Goal: Transaction & Acquisition: Purchase product/service

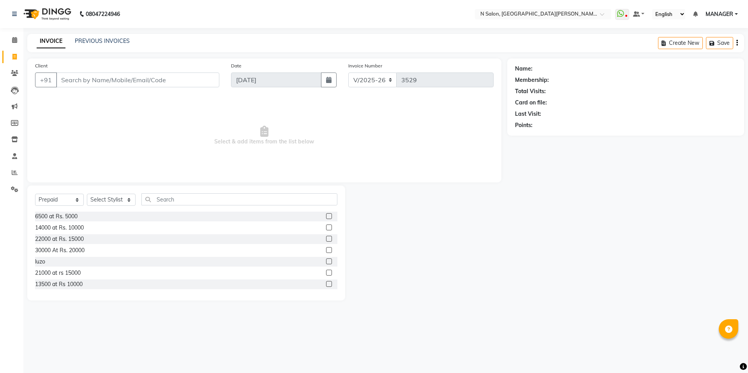
select select "3472"
select select "P"
click at [16, 159] on span at bounding box center [15, 156] width 14 height 9
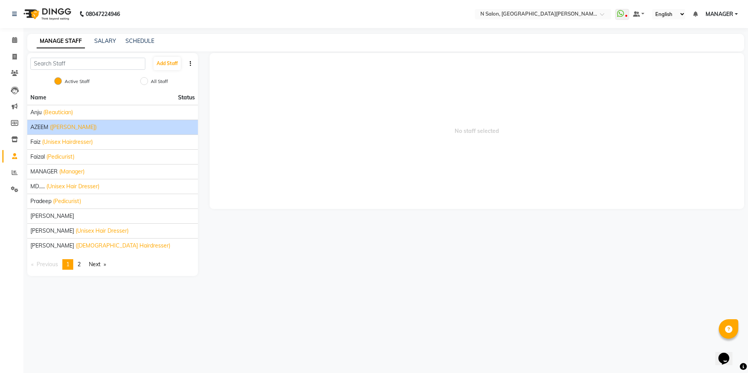
click at [134, 123] on li "AZEEM (Barber)" at bounding box center [112, 127] width 171 height 15
click at [148, 129] on div "AZEEM (Barber)" at bounding box center [112, 127] width 164 height 8
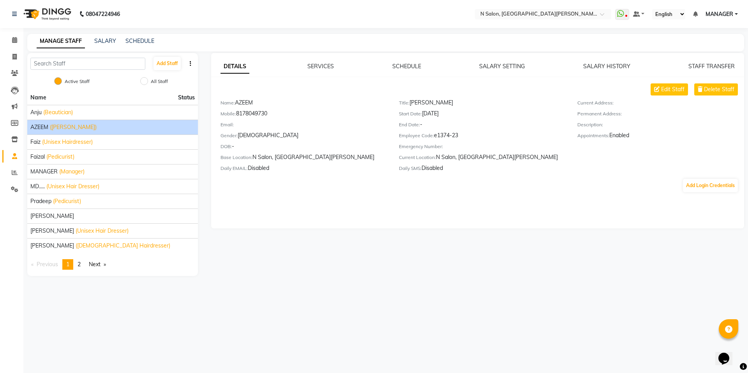
click at [694, 90] on div "Edit Staff Delete Staff" at bounding box center [482, 89] width 524 height 12
click at [699, 90] on icon at bounding box center [700, 88] width 5 height 5
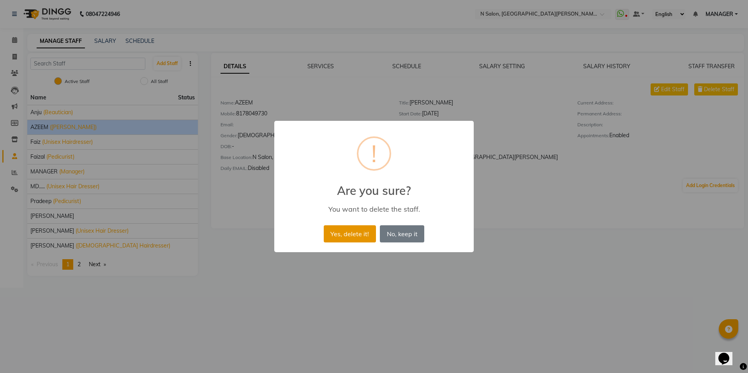
click at [351, 233] on button "Yes, delete it!" at bounding box center [350, 233] width 52 height 17
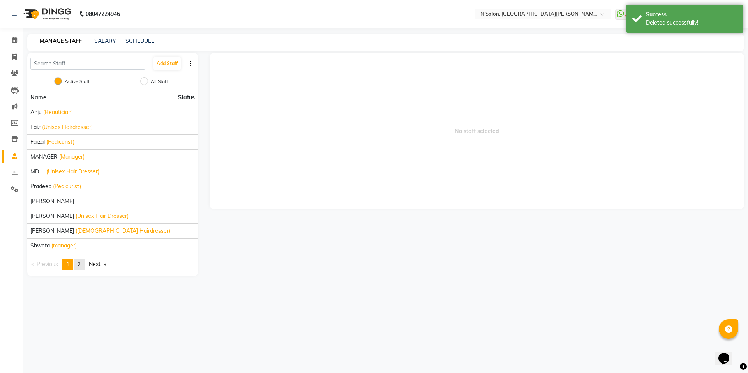
click at [79, 266] on span "2" at bounding box center [79, 264] width 3 height 7
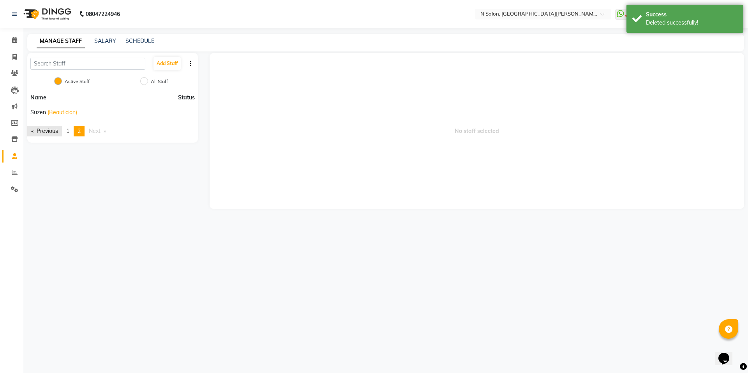
click at [34, 129] on link "Previous page" at bounding box center [44, 131] width 35 height 11
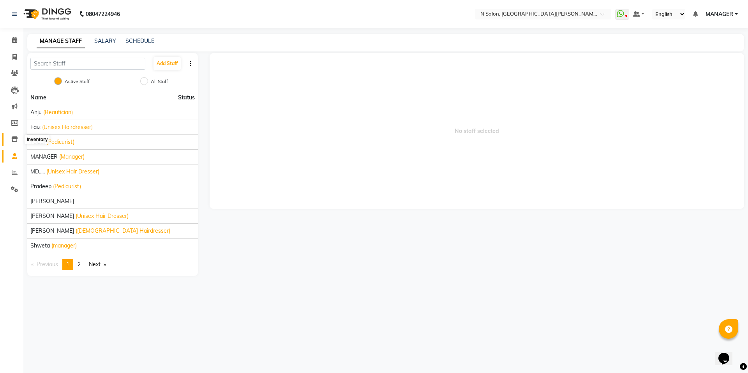
click at [9, 137] on span at bounding box center [15, 139] width 14 height 9
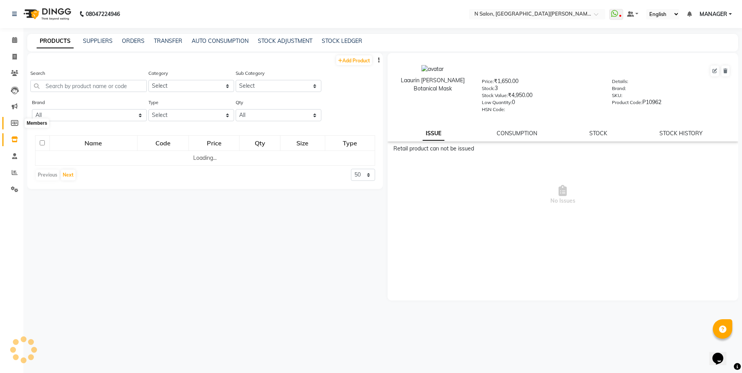
click at [9, 127] on span at bounding box center [15, 123] width 14 height 9
select select
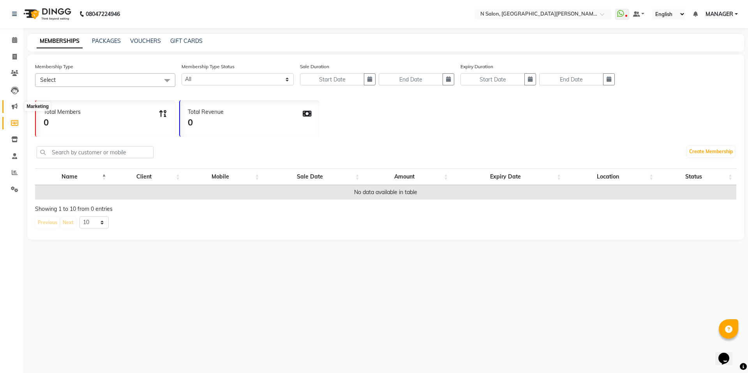
click at [15, 108] on icon at bounding box center [15, 106] width 6 height 6
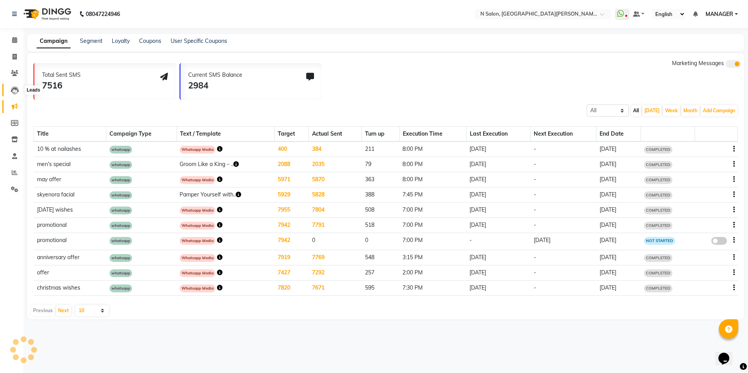
click at [20, 93] on span at bounding box center [15, 90] width 14 height 9
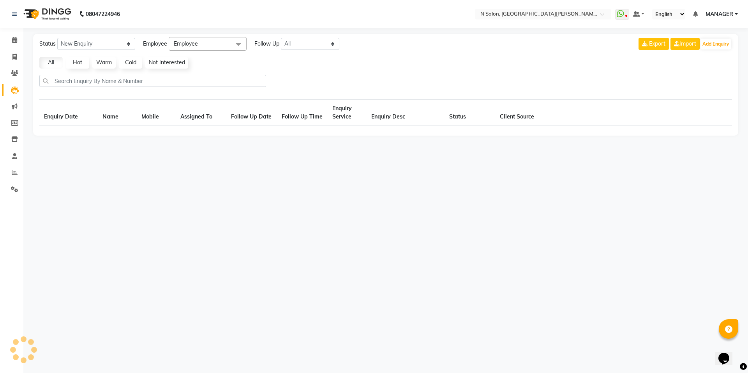
select select "10"
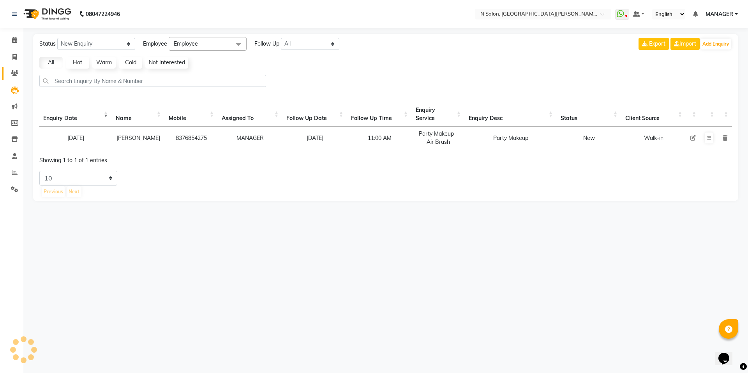
click at [16, 78] on link "Clients" at bounding box center [11, 73] width 19 height 13
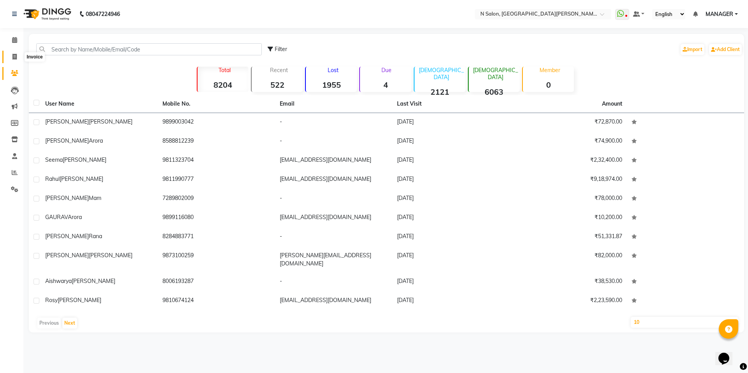
click at [14, 58] on icon at bounding box center [14, 57] width 4 height 6
select select "service"
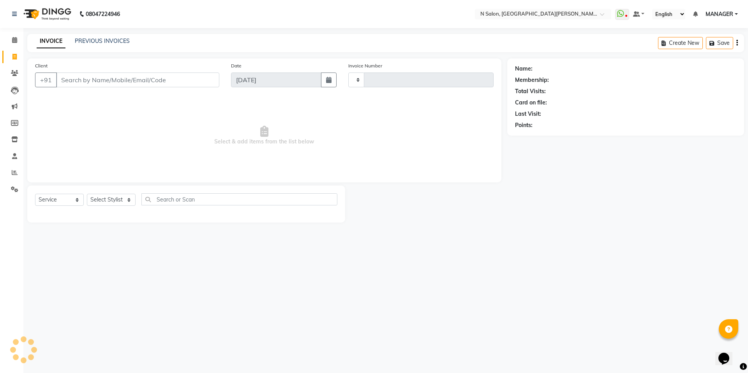
type input "3532"
select select "3472"
select select "P"
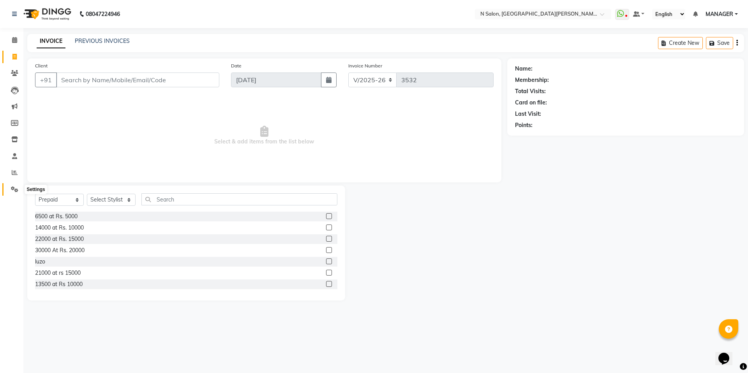
click at [15, 187] on icon at bounding box center [14, 189] width 7 height 6
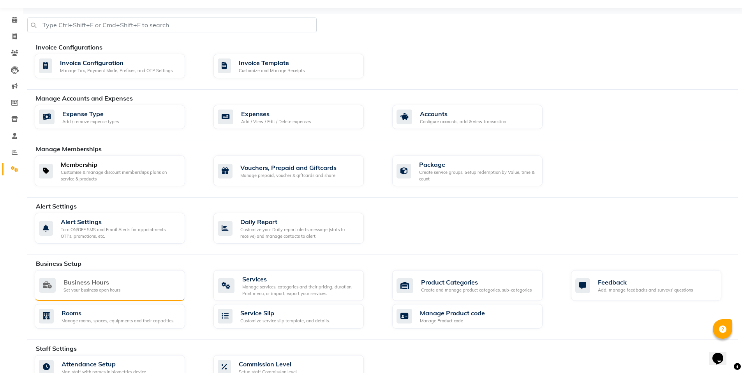
click at [97, 256] on div "Invoice Configurations Invoice Configuration Manage Tax, Payment Mode, Prefixes…" at bounding box center [382, 255] width 711 height 483
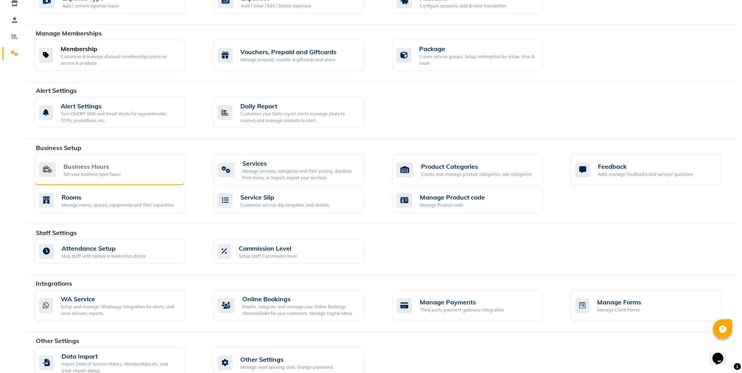
scroll to position [152, 0]
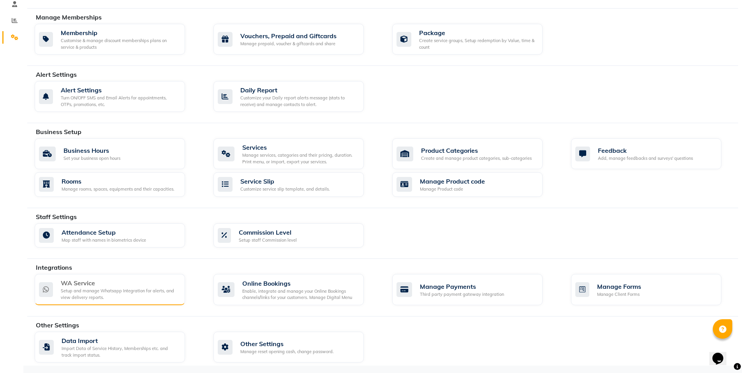
click at [78, 279] on div "WA Service" at bounding box center [120, 282] width 118 height 9
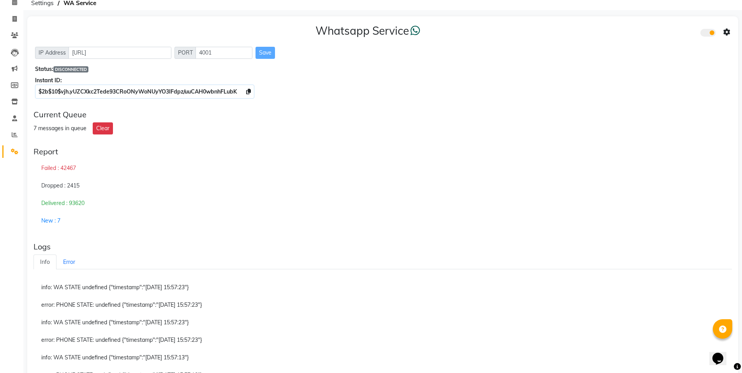
scroll to position [116, 0]
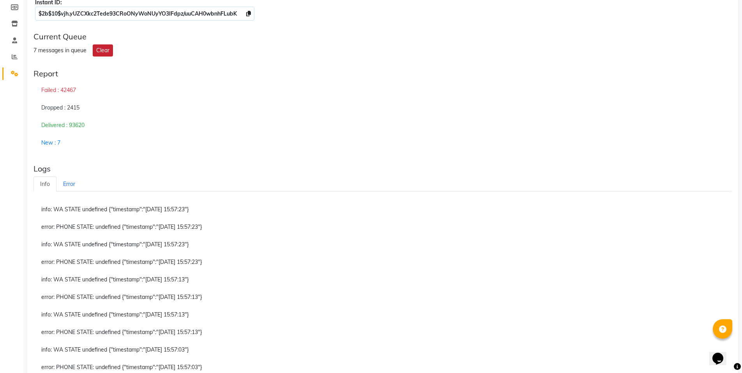
click at [103, 49] on button "Clear" at bounding box center [103, 50] width 20 height 12
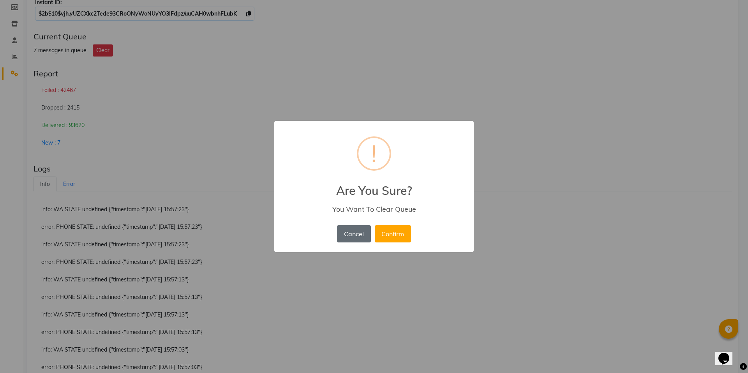
click at [340, 234] on button "Cancel" at bounding box center [354, 233] width 34 height 17
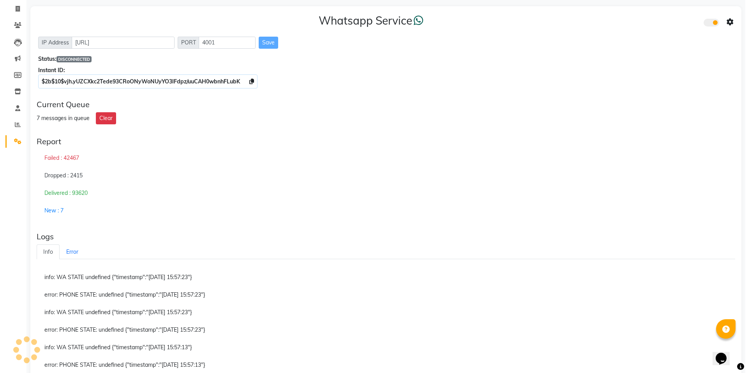
scroll to position [0, 0]
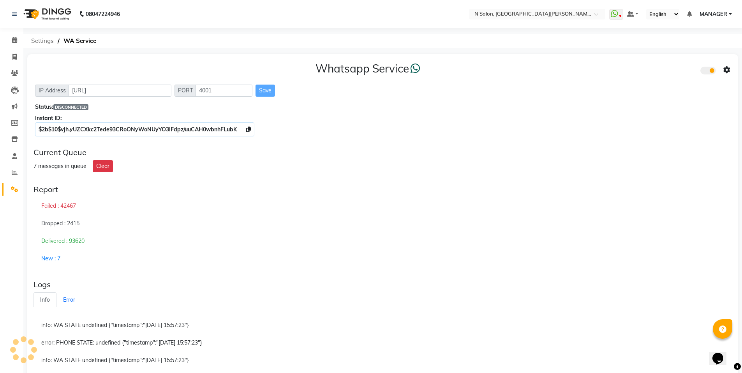
click at [57, 42] on span "Settings" at bounding box center [42, 41] width 30 height 14
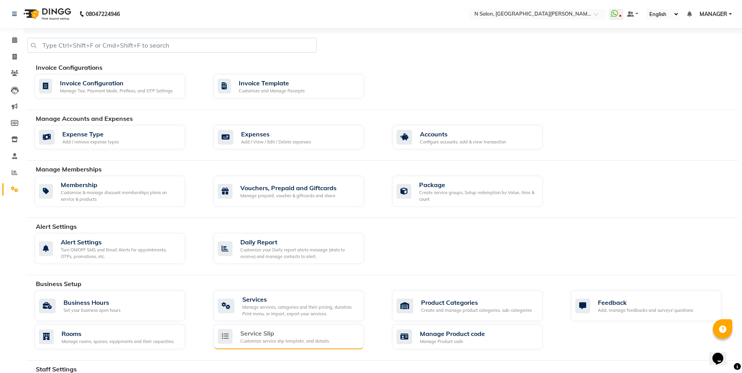
click at [265, 336] on div "Service Slip" at bounding box center [285, 332] width 90 height 9
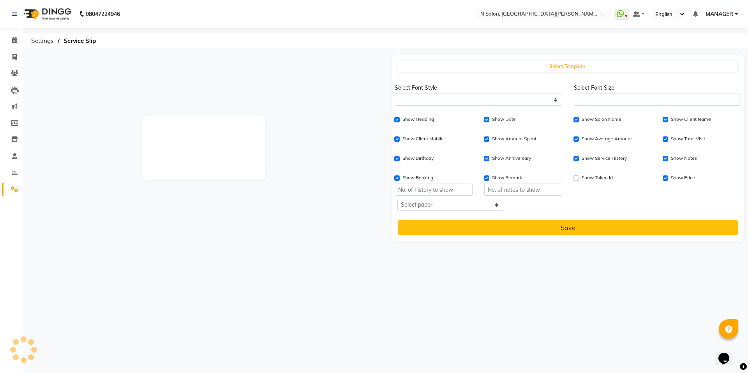
select select
type input "1"
checkbox input "true"
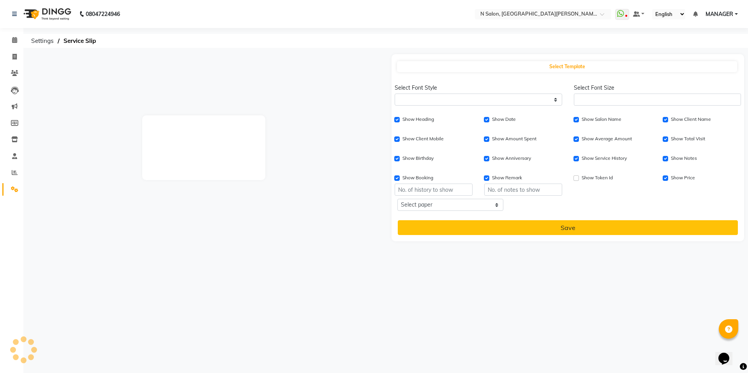
checkbox input "true"
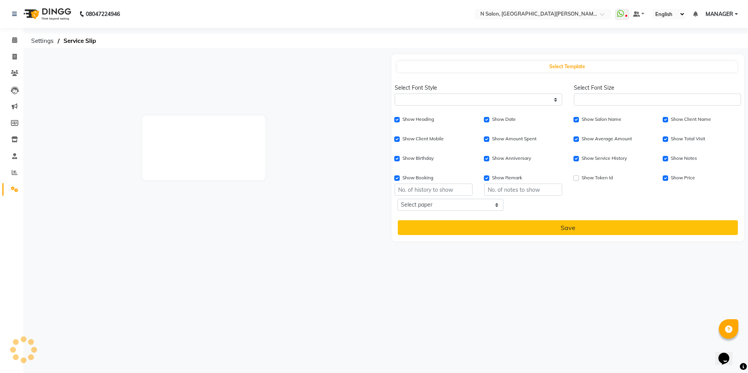
checkbox input "true"
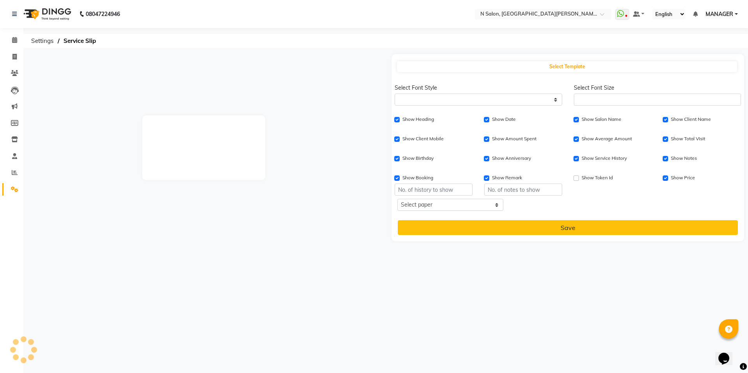
checkbox input "true"
type input "1"
select select "thermal"
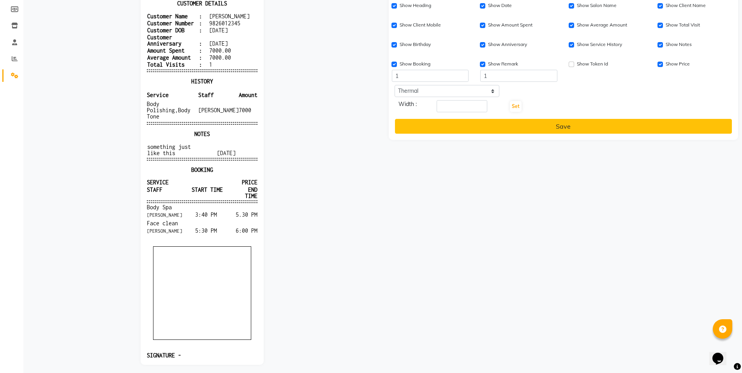
scroll to position [117, 0]
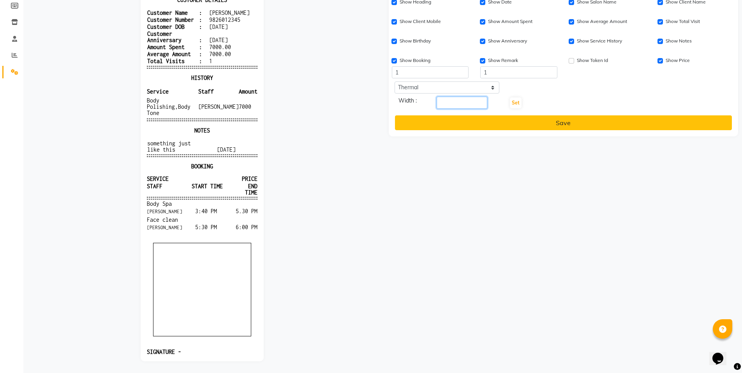
click at [471, 105] on input "number" at bounding box center [462, 103] width 51 height 12
click at [0, 39] on li "Staff" at bounding box center [11, 39] width 23 height 17
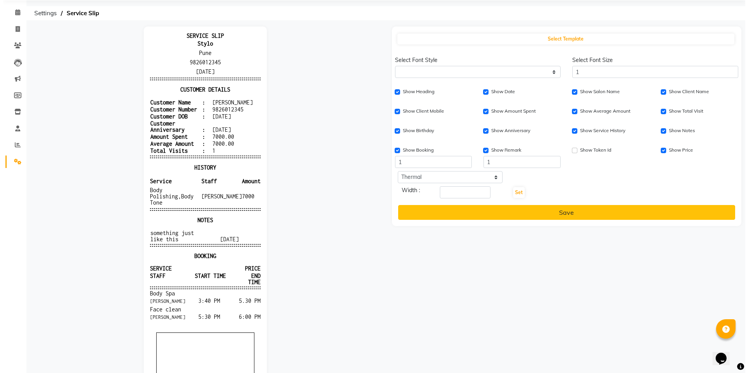
scroll to position [0, 0]
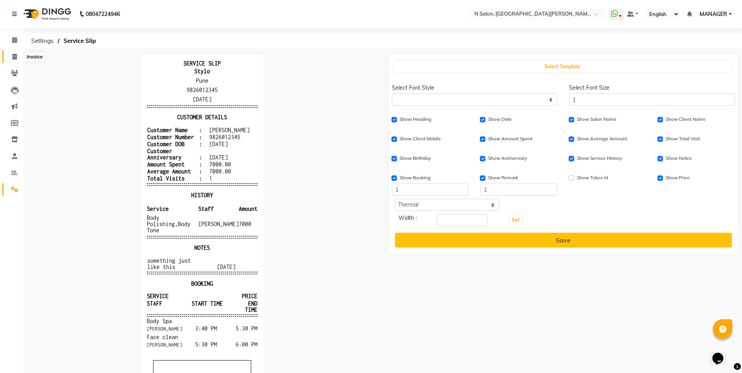
click at [9, 57] on span at bounding box center [15, 57] width 14 height 9
select select "3472"
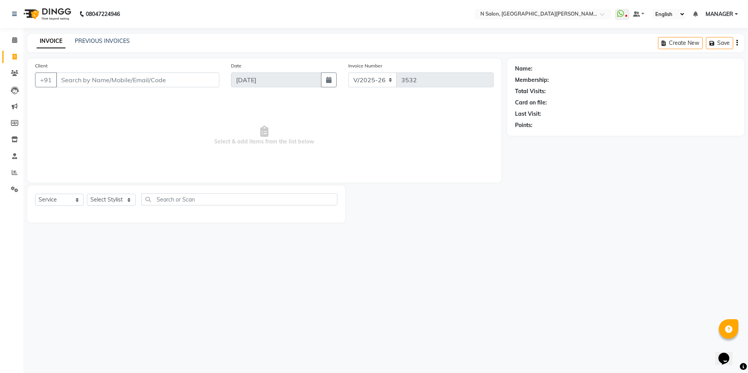
select select "P"
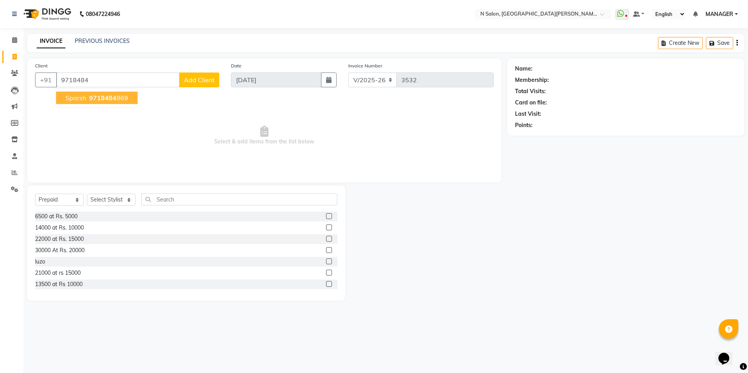
click at [115, 99] on span "9718484" at bounding box center [102, 98] width 27 height 8
type input "9718484969"
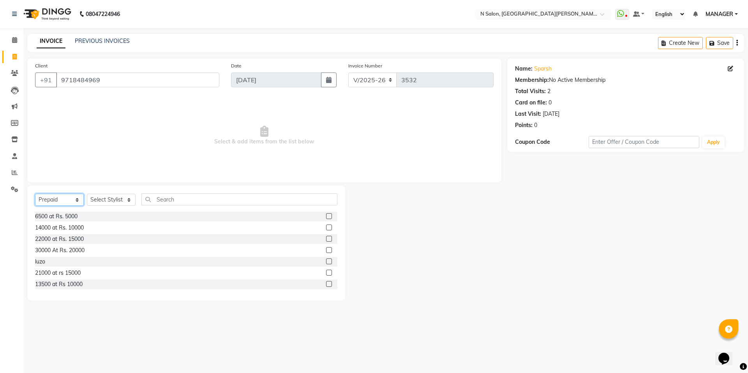
click at [46, 203] on select "Select Service Product Membership Package Voucher Prepaid Gift Card" at bounding box center [59, 200] width 49 height 12
select select "service"
click at [35, 194] on select "Select Service Product Membership Package Voucher Prepaid Gift Card" at bounding box center [59, 200] width 49 height 12
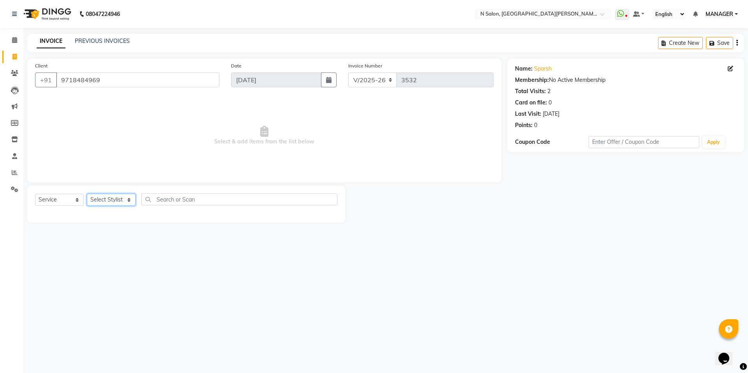
click at [99, 201] on select "Select Stylist [PERSON_NAME] [PERSON_NAME] MANAGER MD..... Pradeep Rahul [PERSO…" at bounding box center [111, 200] width 49 height 12
select select "72439"
click at [87, 194] on select "Select Stylist [PERSON_NAME] [PERSON_NAME] MANAGER MD..... Pradeep Rahul [PERSO…" at bounding box center [111, 200] width 49 height 12
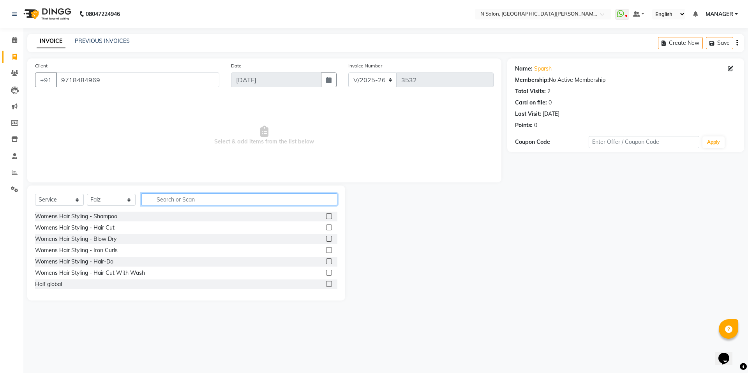
click at [172, 203] on input "text" at bounding box center [239, 199] width 196 height 12
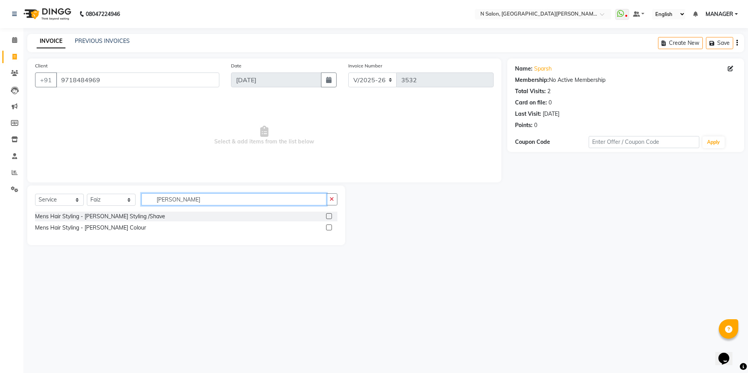
type input "beard"
click at [331, 216] on label at bounding box center [329, 216] width 6 height 6
click at [331, 216] on input "checkbox" at bounding box center [328, 216] width 5 height 5
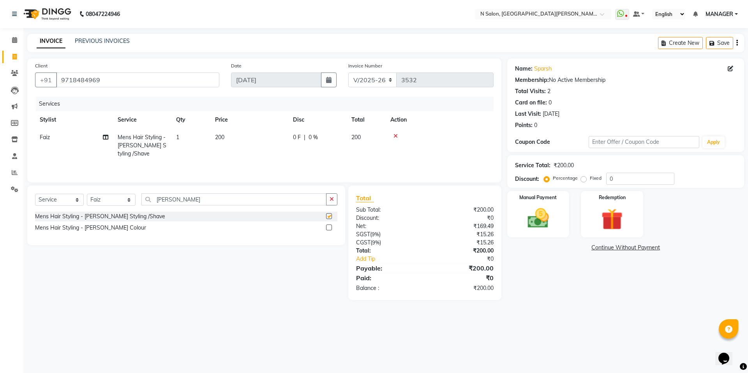
checkbox input "false"
click at [537, 206] on img at bounding box center [538, 218] width 36 height 26
click at [578, 250] on span "ONLINE" at bounding box center [574, 247] width 20 height 9
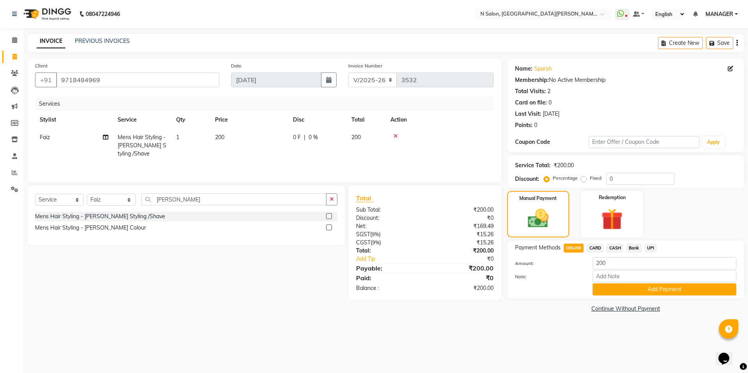
click at [636, 289] on button "Add Payment" at bounding box center [665, 289] width 144 height 12
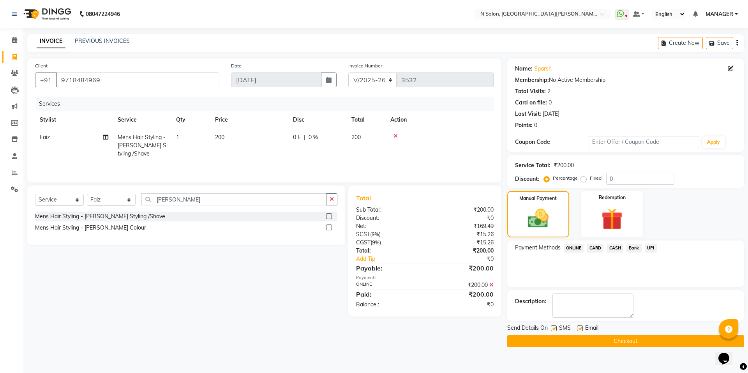
click at [621, 344] on button "Checkout" at bounding box center [625, 341] width 237 height 12
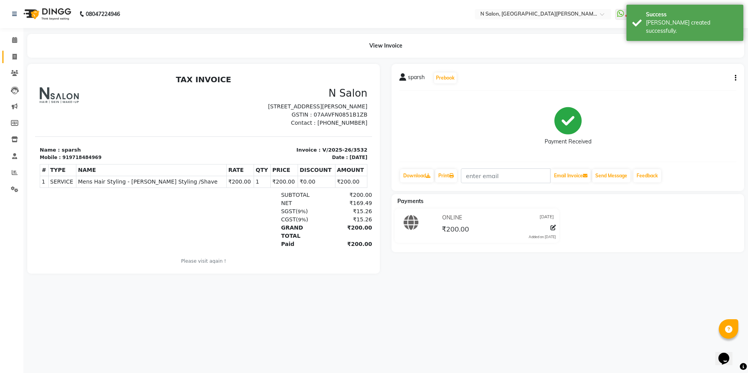
click at [6, 60] on link "Invoice" at bounding box center [11, 57] width 19 height 13
select select "service"
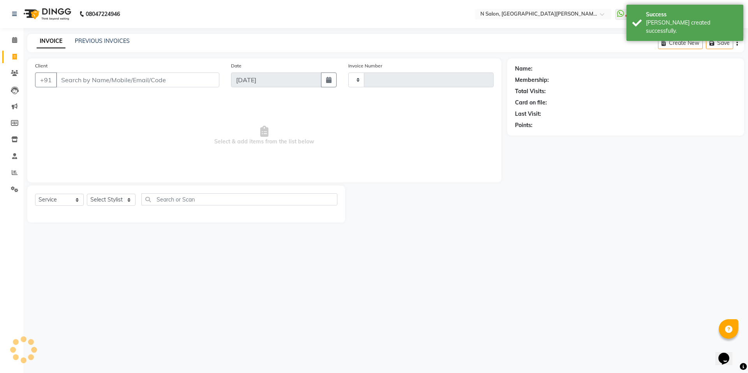
type input "3533"
select select "3472"
select select "P"
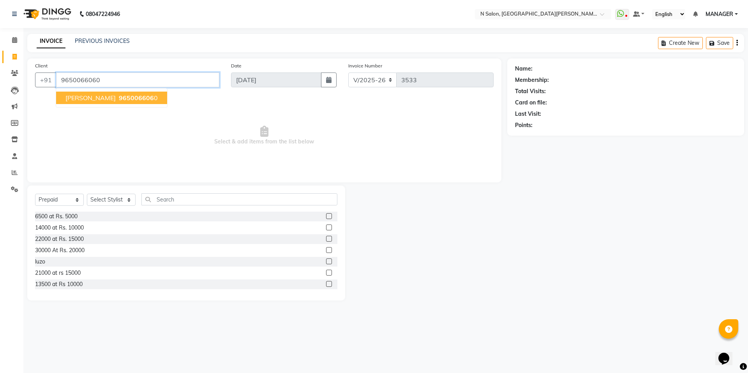
type input "9650066060"
click at [138, 93] on button "Sandeep Gupta 965006606 0" at bounding box center [111, 98] width 111 height 12
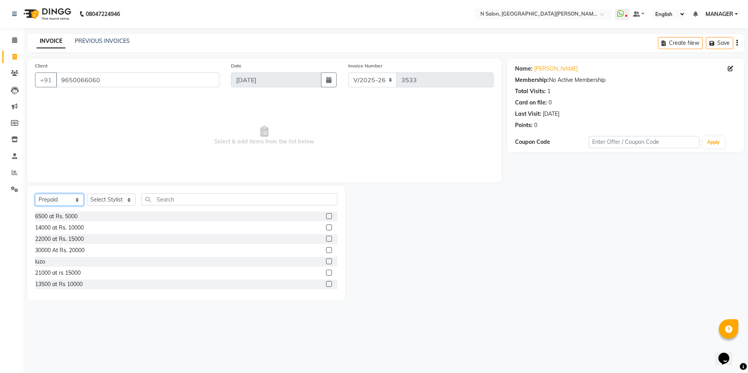
click at [56, 203] on select "Select Service Product Membership Package Voucher Prepaid Gift Card" at bounding box center [59, 200] width 49 height 12
select select "service"
click at [35, 194] on select "Select Service Product Membership Package Voucher Prepaid Gift Card" at bounding box center [59, 200] width 49 height 12
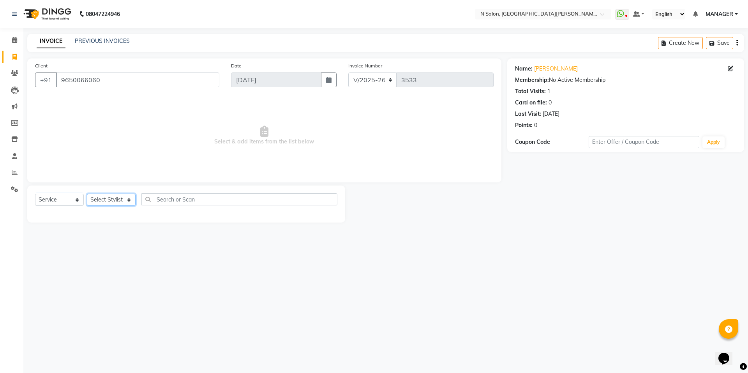
click at [119, 202] on select "Select Stylist [PERSON_NAME] [PERSON_NAME] MANAGER MD..... Pradeep Rahul [PERSO…" at bounding box center [111, 200] width 49 height 12
select select "72439"
click at [87, 194] on select "Select Stylist [PERSON_NAME] [PERSON_NAME] MANAGER MD..... Pradeep Rahul [PERSO…" at bounding box center [111, 200] width 49 height 12
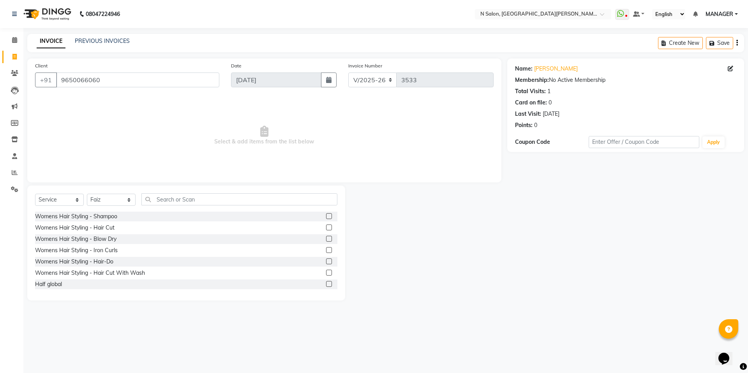
click at [185, 192] on div "Select Service Product Membership Package Voucher Prepaid Gift Card Select Styl…" at bounding box center [186, 242] width 318 height 115
click at [183, 199] on input "text" at bounding box center [239, 199] width 196 height 12
click at [176, 201] on input "text" at bounding box center [239, 199] width 196 height 12
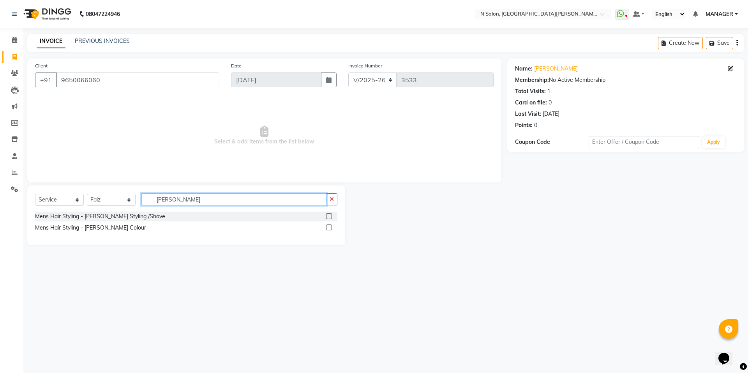
type input "beard"
click at [327, 216] on label at bounding box center [329, 216] width 6 height 6
click at [327, 216] on input "checkbox" at bounding box center [328, 216] width 5 height 5
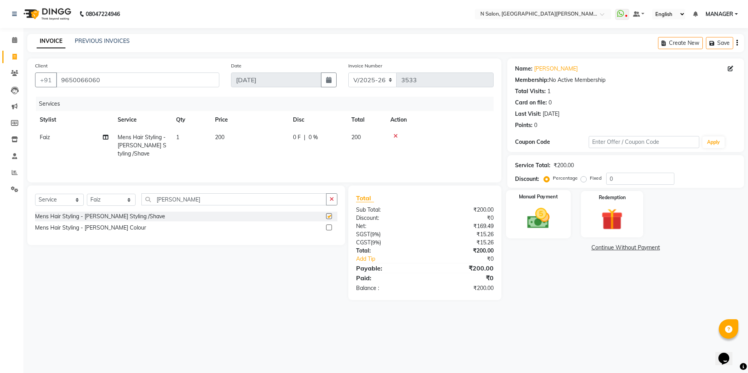
checkbox input "false"
click at [533, 226] on img at bounding box center [538, 218] width 36 height 26
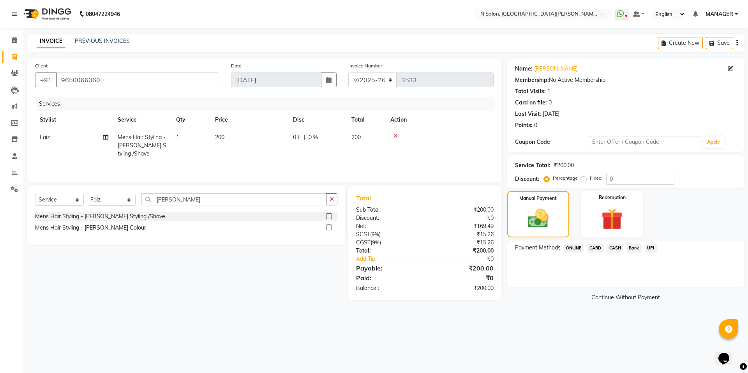
click at [578, 252] on div "ONLINE" at bounding box center [572, 248] width 23 height 11
click at [578, 250] on span "ONLINE" at bounding box center [574, 247] width 20 height 9
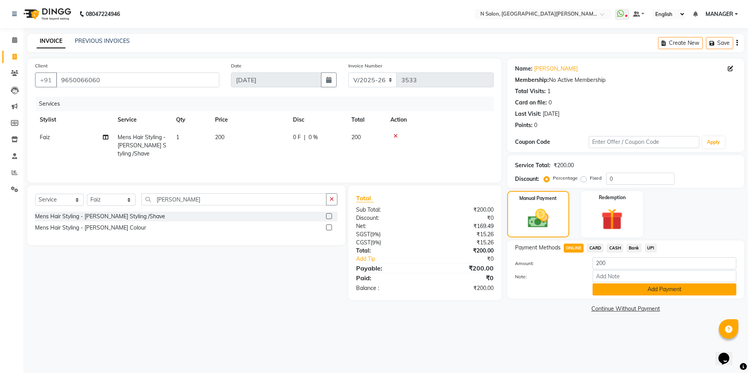
click at [601, 287] on button "Add Payment" at bounding box center [665, 289] width 144 height 12
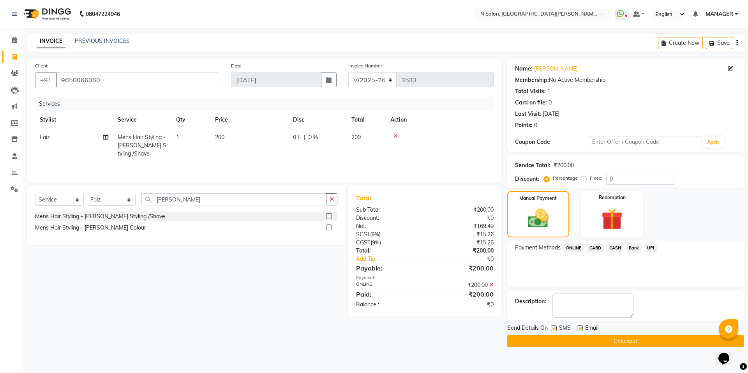
click at [575, 338] on button "Checkout" at bounding box center [625, 341] width 237 height 12
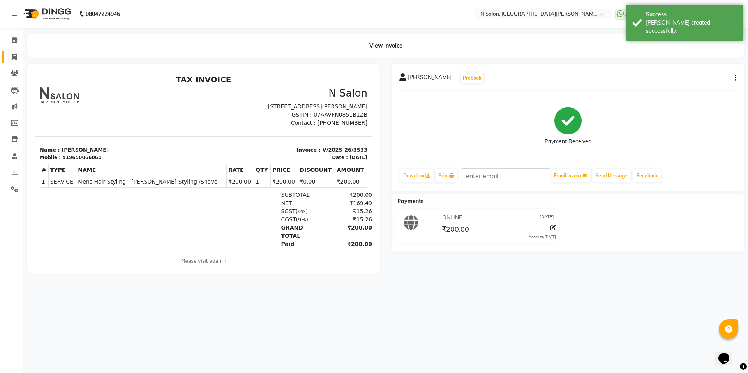
click at [6, 58] on link "Invoice" at bounding box center [11, 57] width 19 height 13
select select "3472"
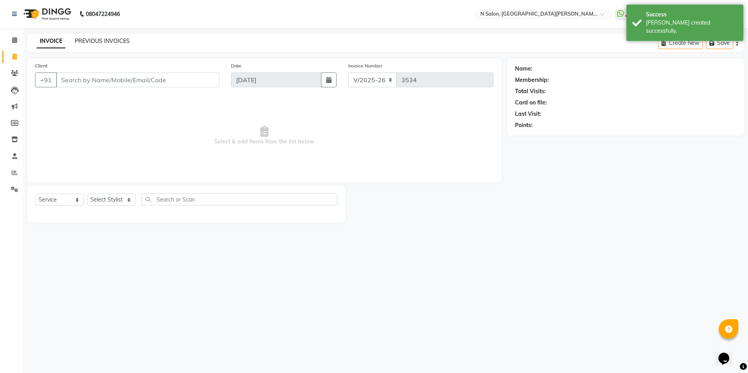
select select "P"
click at [83, 43] on link "PREVIOUS INVOICES" at bounding box center [102, 40] width 55 height 7
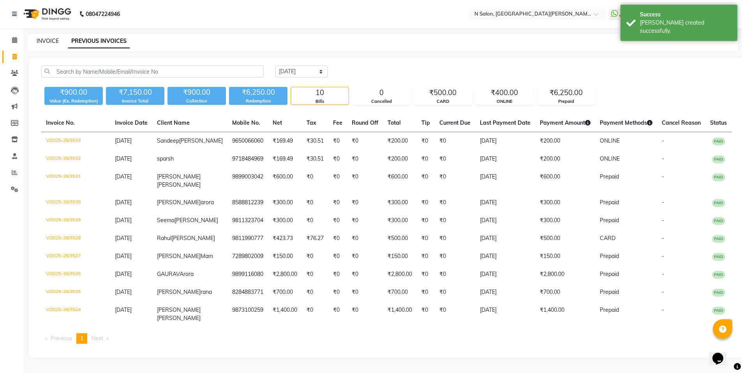
click at [42, 40] on link "INVOICE" at bounding box center [48, 40] width 22 height 7
select select "service"
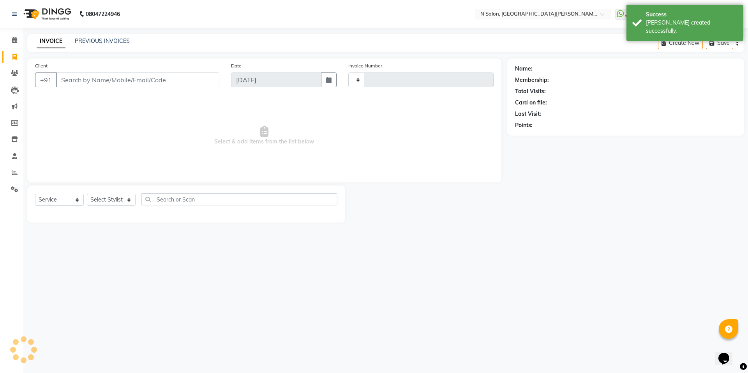
type input "3534"
select select "3472"
select select "P"
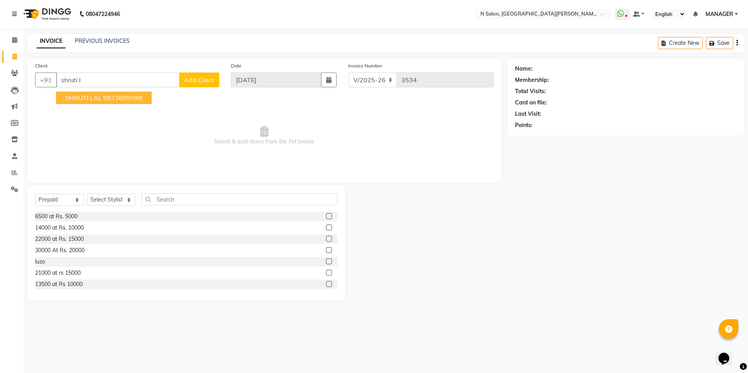
click at [89, 97] on span "SHRUTI LAL" at bounding box center [83, 98] width 36 height 8
type input "9873689098"
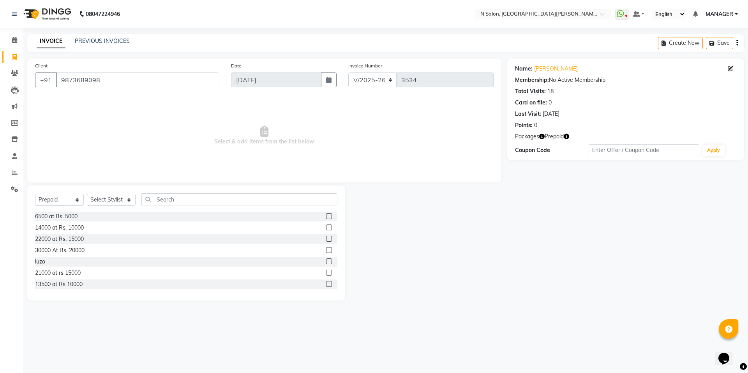
click at [567, 139] on button "button" at bounding box center [566, 136] width 5 height 8
click at [18, 56] on span at bounding box center [15, 57] width 14 height 9
select select "service"
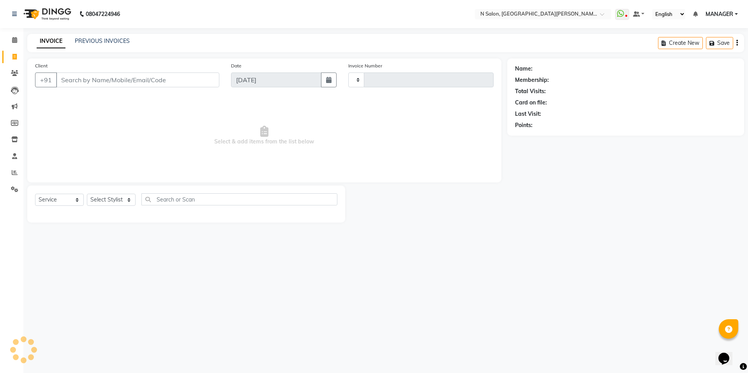
type input "3534"
select select "3472"
select select "P"
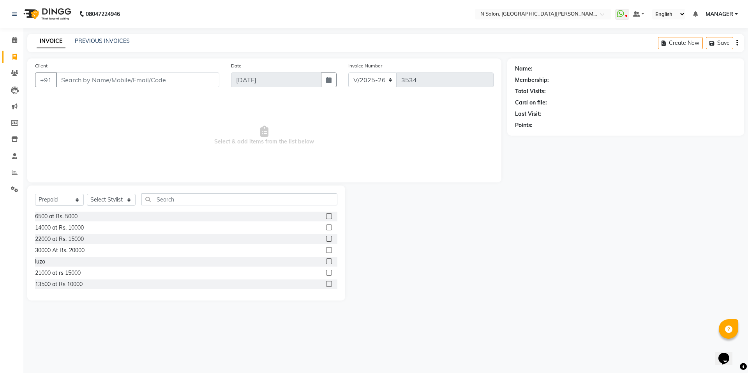
click at [123, 46] on div "INVOICE PREVIOUS INVOICES Create New Save" at bounding box center [385, 43] width 717 height 18
click at [123, 43] on link "PREVIOUS INVOICES" at bounding box center [102, 40] width 55 height 7
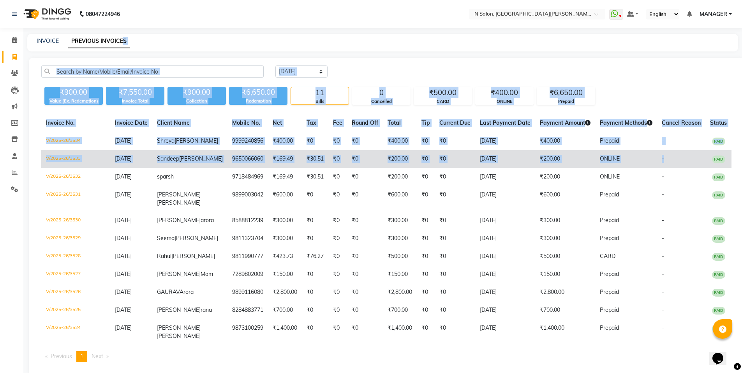
drag, startPoint x: 123, startPoint y: 43, endPoint x: 712, endPoint y: 164, distance: 600.9
click at [712, 164] on main "INVOICE PREVIOUS INVOICES Today Yesterday Custom Range ₹900.00 Value (Ex. Redem…" at bounding box center [382, 210] width 719 height 353
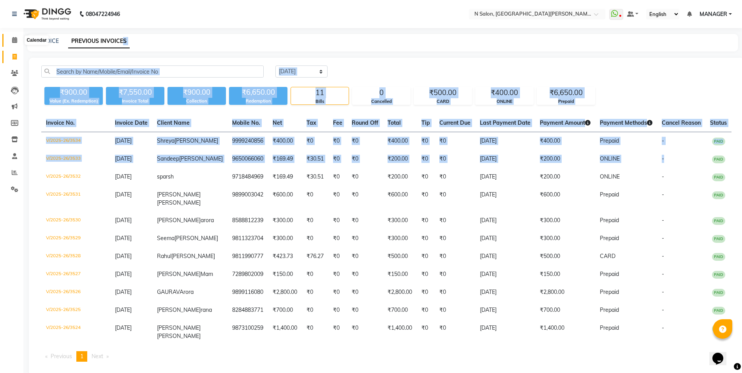
click at [16, 41] on icon at bounding box center [14, 40] width 5 height 6
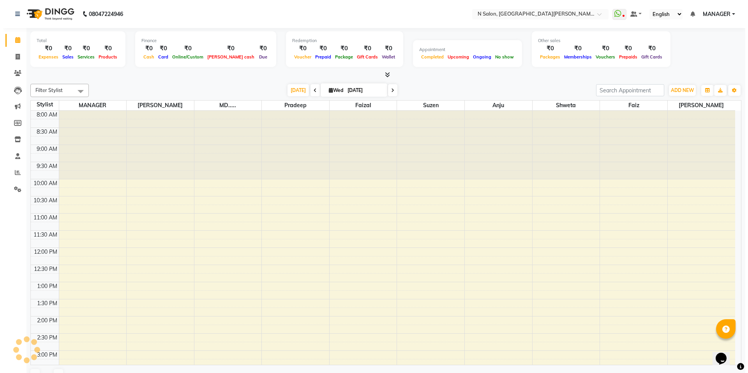
scroll to position [155, 0]
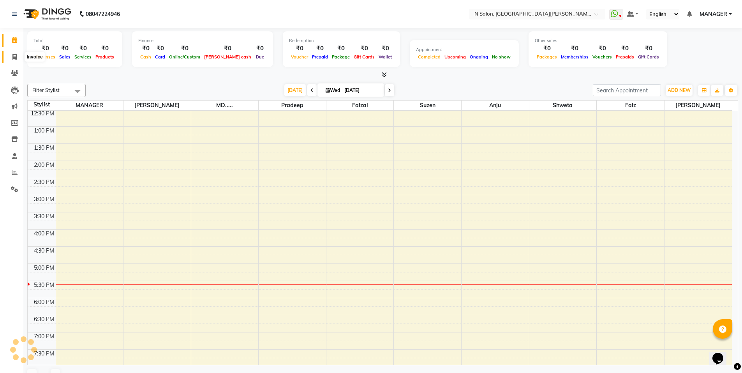
click at [17, 57] on icon at bounding box center [14, 57] width 4 height 6
select select "service"
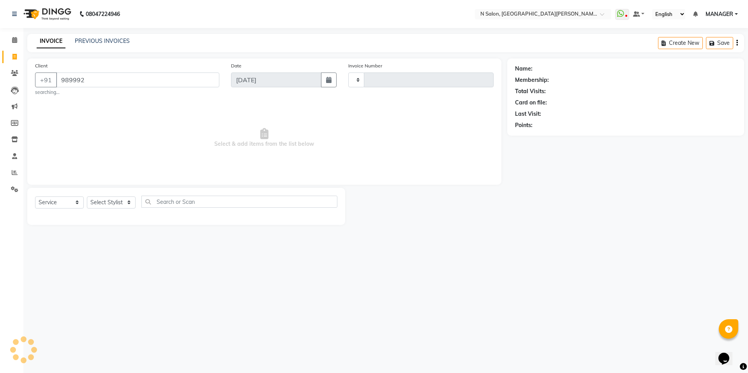
type input "9899920"
type input "3535"
select select "3472"
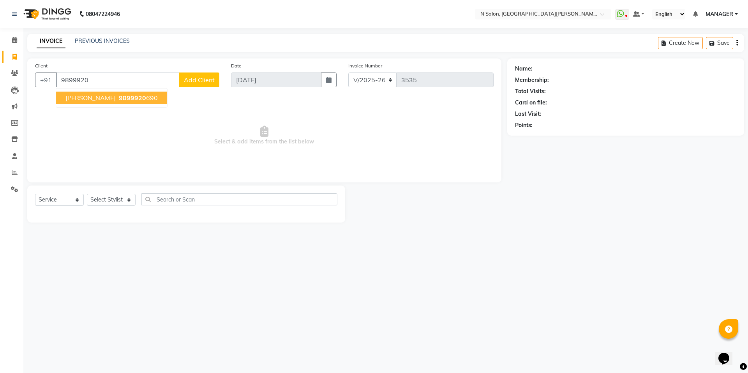
click at [99, 97] on span "Vandana Gupta" at bounding box center [90, 98] width 50 height 8
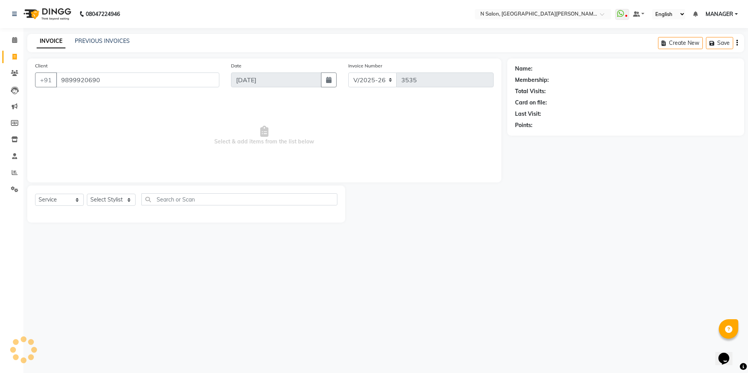
type input "9899920690"
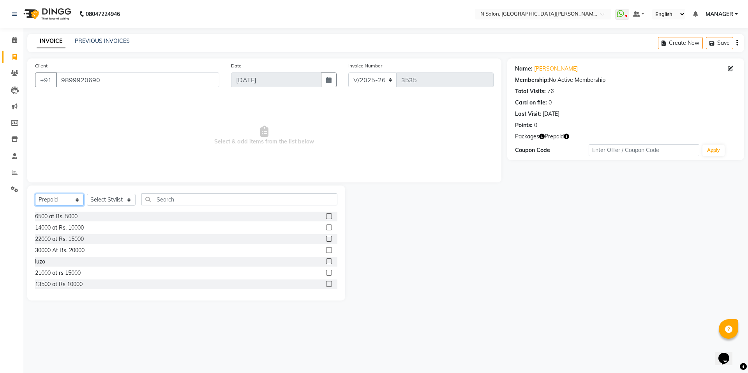
click at [80, 201] on select "Select Service Product Membership Package Voucher Prepaid Gift Card" at bounding box center [59, 200] width 49 height 12
select select "service"
click at [35, 194] on select "Select Service Product Membership Package Voucher Prepaid Gift Card" at bounding box center [59, 200] width 49 height 12
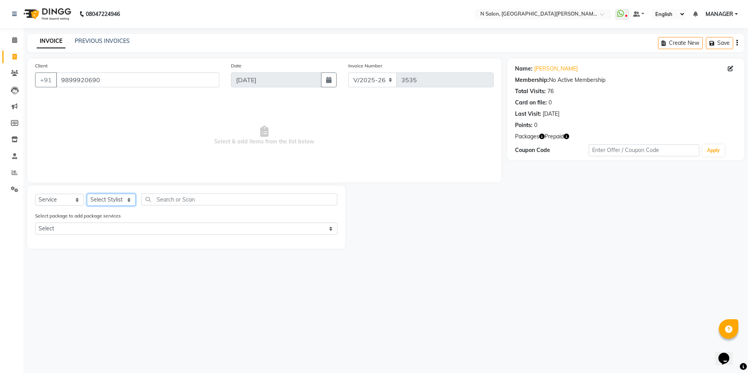
click at [101, 201] on select "Select Stylist [PERSON_NAME] [PERSON_NAME] MANAGER MD..... Pradeep Rahul [PERSO…" at bounding box center [111, 200] width 49 height 12
select select "15674"
click at [87, 194] on select "Select Stylist [PERSON_NAME] [PERSON_NAME] MANAGER MD..... Pradeep Rahul [PERSO…" at bounding box center [111, 200] width 49 height 12
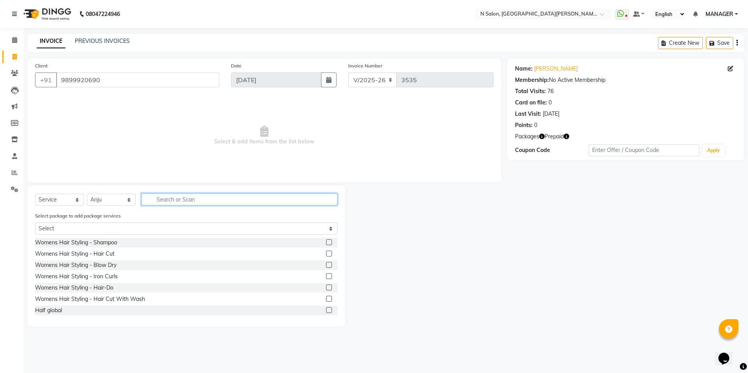
click at [168, 202] on input "text" at bounding box center [239, 199] width 196 height 12
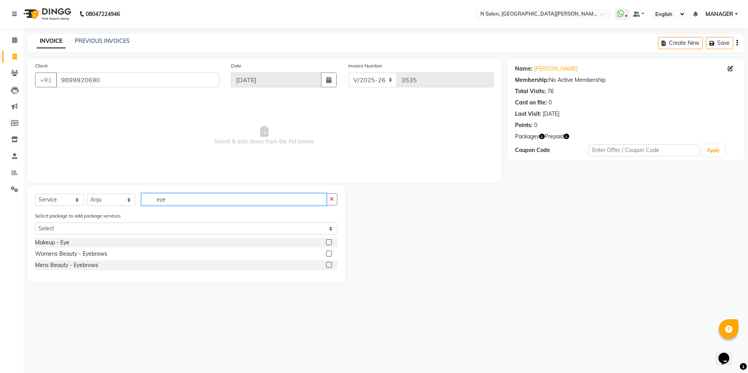
type input "eye"
drag, startPoint x: 329, startPoint y: 252, endPoint x: 344, endPoint y: 254, distance: 15.3
click at [330, 252] on label at bounding box center [329, 253] width 6 height 6
click at [330, 252] on input "checkbox" at bounding box center [328, 253] width 5 height 5
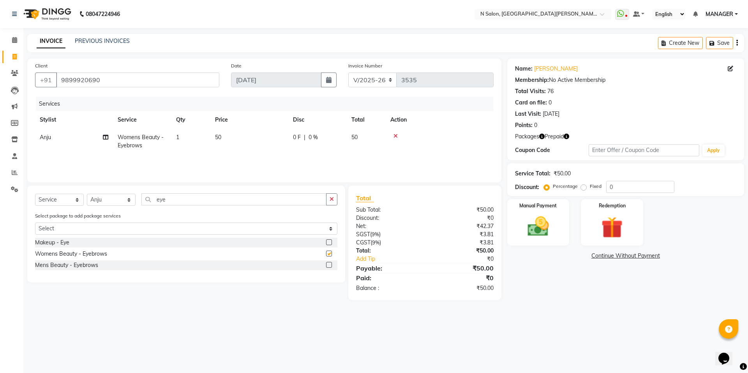
checkbox input "false"
click at [598, 234] on img at bounding box center [612, 227] width 36 height 28
click at [577, 259] on span "Prepaid 1" at bounding box center [576, 256] width 25 height 9
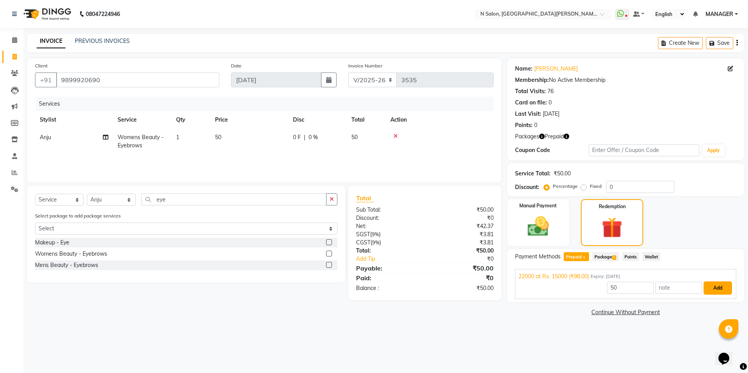
click at [725, 288] on button "Add" at bounding box center [718, 287] width 28 height 13
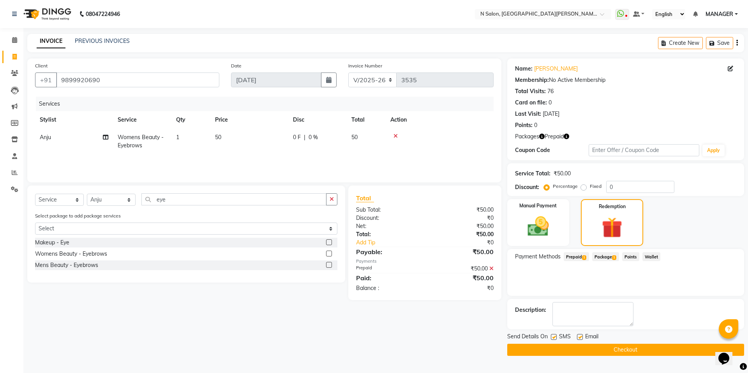
click at [606, 349] on button "Checkout" at bounding box center [625, 350] width 237 height 12
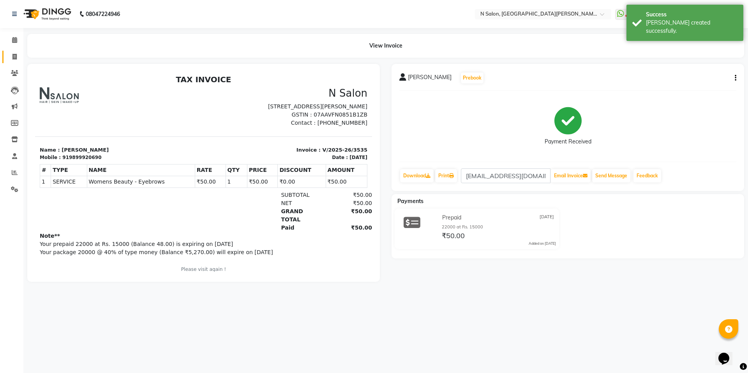
click at [15, 54] on icon at bounding box center [14, 57] width 4 height 6
select select "service"
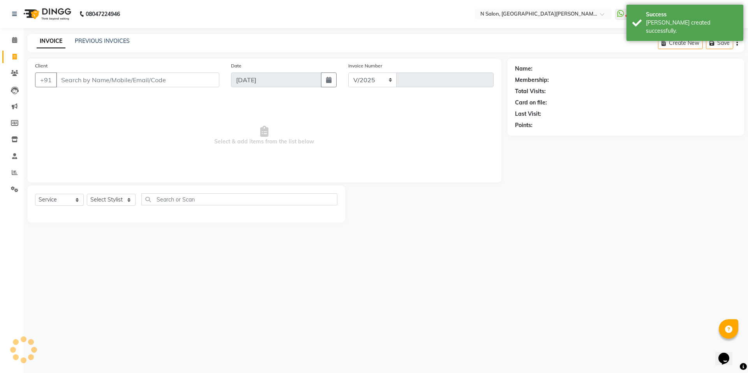
select select "3472"
type input "3536"
click at [12, 41] on icon at bounding box center [14, 40] width 5 height 6
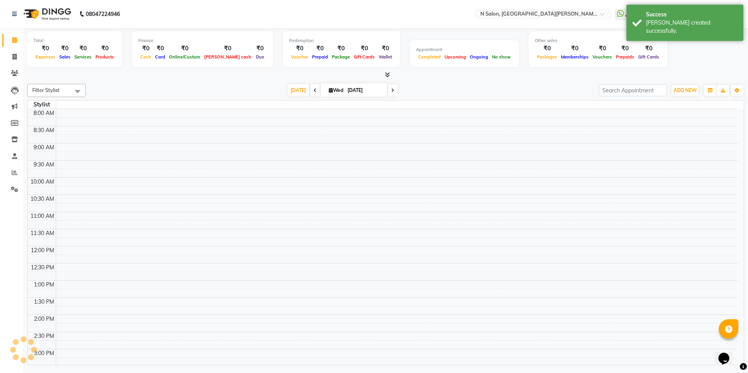
click at [389, 71] on span at bounding box center [386, 75] width 8 height 8
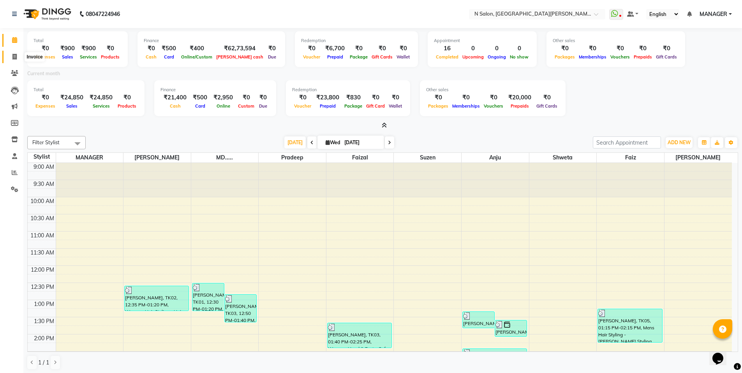
click at [14, 61] on span at bounding box center [15, 57] width 14 height 9
select select "service"
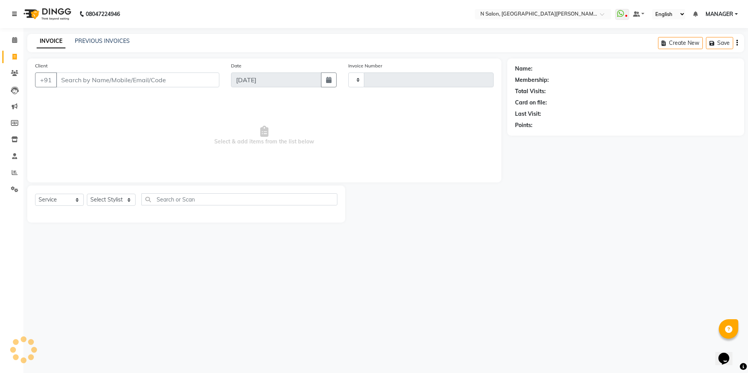
type input "3536"
select select "3472"
select select "P"
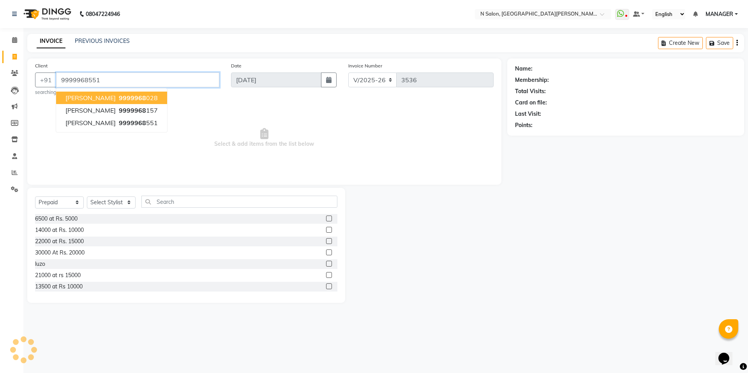
type input "9999968551"
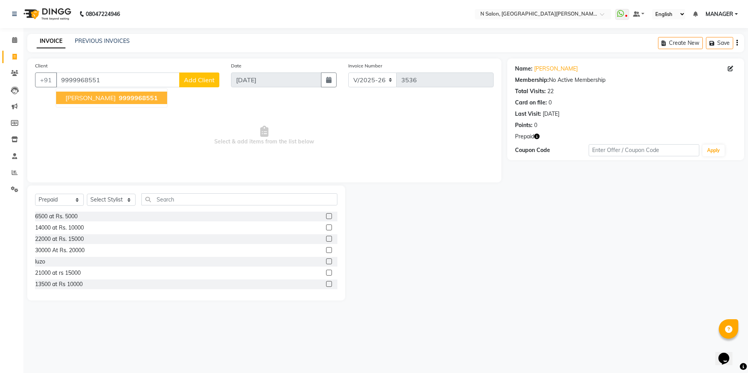
click at [120, 97] on button "aashima kayastha 9999968551" at bounding box center [111, 98] width 111 height 12
click at [536, 136] on icon "button" at bounding box center [536, 136] width 5 height 5
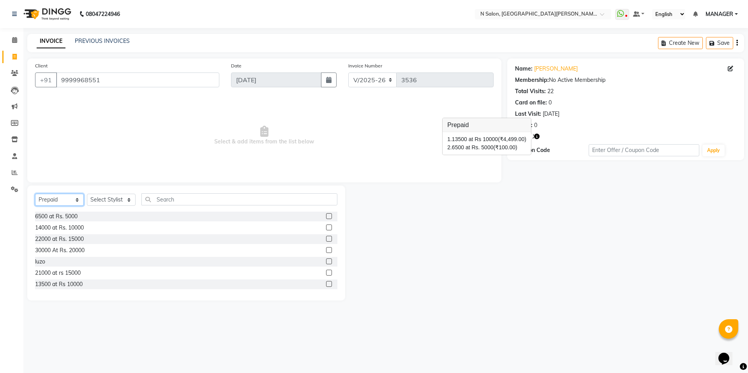
click at [52, 197] on select "Select Service Product Membership Package Voucher Prepaid Gift Card" at bounding box center [59, 200] width 49 height 12
select select "service"
click at [35, 194] on select "Select Service Product Membership Package Voucher Prepaid Gift Card" at bounding box center [59, 200] width 49 height 12
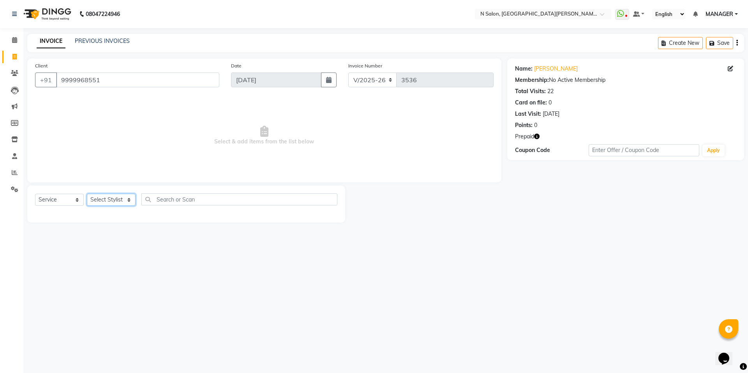
click at [117, 201] on select "Select Stylist [PERSON_NAME] [PERSON_NAME] MANAGER MD..... Pradeep Rahul [PERSO…" at bounding box center [111, 200] width 49 height 12
select select "15674"
click at [87, 194] on select "Select Stylist [PERSON_NAME] [PERSON_NAME] MANAGER MD..... Pradeep Rahul [PERSO…" at bounding box center [111, 200] width 49 height 12
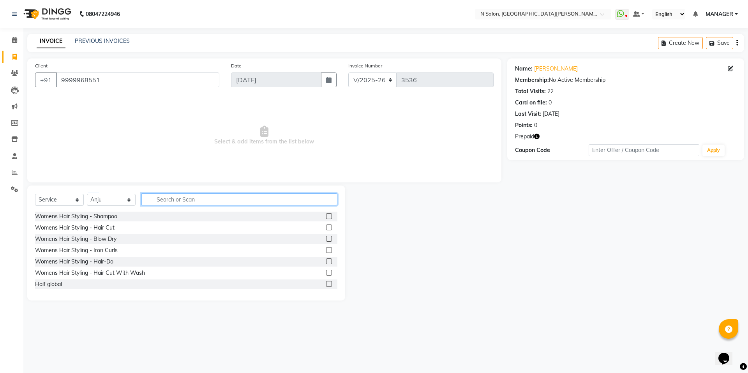
click at [158, 198] on input "text" at bounding box center [239, 199] width 196 height 12
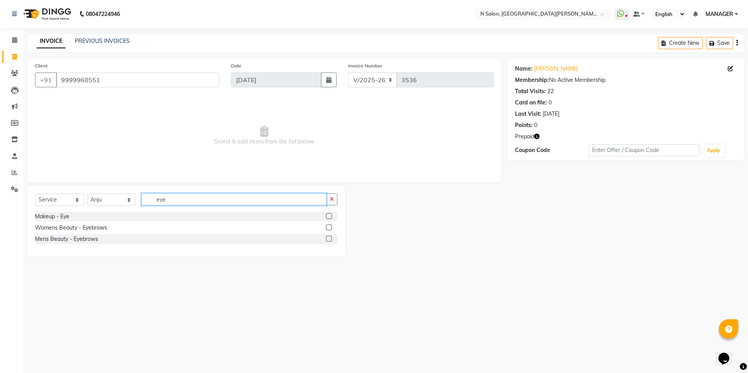
type input "eye"
click at [330, 226] on label at bounding box center [329, 227] width 6 height 6
click at [330, 226] on input "checkbox" at bounding box center [328, 227] width 5 height 5
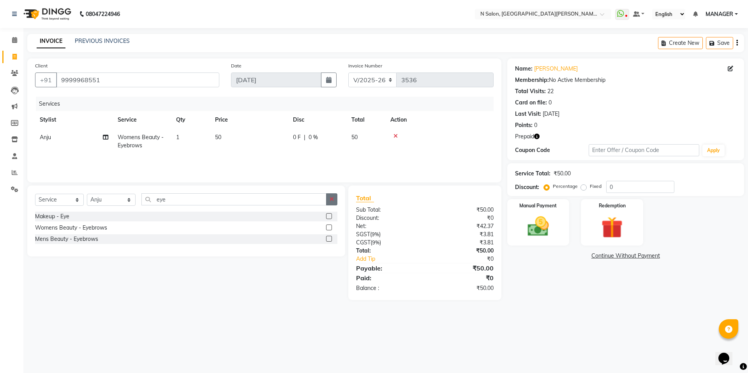
checkbox input "false"
click at [329, 203] on button "button" at bounding box center [331, 199] width 11 height 12
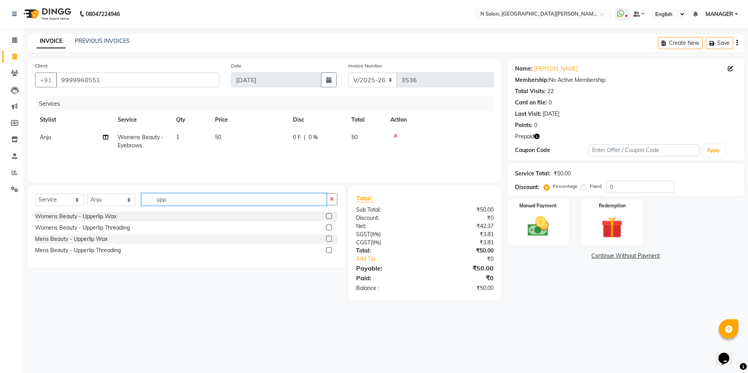
type input "upp"
click at [329, 227] on label at bounding box center [329, 227] width 6 height 6
click at [329, 227] on input "checkbox" at bounding box center [328, 227] width 5 height 5
checkbox input "true"
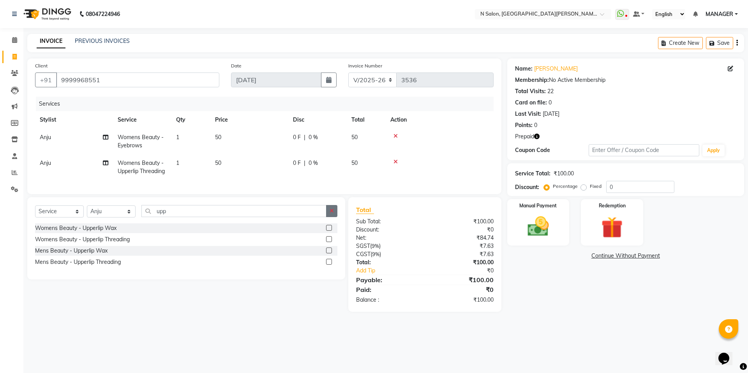
click at [328, 213] on button "button" at bounding box center [331, 211] width 11 height 12
type input "chin"
click at [329, 242] on label at bounding box center [329, 239] width 6 height 6
click at [329, 242] on input "checkbox" at bounding box center [328, 239] width 5 height 5
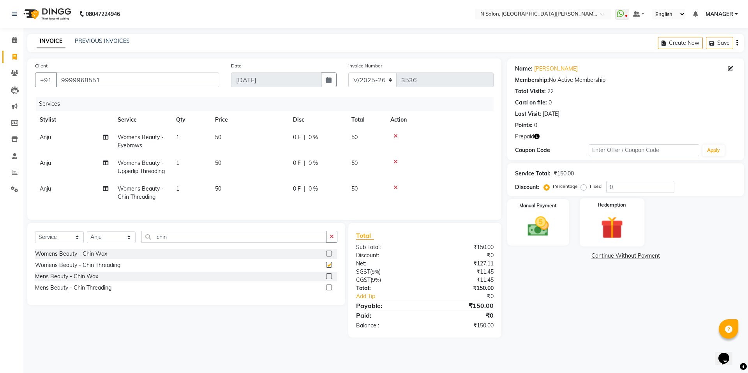
checkbox input "false"
click at [587, 229] on div "Redemption" at bounding box center [612, 222] width 65 height 48
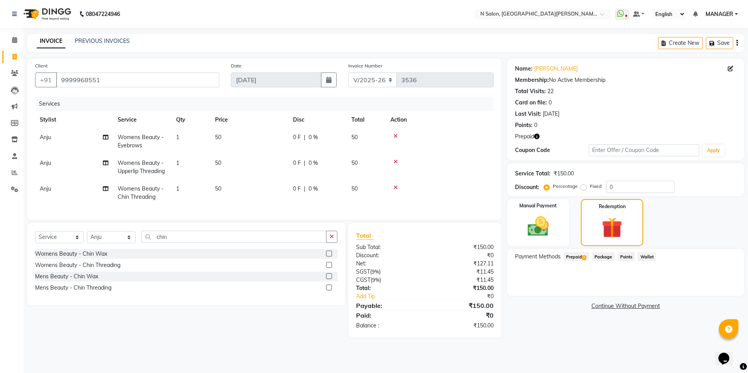
click at [575, 252] on div "Payment Methods Prepaid 2 Package Points Wallet" at bounding box center [625, 272] width 237 height 47
click at [575, 253] on span "Prepaid 2" at bounding box center [576, 256] width 25 height 9
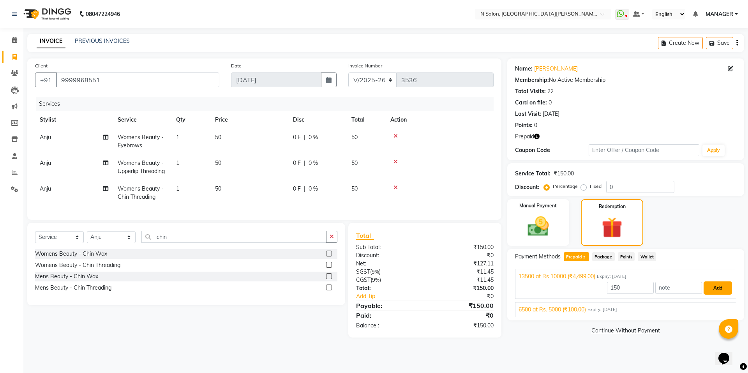
click at [713, 291] on button "Add" at bounding box center [718, 287] width 28 height 13
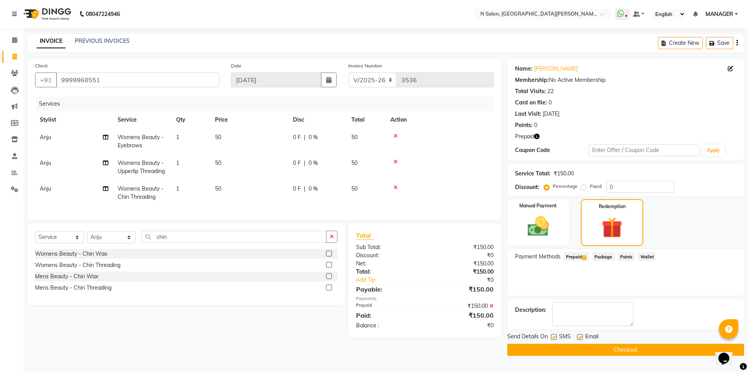
click at [698, 349] on button "Checkout" at bounding box center [625, 350] width 237 height 12
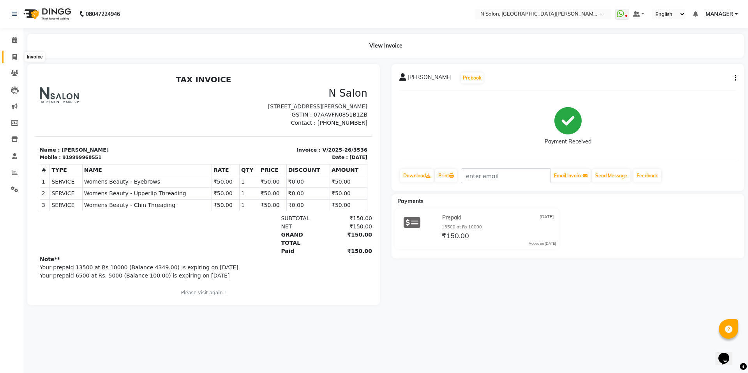
click at [8, 59] on span at bounding box center [15, 57] width 14 height 9
select select "service"
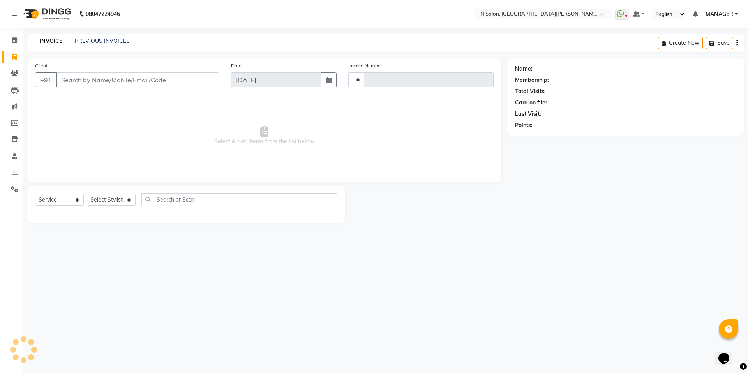
type input "3537"
select select "3472"
select select "P"
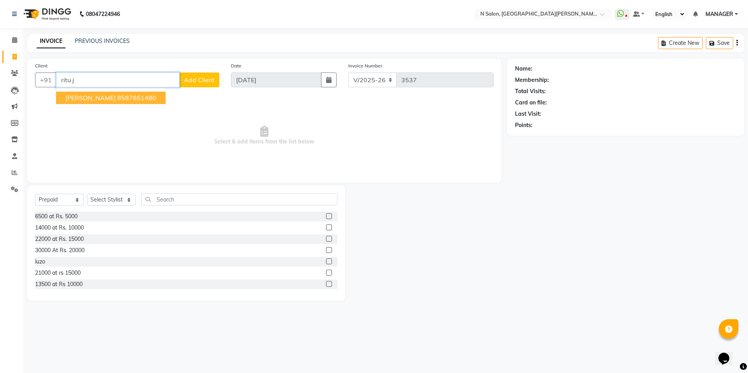
click at [128, 101] on ngb-highlight "8587851480" at bounding box center [136, 98] width 39 height 8
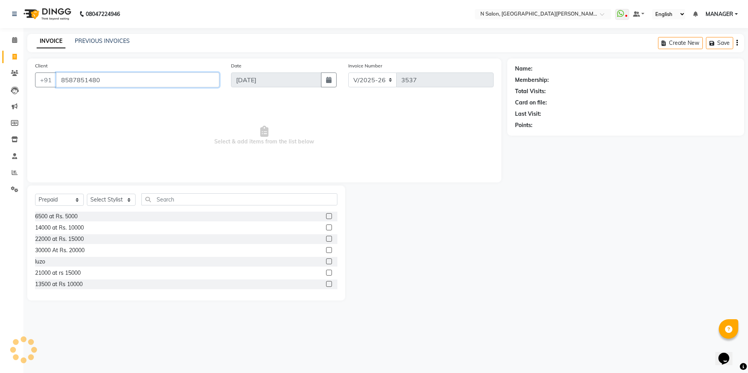
type input "8587851480"
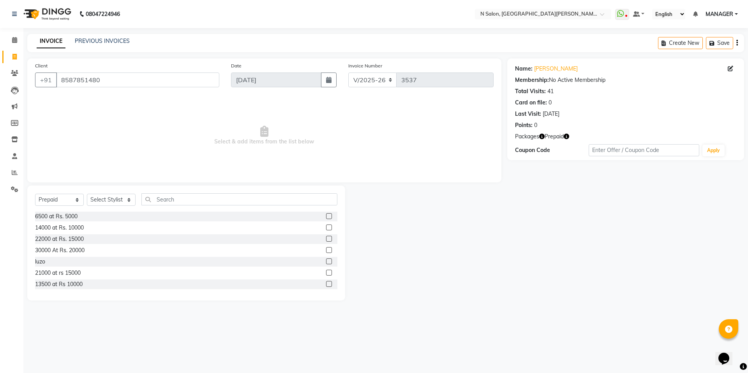
click at [565, 135] on icon "button" at bounding box center [566, 136] width 5 height 5
click at [54, 200] on select "Select Service Product Membership Package Voucher Prepaid Gift Card" at bounding box center [59, 200] width 49 height 12
select select "service"
click at [35, 194] on select "Select Service Product Membership Package Voucher Prepaid Gift Card" at bounding box center [59, 200] width 49 height 12
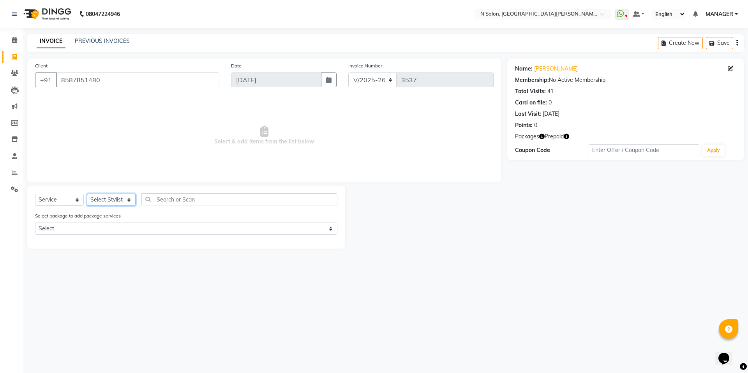
click at [100, 203] on select "Select Stylist [PERSON_NAME] [PERSON_NAME] MANAGER MD..... Pradeep Rahul [PERSO…" at bounding box center [111, 200] width 49 height 12
select select "15668"
click at [87, 194] on select "Select Stylist [PERSON_NAME] [PERSON_NAME] MANAGER MD..... Pradeep Rahul [PERSO…" at bounding box center [111, 200] width 49 height 12
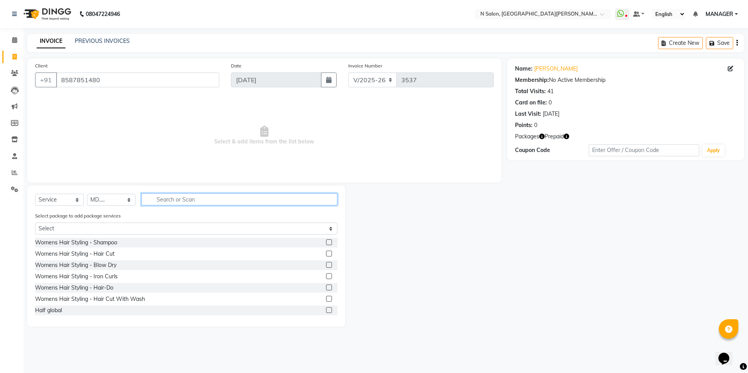
click at [163, 199] on input "text" at bounding box center [239, 199] width 196 height 12
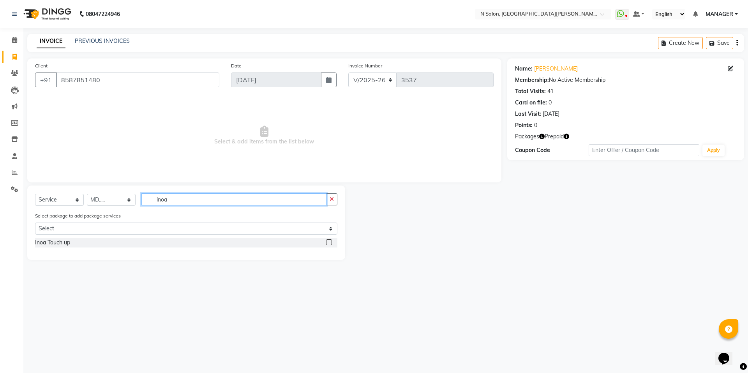
type input "inoa"
click at [329, 245] on div at bounding box center [328, 243] width 5 height 8
click at [329, 242] on label at bounding box center [329, 242] width 6 height 6
click at [329, 242] on input "checkbox" at bounding box center [328, 242] width 5 height 5
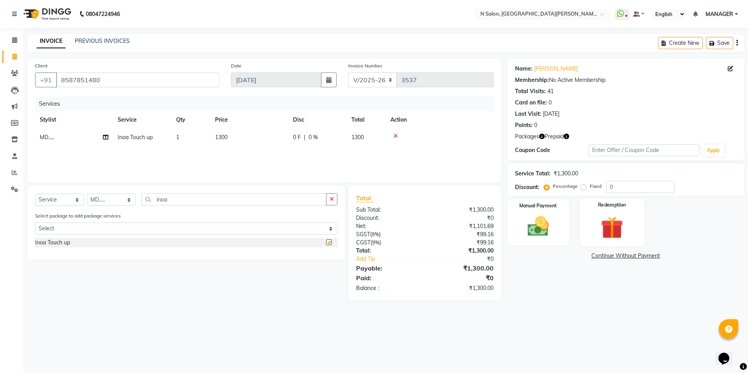
checkbox input "false"
click at [608, 223] on img at bounding box center [612, 227] width 36 height 28
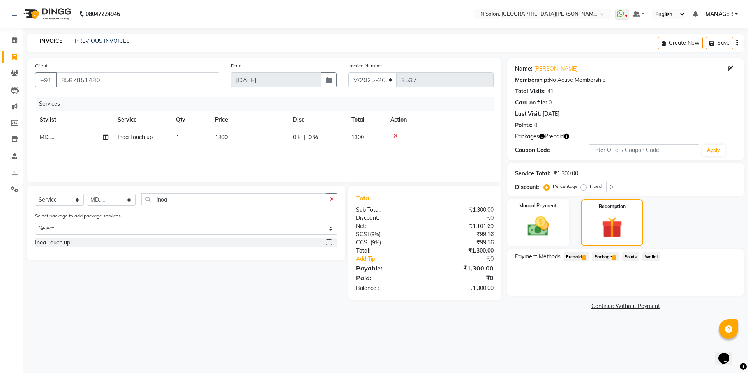
click at [590, 257] on div "Package 1" at bounding box center [604, 257] width 30 height 11
click at [589, 258] on div "Package 1" at bounding box center [604, 257] width 30 height 11
click at [585, 259] on span "1" at bounding box center [584, 257] width 4 height 5
click at [725, 286] on button "Add" at bounding box center [718, 287] width 28 height 13
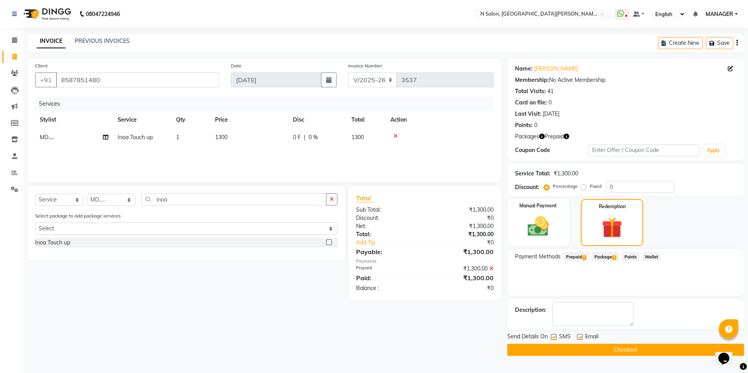
click at [665, 343] on div "Send Details On SMS Email Checkout" at bounding box center [625, 343] width 237 height 23
click at [666, 348] on button "Checkout" at bounding box center [625, 350] width 237 height 12
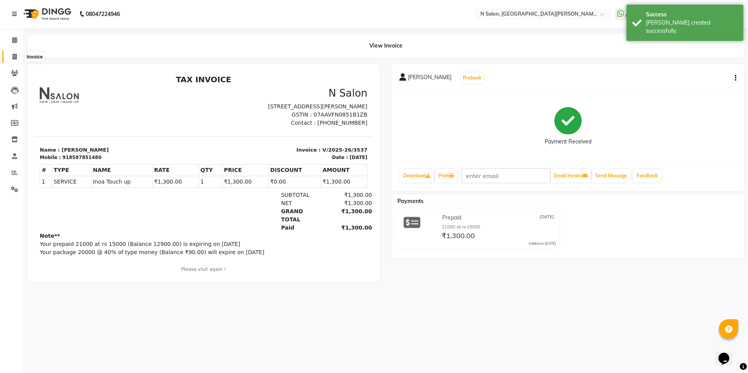
click at [9, 58] on span at bounding box center [15, 57] width 14 height 9
select select "service"
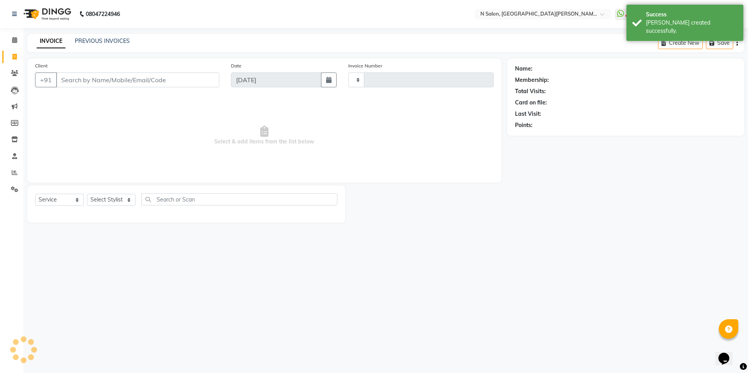
type input "3538"
select select "3472"
select select "P"
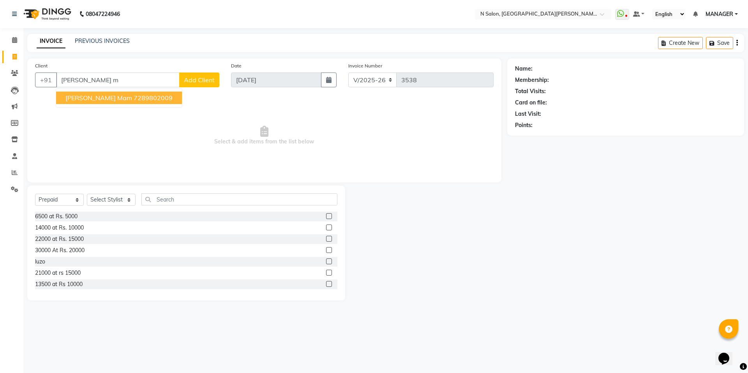
click at [134, 97] on ngb-highlight "7289802009" at bounding box center [153, 98] width 39 height 8
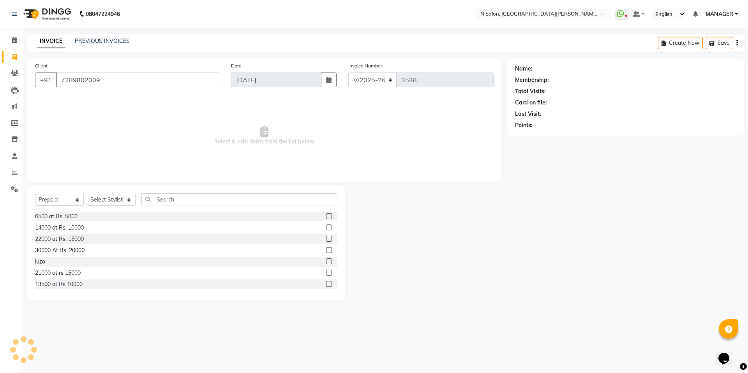
type input "7289802009"
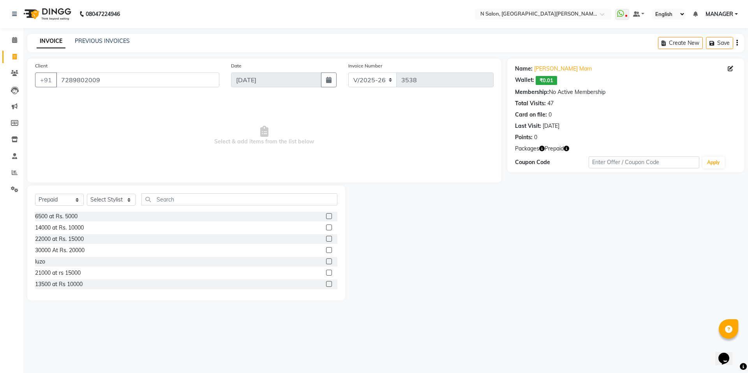
click at [568, 148] on icon "button" at bounding box center [566, 148] width 5 height 5
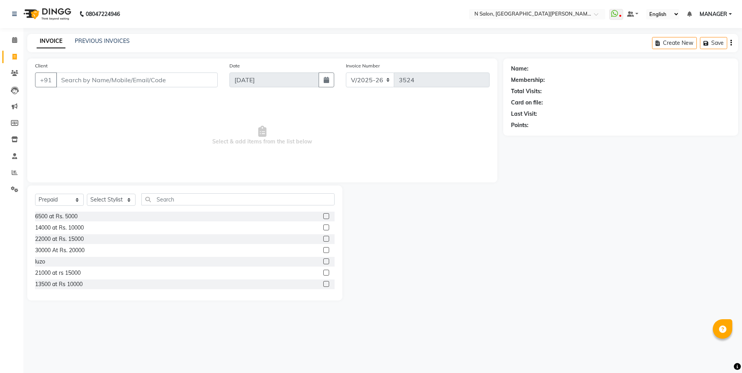
select select "3472"
select select "P"
click at [106, 79] on input "Client" at bounding box center [137, 79] width 163 height 15
click at [105, 39] on link "PREVIOUS INVOICES" at bounding box center [102, 40] width 55 height 7
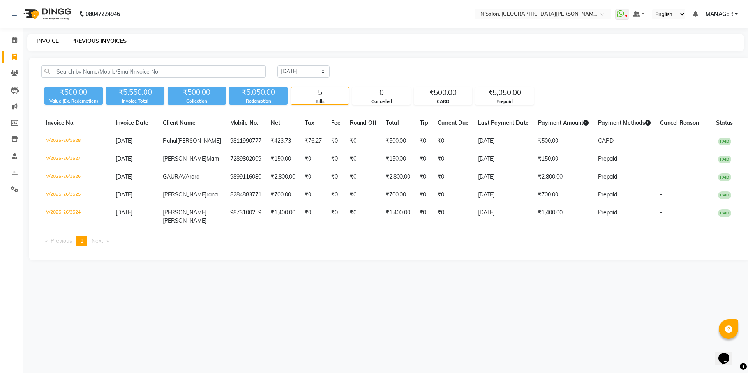
click at [56, 42] on link "INVOICE" at bounding box center [48, 40] width 22 height 7
select select "3472"
select select "service"
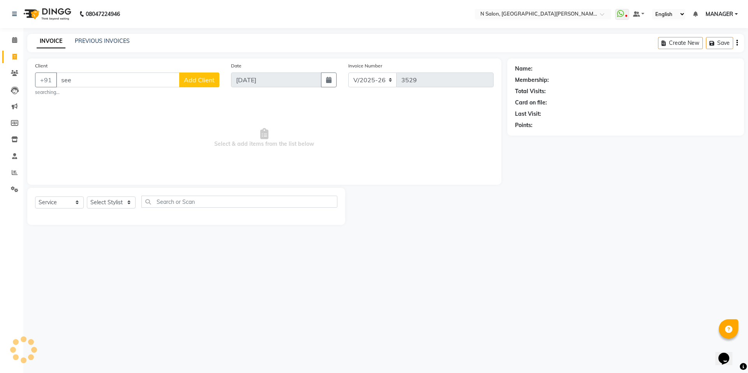
type input "seem"
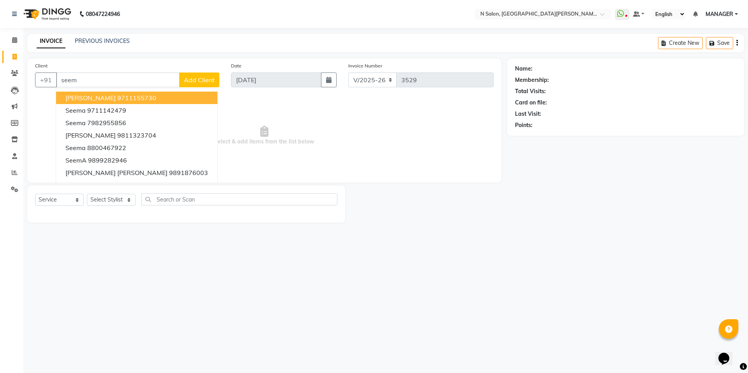
select select "P"
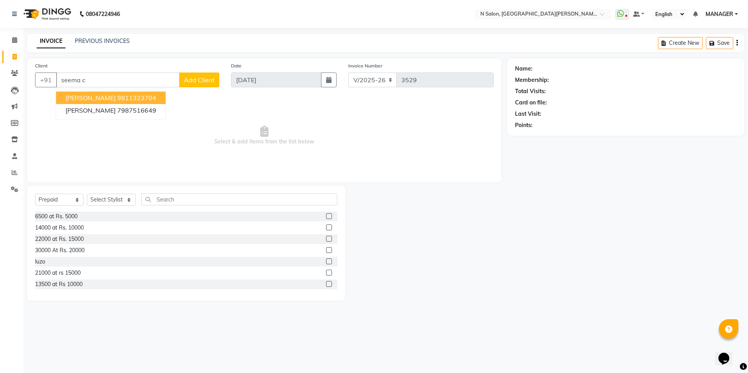
click at [104, 98] on span "Seema Chadha" at bounding box center [90, 98] width 50 height 8
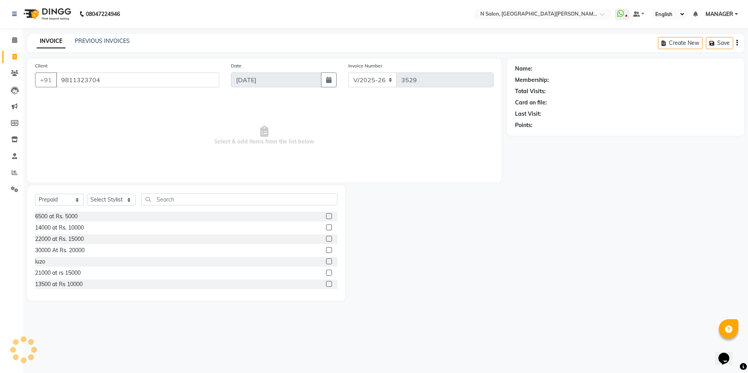
type input "9811323704"
click at [65, 198] on select "Select Service Product Membership Package Voucher Prepaid Gift Card" at bounding box center [59, 200] width 49 height 12
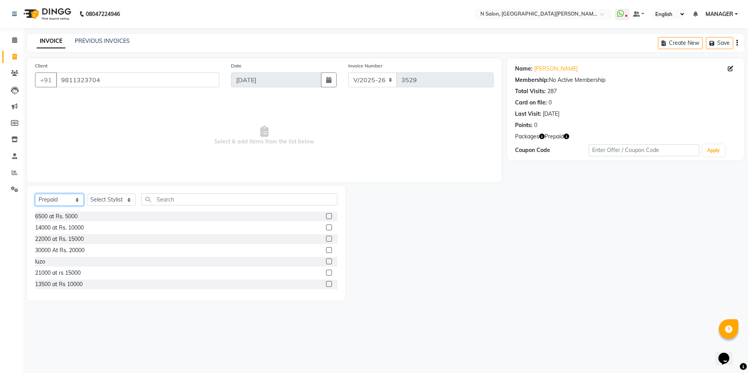
select select "service"
click at [35, 194] on select "Select Service Product Membership Package Voucher Prepaid Gift Card" at bounding box center [59, 200] width 49 height 12
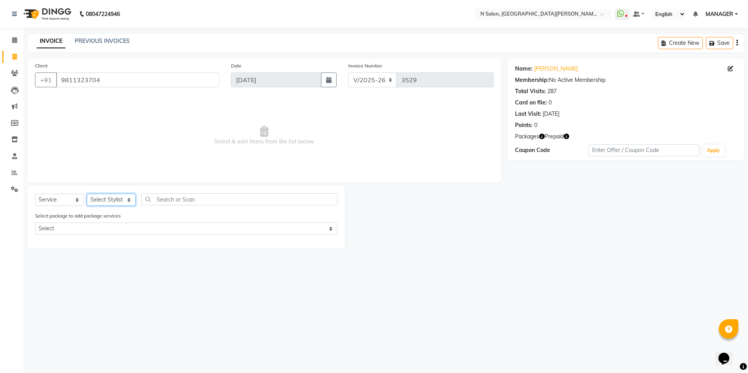
click at [113, 204] on select "Select Stylist Anju AZEEM Faiz Faizal MANAGER MD..... Pradeep Rahul Sir Sahil N…" at bounding box center [111, 200] width 49 height 12
select select "15667"
click at [87, 194] on select "Select Stylist Anju AZEEM Faiz Faizal MANAGER MD..... Pradeep Rahul Sir Sahil N…" at bounding box center [111, 200] width 49 height 12
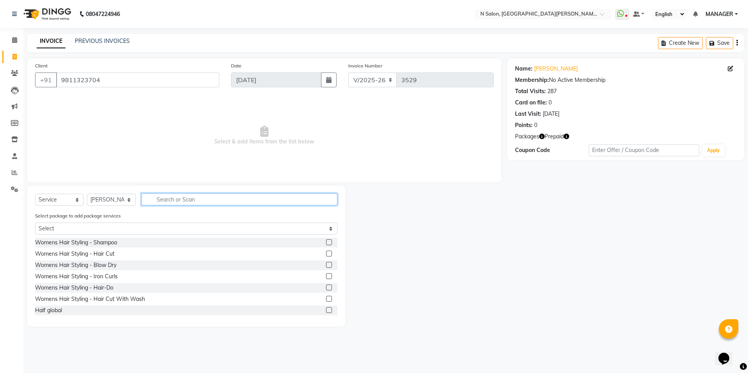
click at [191, 201] on input "text" at bounding box center [239, 199] width 196 height 12
type input "nor"
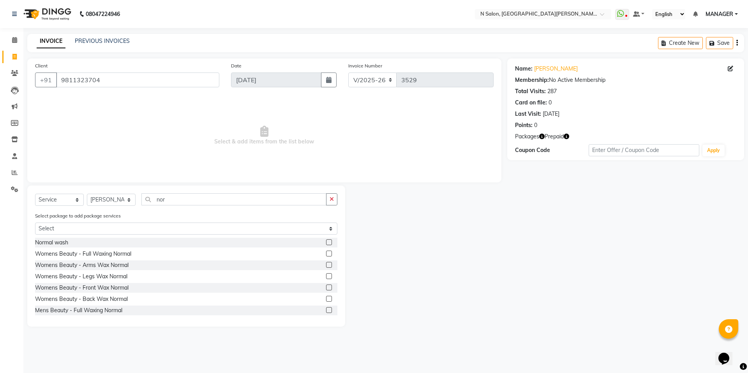
click at [326, 243] on label at bounding box center [329, 242] width 6 height 6
click at [326, 243] on input "checkbox" at bounding box center [328, 242] width 5 height 5
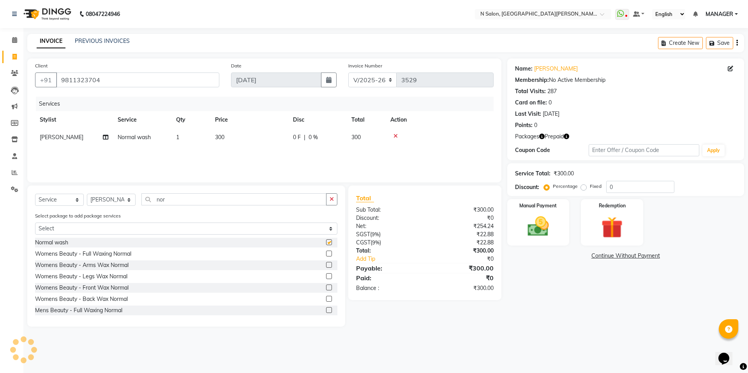
checkbox input "false"
click at [619, 240] on img at bounding box center [612, 227] width 36 height 28
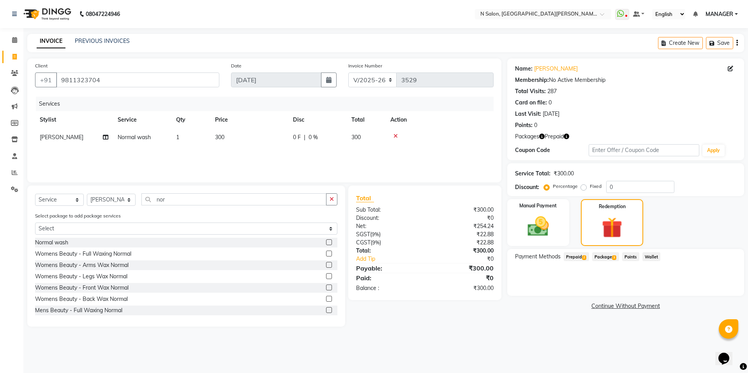
click at [583, 256] on span "2" at bounding box center [584, 257] width 4 height 5
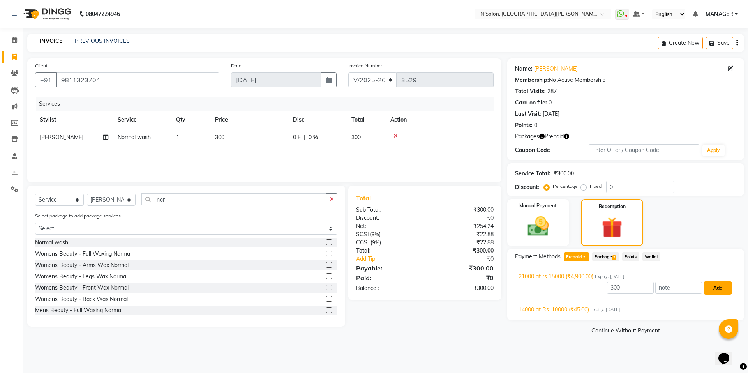
click at [711, 287] on button "Add" at bounding box center [718, 287] width 28 height 13
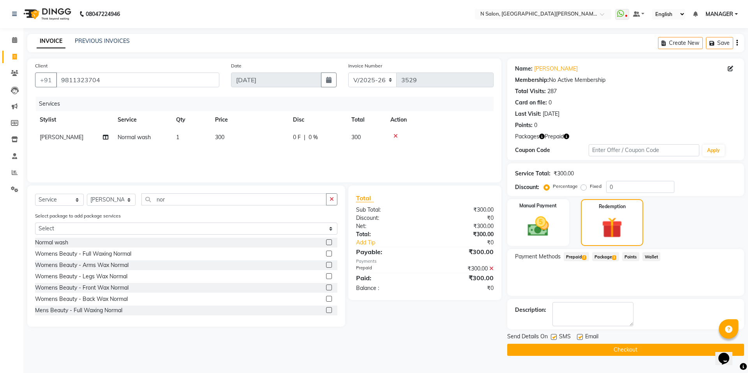
click at [669, 351] on button "Checkout" at bounding box center [625, 350] width 237 height 12
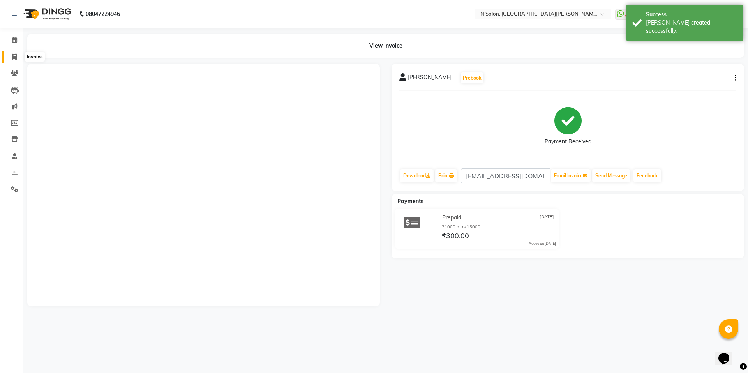
click at [18, 57] on span at bounding box center [15, 57] width 14 height 9
select select "service"
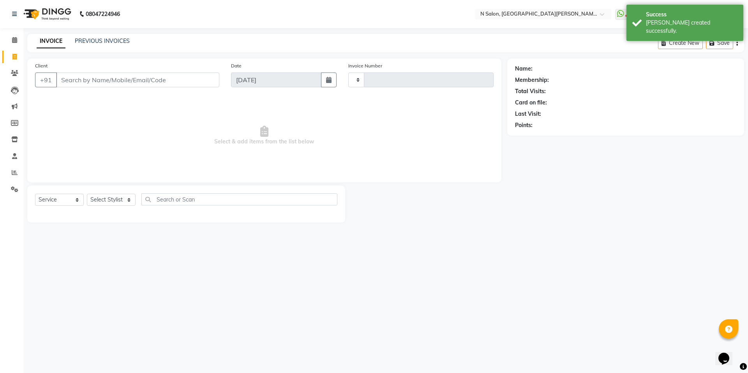
type input "3530"
select select "3472"
select select "P"
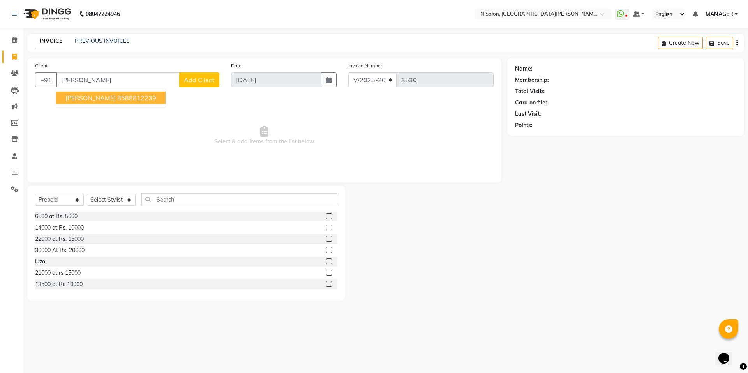
click at [93, 99] on span "romi arora" at bounding box center [90, 98] width 50 height 8
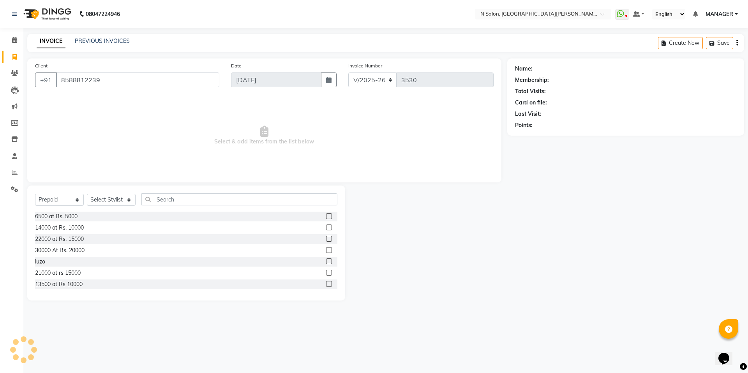
type input "8588812239"
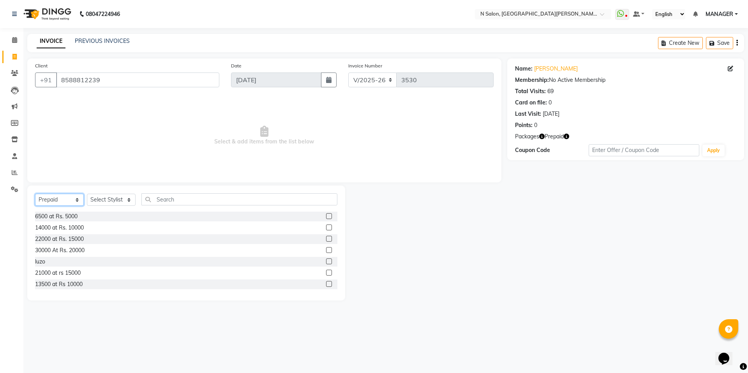
click at [63, 203] on select "Select Service Product Membership Package Voucher Prepaid Gift Card" at bounding box center [59, 200] width 49 height 12
select select "service"
click at [35, 194] on select "Select Service Product Membership Package Voucher Prepaid Gift Card" at bounding box center [59, 200] width 49 height 12
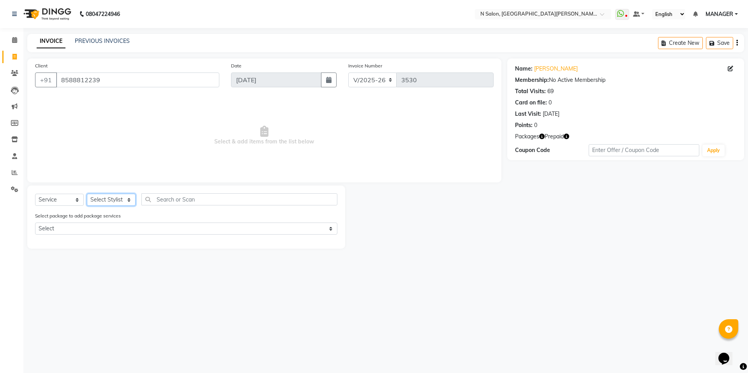
click at [94, 195] on select "Select Stylist Anju AZEEM Faiz Faizal MANAGER MD..... Pradeep Rahul Sir Sahil N…" at bounding box center [111, 200] width 49 height 12
select select "15670"
click at [87, 194] on select "Select Stylist Anju AZEEM Faiz Faizal MANAGER MD..... Pradeep Rahul Sir Sahil N…" at bounding box center [111, 200] width 49 height 12
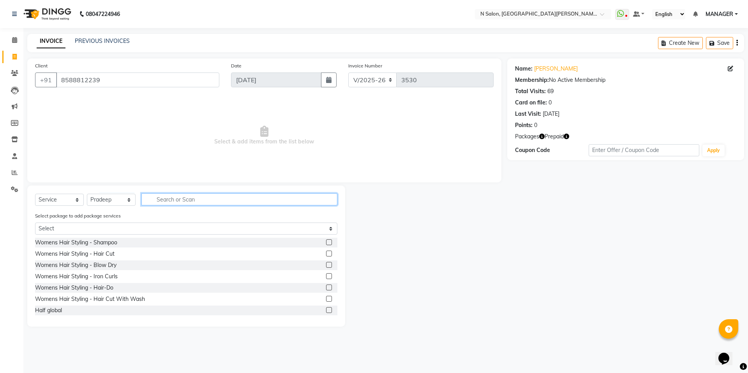
click at [171, 201] on input "text" at bounding box center [239, 199] width 196 height 12
type input "nor"
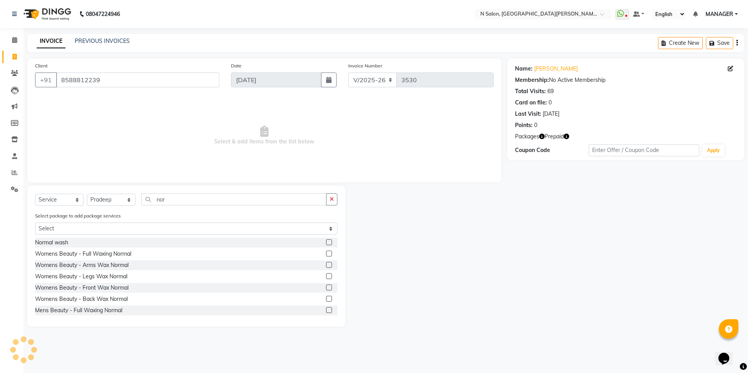
click at [326, 240] on label at bounding box center [329, 242] width 6 height 6
click at [326, 240] on input "checkbox" at bounding box center [328, 242] width 5 height 5
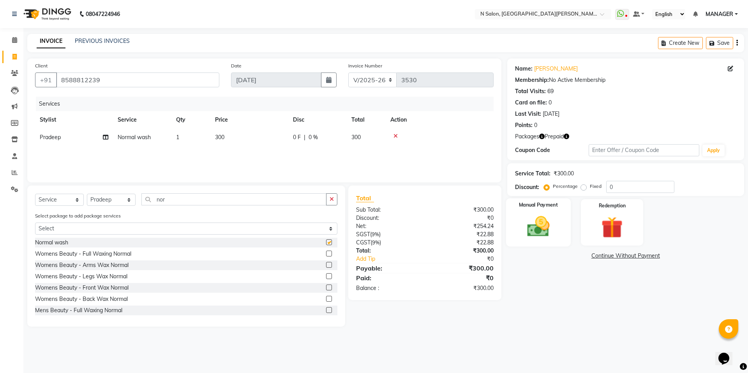
checkbox input "false"
click at [593, 232] on div "Redemption" at bounding box center [612, 222] width 65 height 48
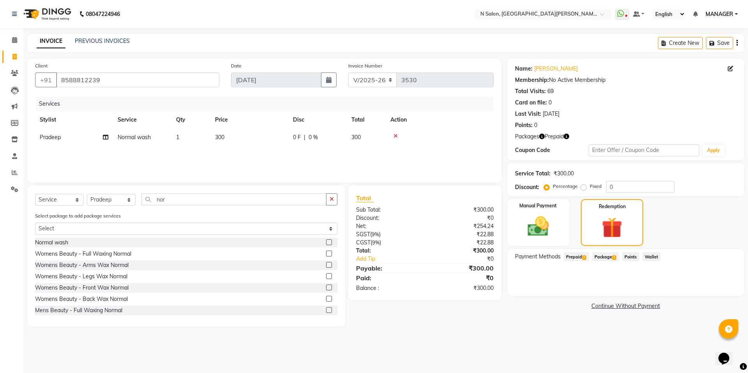
click at [585, 259] on span "2" at bounding box center [584, 257] width 4 height 5
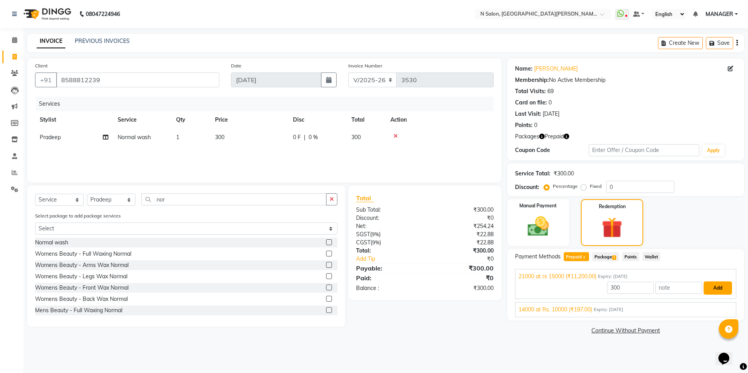
click at [707, 292] on button "Add" at bounding box center [718, 287] width 28 height 13
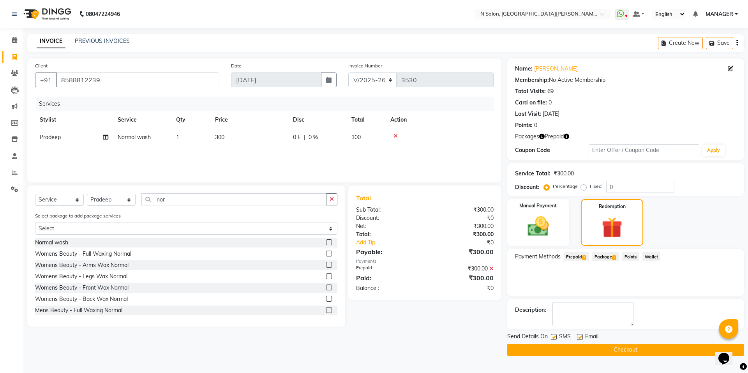
click at [682, 347] on button "Checkout" at bounding box center [625, 350] width 237 height 12
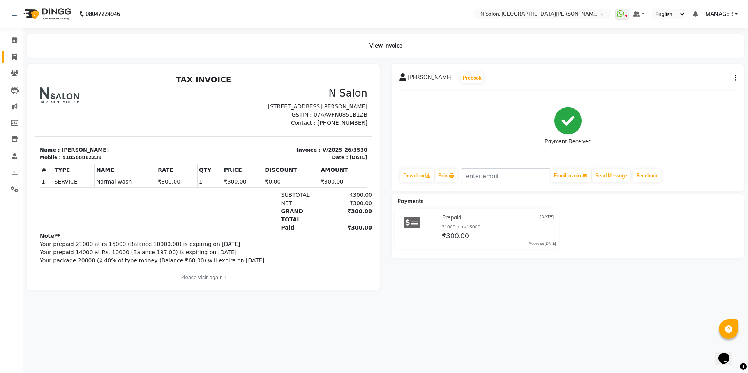
click at [7, 62] on link "Invoice" at bounding box center [11, 57] width 19 height 13
select select "service"
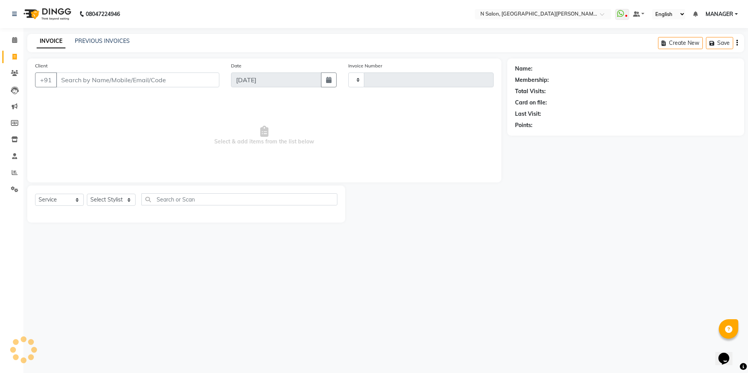
type input "3531"
select select "3472"
select select "P"
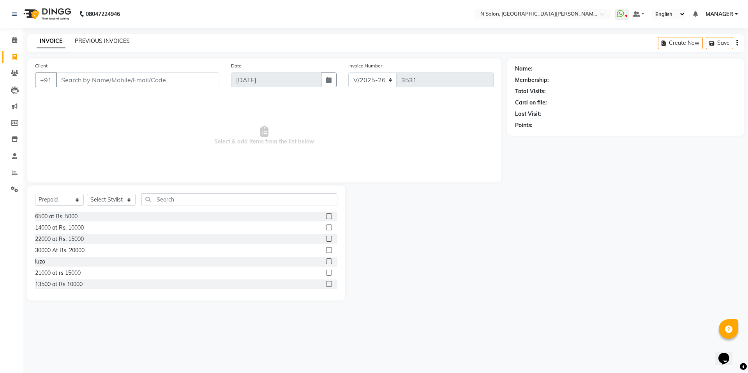
click at [126, 41] on link "PREVIOUS INVOICES" at bounding box center [102, 40] width 55 height 7
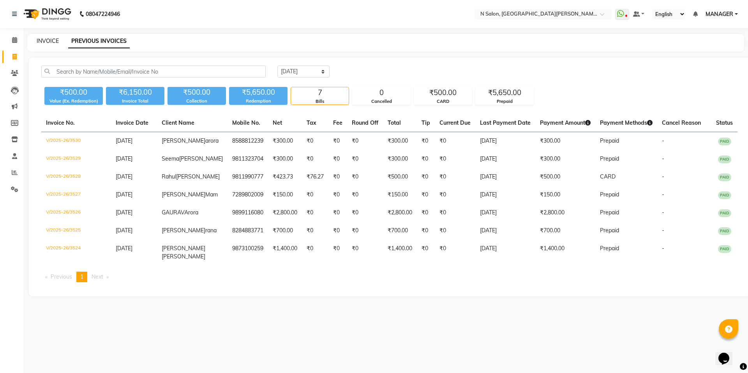
click at [40, 39] on link "INVOICE" at bounding box center [48, 40] width 22 height 7
select select "service"
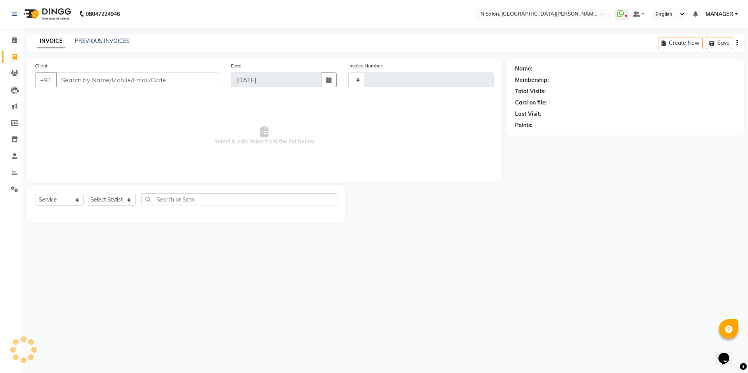
type input "3531"
select select "3472"
select select "P"
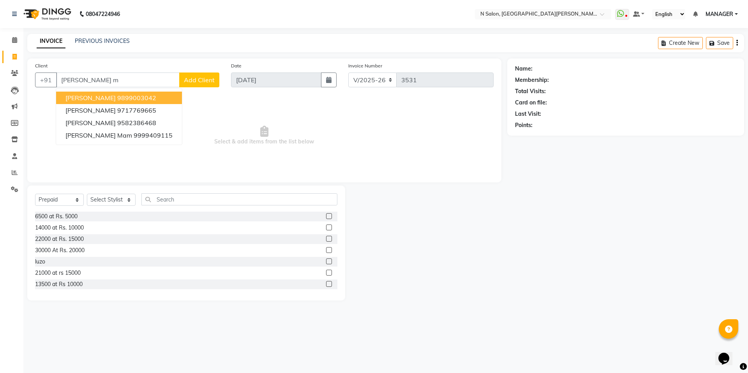
click at [146, 95] on ngb-highlight "9899003042" at bounding box center [136, 98] width 39 height 8
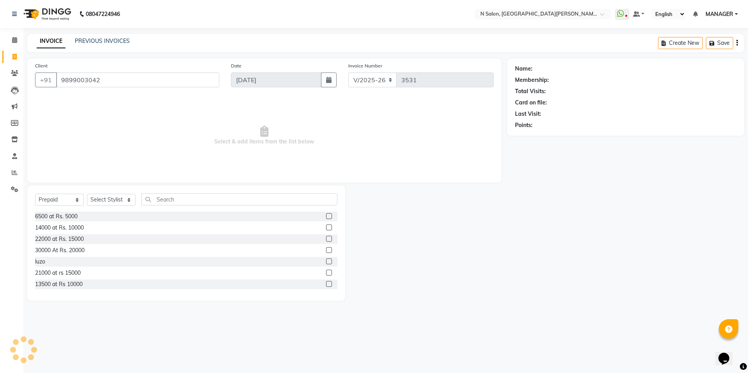
type input "9899003042"
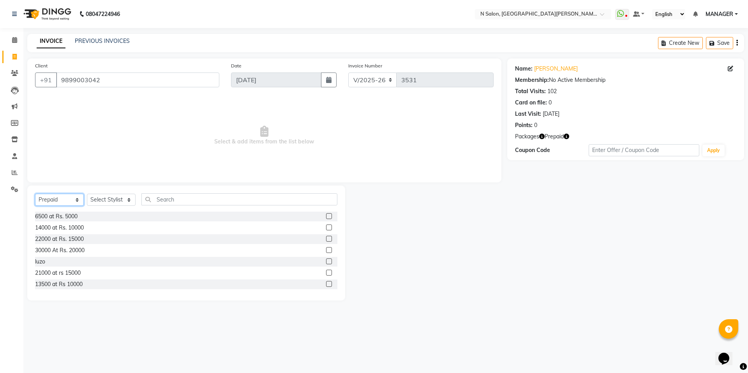
click at [40, 200] on select "Select Service Product Membership Package Voucher Prepaid Gift Card" at bounding box center [59, 200] width 49 height 12
select select "service"
click at [35, 194] on select "Select Service Product Membership Package Voucher Prepaid Gift Card" at bounding box center [59, 200] width 49 height 12
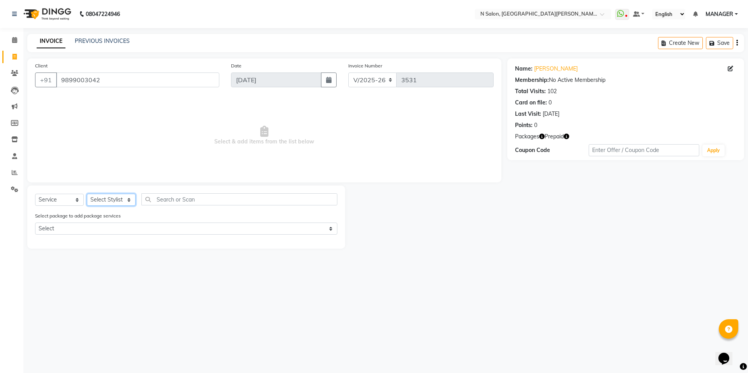
drag, startPoint x: 98, startPoint y: 201, endPoint x: 102, endPoint y: 196, distance: 6.3
click at [101, 201] on select "Select Stylist Anju AZEEM Faiz Faizal MANAGER MD..... Pradeep Rahul Sir Sahil N…" at bounding box center [111, 200] width 49 height 12
select select "15670"
click at [87, 194] on select "Select Stylist Anju AZEEM Faiz Faizal MANAGER MD..... Pradeep Rahul Sir Sahil N…" at bounding box center [111, 200] width 49 height 12
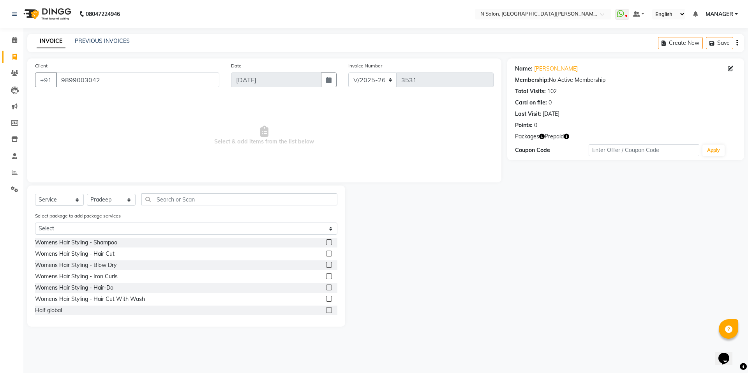
click at [179, 192] on div "Select Service Product Membership Package Voucher Prepaid Gift Card Select Styl…" at bounding box center [186, 255] width 318 height 141
click at [177, 202] on input "text" at bounding box center [239, 199] width 196 height 12
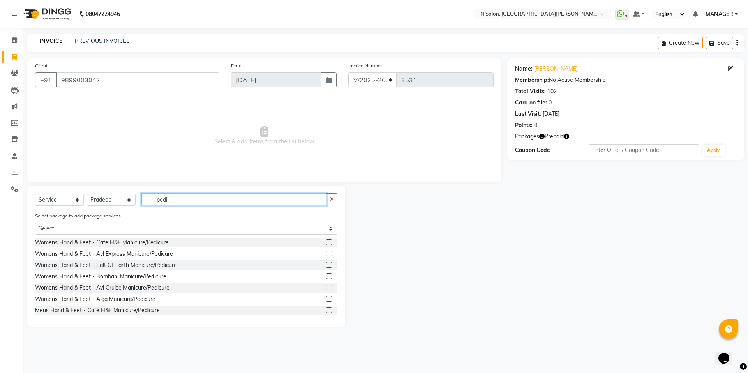
type input "pedi"
click at [326, 242] on label at bounding box center [329, 242] width 6 height 6
click at [326, 242] on input "checkbox" at bounding box center [328, 242] width 5 height 5
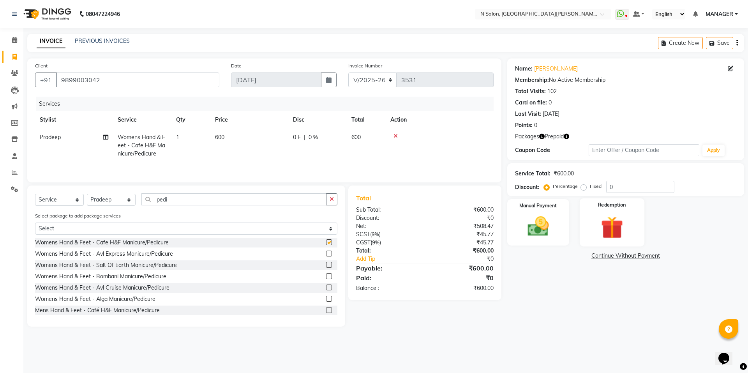
checkbox input "false"
click at [639, 226] on div "Redemption" at bounding box center [612, 222] width 65 height 48
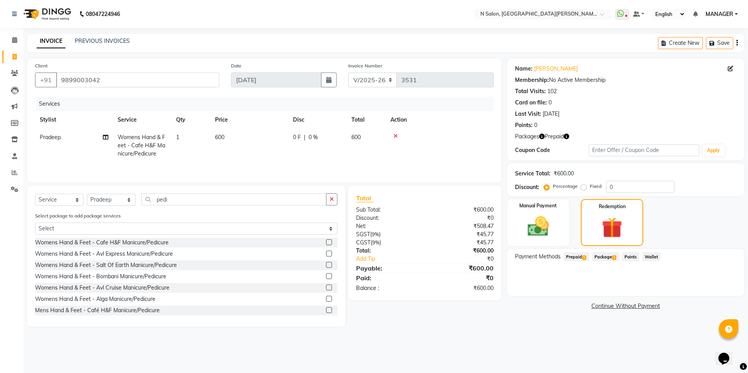
click at [585, 257] on span "1" at bounding box center [584, 257] width 4 height 5
click at [715, 287] on button "Add" at bounding box center [718, 287] width 28 height 13
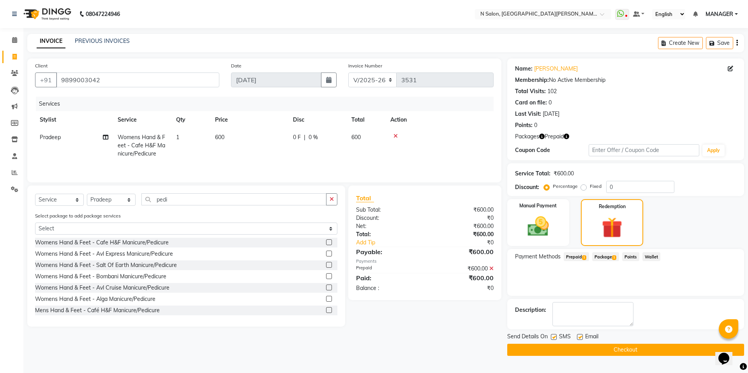
click at [670, 348] on button "Checkout" at bounding box center [625, 350] width 237 height 12
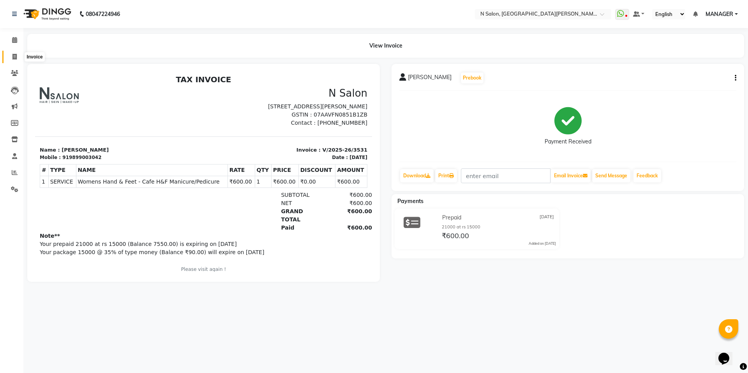
click at [8, 59] on span at bounding box center [15, 57] width 14 height 9
select select "service"
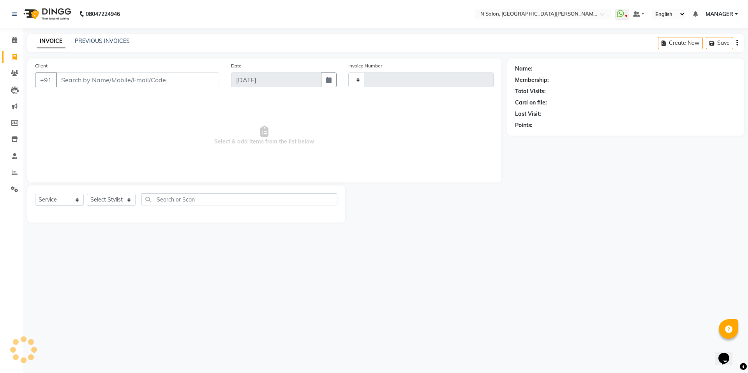
type input "3532"
select select "3472"
select select "P"
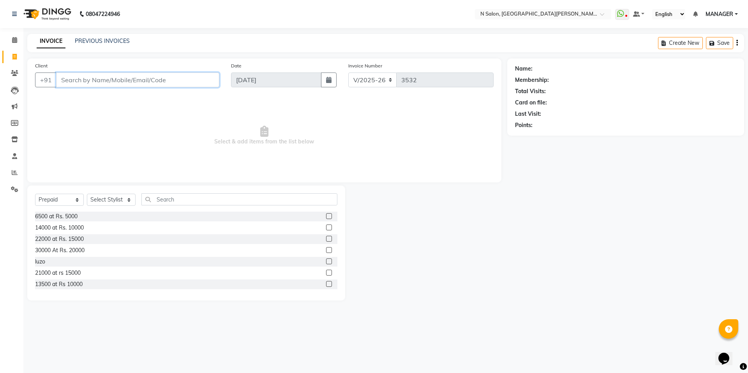
click at [84, 83] on input "Client" at bounding box center [137, 79] width 163 height 15
click at [84, 83] on input "sikha sac" at bounding box center [117, 79] width 123 height 15
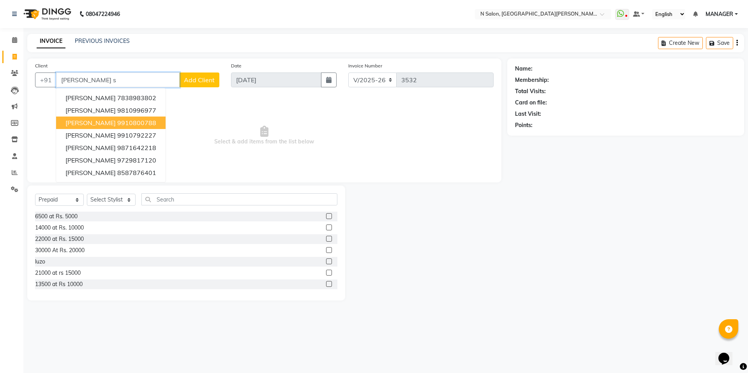
click at [100, 120] on span "SHIKHA sachdeva" at bounding box center [90, 123] width 50 height 8
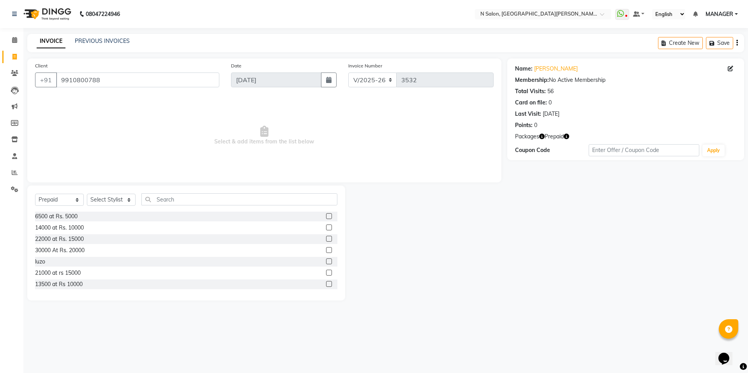
click at [566, 135] on icon "button" at bounding box center [566, 136] width 5 height 5
click at [168, 86] on input "9910800788" at bounding box center [137, 79] width 163 height 15
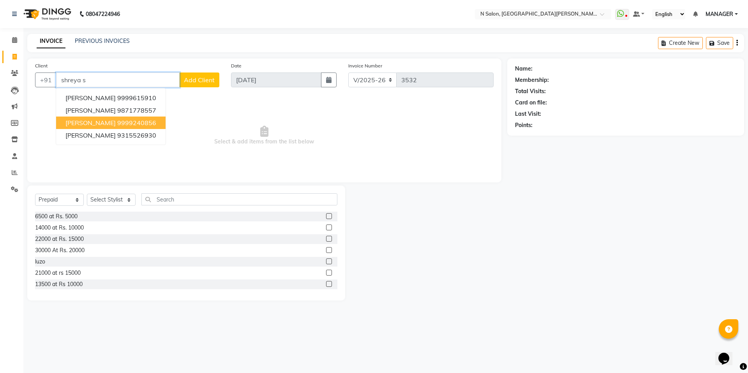
click at [147, 117] on button "Shreya Sikka 9999240856" at bounding box center [110, 122] width 109 height 12
type input "9999240856"
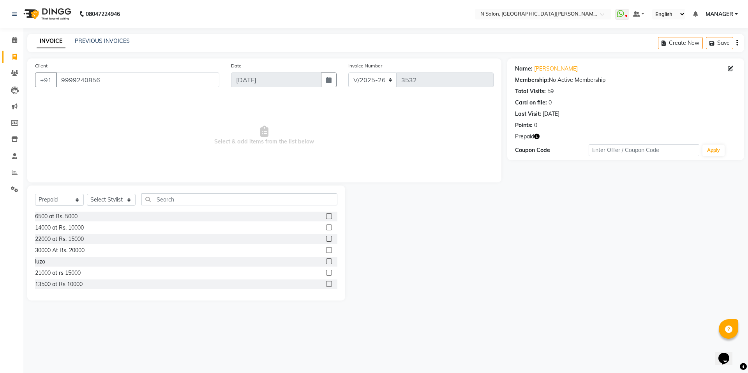
click at [538, 138] on icon "button" at bounding box center [536, 136] width 5 height 5
drag, startPoint x: 17, startPoint y: 60, endPoint x: 448, endPoint y: 46, distance: 431.5
click at [17, 60] on span at bounding box center [15, 57] width 14 height 9
click at [534, 134] on icon "button" at bounding box center [536, 136] width 5 height 5
drag, startPoint x: 538, startPoint y: 267, endPoint x: 526, endPoint y: 282, distance: 18.6
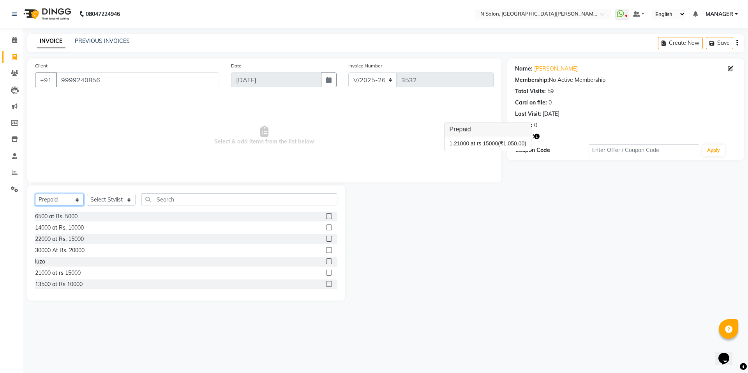
click at [65, 203] on select "Select Service Product Membership Package Voucher Prepaid Gift Card" at bounding box center [59, 200] width 49 height 12
select select "service"
click at [35, 194] on select "Select Service Product Membership Package Voucher Prepaid Gift Card" at bounding box center [59, 200] width 49 height 12
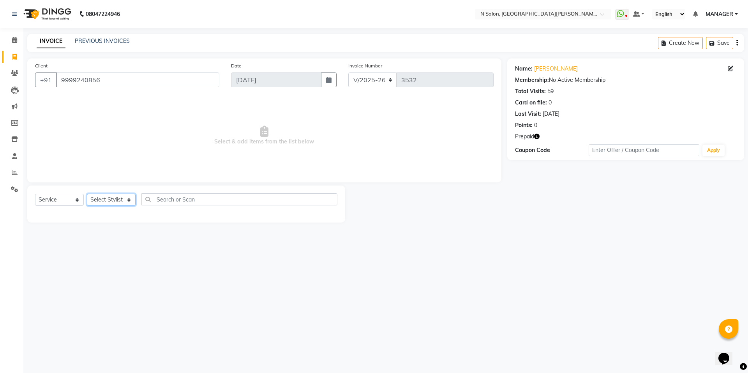
click at [101, 202] on select "Select Stylist Anju AZEEM Faiz Faizal MANAGER MD..... Pradeep Rahul Sir Sahil N…" at bounding box center [111, 200] width 49 height 12
select select "15670"
click at [87, 194] on select "Select Stylist Anju AZEEM Faiz Faizal MANAGER MD..... Pradeep Rahul Sir Sahil N…" at bounding box center [111, 200] width 49 height 12
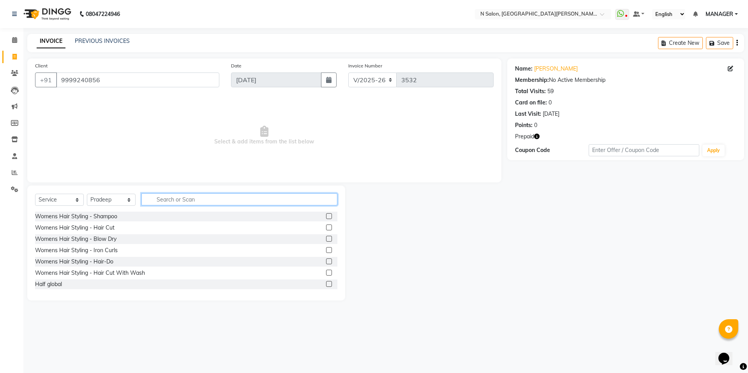
click at [164, 195] on input "text" at bounding box center [239, 199] width 196 height 12
type input "nor"
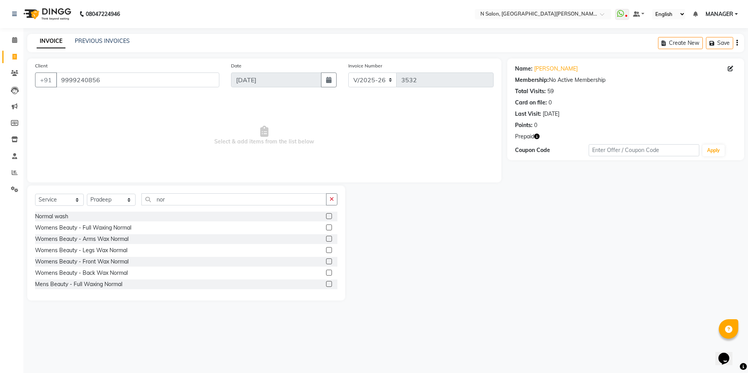
click at [326, 216] on label at bounding box center [329, 216] width 6 height 6
click at [326, 216] on input "checkbox" at bounding box center [328, 216] width 5 height 5
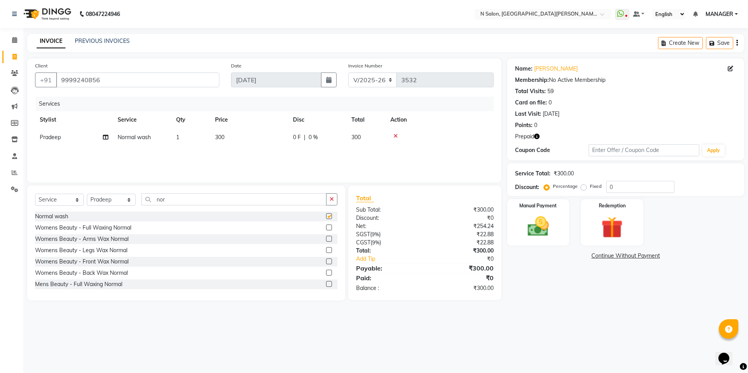
checkbox input "false"
click at [334, 200] on button "button" at bounding box center [331, 199] width 11 height 12
click at [120, 203] on select "Select Stylist Anju AZEEM Faiz Faizal MANAGER MD..... Pradeep Rahul Sir Sahil N…" at bounding box center [111, 200] width 49 height 12
select select "15674"
click at [87, 194] on select "Select Stylist Anju AZEEM Faiz Faizal MANAGER MD..... Pradeep Rahul Sir Sahil N…" at bounding box center [111, 200] width 49 height 12
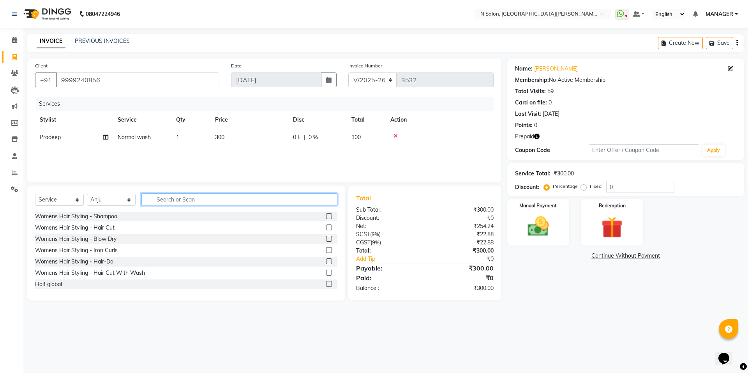
click at [174, 201] on input "text" at bounding box center [239, 199] width 196 height 12
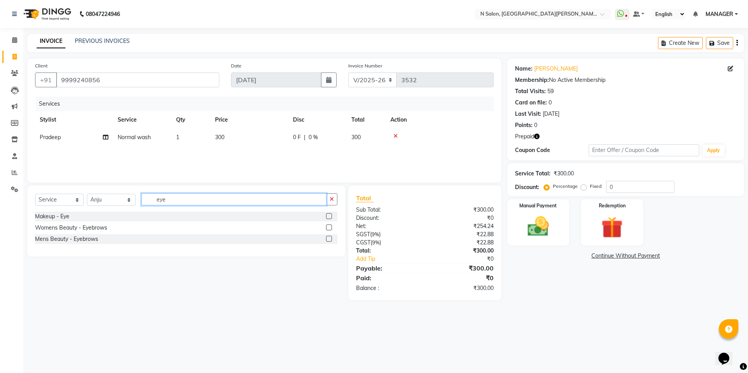
type input "eye"
click at [329, 228] on label at bounding box center [329, 227] width 6 height 6
click at [329, 228] on input "checkbox" at bounding box center [328, 227] width 5 height 5
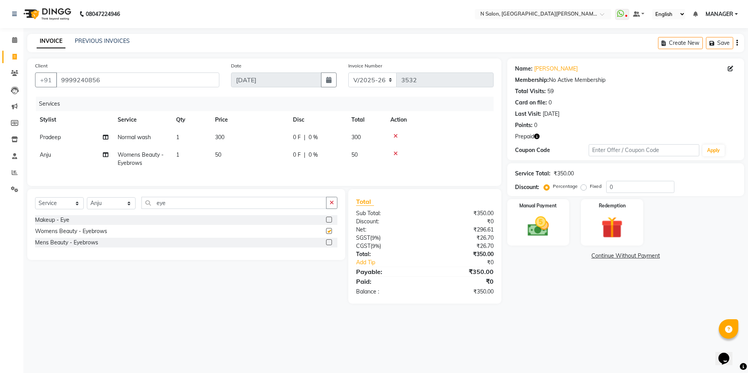
checkbox input "false"
click at [330, 205] on icon "button" at bounding box center [332, 202] width 4 height 5
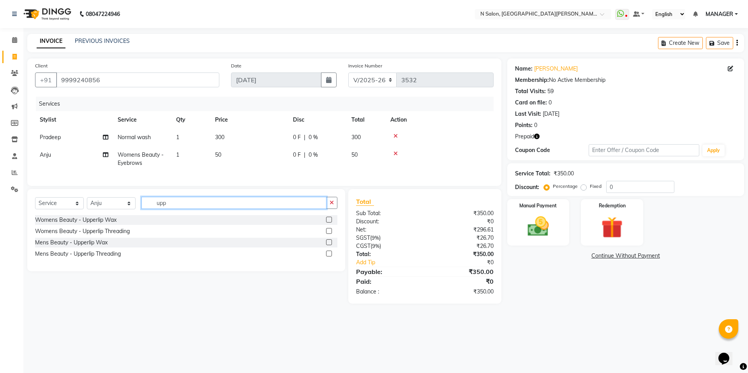
type input "upp"
click at [328, 234] on label at bounding box center [329, 231] width 6 height 6
click at [328, 234] on input "checkbox" at bounding box center [328, 231] width 5 height 5
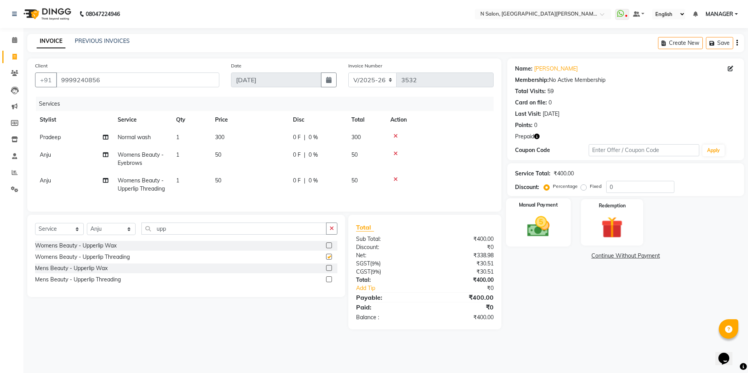
checkbox input "false"
click at [608, 233] on img at bounding box center [612, 227] width 36 height 28
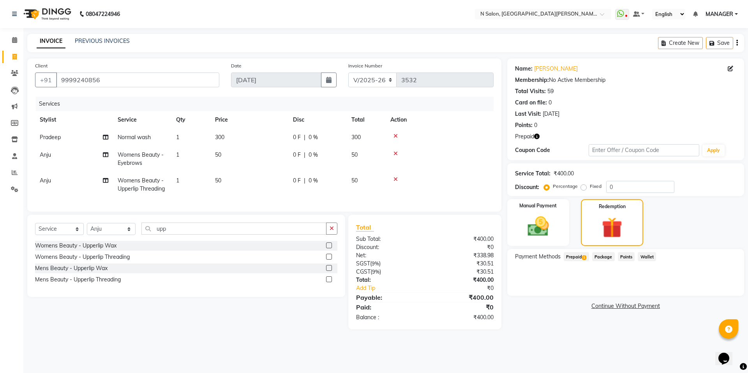
click at [586, 257] on span "1" at bounding box center [584, 257] width 4 height 5
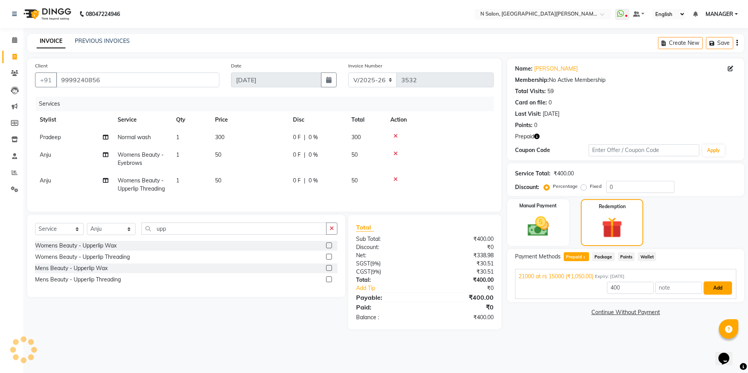
click at [715, 288] on button "Add" at bounding box center [718, 287] width 28 height 13
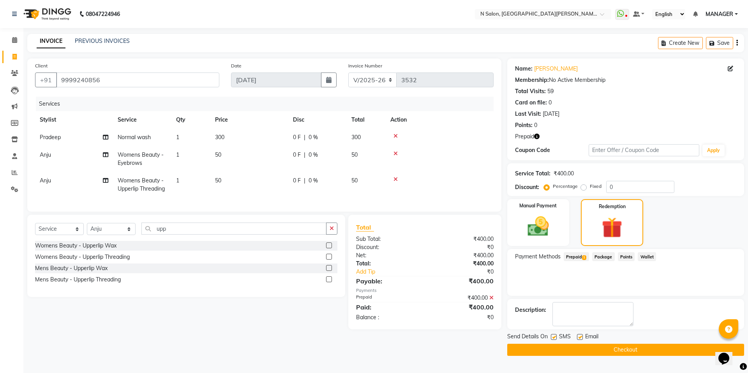
click at [686, 346] on button "Checkout" at bounding box center [625, 350] width 237 height 12
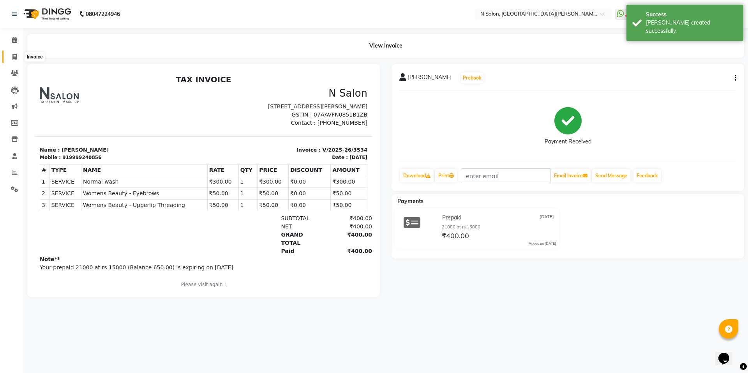
click at [11, 57] on span at bounding box center [15, 57] width 14 height 9
select select "service"
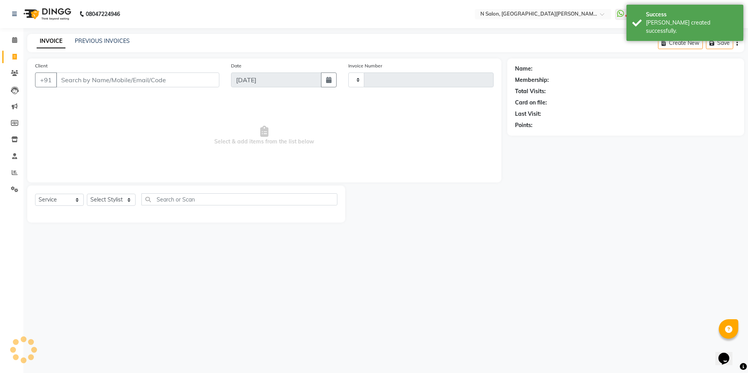
type input "3535"
select select "3472"
select select "P"
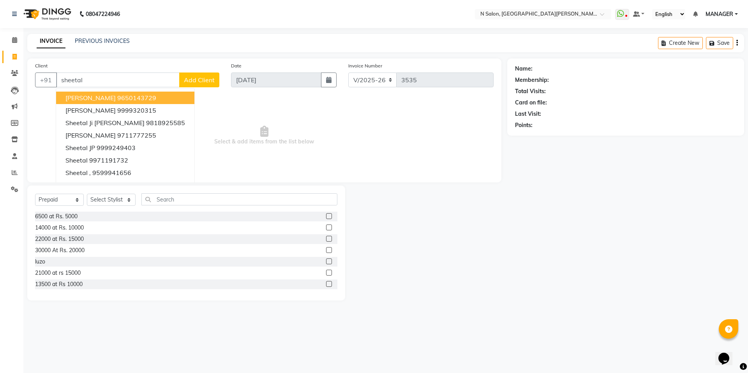
type input "sheetal"
click at [123, 83] on input "sheetal" at bounding box center [117, 79] width 123 height 15
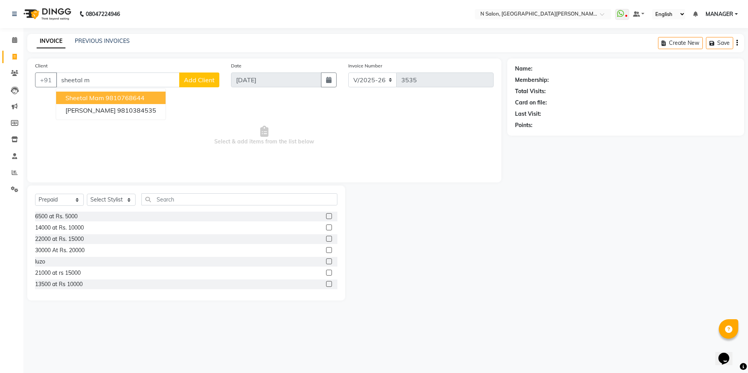
click at [129, 93] on button "Sheetal Mam 9810768644" at bounding box center [110, 98] width 109 height 12
type input "9810768644"
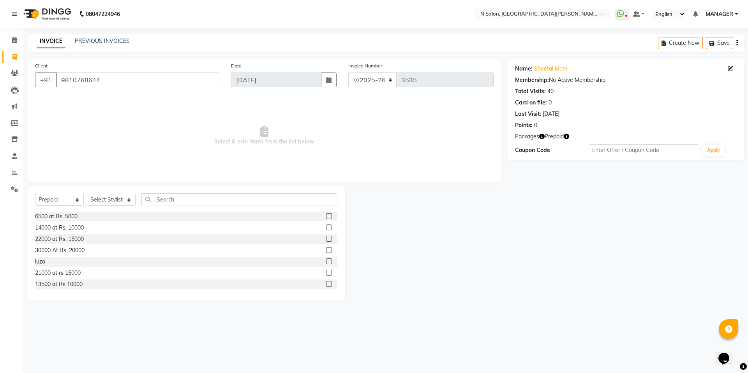
click at [567, 136] on icon "button" at bounding box center [566, 136] width 5 height 5
drag, startPoint x: 83, startPoint y: 80, endPoint x: 87, endPoint y: 79, distance: 4.4
click at [87, 79] on input "9810768644" at bounding box center [137, 79] width 163 height 15
select select "3472"
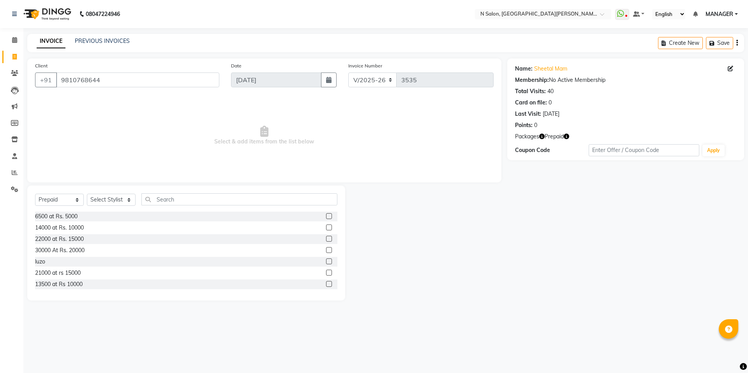
select select "P"
select select "3472"
select select "P"
click at [12, 57] on span at bounding box center [15, 57] width 14 height 9
select select "service"
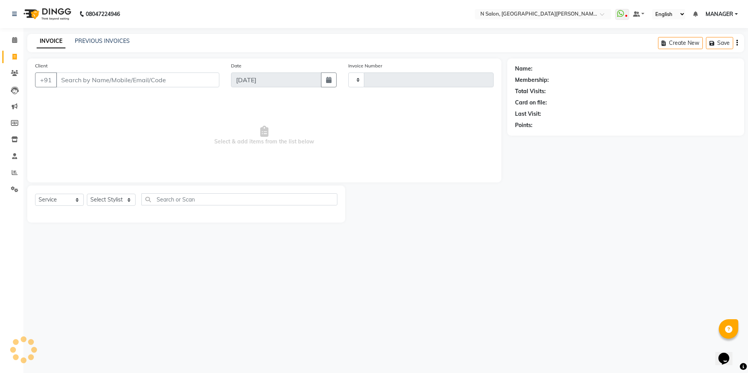
type input "3538"
select select "3472"
type input "98"
select select "P"
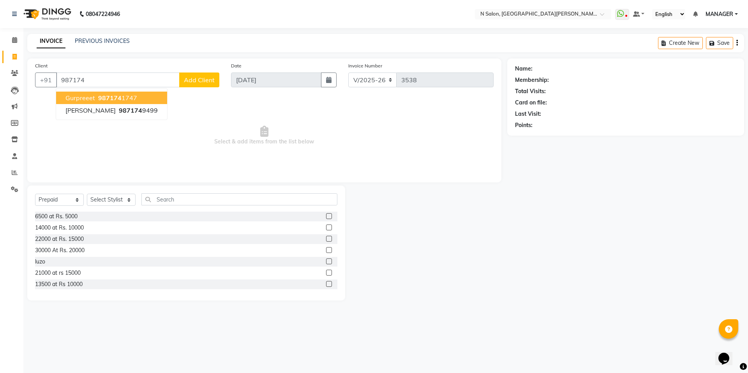
click at [146, 97] on button "Gurpreeet 987174 1747" at bounding box center [111, 98] width 111 height 12
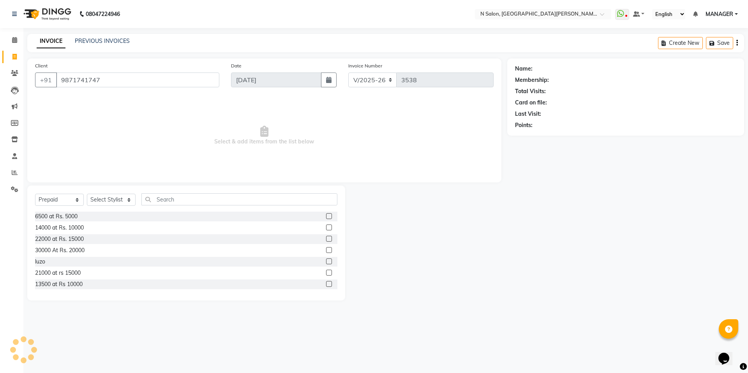
type input "9871741747"
click at [538, 136] on icon "button" at bounding box center [536, 136] width 5 height 5
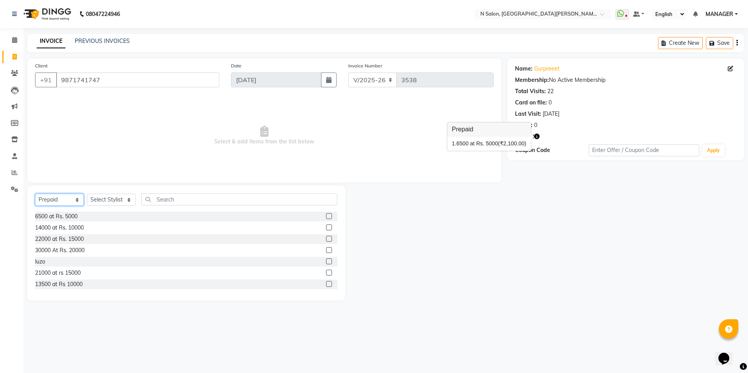
click at [42, 199] on select "Select Service Product Membership Package Voucher Prepaid Gift Card" at bounding box center [59, 200] width 49 height 12
select select "service"
click at [35, 194] on select "Select Service Product Membership Package Voucher Prepaid Gift Card" at bounding box center [59, 200] width 49 height 12
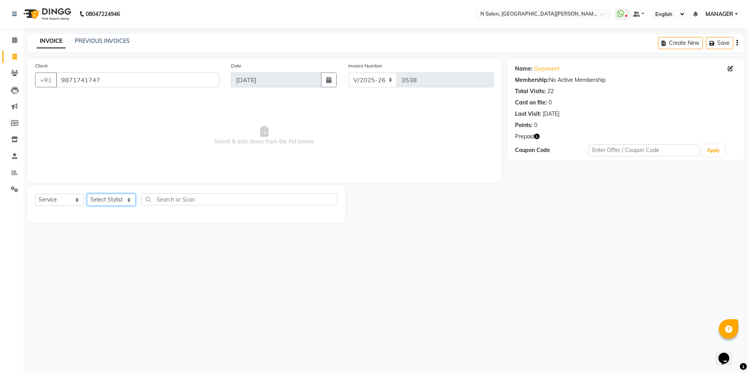
click at [111, 198] on select "Select Stylist Anju Faiz Faizal MANAGER MD..... Pradeep Rahul Sir Sahil NAWAB s…" at bounding box center [111, 200] width 49 height 12
select select "72439"
click at [87, 194] on select "Select Stylist Anju Faiz Faizal MANAGER MD..... Pradeep Rahul Sir Sahil NAWAB s…" at bounding box center [111, 200] width 49 height 12
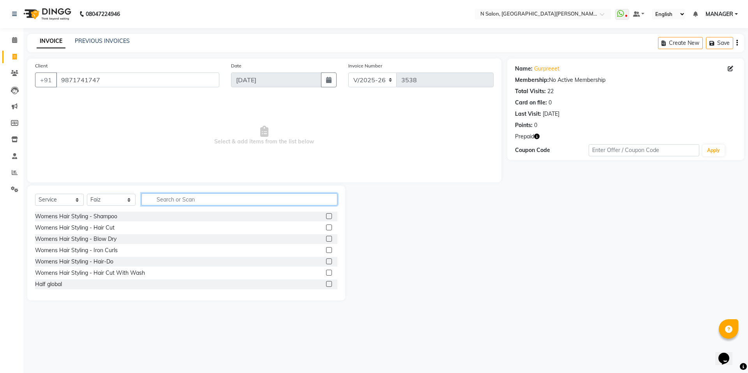
click at [218, 201] on input "text" at bounding box center [239, 199] width 196 height 12
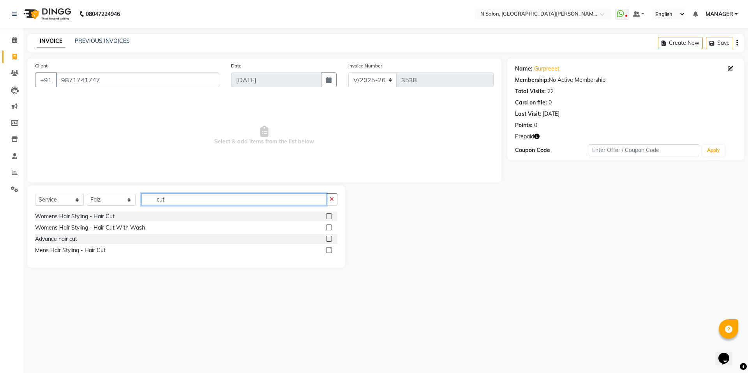
type input "cut"
click at [329, 253] on div at bounding box center [328, 251] width 5 height 8
click at [329, 249] on label at bounding box center [329, 250] width 6 height 6
click at [329, 249] on input "checkbox" at bounding box center [328, 250] width 5 height 5
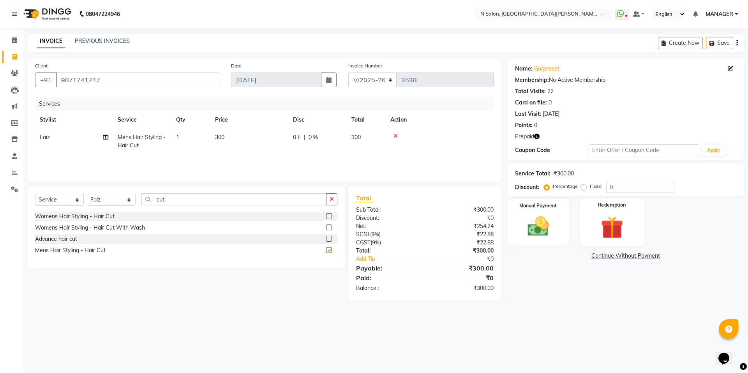
checkbox input "false"
click at [620, 222] on img at bounding box center [612, 227] width 36 height 28
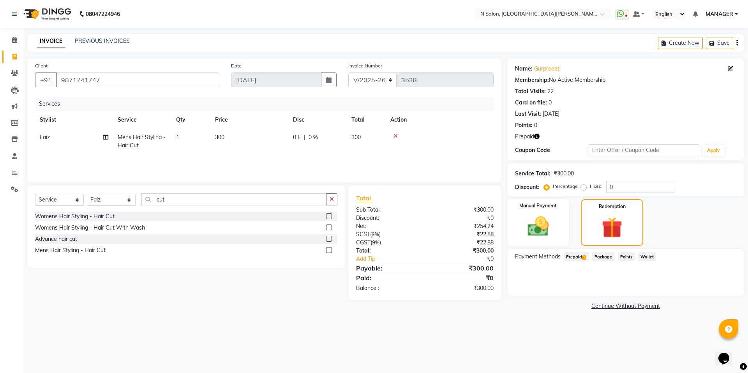
click at [586, 257] on span "1" at bounding box center [584, 257] width 4 height 5
drag, startPoint x: 709, startPoint y: 291, endPoint x: 712, endPoint y: 284, distance: 7.2
click at [712, 284] on button "Add" at bounding box center [718, 287] width 28 height 13
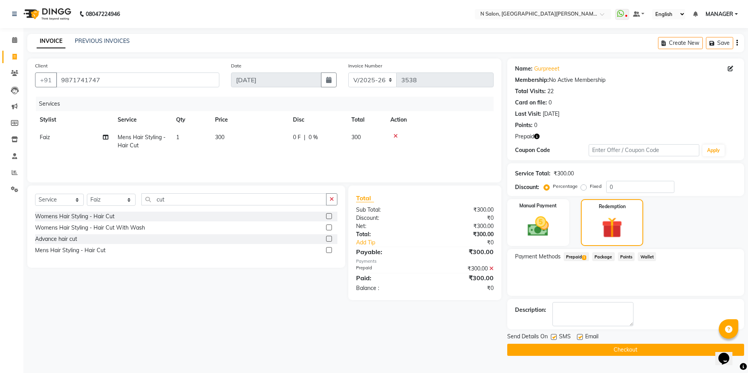
click at [684, 347] on button "Checkout" at bounding box center [625, 350] width 237 height 12
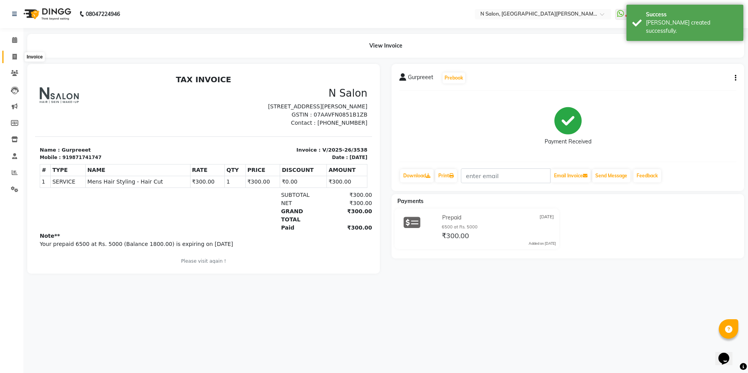
click at [16, 56] on icon at bounding box center [14, 57] width 4 height 6
select select "service"
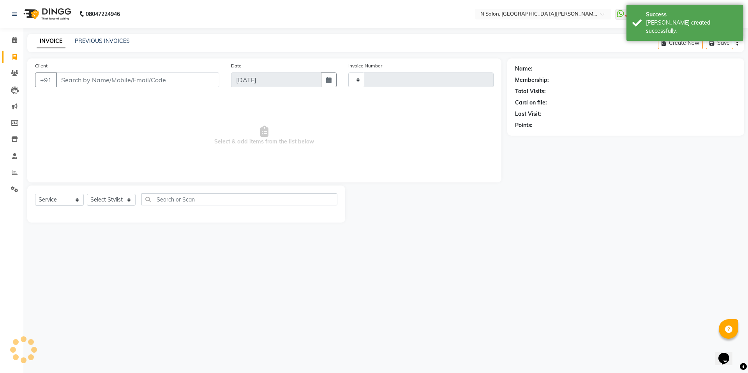
type input "3539"
select select "3472"
select select "P"
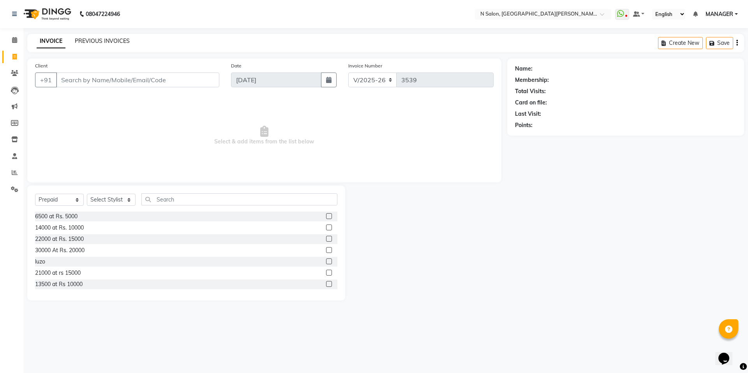
click at [98, 43] on link "PREVIOUS INVOICES" at bounding box center [102, 40] width 55 height 7
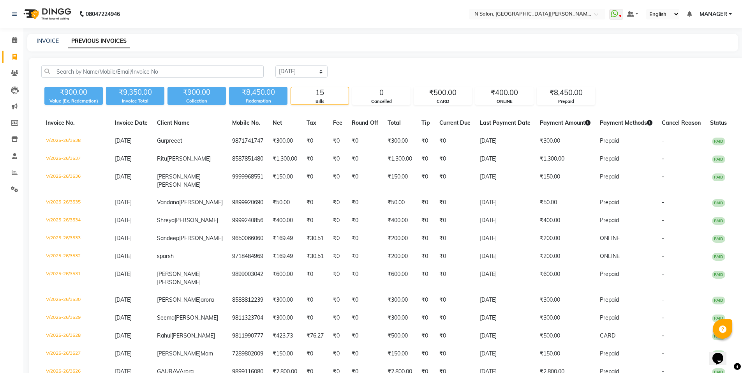
click at [53, 45] on div "INVOICE" at bounding box center [48, 41] width 22 height 8
click at [52, 43] on link "INVOICE" at bounding box center [48, 40] width 22 height 7
select select "service"
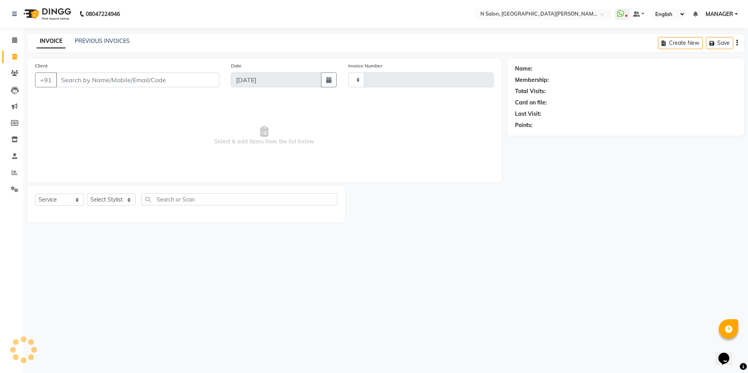
type input "3539"
select select "3472"
select select "P"
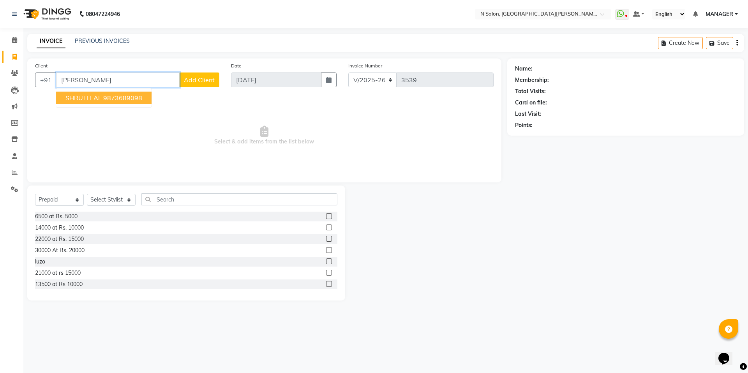
click at [110, 102] on button "SHRUTI LAL 9873689098" at bounding box center [103, 98] width 95 height 12
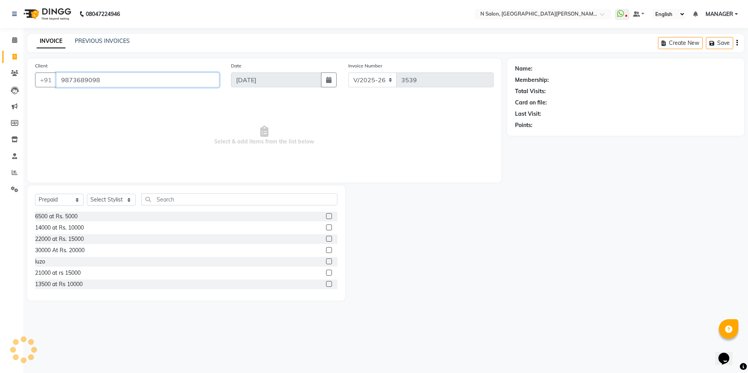
type input "9873689098"
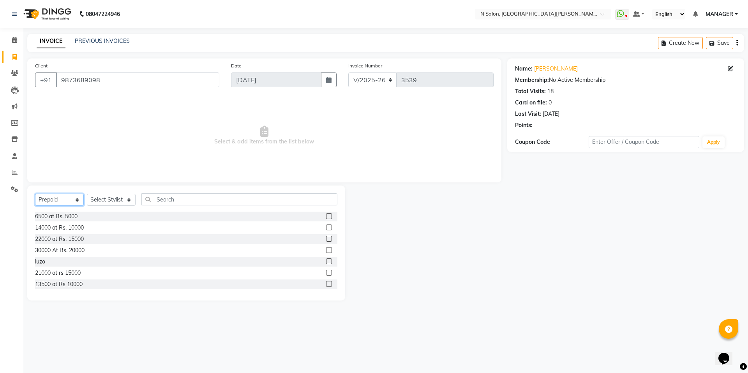
click at [66, 201] on select "Select Service Product Membership Package Voucher Prepaid Gift Card" at bounding box center [59, 200] width 49 height 12
select select "service"
click at [35, 194] on select "Select Service Product Membership Package Voucher Prepaid Gift Card" at bounding box center [59, 200] width 49 height 12
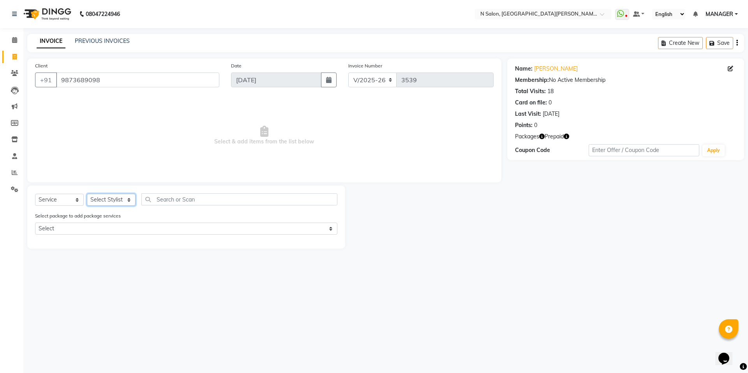
click at [98, 203] on select "Select Stylist [PERSON_NAME] [PERSON_NAME] MANAGER MD..... Pradeep Rahul [PERSO…" at bounding box center [111, 200] width 49 height 12
select select "15668"
click at [87, 194] on select "Select Stylist [PERSON_NAME] [PERSON_NAME] MANAGER MD..... Pradeep Rahul [PERSO…" at bounding box center [111, 200] width 49 height 12
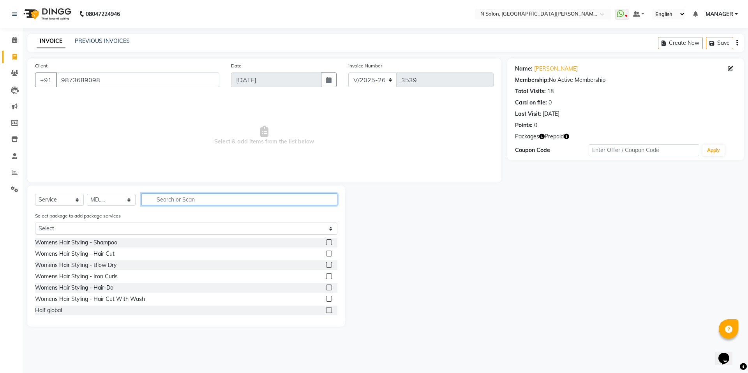
click at [179, 201] on input "text" at bounding box center [239, 199] width 196 height 12
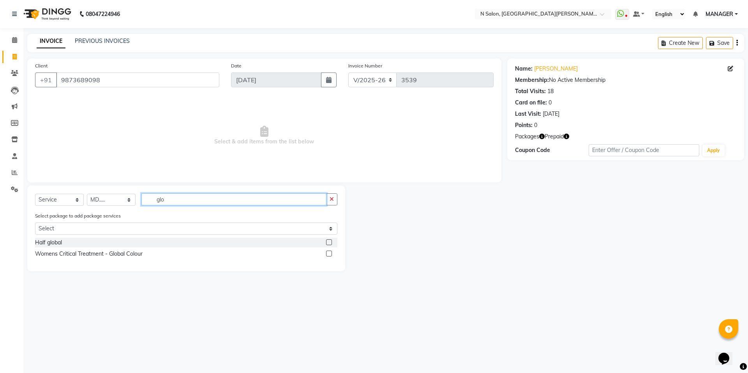
type input "glo"
click at [329, 254] on label at bounding box center [329, 253] width 6 height 6
click at [329, 254] on input "checkbox" at bounding box center [328, 253] width 5 height 5
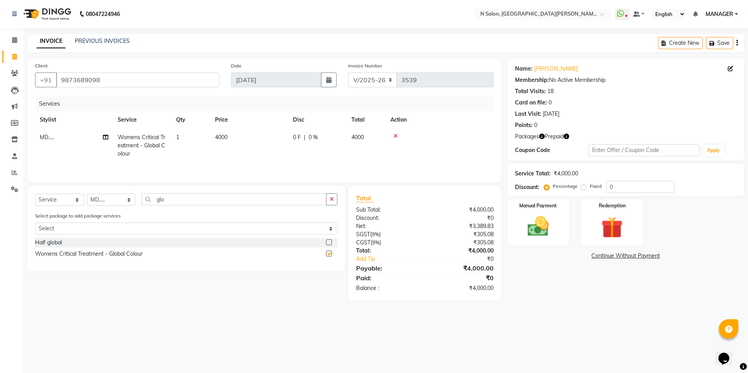
checkbox input "false"
click at [247, 145] on td "4000" at bounding box center [249, 146] width 78 height 34
select select "15668"
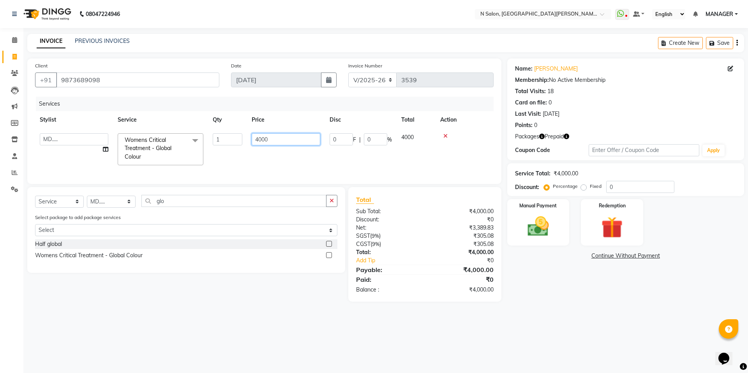
click at [274, 141] on input "4000" at bounding box center [286, 139] width 69 height 12
type input "5000"
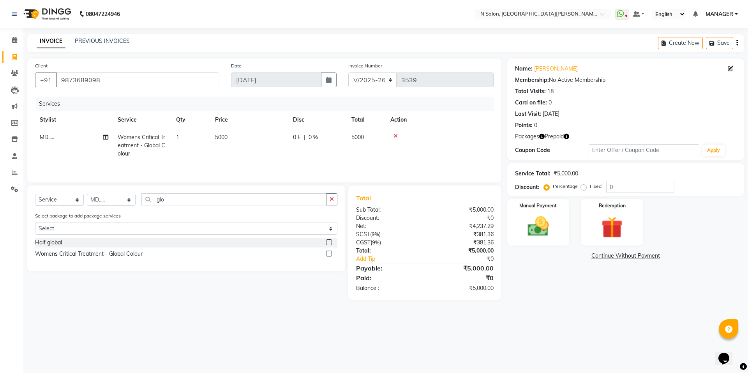
click at [286, 164] on div "Services Stylist Service Qty Price Disc Total Action MD..... Womens Critical Tr…" at bounding box center [264, 136] width 459 height 78
click at [335, 200] on button "button" at bounding box center [331, 199] width 11 height 12
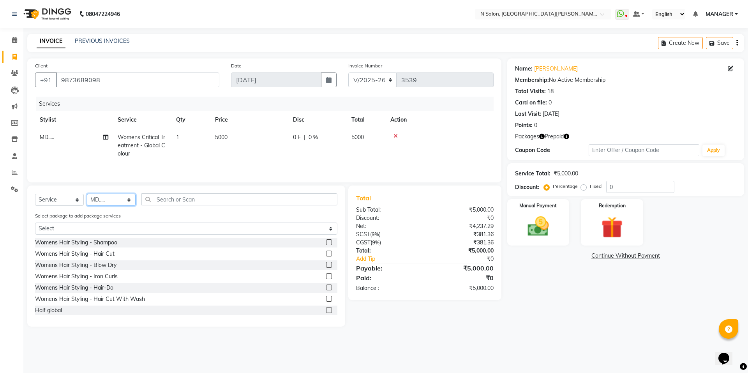
click at [106, 198] on select "Select Stylist [PERSON_NAME] [PERSON_NAME] MANAGER MD..... Pradeep Rahul [PERSO…" at bounding box center [111, 200] width 49 height 12
select select "15674"
click at [87, 194] on select "Select Stylist [PERSON_NAME] [PERSON_NAME] MANAGER MD..... Pradeep Rahul [PERSO…" at bounding box center [111, 200] width 49 height 12
click at [164, 201] on input "text" at bounding box center [239, 199] width 196 height 12
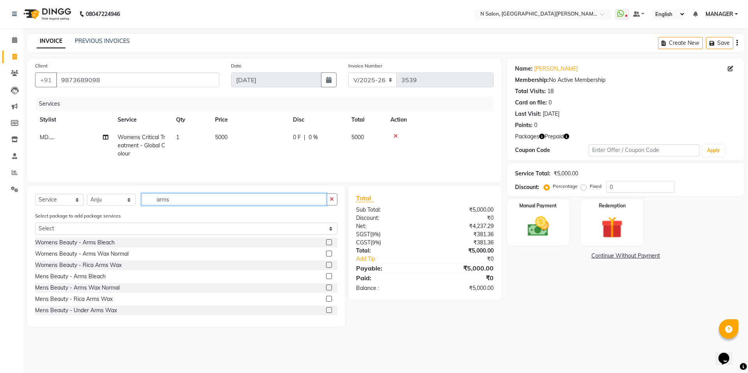
type input "arms"
click at [326, 264] on label at bounding box center [329, 265] width 6 height 6
click at [326, 264] on input "checkbox" at bounding box center [328, 265] width 5 height 5
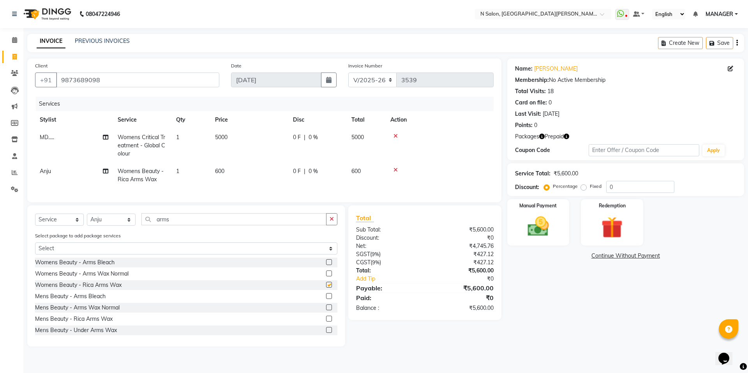
checkbox input "false"
click at [609, 220] on img at bounding box center [612, 227] width 36 height 28
click at [581, 257] on span "Prepaid 2" at bounding box center [576, 256] width 25 height 9
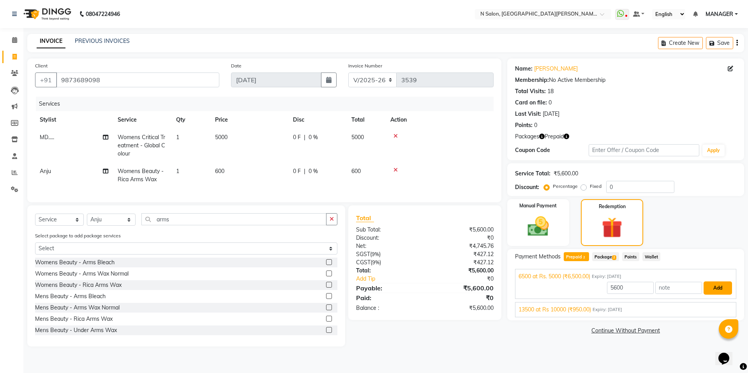
click at [723, 285] on button "Add" at bounding box center [718, 287] width 28 height 13
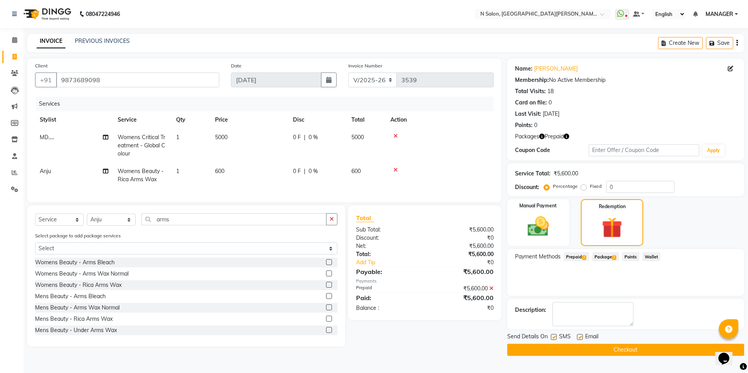
click at [679, 348] on button "Checkout" at bounding box center [625, 350] width 237 height 12
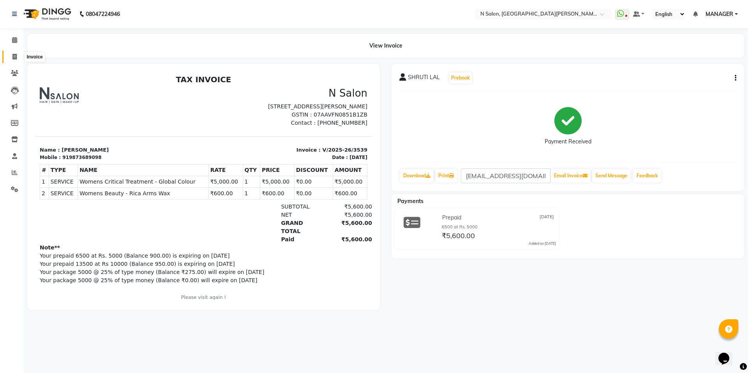
click at [8, 59] on span at bounding box center [15, 57] width 14 height 9
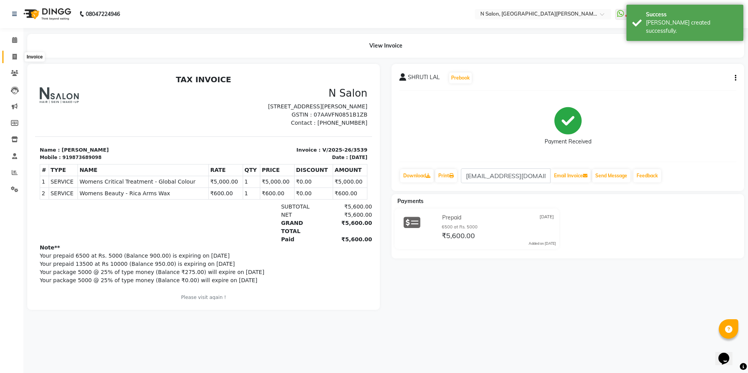
select select "service"
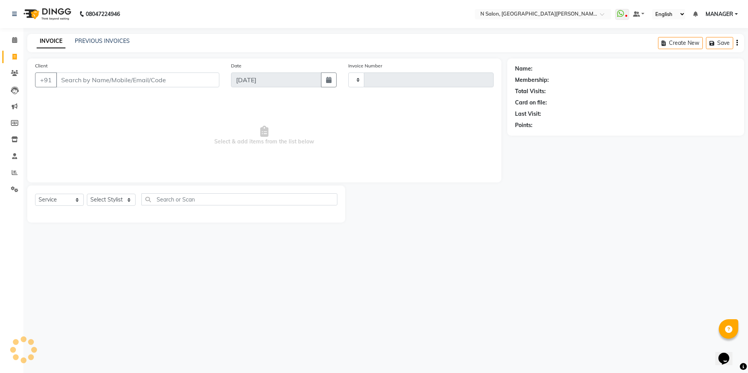
type input "3540"
select select "3472"
select select "P"
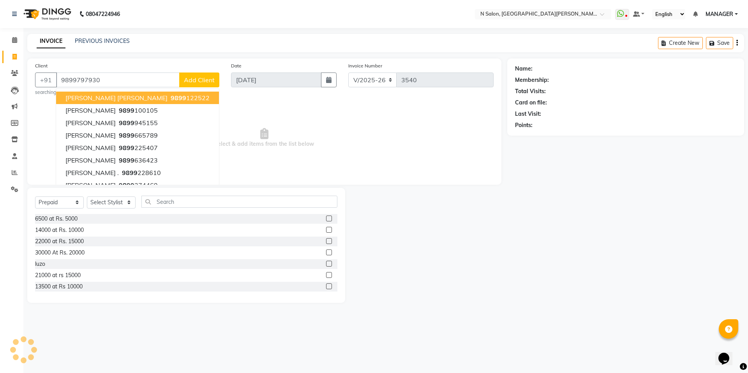
type input "9899797930"
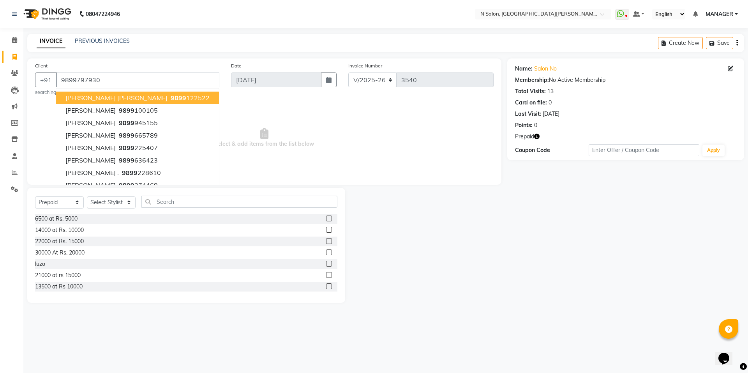
click at [369, 124] on span "Select & add items from the list below" at bounding box center [264, 138] width 459 height 78
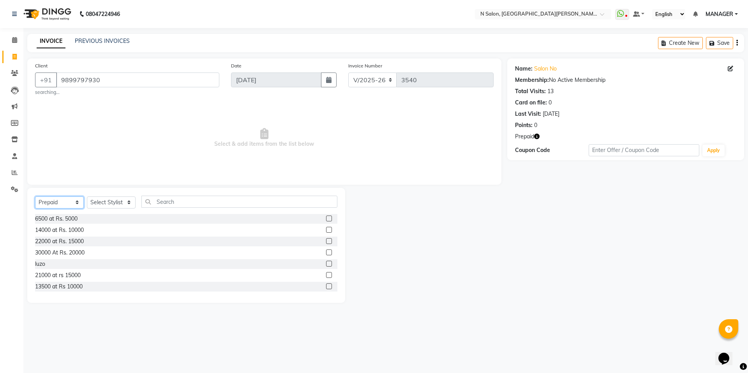
click at [64, 205] on select "Select Service Product Membership Package Voucher Prepaid Gift Card" at bounding box center [59, 202] width 49 height 12
select select "service"
click at [35, 196] on select "Select Service Product Membership Package Voucher Prepaid Gift Card" at bounding box center [59, 202] width 49 height 12
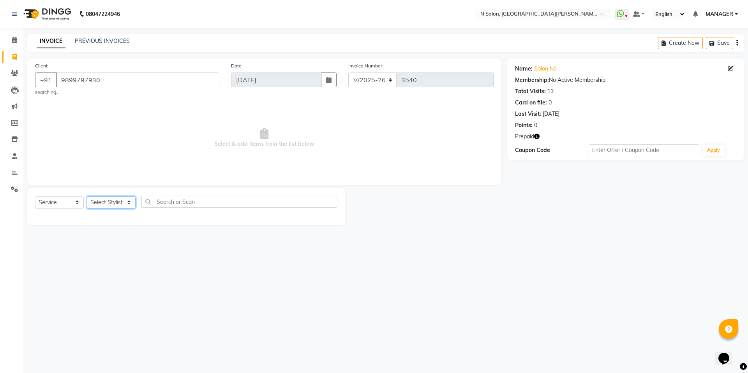
click at [107, 205] on select "Select Stylist [PERSON_NAME] [PERSON_NAME] MANAGER MD..... Pradeep Rahul [PERSO…" at bounding box center [111, 202] width 49 height 12
click at [87, 196] on select "Select Stylist [PERSON_NAME] [PERSON_NAME] MANAGER MD..... Pradeep Rahul [PERSO…" at bounding box center [111, 202] width 49 height 12
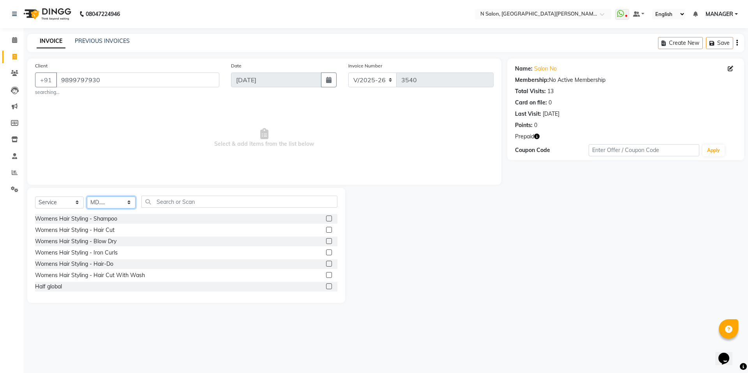
click at [102, 206] on select "Select Stylist [PERSON_NAME] [PERSON_NAME] MANAGER MD..... Pradeep Rahul [PERSO…" at bounding box center [111, 202] width 49 height 12
select select "72439"
click at [87, 196] on select "Select Stylist [PERSON_NAME] [PERSON_NAME] MANAGER MD..... Pradeep Rahul [PERSO…" at bounding box center [111, 202] width 49 height 12
click at [159, 208] on input "text" at bounding box center [239, 202] width 196 height 12
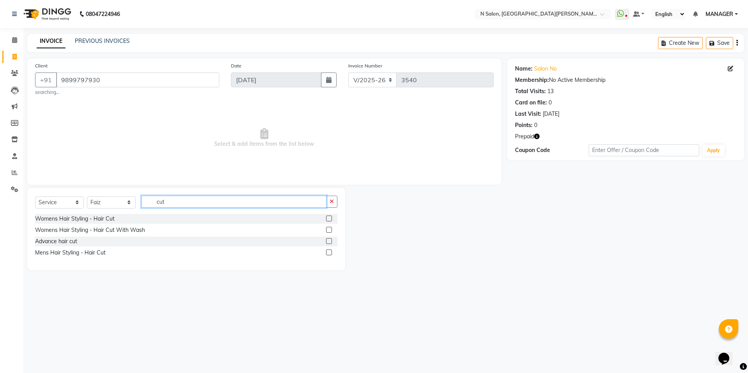
type input "cut"
click at [327, 253] on label at bounding box center [329, 252] width 6 height 6
click at [327, 253] on input "checkbox" at bounding box center [328, 252] width 5 height 5
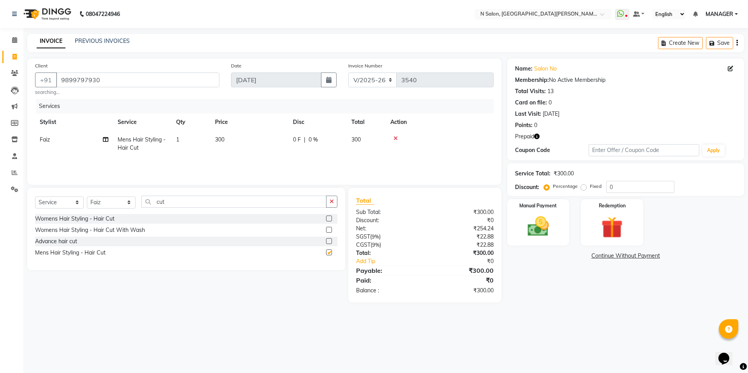
checkbox input "false"
click at [580, 235] on div "Manual Payment Redemption" at bounding box center [625, 222] width 249 height 46
click at [586, 235] on div "Redemption" at bounding box center [612, 222] width 65 height 48
click at [571, 263] on div "Payment Methods Prepaid 1 Package Points Wallet" at bounding box center [625, 272] width 237 height 47
click at [575, 255] on span "Prepaid 1" at bounding box center [576, 256] width 25 height 9
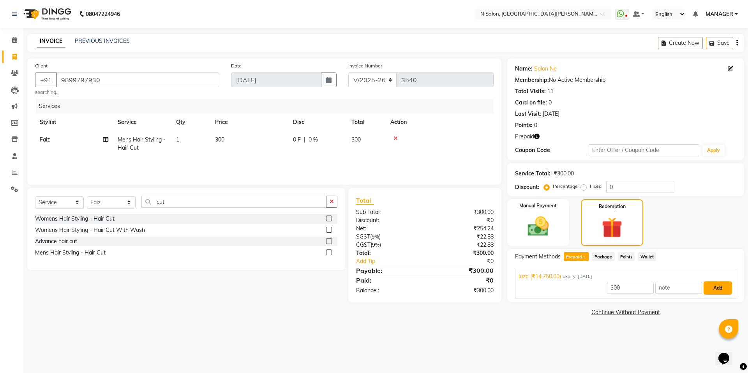
click at [717, 290] on button "Add" at bounding box center [718, 287] width 28 height 13
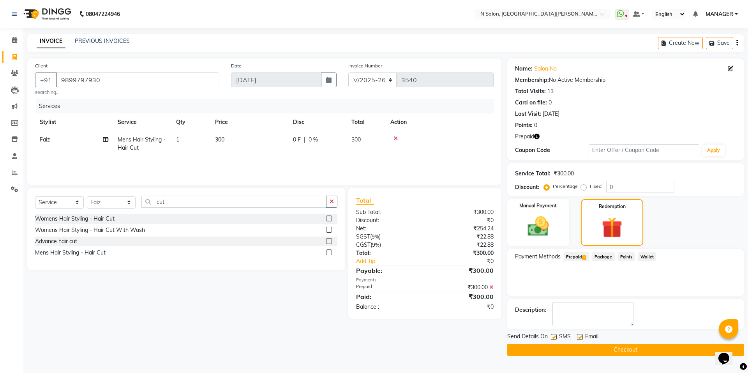
click at [694, 353] on button "Checkout" at bounding box center [625, 350] width 237 height 12
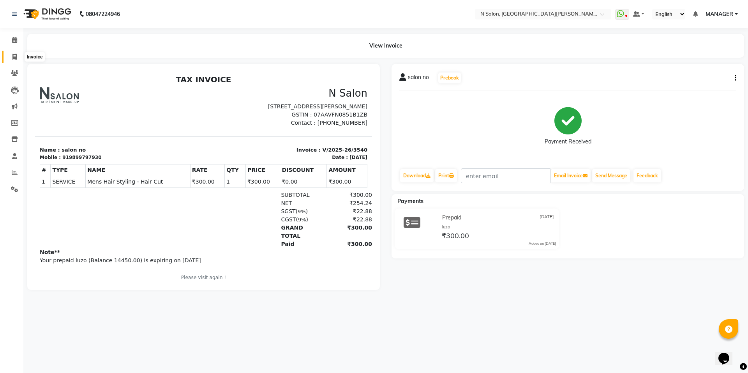
click at [16, 54] on icon at bounding box center [14, 57] width 4 height 6
select select "service"
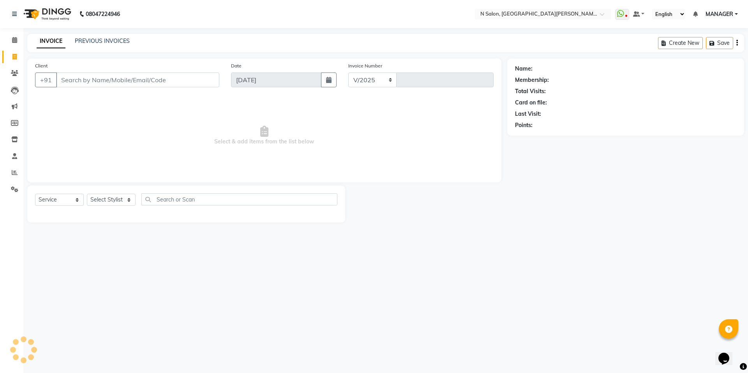
select select "3472"
type input "3541"
select select "P"
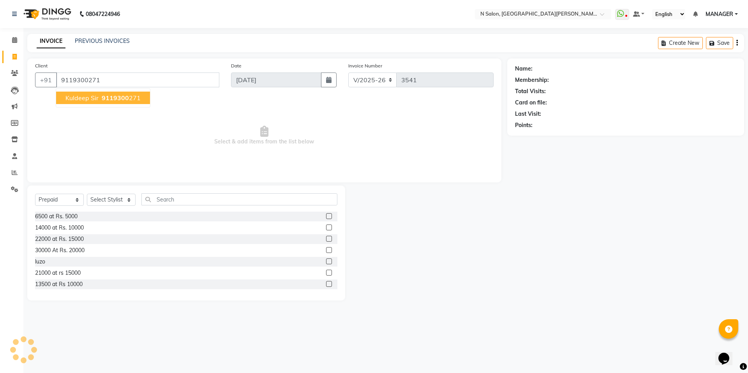
type input "9119300271"
click at [92, 97] on span "Kuldeep Sir" at bounding box center [81, 98] width 33 height 8
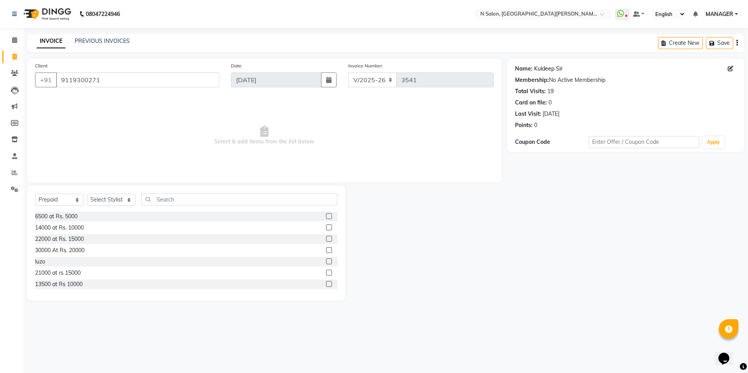
click at [548, 70] on link "Kuldeep Sir" at bounding box center [548, 69] width 28 height 8
click at [72, 201] on select "Select Service Product Membership Package Voucher Prepaid Gift Card" at bounding box center [59, 200] width 49 height 12
select select "service"
click at [35, 194] on select "Select Service Product Membership Package Voucher Prepaid Gift Card" at bounding box center [59, 200] width 49 height 12
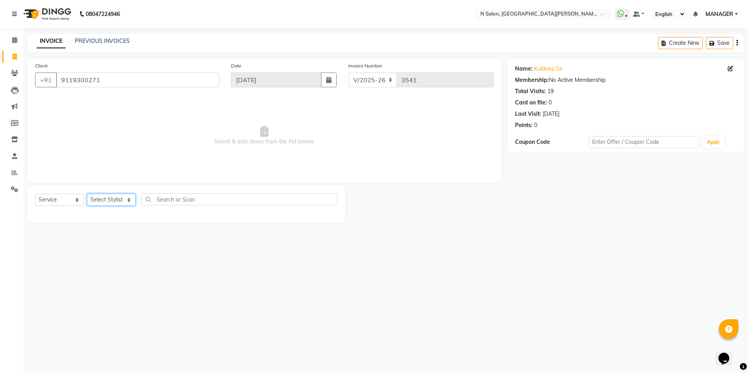
click at [102, 198] on select "Select Stylist [PERSON_NAME] [PERSON_NAME] MANAGER MD..... Pradeep Rahul [PERSO…" at bounding box center [111, 200] width 49 height 12
click at [87, 194] on select "Select Stylist [PERSON_NAME] [PERSON_NAME] MANAGER MD..... Pradeep Rahul [PERSO…" at bounding box center [111, 200] width 49 height 12
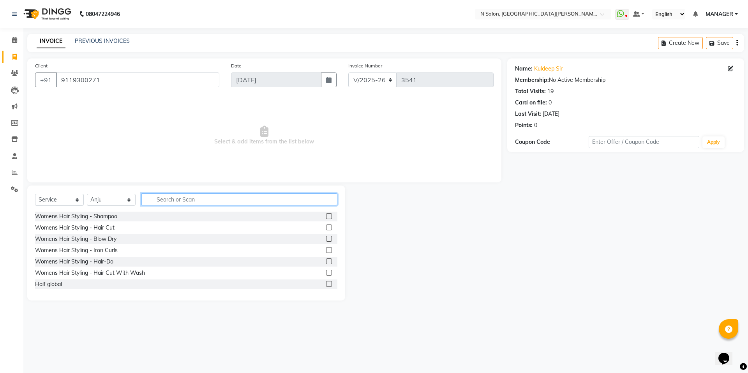
click at [168, 201] on input "text" at bounding box center [239, 199] width 196 height 12
click at [114, 204] on select "Select Stylist [PERSON_NAME] [PERSON_NAME] MANAGER MD..... Pradeep Rahul [PERSO…" at bounding box center [111, 200] width 49 height 12
select select "15672"
click at [87, 194] on select "Select Stylist [PERSON_NAME] [PERSON_NAME] MANAGER MD..... Pradeep Rahul [PERSO…" at bounding box center [111, 200] width 49 height 12
click at [170, 205] on input "text" at bounding box center [239, 199] width 196 height 12
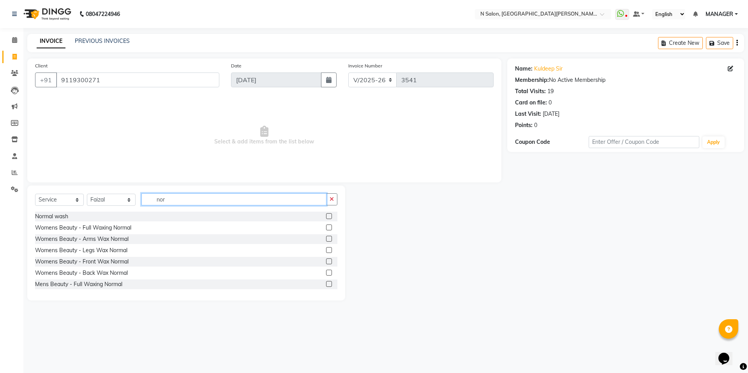
type input "nor"
click at [326, 217] on label at bounding box center [329, 216] width 6 height 6
click at [326, 217] on input "checkbox" at bounding box center [328, 216] width 5 height 5
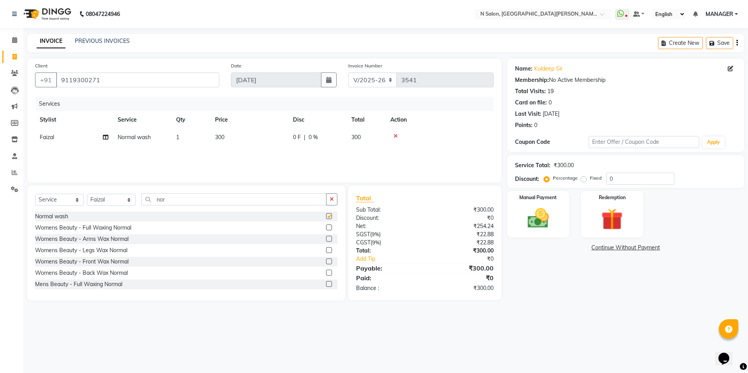
checkbox input "false"
click at [335, 201] on button "button" at bounding box center [331, 199] width 11 height 12
click at [113, 197] on select "Select Stylist [PERSON_NAME] [PERSON_NAME] MANAGER MD..... Pradeep Rahul [PERSO…" at bounding box center [111, 200] width 49 height 12
select select
click at [87, 194] on select "Select Stylist [PERSON_NAME] [PERSON_NAME] MANAGER MD..... Pradeep Rahul [PERSO…" at bounding box center [111, 200] width 49 height 12
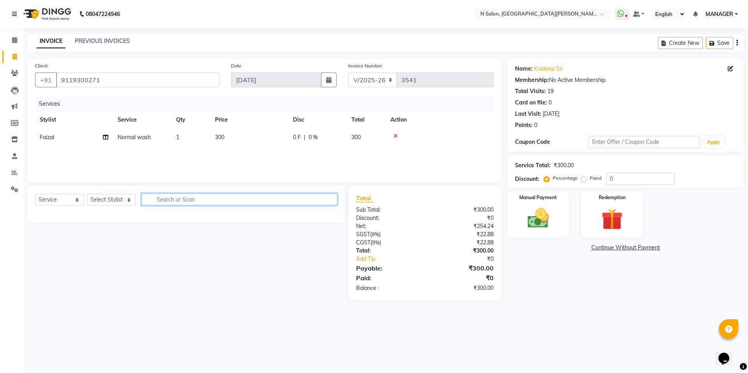
click at [187, 198] on input "text" at bounding box center [239, 199] width 196 height 12
type input "eye"
click at [111, 197] on select "Select Stylist [PERSON_NAME] [PERSON_NAME] MANAGER MD..... Pradeep Rahul [PERSO…" at bounding box center [111, 200] width 49 height 12
select select "15674"
click at [87, 194] on select "Select Stylist [PERSON_NAME] [PERSON_NAME] MANAGER MD..... Pradeep Rahul [PERSO…" at bounding box center [111, 200] width 49 height 12
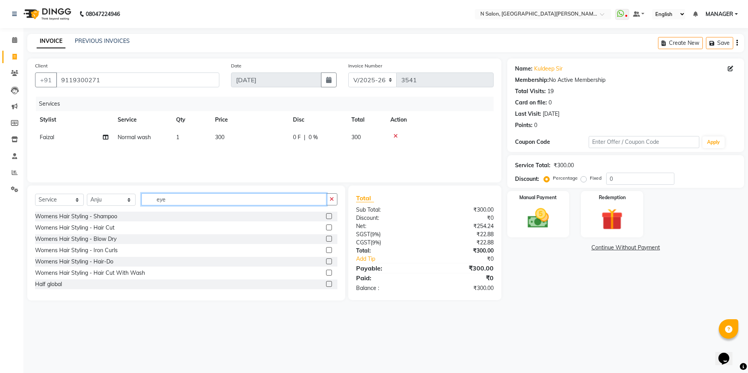
click at [286, 200] on input "eye" at bounding box center [233, 199] width 185 height 12
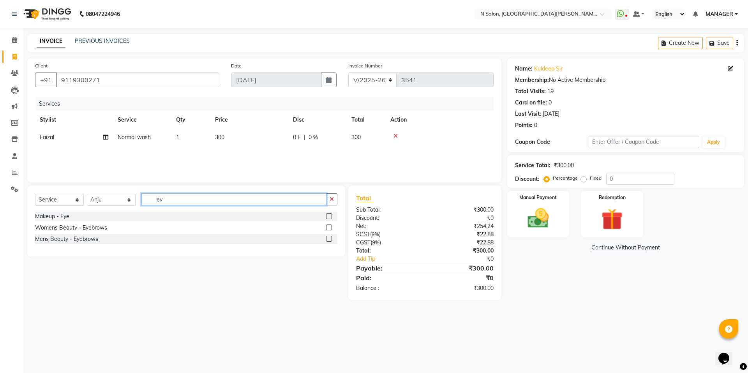
type input "e"
type input "upp"
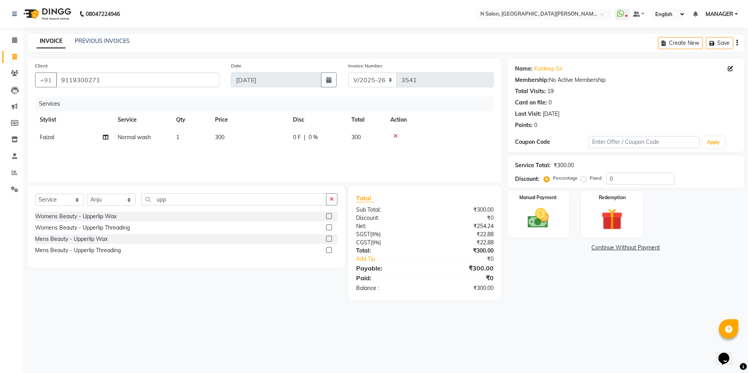
click at [328, 215] on label at bounding box center [329, 216] width 6 height 6
click at [328, 215] on input "checkbox" at bounding box center [328, 216] width 5 height 5
checkbox input "true"
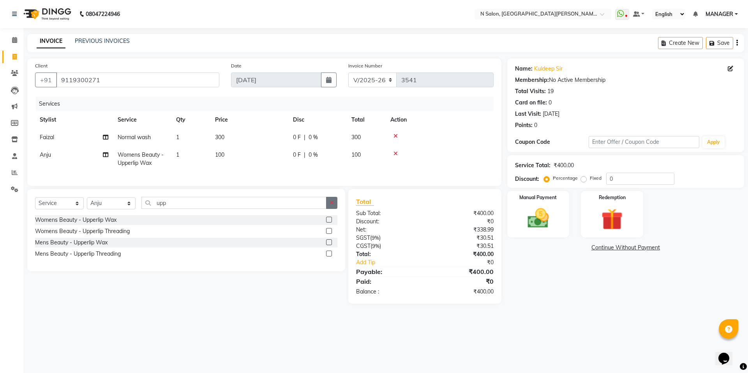
click at [330, 205] on icon "button" at bounding box center [332, 202] width 4 height 5
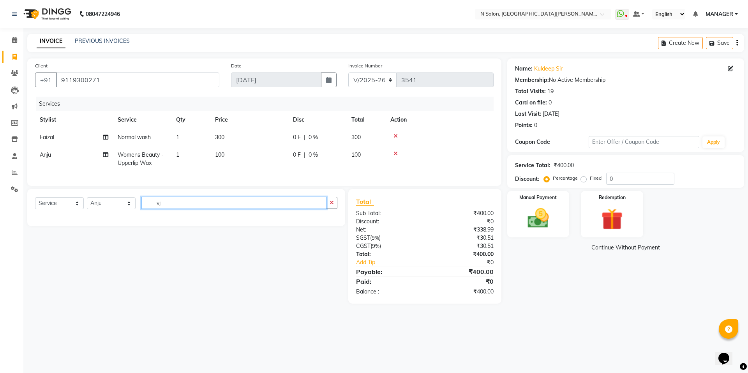
type input "v"
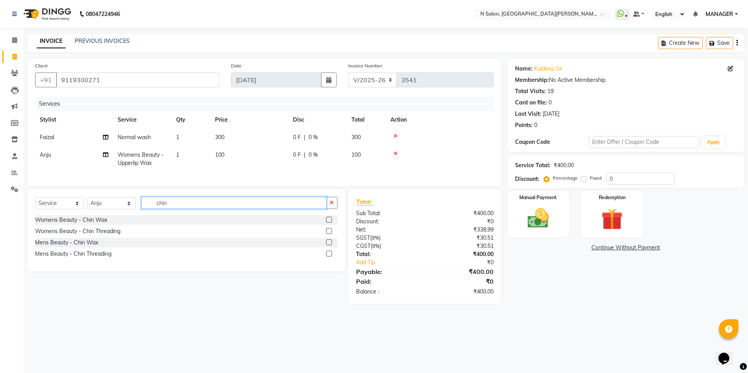
type input "chin"
click at [328, 222] on label at bounding box center [329, 220] width 6 height 6
click at [328, 222] on input "checkbox" at bounding box center [328, 219] width 5 height 5
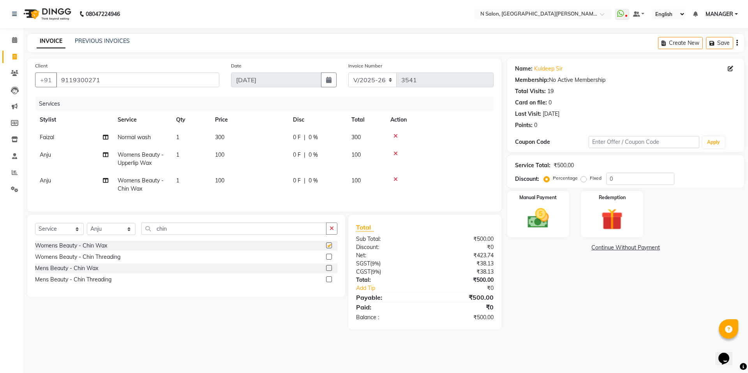
checkbox input "false"
click at [195, 178] on td "1" at bounding box center [190, 185] width 39 height 26
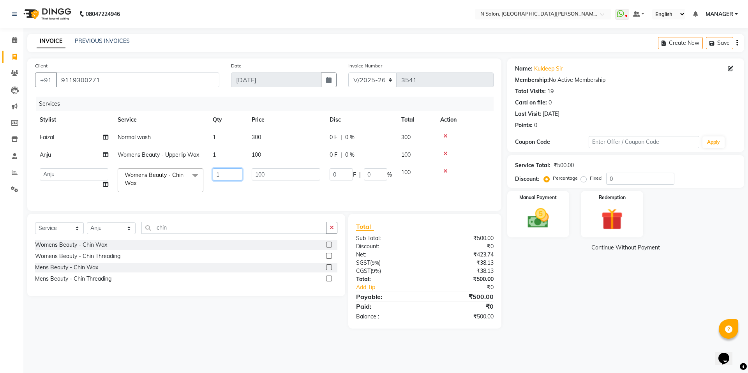
click at [215, 178] on input "1" at bounding box center [228, 174] width 30 height 12
type input "2"
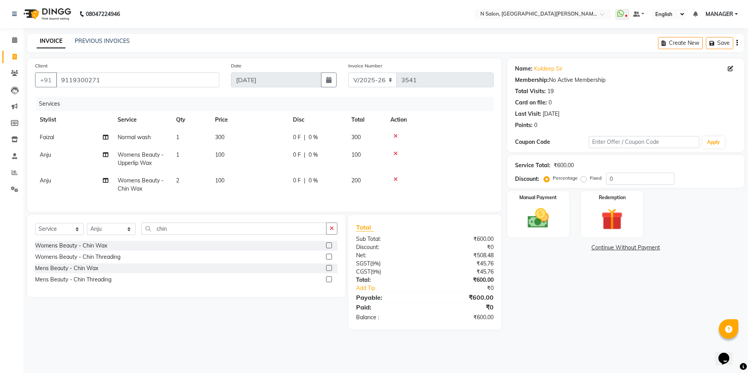
click at [341, 242] on div "Select Service Product Membership Package Voucher Prepaid Gift Card Select Styl…" at bounding box center [186, 256] width 318 height 82
click at [336, 234] on button "button" at bounding box center [331, 228] width 11 height 12
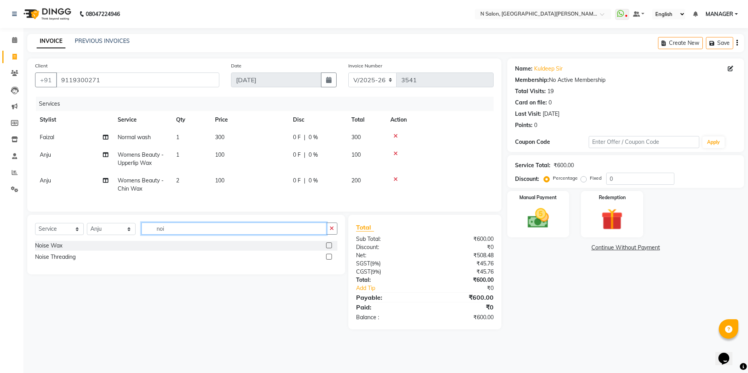
type input "noi"
click at [330, 248] on label at bounding box center [329, 245] width 6 height 6
click at [330, 248] on input "checkbox" at bounding box center [328, 245] width 5 height 5
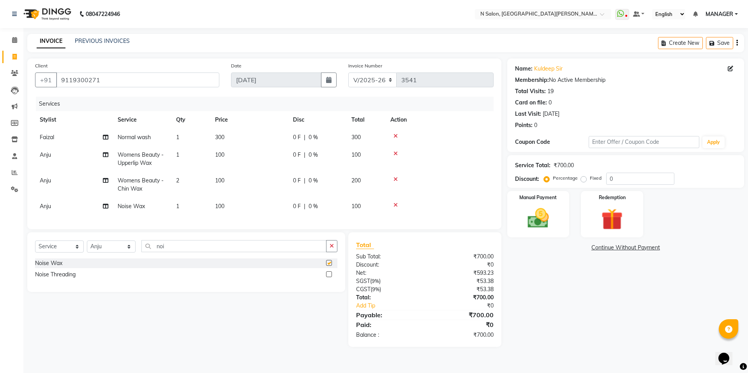
checkbox input "false"
click at [612, 229] on img at bounding box center [612, 219] width 36 height 28
click at [548, 220] on img at bounding box center [538, 218] width 36 height 26
click at [612, 249] on span "CASH" at bounding box center [615, 247] width 17 height 9
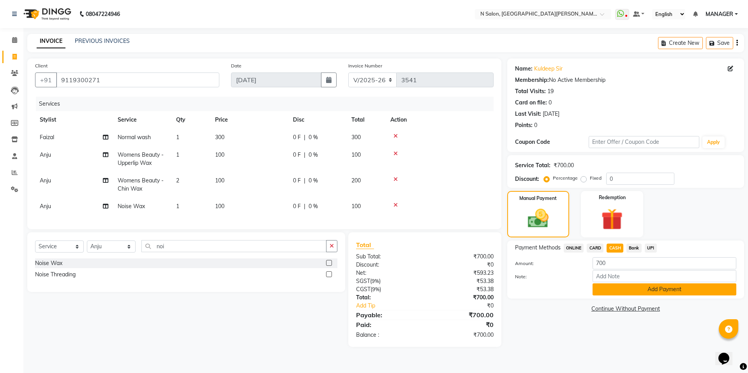
click at [620, 291] on button "Add Payment" at bounding box center [665, 289] width 144 height 12
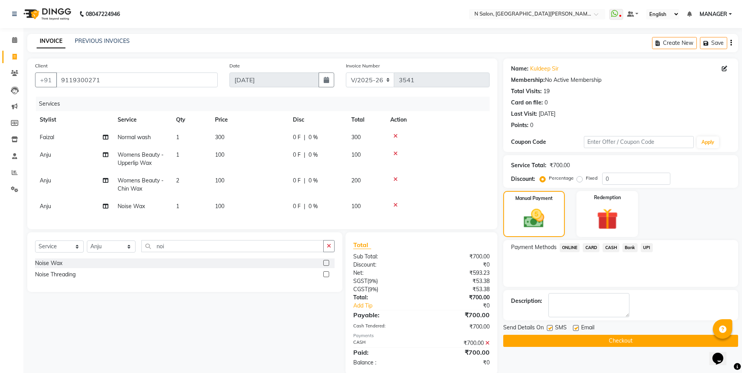
click at [601, 339] on button "Checkout" at bounding box center [620, 341] width 235 height 12
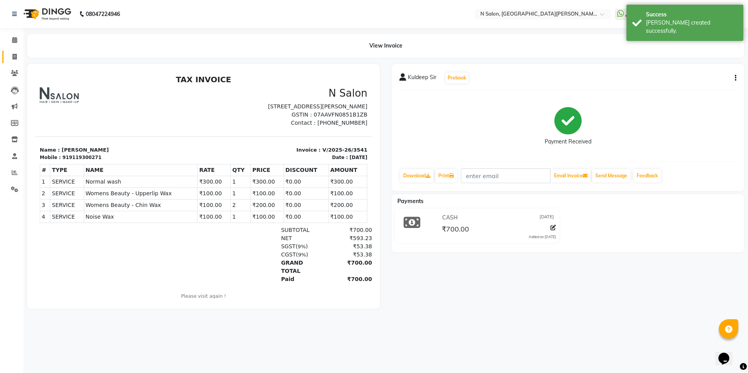
click at [4, 58] on link "Invoice" at bounding box center [11, 57] width 19 height 13
select select "service"
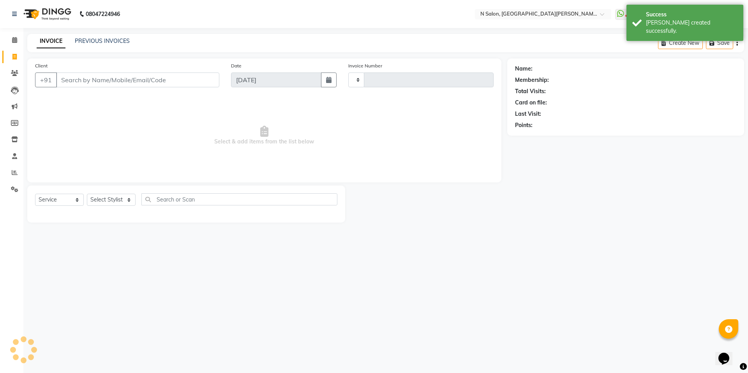
type input "3542"
select select "3472"
select select "P"
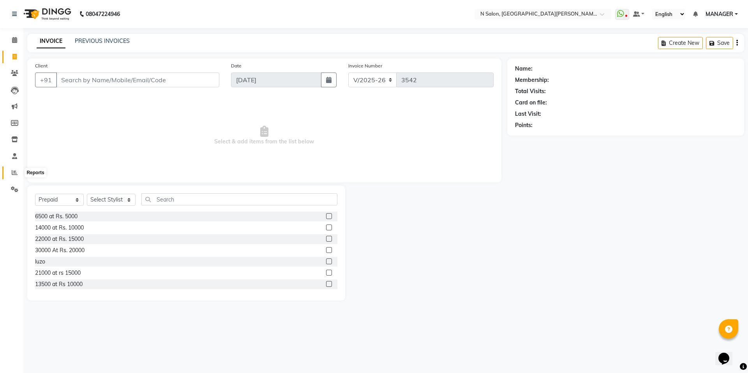
click at [12, 169] on icon at bounding box center [15, 172] width 6 height 6
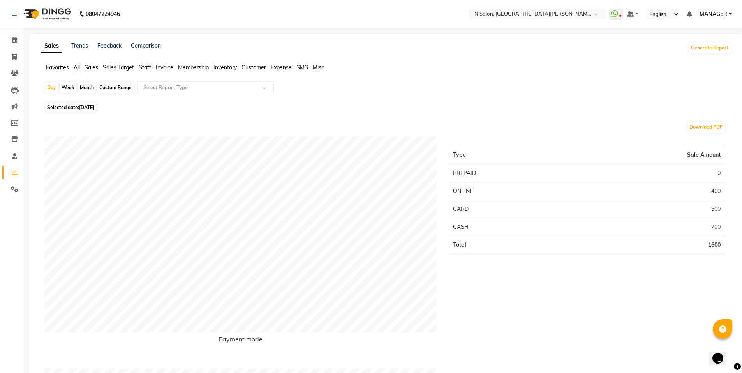
click at [140, 69] on span "Staff" at bounding box center [145, 67] width 12 height 7
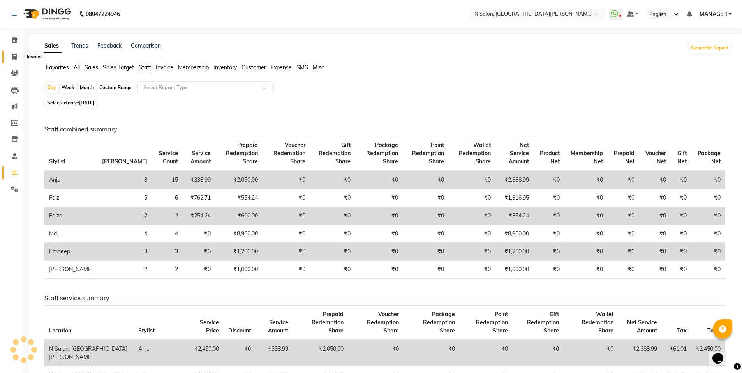
click at [14, 53] on span at bounding box center [15, 57] width 14 height 9
select select "service"
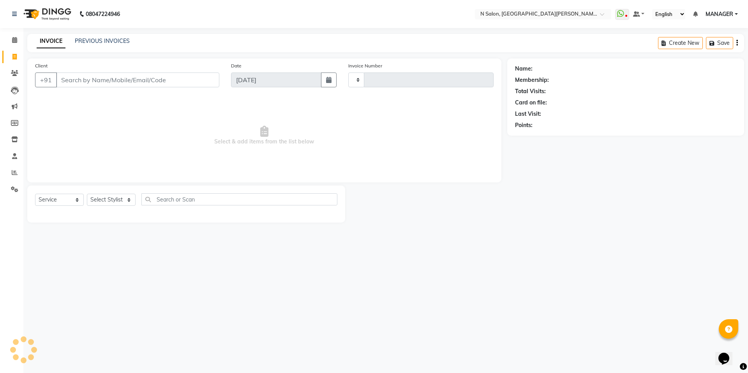
type input "3542"
select select "3472"
select select "P"
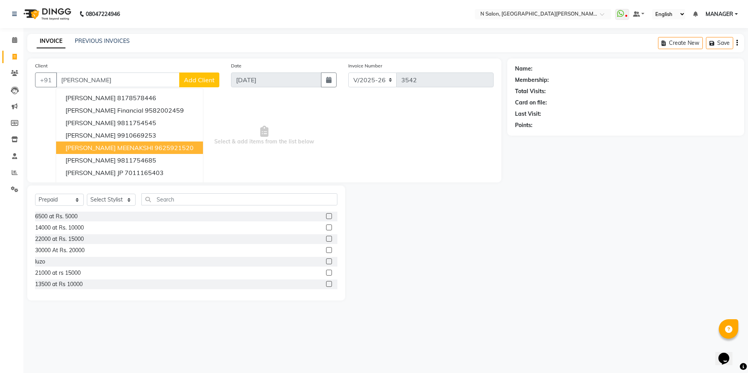
click at [102, 144] on span "Harpreet MEENAKSHI" at bounding box center [109, 148] width 88 height 8
type input "9625921520"
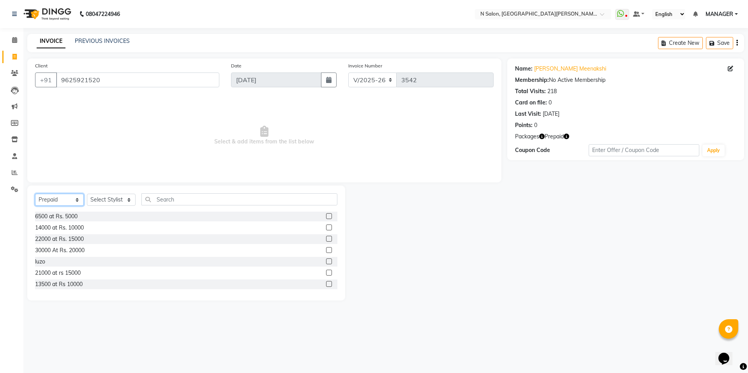
click at [49, 201] on select "Select Service Product Membership Package Voucher Prepaid Gift Card" at bounding box center [59, 200] width 49 height 12
select select "service"
click at [35, 194] on select "Select Service Product Membership Package Voucher Prepaid Gift Card" at bounding box center [59, 200] width 49 height 12
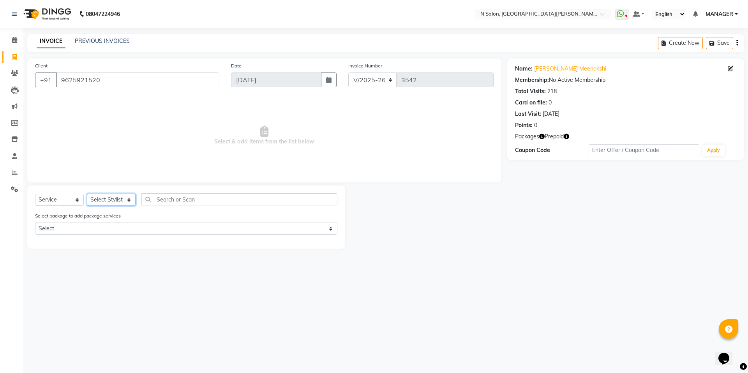
click at [106, 200] on select "Select Stylist [PERSON_NAME] [PERSON_NAME] MANAGER MD..... Pradeep Rahul [PERSO…" at bounding box center [111, 200] width 49 height 12
select select "15670"
click at [87, 194] on select "Select Stylist [PERSON_NAME] [PERSON_NAME] MANAGER MD..... Pradeep Rahul [PERSO…" at bounding box center [111, 200] width 49 height 12
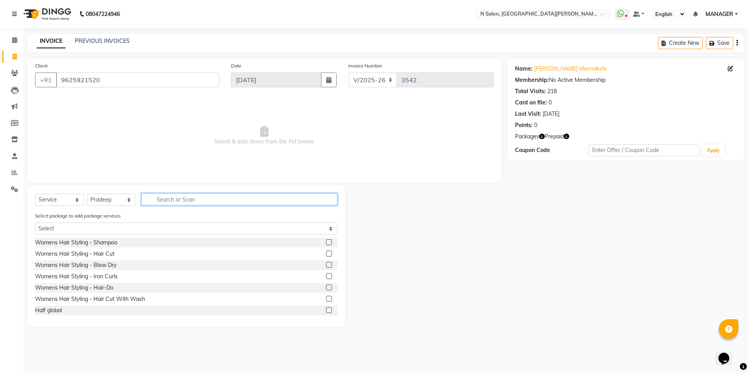
click at [158, 205] on input "text" at bounding box center [239, 199] width 196 height 12
type input "nor"
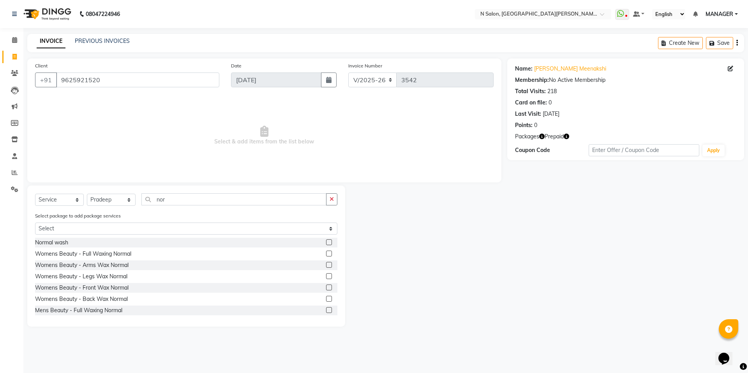
click at [326, 242] on label at bounding box center [329, 242] width 6 height 6
click at [326, 242] on input "checkbox" at bounding box center [328, 242] width 5 height 5
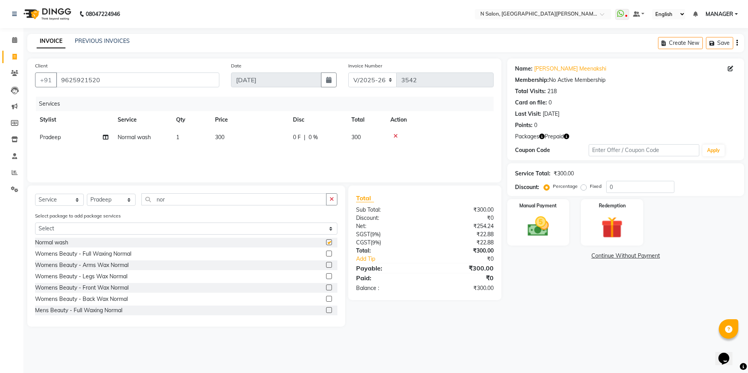
checkbox input "false"
click at [593, 236] on div "Redemption" at bounding box center [612, 222] width 65 height 48
click at [586, 255] on span "Prepaid 2" at bounding box center [576, 256] width 25 height 9
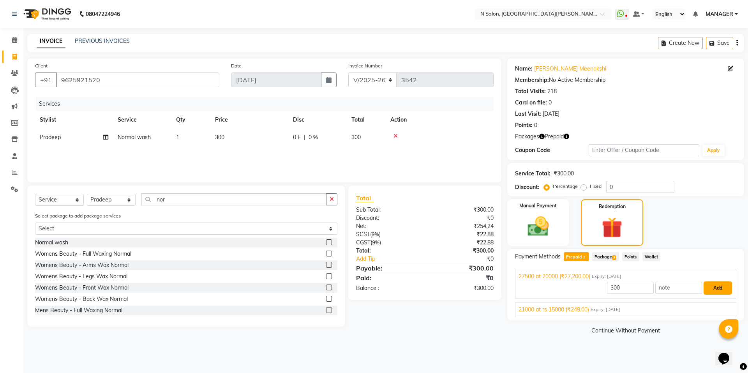
click at [718, 289] on button "Add" at bounding box center [718, 287] width 28 height 13
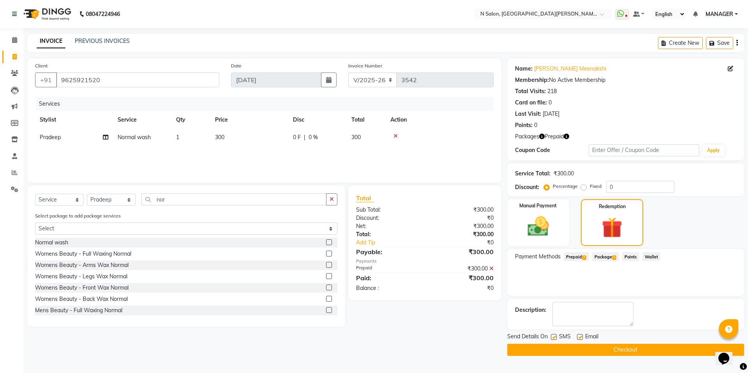
click at [678, 343] on div "Send Details On SMS Email Checkout" at bounding box center [625, 343] width 237 height 23
click at [677, 349] on button "Checkout" at bounding box center [625, 350] width 237 height 12
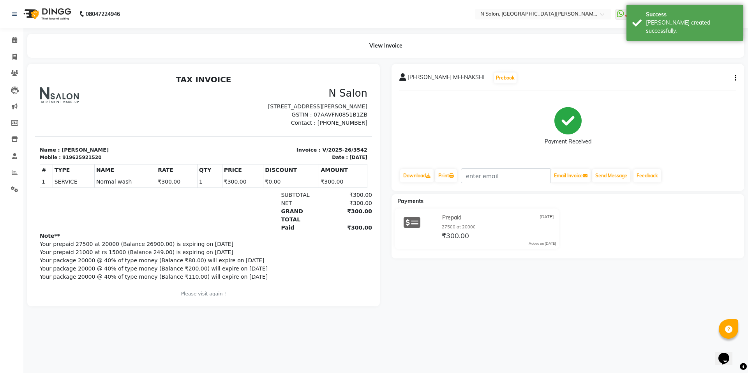
click at [10, 63] on li "Invoice" at bounding box center [11, 57] width 23 height 17
click at [11, 59] on span at bounding box center [15, 57] width 14 height 9
select select "service"
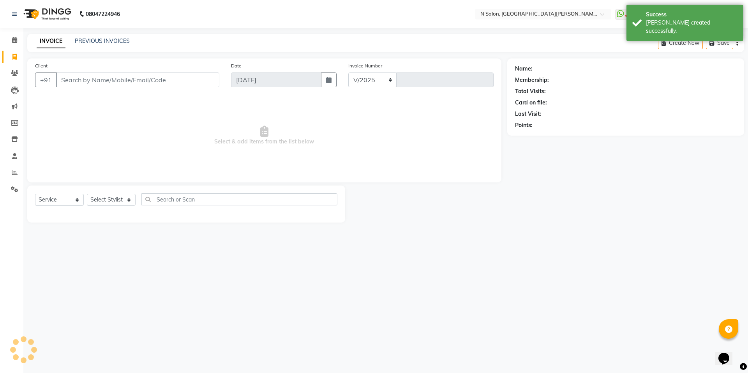
select select "3472"
type input "3543"
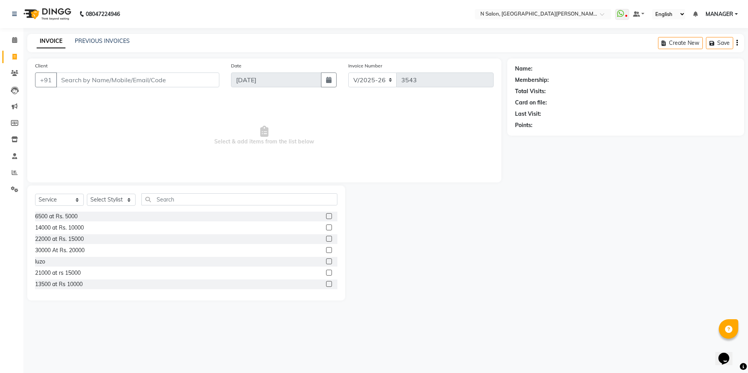
select select "P"
drag, startPoint x: 113, startPoint y: 285, endPoint x: 414, endPoint y: 369, distance: 313.4
click at [414, 369] on div "08047224946 Select Location × N Salon, East Patel Nagar WhatsApp Status ✕ Statu…" at bounding box center [374, 186] width 748 height 373
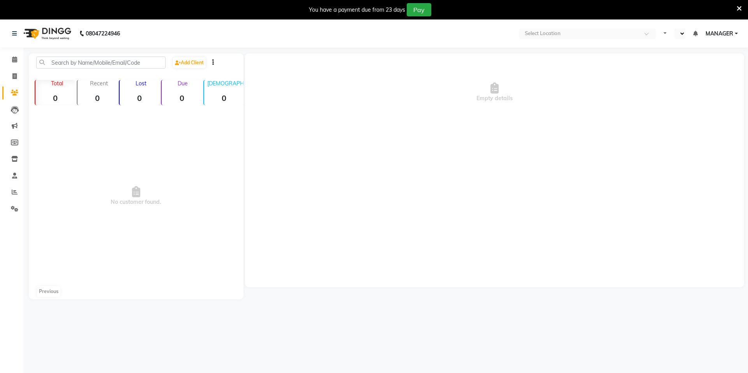
select select "en"
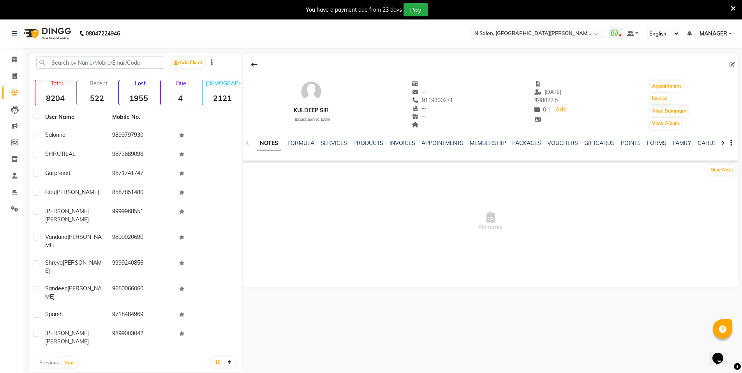
click at [434, 190] on span "No notes" at bounding box center [490, 221] width 495 height 78
click at [404, 143] on link "INVOICES" at bounding box center [403, 142] width 26 height 7
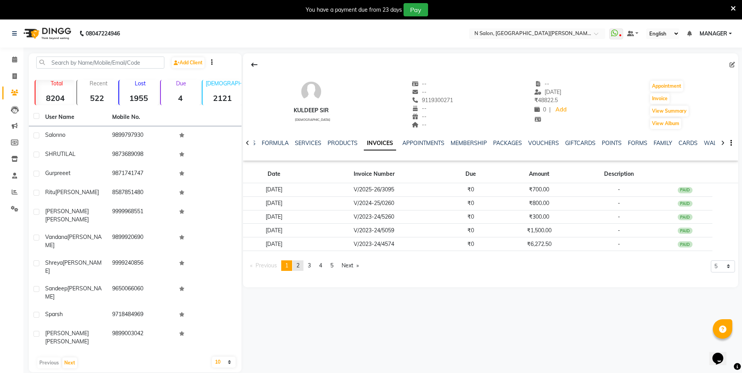
click at [300, 268] on span "2" at bounding box center [297, 265] width 3 height 7
click at [283, 266] on link "page 1" at bounding box center [286, 265] width 11 height 11
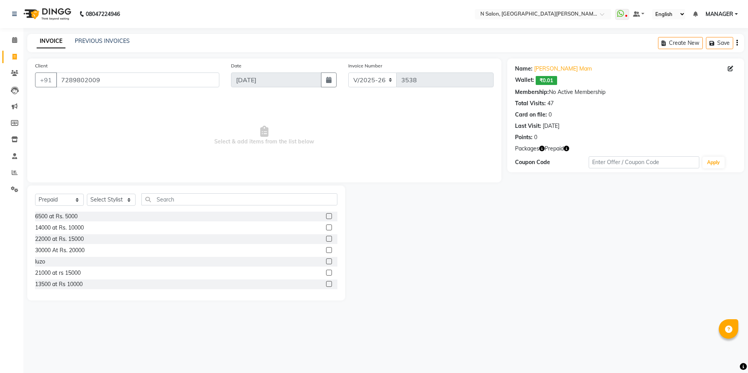
select select "3472"
select select "P"
click at [567, 148] on icon "button" at bounding box center [566, 148] width 5 height 5
click at [8, 51] on link "Invoice" at bounding box center [11, 57] width 19 height 13
select select "service"
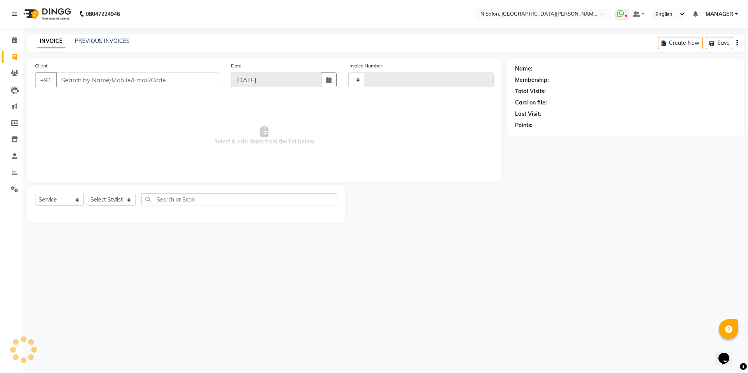
type input "3543"
select select "3472"
select select "P"
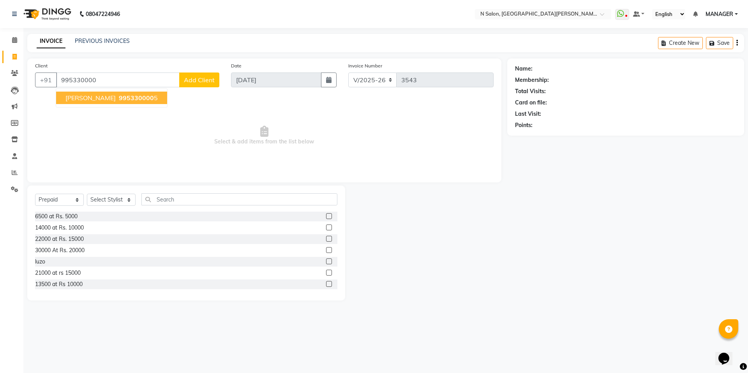
click at [147, 99] on button "[PERSON_NAME] 995330000 5" at bounding box center [111, 98] width 111 height 12
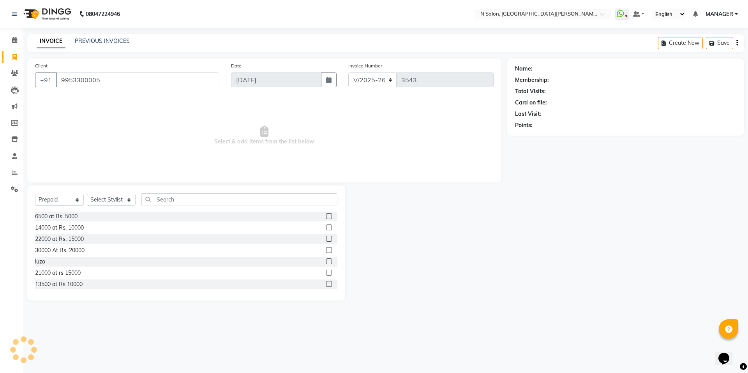
type input "9953300005"
click at [568, 135] on icon "button" at bounding box center [566, 136] width 5 height 5
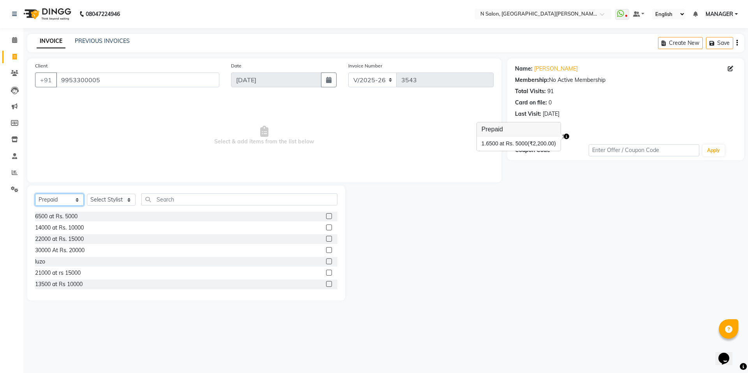
click at [56, 196] on select "Select Service Product Membership Package Voucher Prepaid Gift Card" at bounding box center [59, 200] width 49 height 12
select select "service"
click at [35, 194] on select "Select Service Product Membership Package Voucher Prepaid Gift Card" at bounding box center [59, 200] width 49 height 12
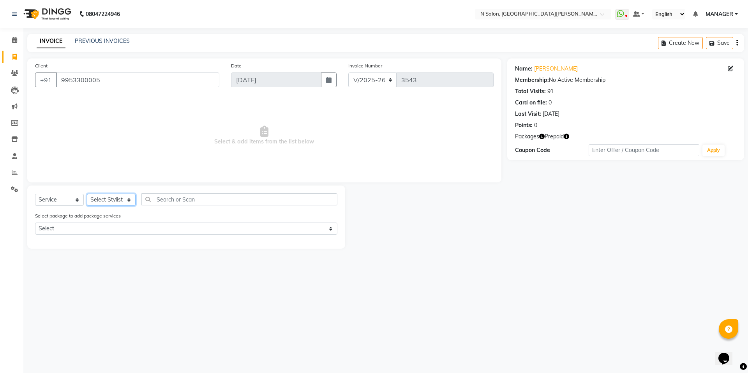
click at [100, 196] on select "Select Stylist [PERSON_NAME] [PERSON_NAME] MANAGER MD..... Pradeep Rahul [PERSO…" at bounding box center [111, 200] width 49 height 12
select select "15674"
click at [87, 194] on select "Select Stylist [PERSON_NAME] [PERSON_NAME] MANAGER MD..... Pradeep Rahul [PERSO…" at bounding box center [111, 200] width 49 height 12
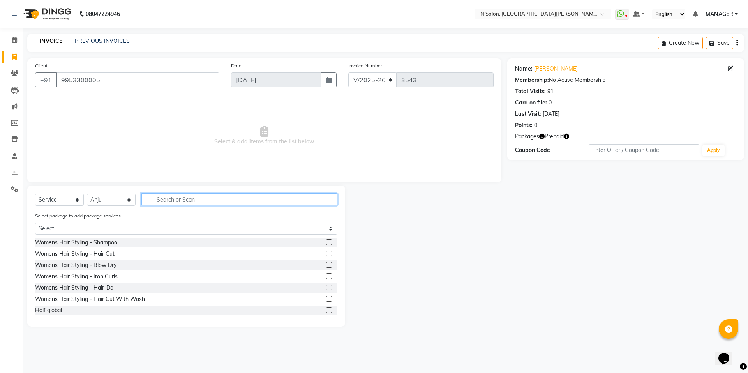
click at [185, 199] on input "text" at bounding box center [239, 199] width 196 height 12
type input "arms"
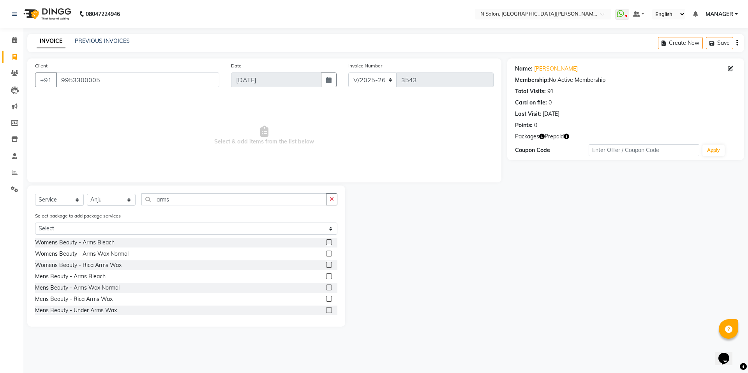
click at [326, 263] on label at bounding box center [329, 265] width 6 height 6
click at [326, 263] on input "checkbox" at bounding box center [328, 265] width 5 height 5
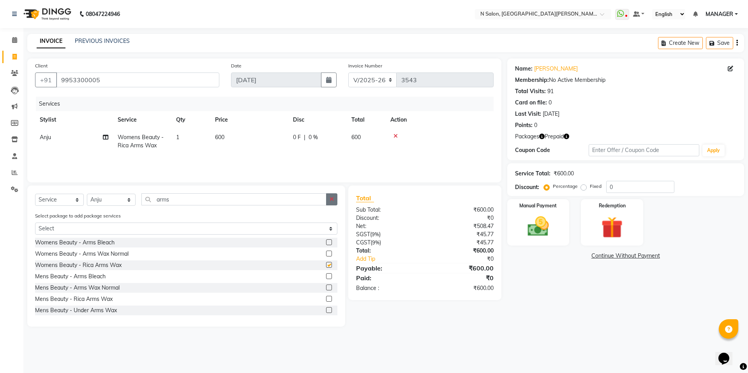
checkbox input "false"
click at [331, 196] on button "button" at bounding box center [331, 199] width 11 height 12
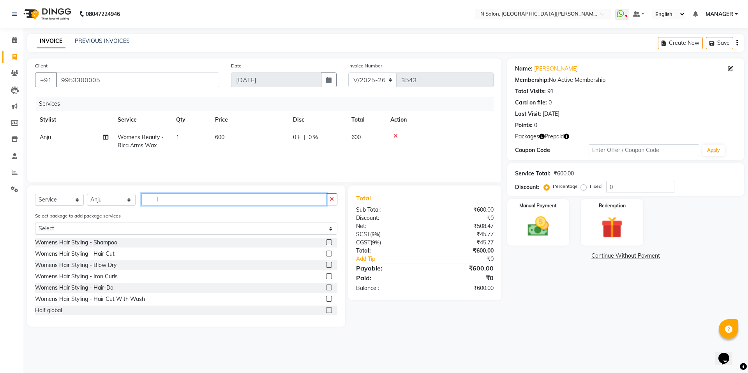
type input "l"
click at [566, 136] on icon "button" at bounding box center [566, 136] width 5 height 5
click at [174, 200] on input "l" at bounding box center [233, 199] width 185 height 12
type input "leg"
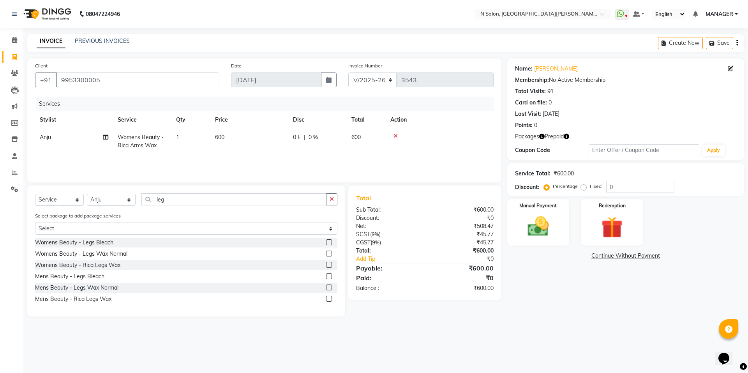
click at [328, 262] on label at bounding box center [329, 265] width 6 height 6
click at [328, 263] on input "checkbox" at bounding box center [328, 265] width 5 height 5
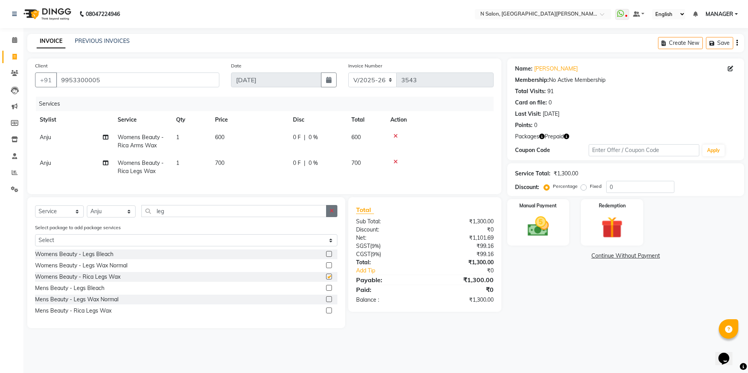
checkbox input "false"
click at [327, 217] on button "button" at bounding box center [331, 211] width 11 height 12
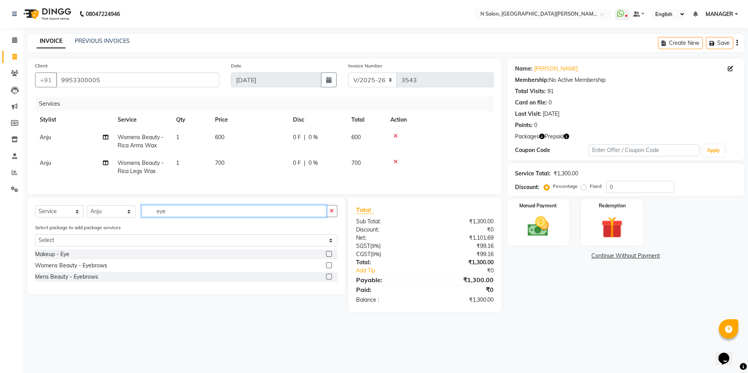
type input "eye"
click at [330, 268] on label at bounding box center [329, 265] width 6 height 6
click at [330, 268] on input "checkbox" at bounding box center [328, 265] width 5 height 5
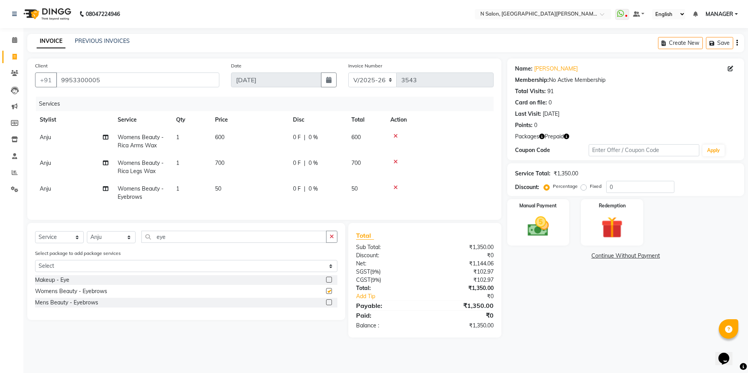
checkbox input "false"
click at [330, 243] on button "button" at bounding box center [331, 237] width 11 height 12
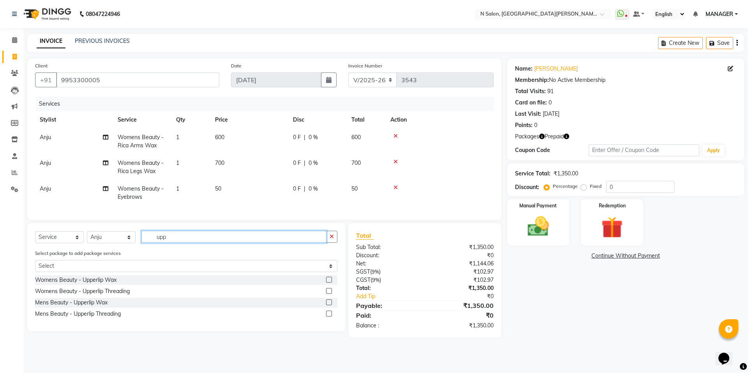
type input "upp"
click at [332, 294] on label at bounding box center [329, 291] width 6 height 6
click at [331, 294] on input "checkbox" at bounding box center [328, 291] width 5 height 5
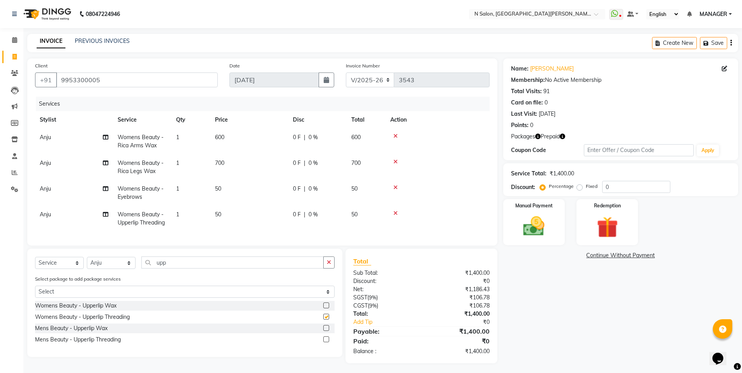
checkbox input "false"
click at [106, 81] on input "9953300005" at bounding box center [137, 79] width 162 height 15
click at [105, 84] on input "9953300005" at bounding box center [137, 79] width 162 height 15
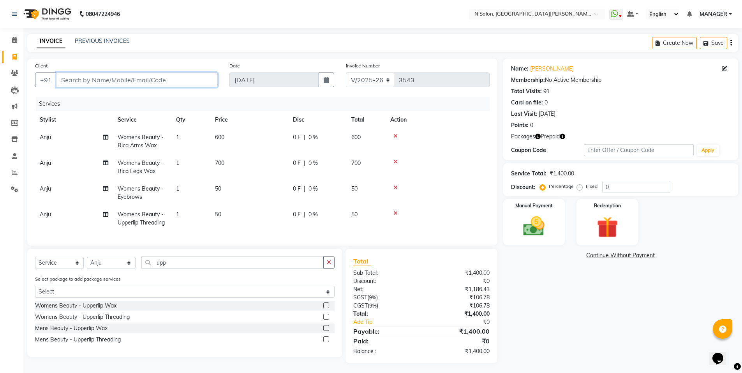
click at [127, 81] on input "Client" at bounding box center [137, 79] width 162 height 15
paste input "9953300005"
type input "9953300005"
click at [621, 233] on img at bounding box center [607, 227] width 36 height 28
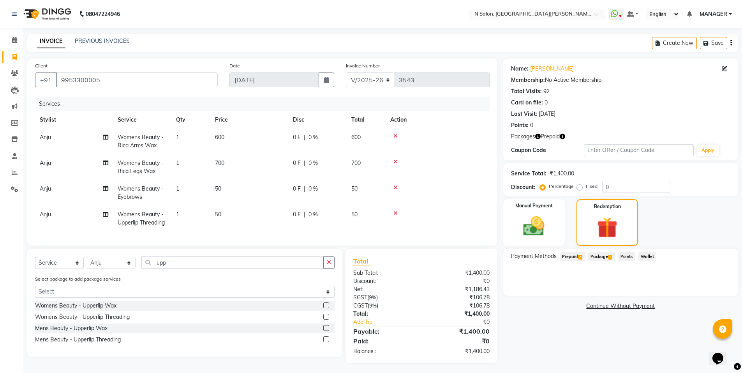
click at [578, 257] on span "2" at bounding box center [580, 257] width 4 height 5
click at [657, 313] on div "6500 at Rs. 5000 (₹2,200.00) Expiry: [DATE]" at bounding box center [621, 309] width 212 height 8
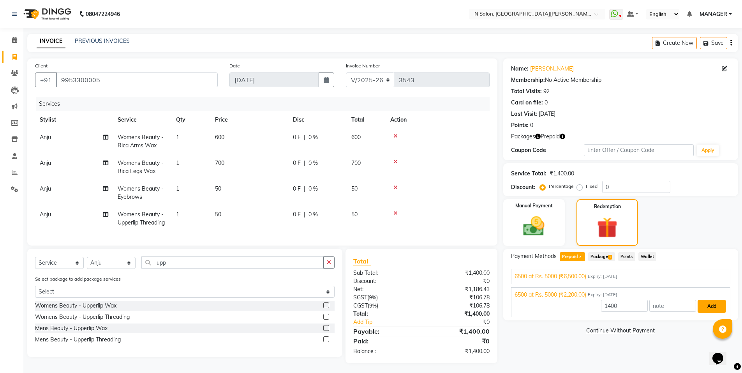
click at [705, 306] on button "Add" at bounding box center [712, 306] width 28 height 13
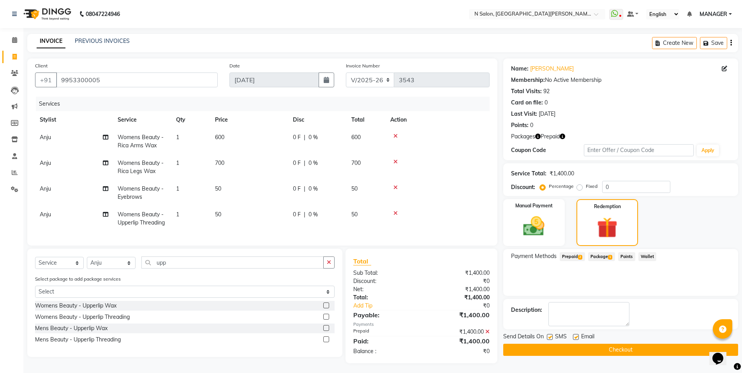
click at [668, 350] on button "Checkout" at bounding box center [620, 350] width 235 height 12
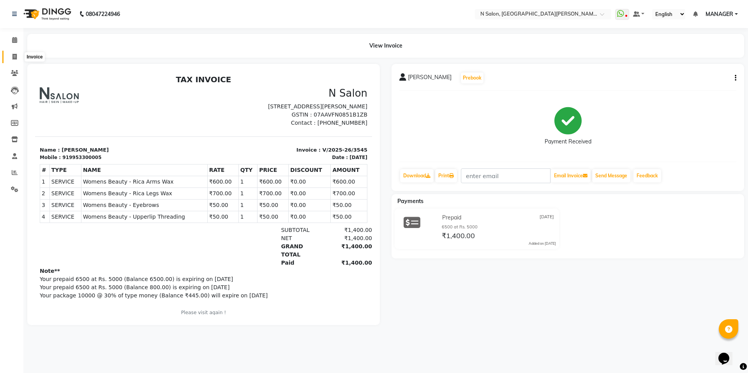
click at [9, 54] on span at bounding box center [15, 57] width 14 height 9
select select "service"
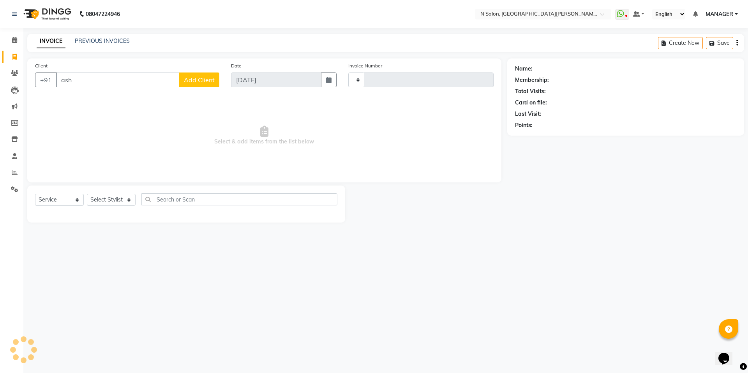
type input "ashi"
type input "3546"
select select "3472"
type input "[PERSON_NAME]"
select select "P"
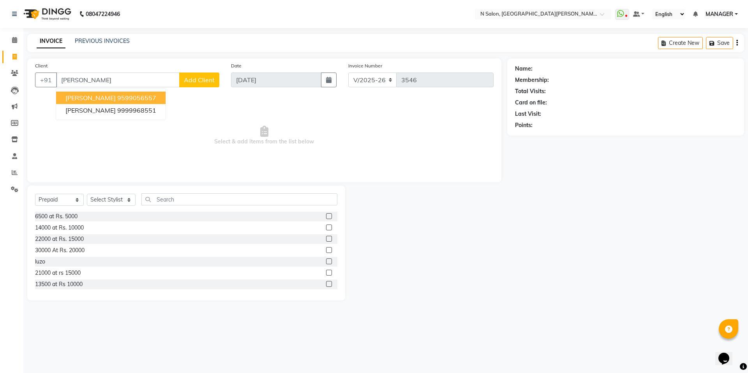
click at [99, 95] on span "[PERSON_NAME]" at bounding box center [90, 98] width 50 height 8
type input "9599056557"
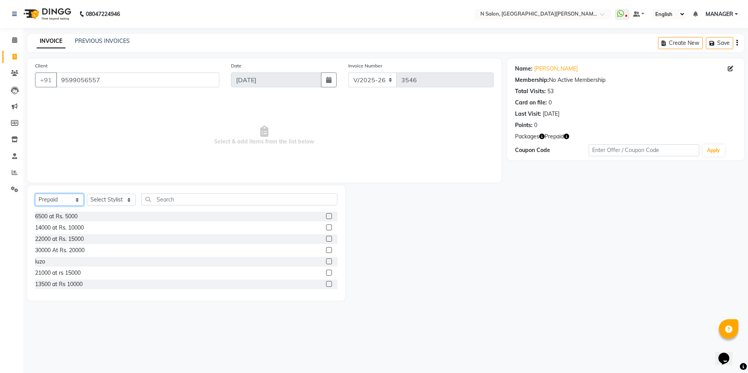
click at [60, 199] on select "Select Service Product Membership Package Voucher Prepaid Gift Card" at bounding box center [59, 200] width 49 height 12
select select "service"
click at [35, 194] on select "Select Service Product Membership Package Voucher Prepaid Gift Card" at bounding box center [59, 200] width 49 height 12
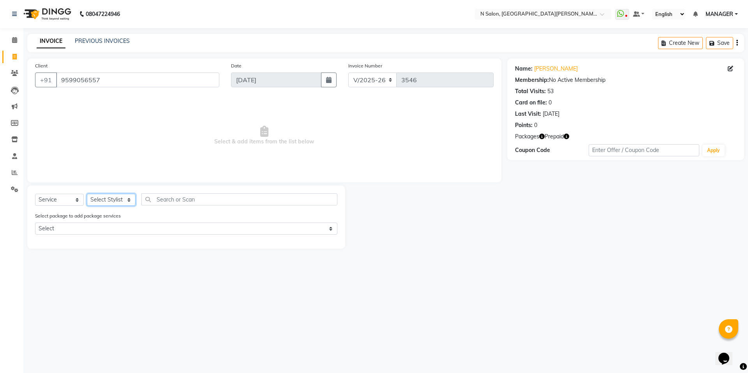
click at [107, 201] on select "Select Stylist [PERSON_NAME] [PERSON_NAME] MANAGER MD..... Pradeep Rahul [PERSO…" at bounding box center [111, 200] width 49 height 12
select select "15674"
click at [87, 194] on select "Select Stylist [PERSON_NAME] [PERSON_NAME] MANAGER MD..... Pradeep Rahul [PERSO…" at bounding box center [111, 200] width 49 height 12
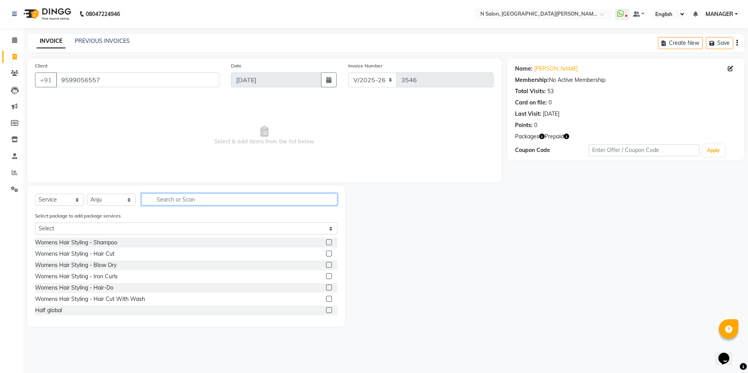
click at [169, 199] on input "text" at bounding box center [239, 199] width 196 height 12
type input "a"
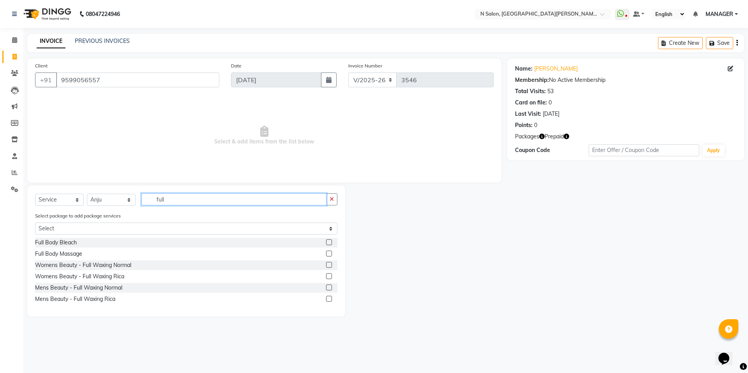
type input "full"
click at [327, 275] on label at bounding box center [329, 276] width 6 height 6
click at [327, 275] on input "checkbox" at bounding box center [328, 276] width 5 height 5
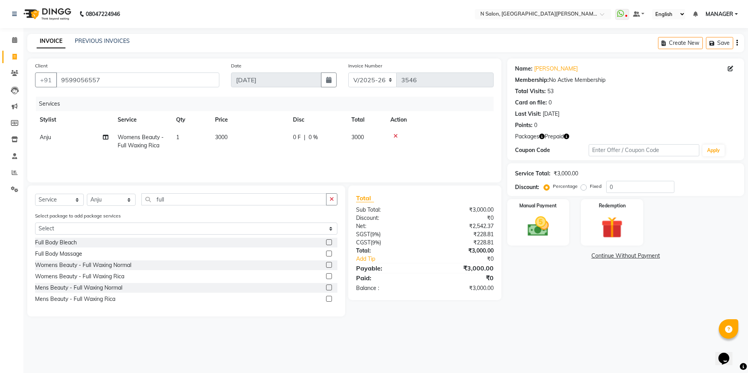
click at [328, 275] on label at bounding box center [329, 276] width 6 height 6
click at [328, 275] on input "checkbox" at bounding box center [328, 276] width 5 height 5
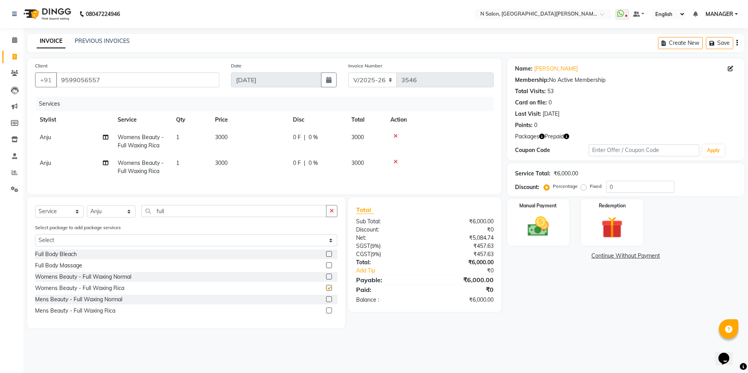
checkbox input "false"
click at [333, 213] on button "button" at bounding box center [331, 211] width 11 height 12
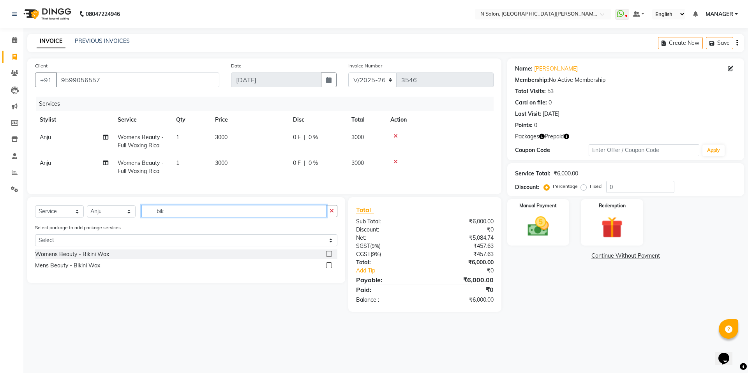
type input "bik"
click at [330, 257] on label at bounding box center [329, 254] width 6 height 6
click at [330, 257] on input "checkbox" at bounding box center [328, 254] width 5 height 5
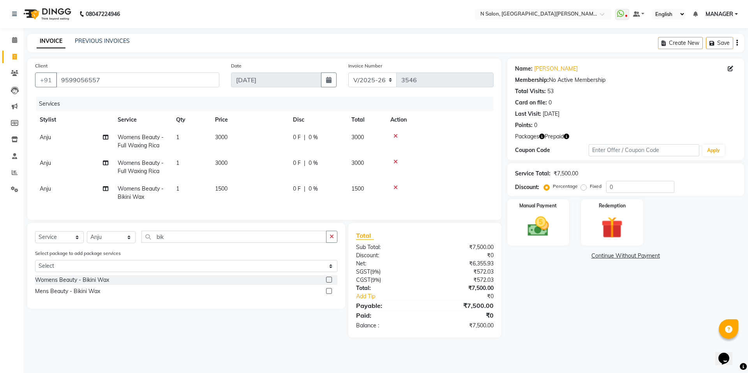
click at [326, 282] on label at bounding box center [329, 280] width 6 height 6
click at [326, 282] on input "checkbox" at bounding box center [328, 279] width 5 height 5
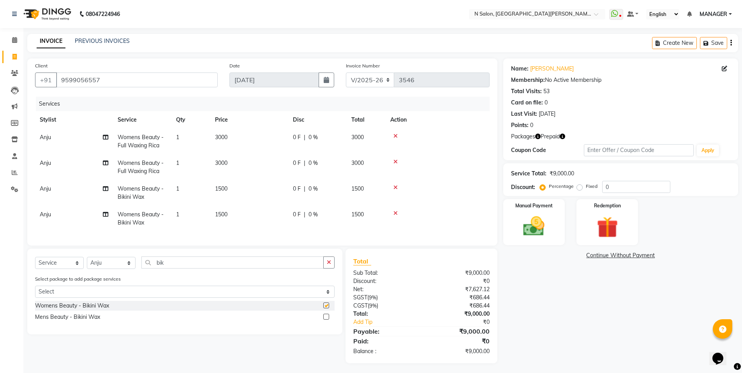
checkbox input "false"
click at [330, 265] on icon "button" at bounding box center [329, 261] width 4 height 5
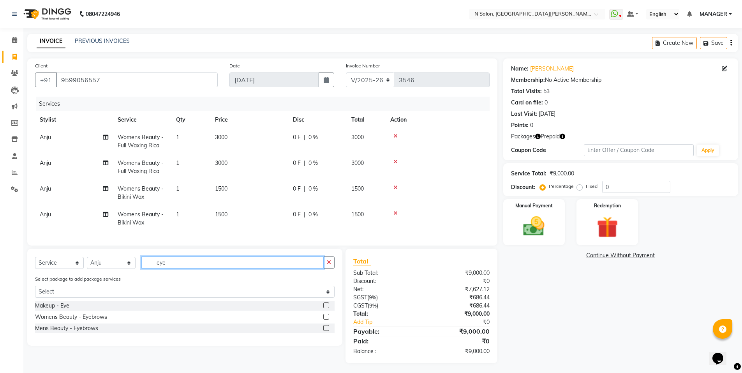
type input "eye"
click at [327, 319] on label at bounding box center [326, 317] width 6 height 6
click at [327, 319] on input "checkbox" at bounding box center [325, 316] width 5 height 5
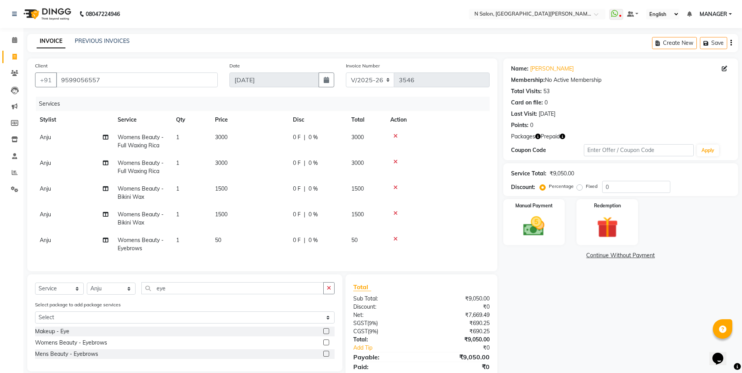
click at [325, 345] on label at bounding box center [326, 342] width 6 height 6
click at [325, 345] on input "checkbox" at bounding box center [325, 342] width 5 height 5
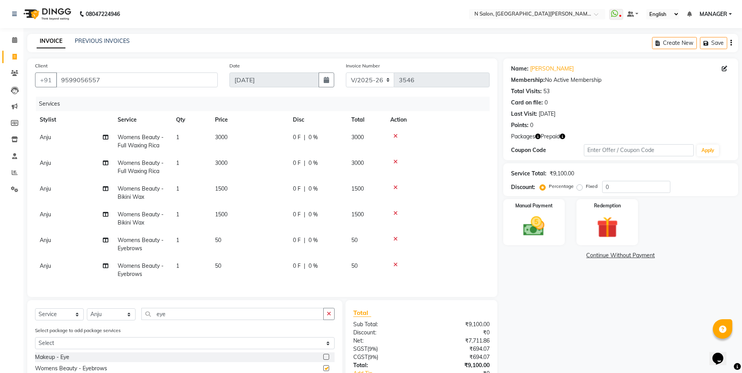
checkbox input "false"
click at [330, 315] on icon "button" at bounding box center [329, 313] width 4 height 5
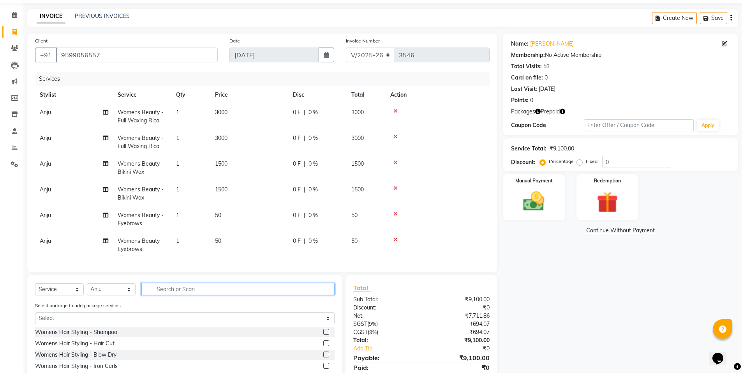
scroll to position [39, 0]
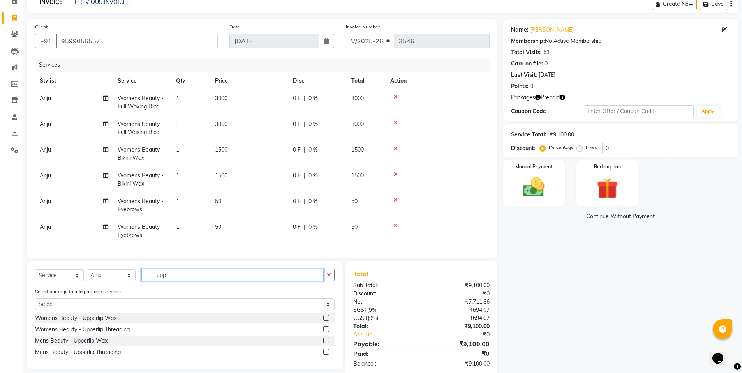
type input "upp"
click at [330, 313] on div "Select package to add package services Select 10000 @ 30%" at bounding box center [184, 300] width 311 height 26
click at [328, 332] on label at bounding box center [326, 329] width 6 height 6
click at [328, 332] on input "checkbox" at bounding box center [325, 329] width 5 height 5
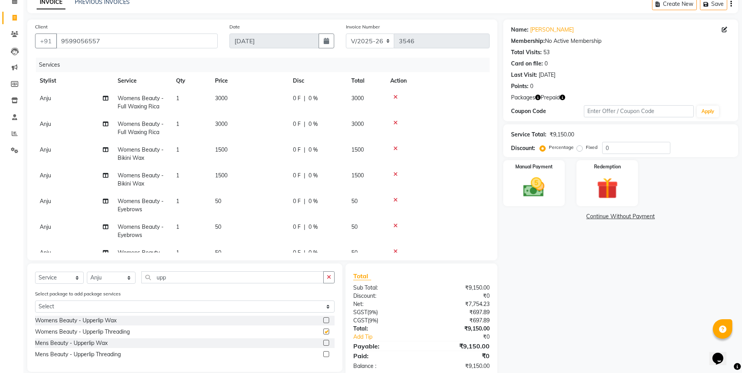
checkbox input "false"
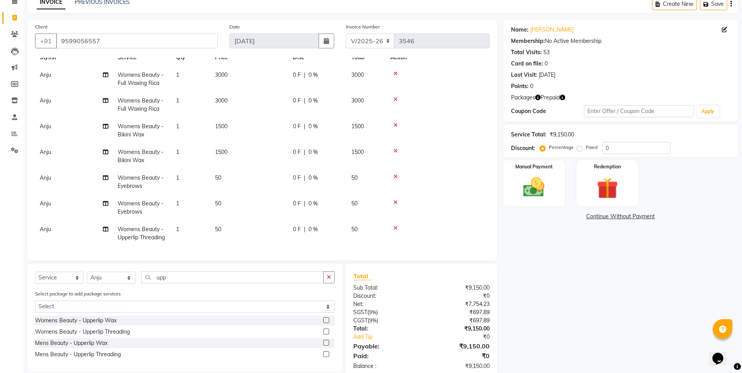
scroll to position [56, 0]
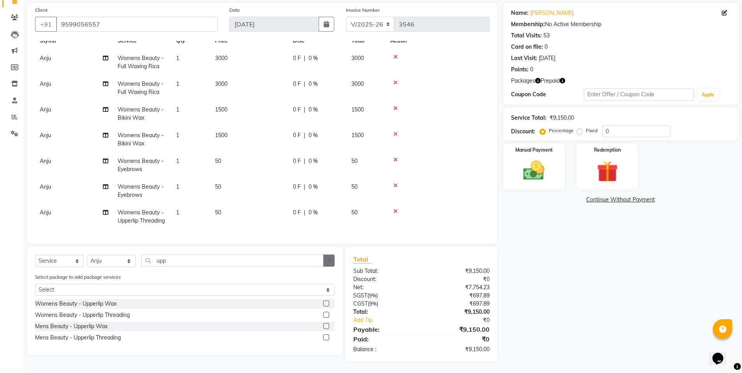
click at [326, 259] on button "button" at bounding box center [328, 260] width 11 height 12
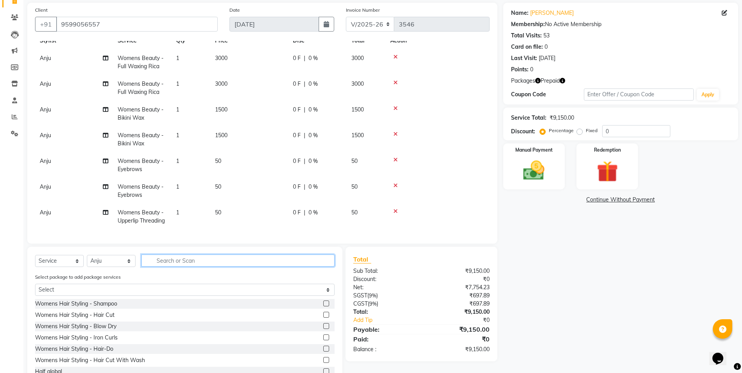
scroll to position [82, 0]
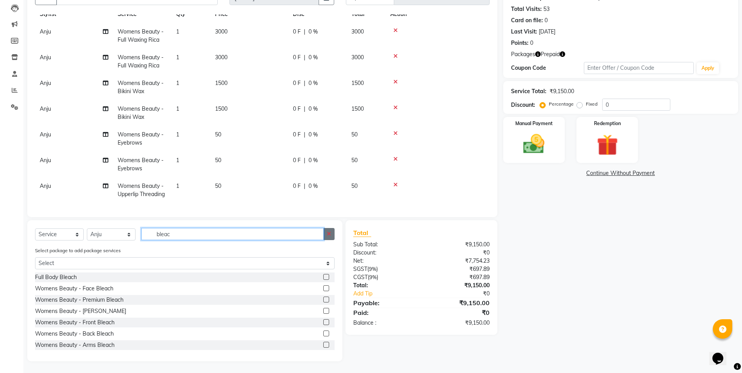
type input "bleac"
click at [332, 235] on button "button" at bounding box center [328, 234] width 11 height 12
type input "arms"
click at [330, 237] on button "button" at bounding box center [328, 234] width 11 height 12
type input "b"
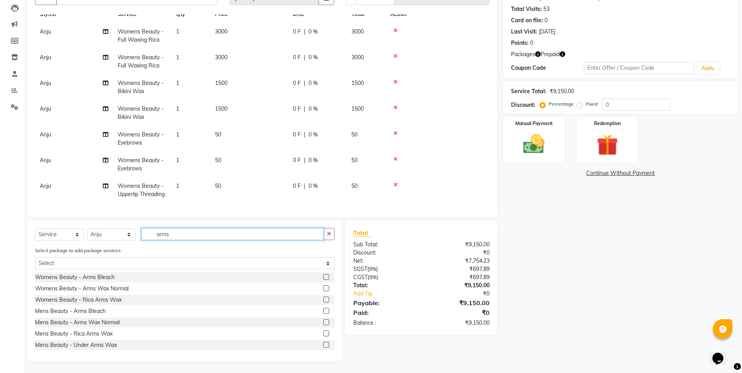
type input "arms"
click at [323, 312] on label at bounding box center [326, 311] width 6 height 6
click at [323, 312] on input "checkbox" at bounding box center [325, 311] width 5 height 5
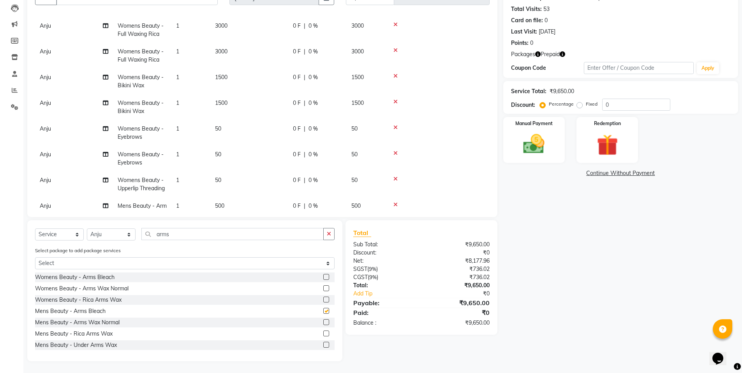
checkbox input "false"
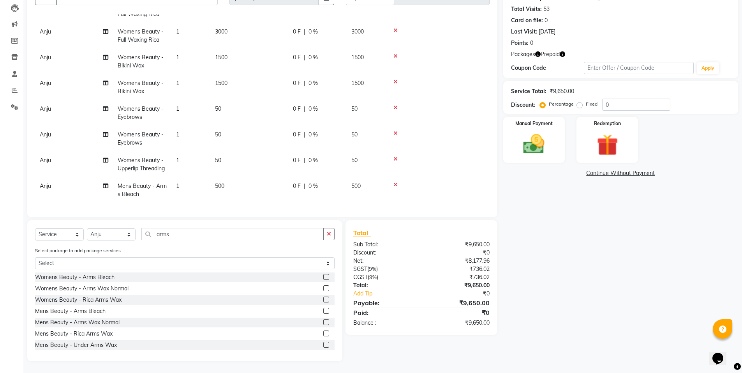
click at [270, 182] on td "500" at bounding box center [249, 190] width 78 height 26
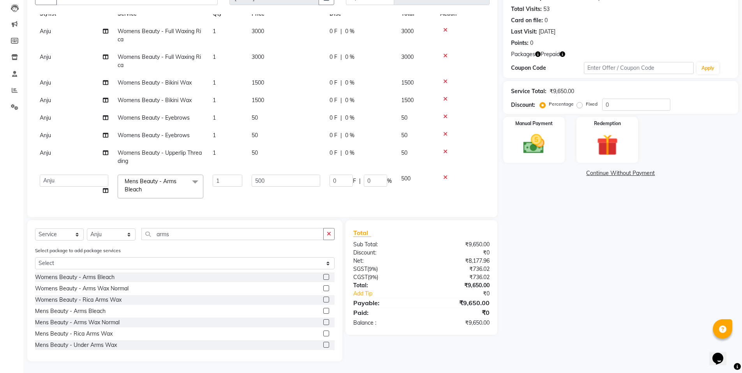
scroll to position [30, 0]
click at [270, 175] on input "500" at bounding box center [286, 181] width 69 height 12
type input "400"
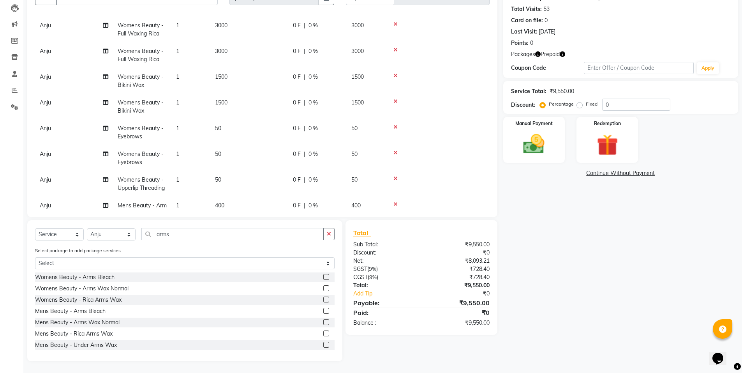
click at [587, 246] on div "Name: Aashima Kukreja Membership: No Active Membership Total Visits: 53 Card on…" at bounding box center [623, 168] width 241 height 385
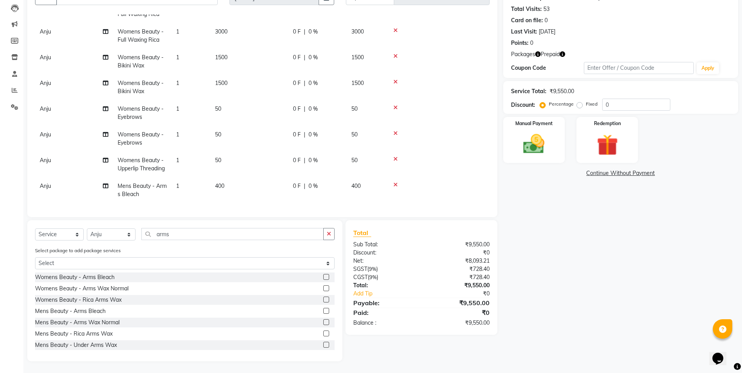
scroll to position [55, 0]
click at [332, 230] on button "button" at bounding box center [328, 234] width 11 height 12
click at [122, 236] on select "Select Stylist [PERSON_NAME] [PERSON_NAME] MANAGER MD..... Pradeep Rahul [PERSO…" at bounding box center [111, 234] width 49 height 12
select select "15672"
click at [87, 228] on select "Select Stylist [PERSON_NAME] [PERSON_NAME] MANAGER MD..... Pradeep Rahul [PERSO…" at bounding box center [111, 234] width 49 height 12
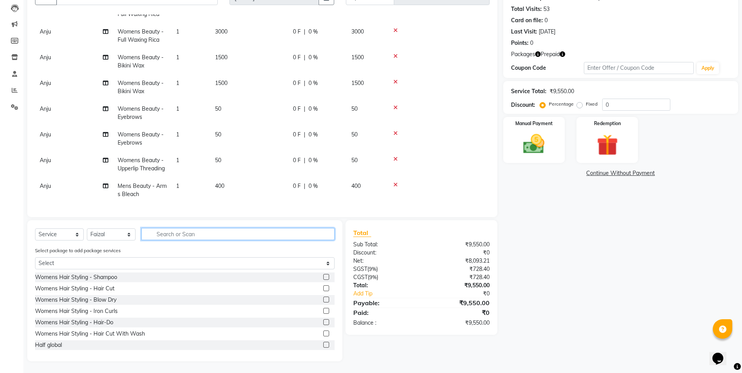
click at [171, 238] on input "text" at bounding box center [237, 234] width 193 height 12
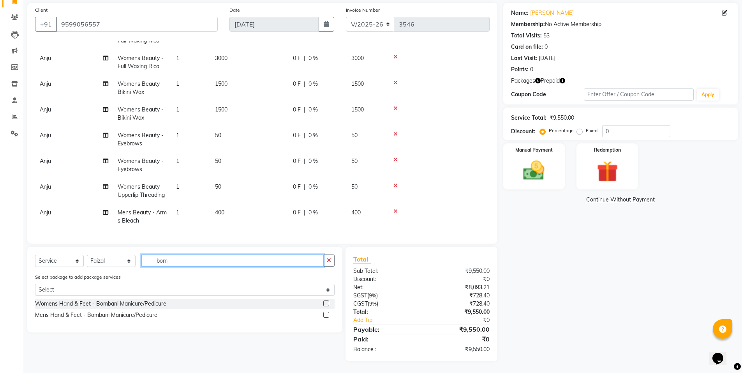
type input "bom"
click at [328, 303] on label at bounding box center [326, 303] width 6 height 6
click at [328, 303] on input "checkbox" at bounding box center [325, 303] width 5 height 5
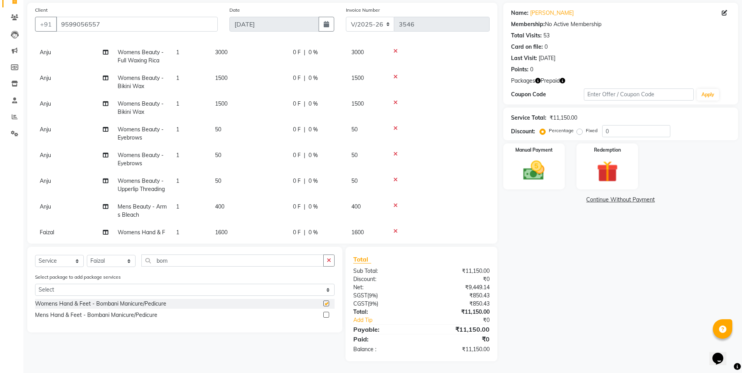
checkbox input "false"
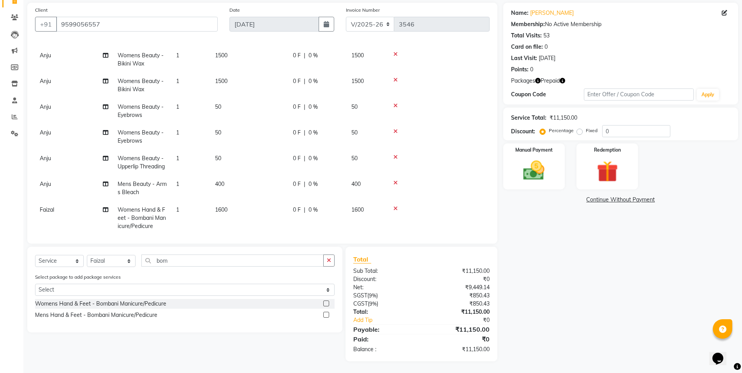
scroll to position [89, 0]
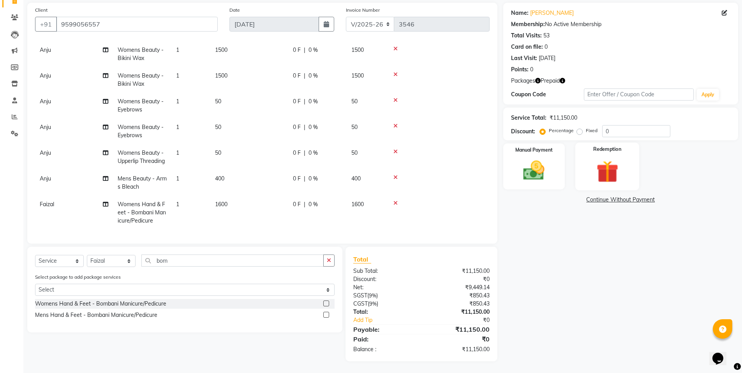
click at [600, 170] on img at bounding box center [607, 172] width 36 height 28
click at [573, 197] on span "Prepaid 2" at bounding box center [572, 200] width 25 height 9
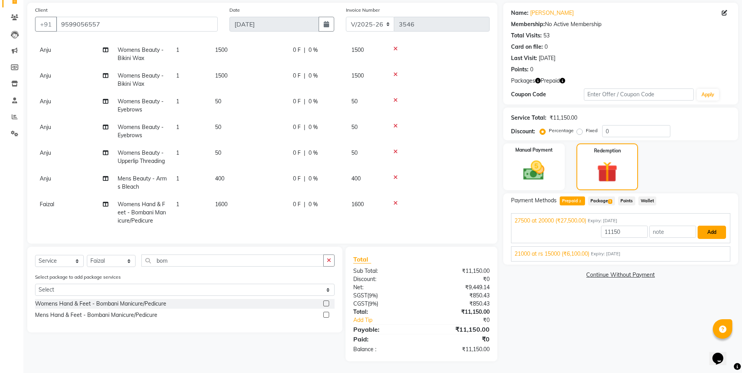
click at [710, 229] on button "Add" at bounding box center [712, 232] width 28 height 13
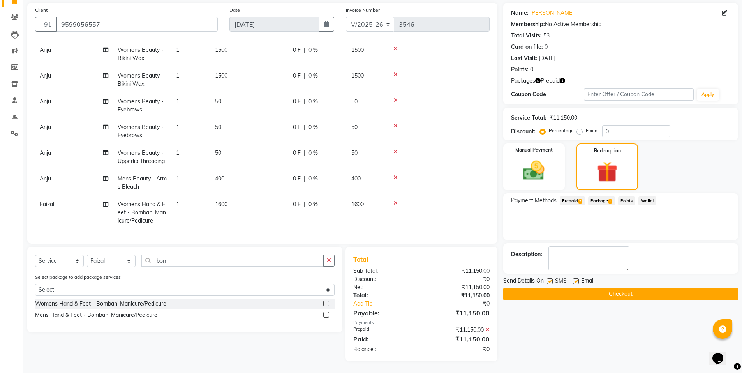
click at [593, 294] on button "Checkout" at bounding box center [620, 294] width 235 height 12
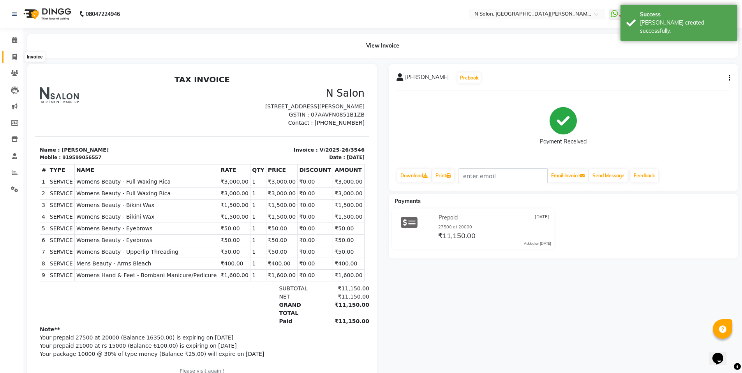
click at [18, 58] on span at bounding box center [15, 57] width 14 height 9
select select "service"
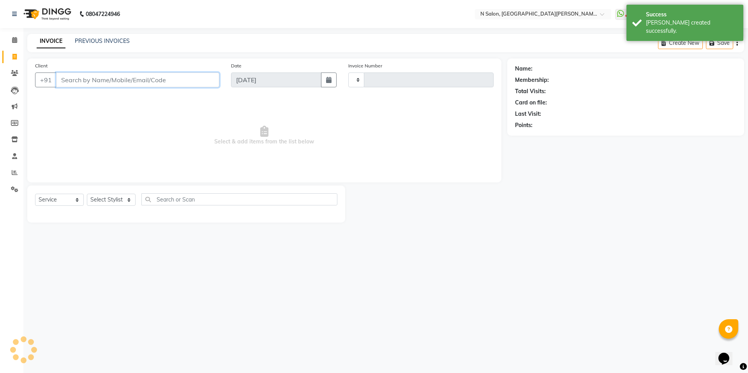
type input "3547"
select select "3472"
select select "P"
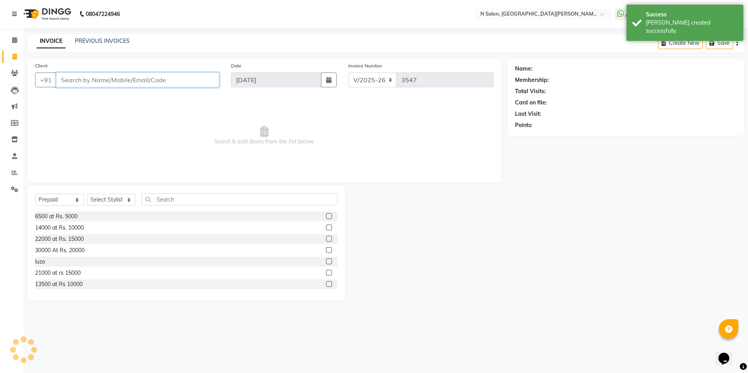
click at [89, 82] on input "Client" at bounding box center [137, 79] width 163 height 15
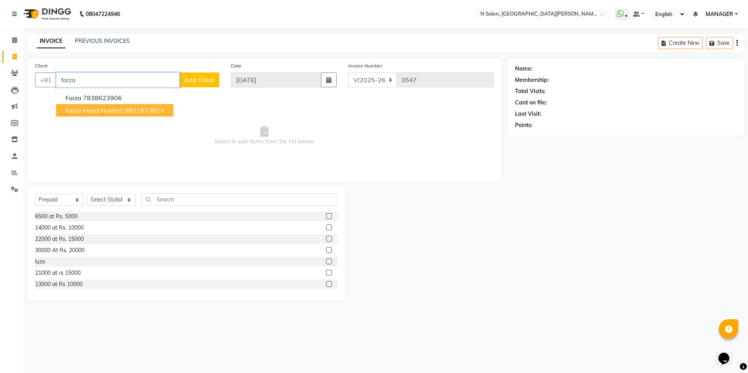
click at [148, 109] on ngb-highlight "9821673824" at bounding box center [144, 110] width 39 height 8
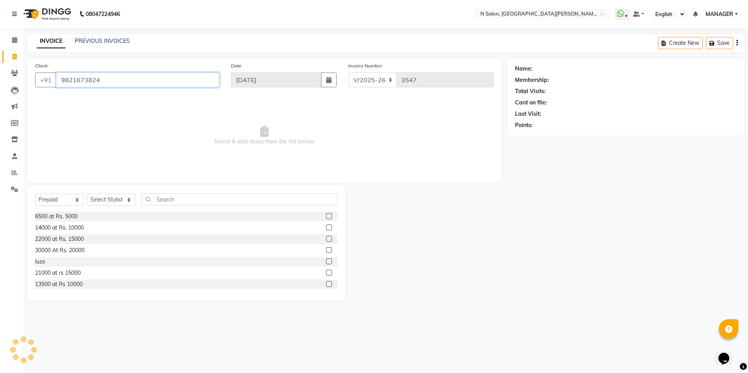
type input "9821673824"
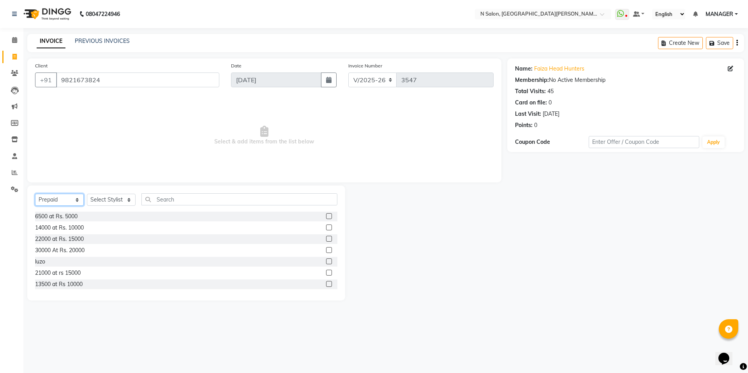
click at [63, 203] on select "Select Service Product Membership Package Voucher Prepaid Gift Card" at bounding box center [59, 200] width 49 height 12
select select "service"
click at [35, 194] on select "Select Service Product Membership Package Voucher Prepaid Gift Card" at bounding box center [59, 200] width 49 height 12
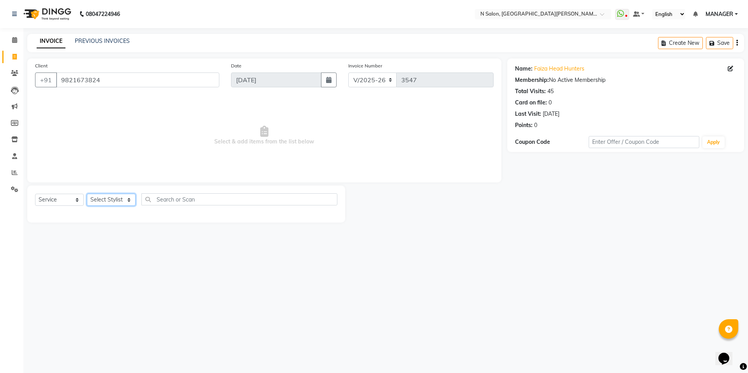
click at [124, 194] on select "Select Stylist [PERSON_NAME] [PERSON_NAME] MANAGER MD..... Pradeep Rahul [PERSO…" at bounding box center [111, 200] width 49 height 12
select select "15674"
click at [87, 194] on select "Select Stylist [PERSON_NAME] [PERSON_NAME] MANAGER MD..... Pradeep Rahul [PERSO…" at bounding box center [111, 200] width 49 height 12
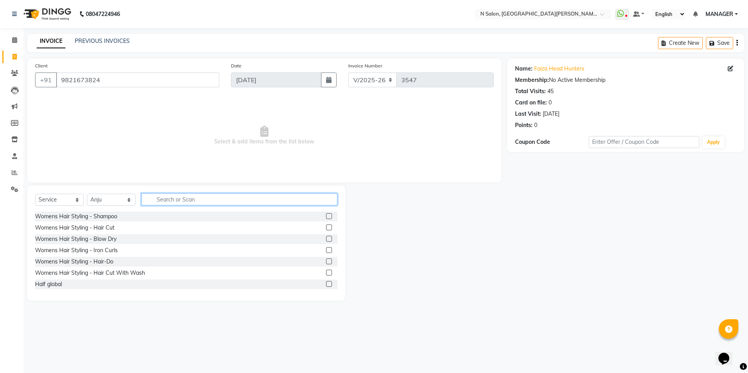
click at [165, 201] on input "text" at bounding box center [239, 199] width 196 height 12
type input "k"
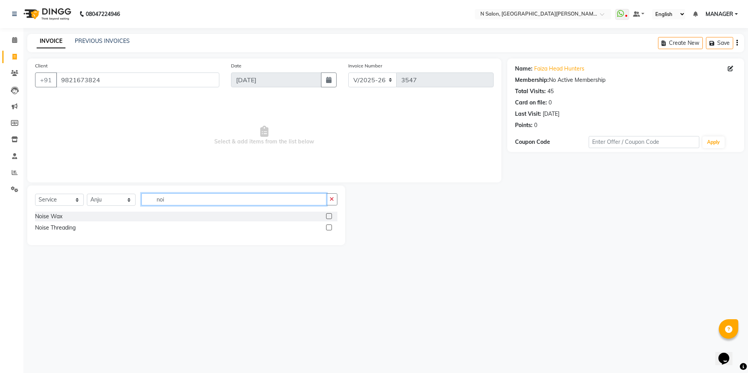
type input "noi"
click at [331, 215] on label at bounding box center [329, 216] width 6 height 6
click at [331, 215] on input "checkbox" at bounding box center [328, 216] width 5 height 5
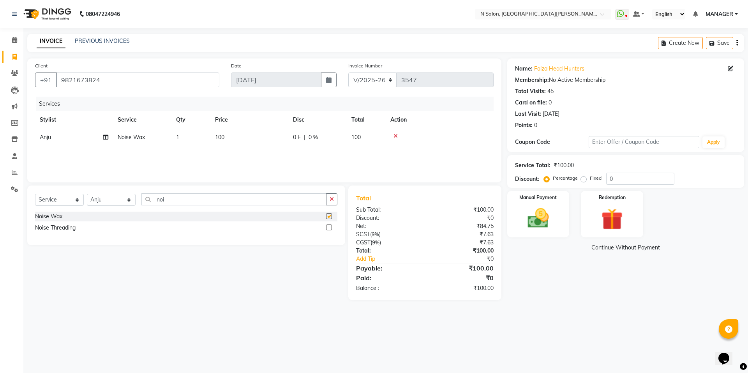
checkbox input "false"
click at [545, 224] on img at bounding box center [538, 218] width 36 height 26
click at [574, 245] on span "ONLINE" at bounding box center [574, 247] width 20 height 9
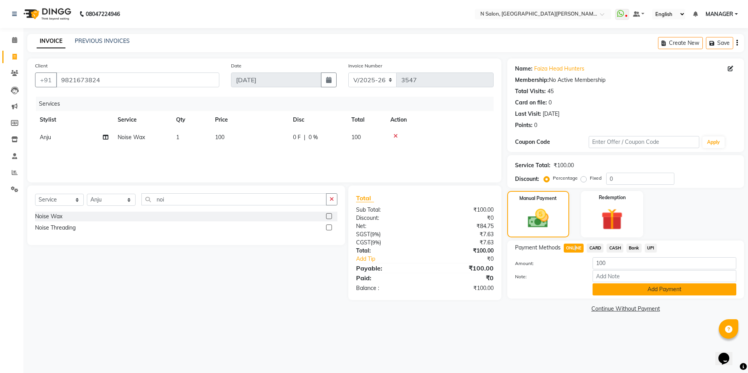
click at [624, 285] on button "Add Payment" at bounding box center [665, 289] width 144 height 12
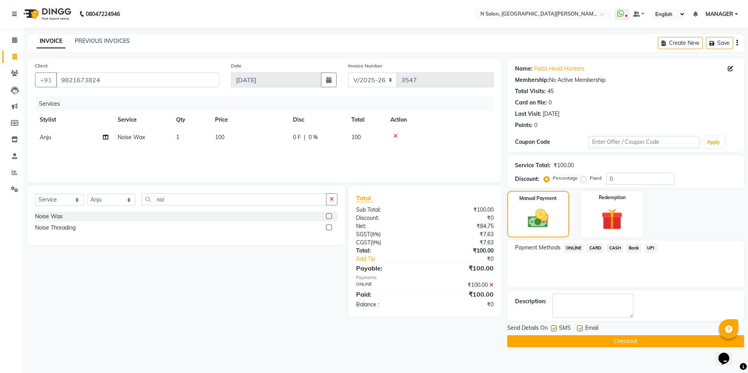
click at [628, 344] on button "Checkout" at bounding box center [625, 341] width 237 height 12
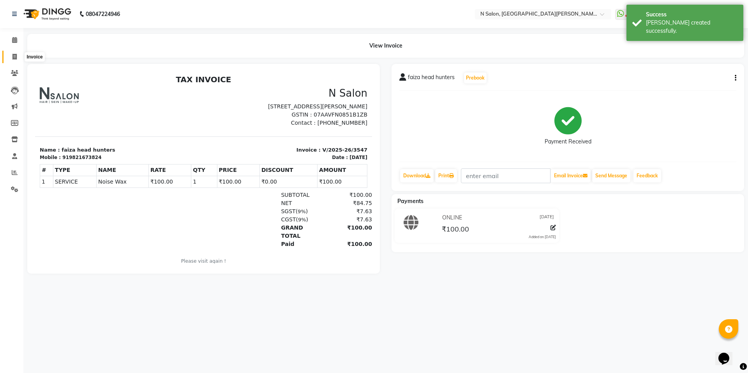
click at [9, 54] on span at bounding box center [15, 57] width 14 height 9
select select "service"
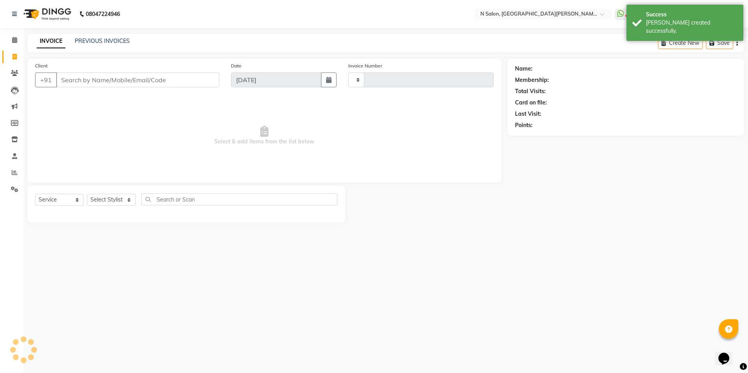
type input "3548"
select select "3472"
select select "P"
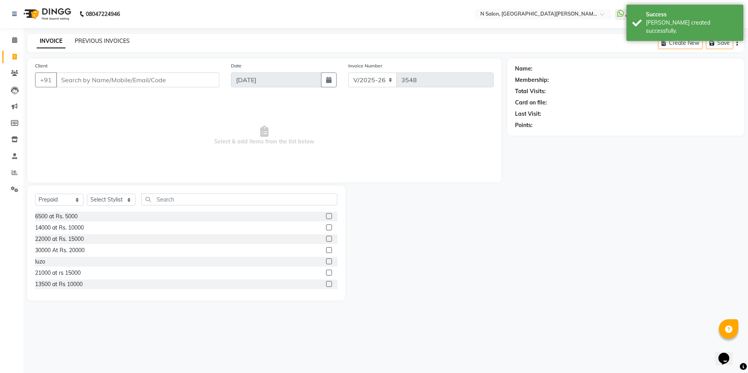
click at [80, 42] on link "PREVIOUS INVOICES" at bounding box center [102, 40] width 55 height 7
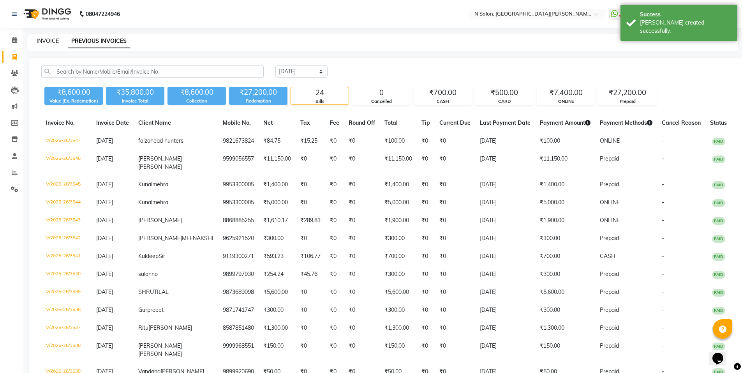
click at [51, 44] on link "INVOICE" at bounding box center [48, 40] width 22 height 7
select select "service"
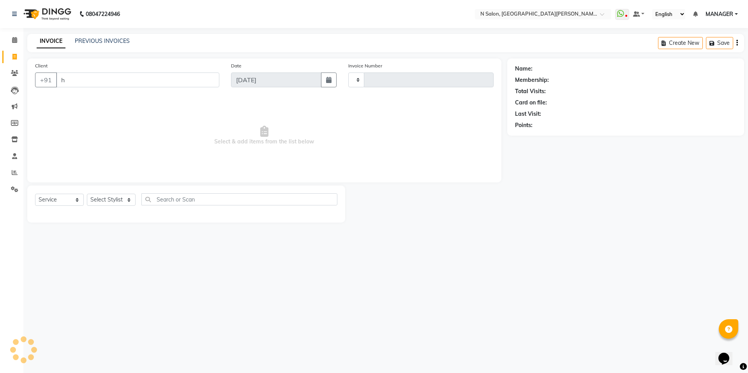
type input "ha"
type input "3548"
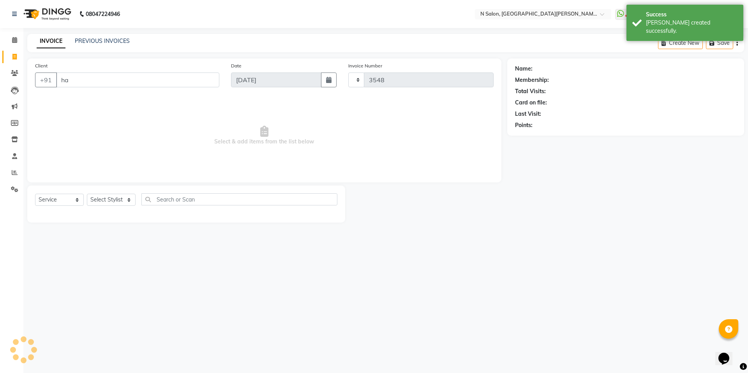
select select "3472"
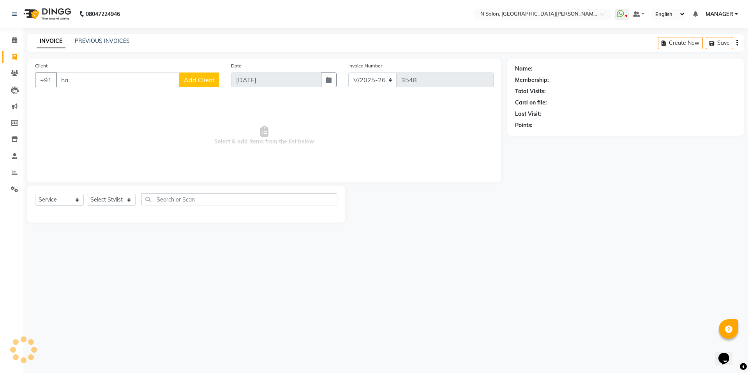
type input "har"
select select "P"
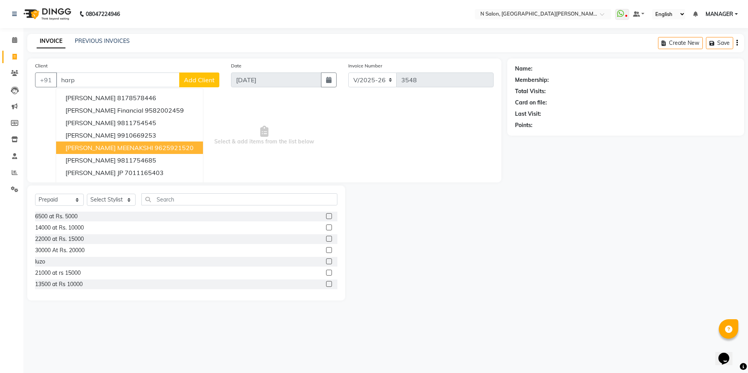
click at [121, 146] on span "Harpreet MEENAKSHI" at bounding box center [109, 148] width 88 height 8
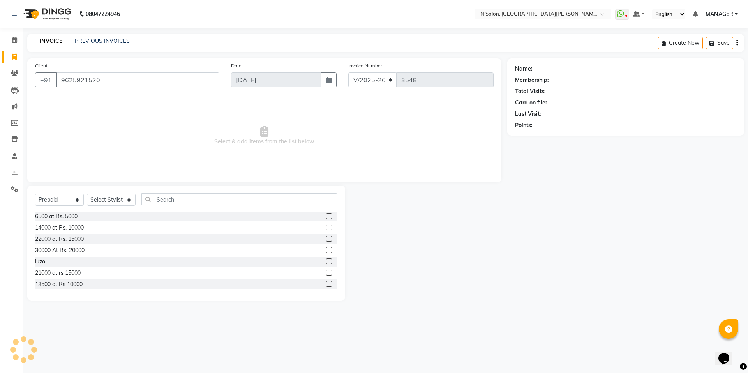
type input "9625921520"
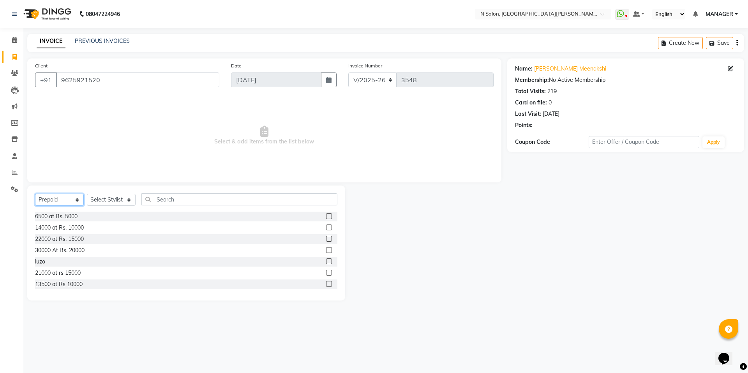
click at [67, 201] on select "Select Service Product Membership Package Voucher Prepaid Gift Card" at bounding box center [59, 200] width 49 height 12
select select "service"
click at [35, 194] on select "Select Service Product Membership Package Voucher Prepaid Gift Card" at bounding box center [59, 200] width 49 height 12
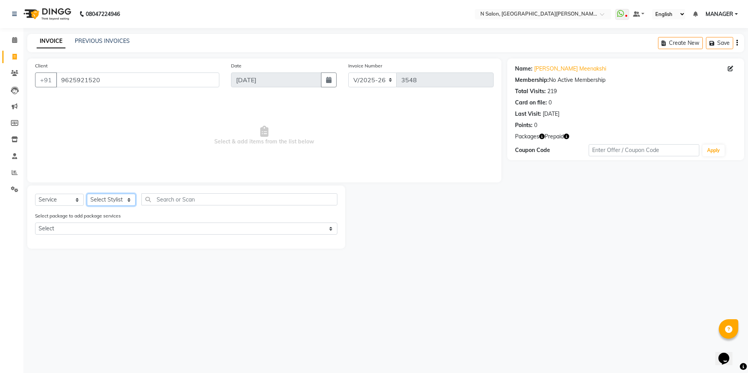
click at [103, 204] on select "Select Stylist [PERSON_NAME] [PERSON_NAME] MANAGER MD..... Pradeep Rahul [PERSO…" at bounding box center [111, 200] width 49 height 12
select select "15674"
click at [87, 194] on select "Select Stylist [PERSON_NAME] [PERSON_NAME] MANAGER MD..... Pradeep Rahul [PERSO…" at bounding box center [111, 200] width 49 height 12
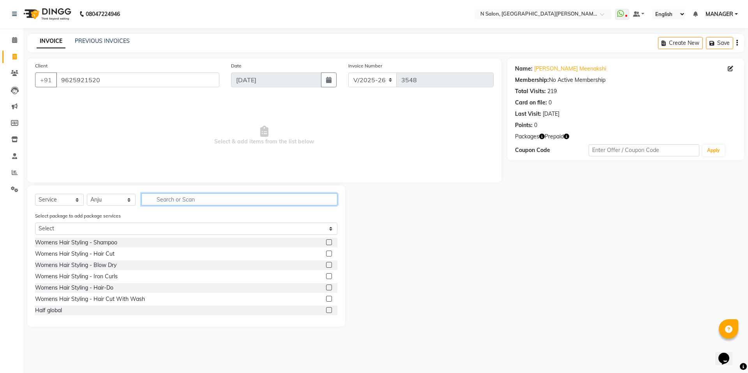
click at [166, 203] on input "text" at bounding box center [239, 199] width 196 height 12
type input "e"
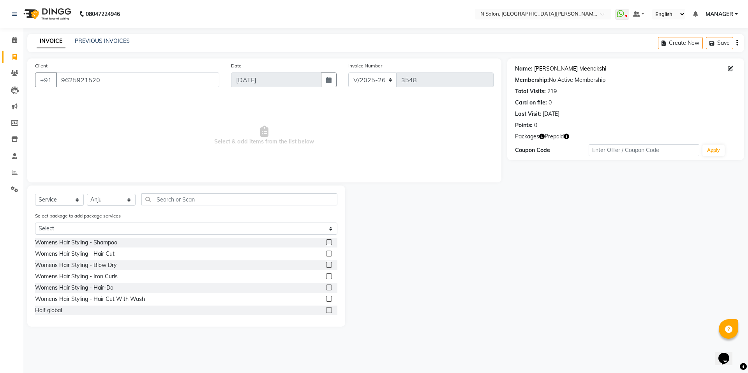
click at [582, 69] on link "Harpreet Meenakshi" at bounding box center [570, 69] width 72 height 8
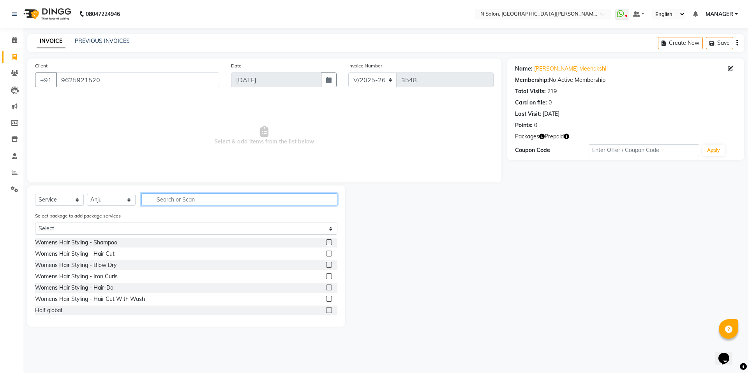
click at [171, 198] on input "text" at bounding box center [239, 199] width 196 height 12
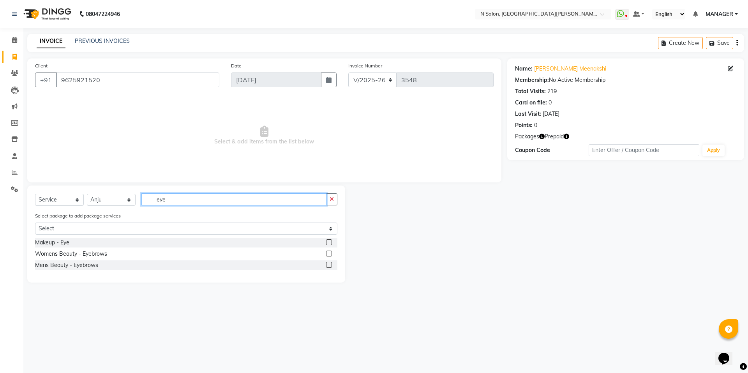
type input "eye"
click at [329, 254] on label at bounding box center [329, 253] width 6 height 6
click at [329, 254] on input "checkbox" at bounding box center [328, 253] width 5 height 5
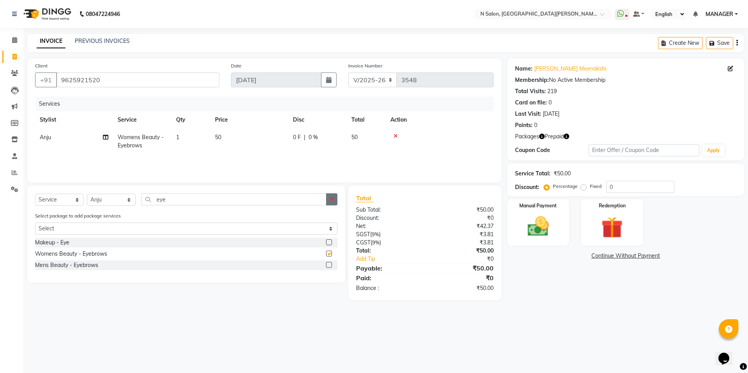
checkbox input "false"
click at [329, 202] on button "button" at bounding box center [331, 199] width 11 height 12
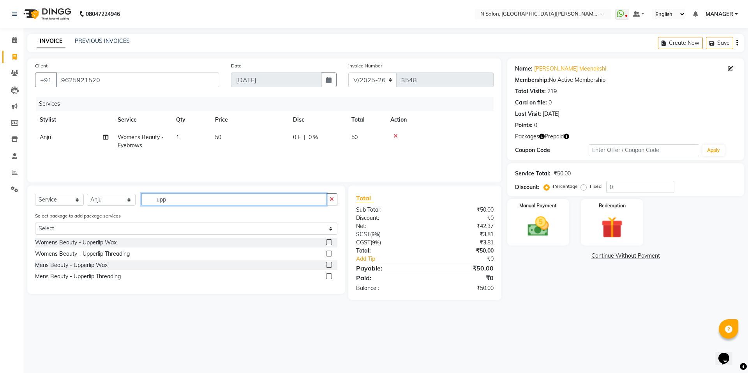
type input "upp"
click at [328, 256] on label at bounding box center [329, 253] width 6 height 6
click at [328, 256] on input "checkbox" at bounding box center [328, 253] width 5 height 5
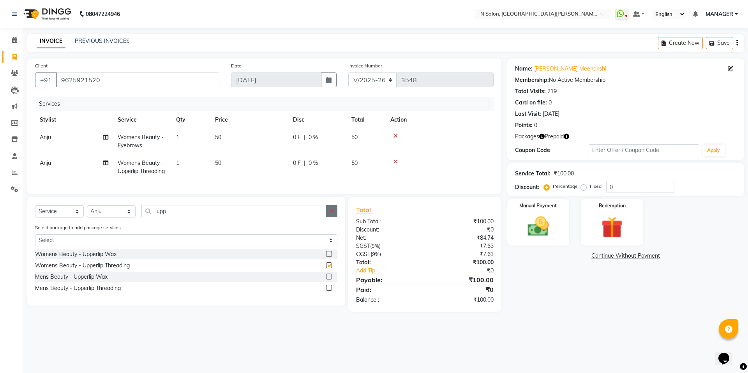
checkbox input "false"
click at [329, 217] on button "button" at bounding box center [331, 211] width 11 height 12
type input "for"
click at [330, 268] on label at bounding box center [329, 265] width 6 height 6
click at [330, 268] on input "checkbox" at bounding box center [328, 265] width 5 height 5
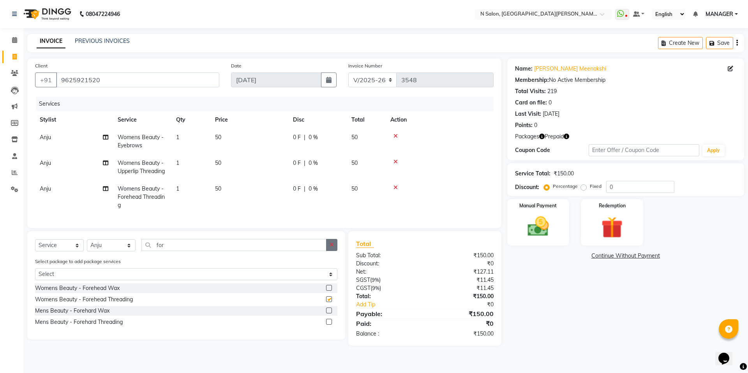
checkbox input "false"
click at [333, 251] on button "button" at bounding box center [331, 245] width 11 height 12
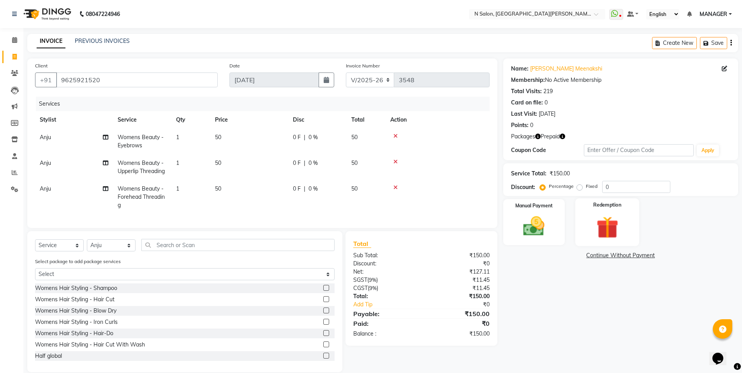
click at [611, 227] on img at bounding box center [607, 227] width 36 height 28
click at [575, 259] on span "Prepaid 2" at bounding box center [572, 256] width 25 height 9
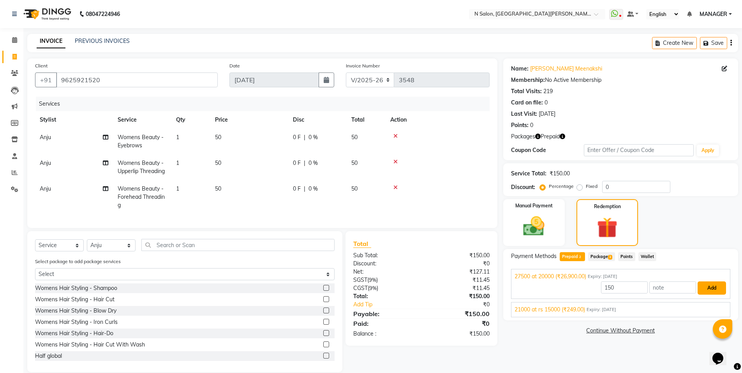
click at [702, 284] on button "Add" at bounding box center [712, 287] width 28 height 13
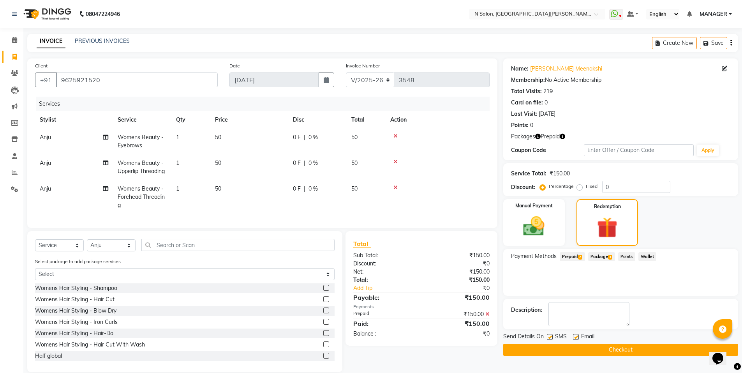
click at [683, 347] on button "Checkout" at bounding box center [620, 350] width 235 height 12
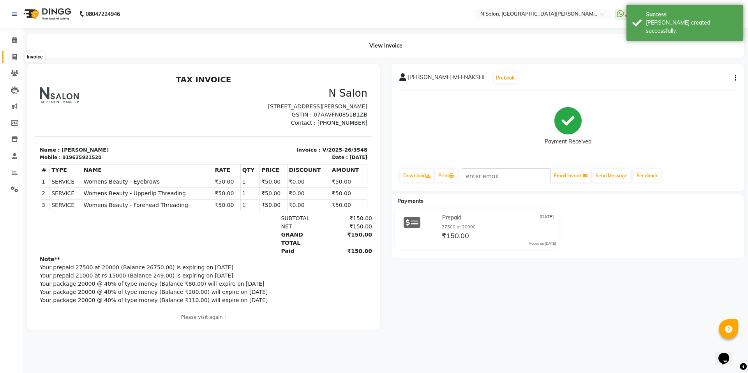
click at [17, 55] on icon at bounding box center [14, 57] width 4 height 6
select select "service"
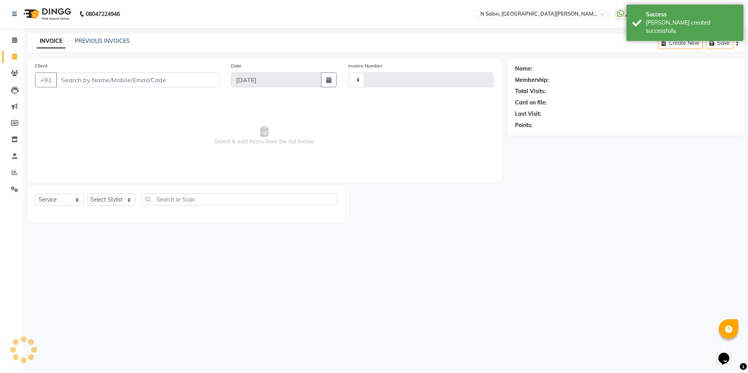
type input "3549"
select select "3472"
select select "P"
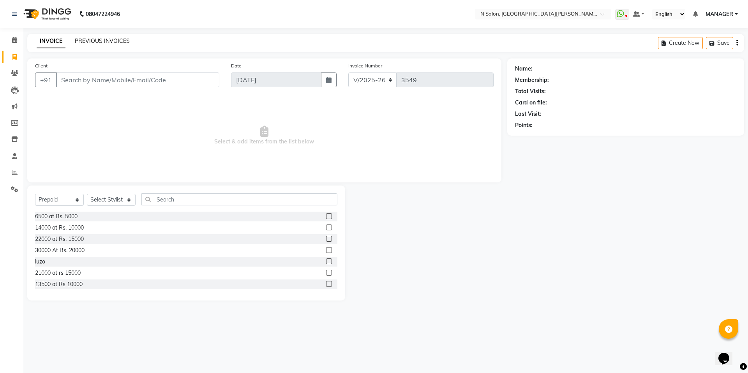
click at [99, 43] on link "PREVIOUS INVOICES" at bounding box center [102, 40] width 55 height 7
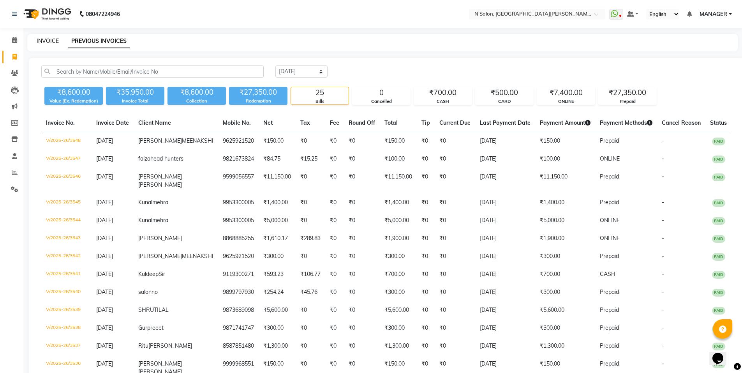
click at [43, 41] on link "INVOICE" at bounding box center [48, 40] width 22 height 7
select select "service"
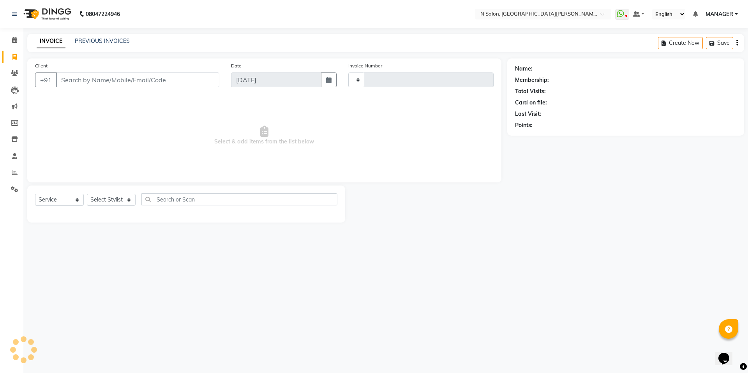
type input "3549"
select select "3472"
click at [80, 42] on link "PREVIOUS INVOICES" at bounding box center [102, 40] width 55 height 7
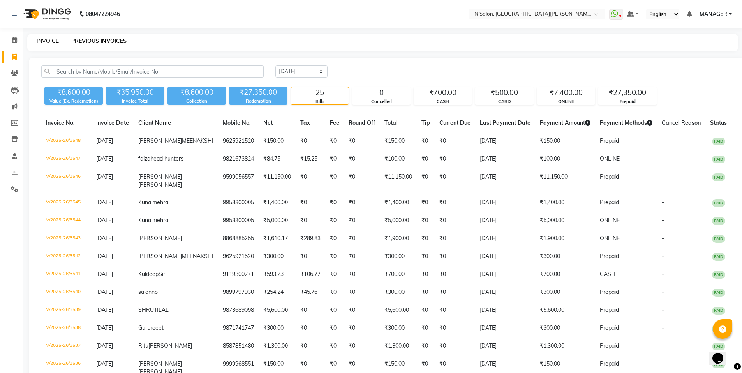
click at [58, 40] on link "INVOICE" at bounding box center [48, 40] width 22 height 7
select select "service"
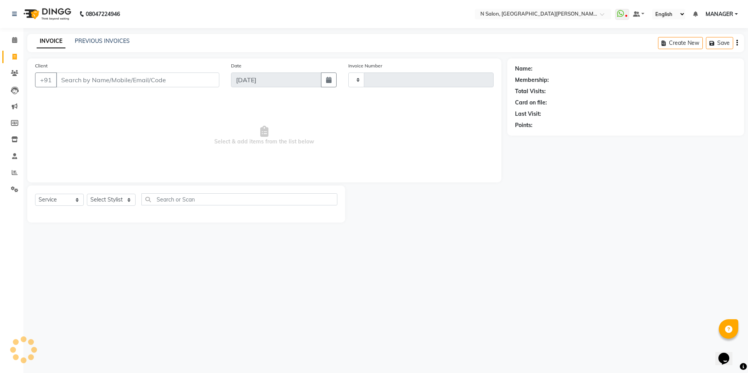
type input "3549"
select select "3472"
click at [105, 43] on link "PREVIOUS INVOICES" at bounding box center [102, 40] width 55 height 7
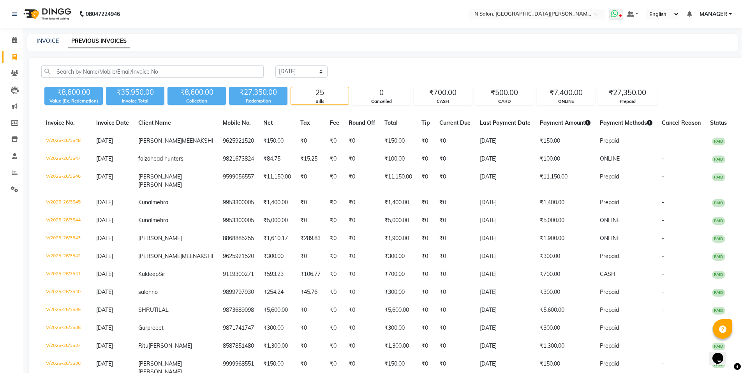
click at [615, 16] on icon at bounding box center [614, 14] width 7 height 8
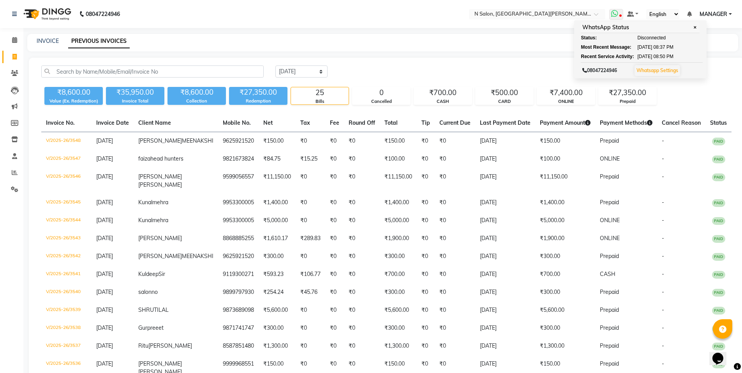
click at [695, 29] on span "✕" at bounding box center [694, 28] width 7 height 6
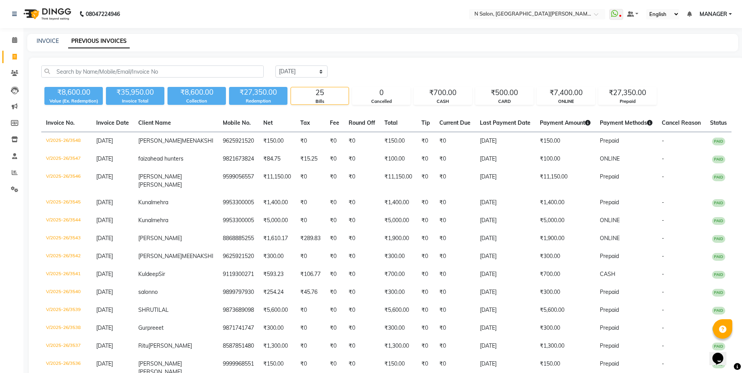
click at [59, 40] on div "INVOICE PREVIOUS INVOICES" at bounding box center [378, 41] width 702 height 8
click at [57, 41] on link "INVOICE" at bounding box center [48, 40] width 22 height 7
select select "service"
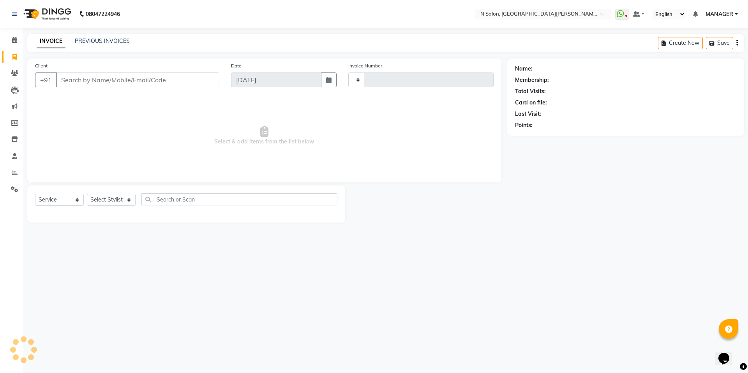
type input "3549"
select select "3472"
select select "P"
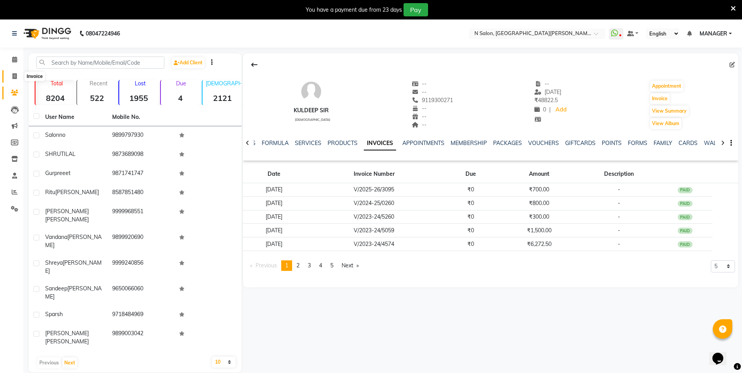
click at [16, 79] on icon at bounding box center [14, 76] width 4 height 6
select select "service"
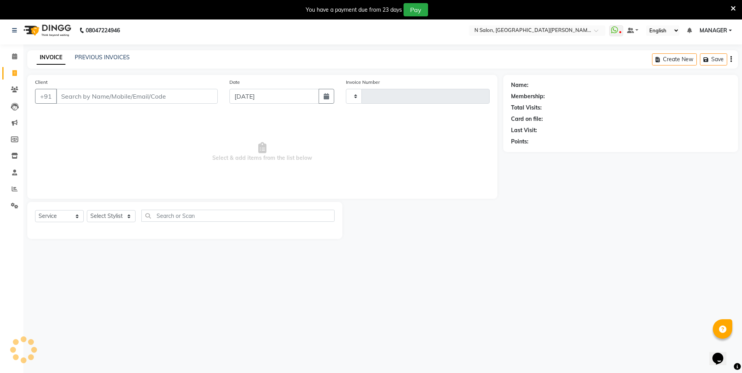
scroll to position [19, 0]
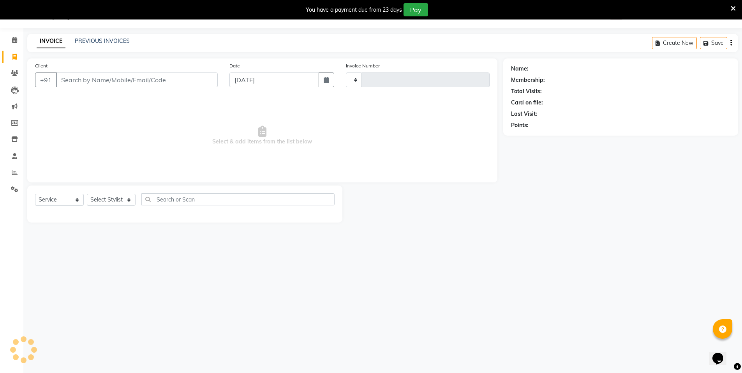
type input "3543"
select select "3472"
select select "P"
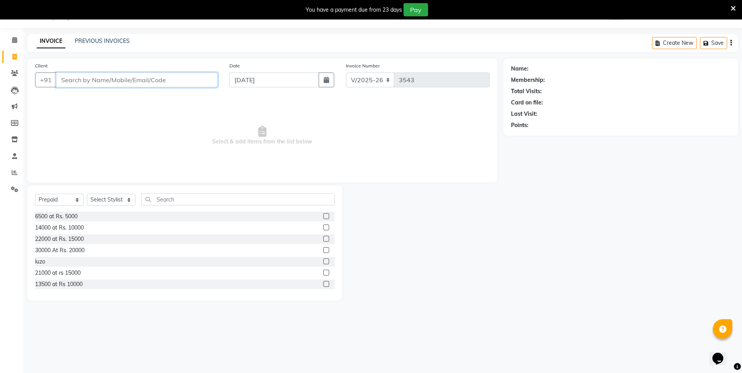
click at [144, 76] on input "Client" at bounding box center [137, 79] width 162 height 15
type input "8868885255"
click at [194, 81] on span "Add Client" at bounding box center [197, 80] width 31 height 8
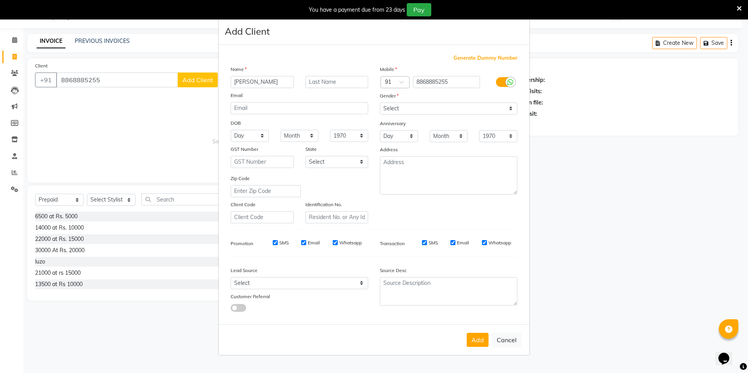
type input "[PERSON_NAME]"
click at [401, 105] on select "Select [DEMOGRAPHIC_DATA] [DEMOGRAPHIC_DATA] Other Prefer Not To Say" at bounding box center [449, 108] width 138 height 12
select select "[DEMOGRAPHIC_DATA]"
click at [380, 102] on select "Select [DEMOGRAPHIC_DATA] [DEMOGRAPHIC_DATA] Other Prefer Not To Say" at bounding box center [449, 108] width 138 height 12
click at [473, 339] on button "Add" at bounding box center [478, 340] width 22 height 14
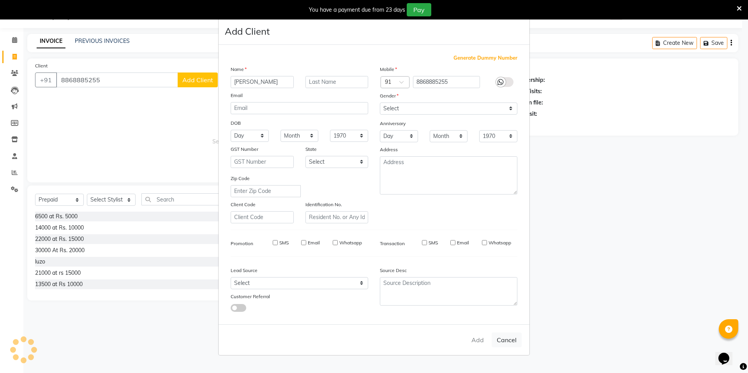
select select
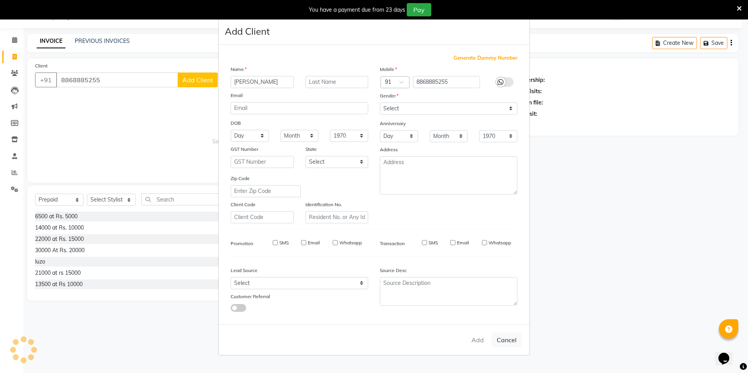
select select
checkbox input "false"
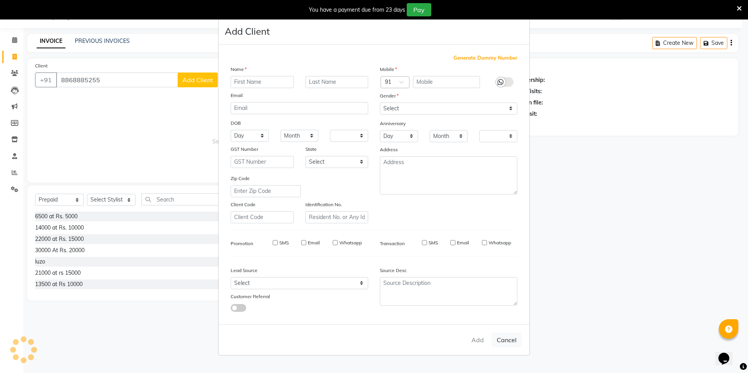
checkbox input "false"
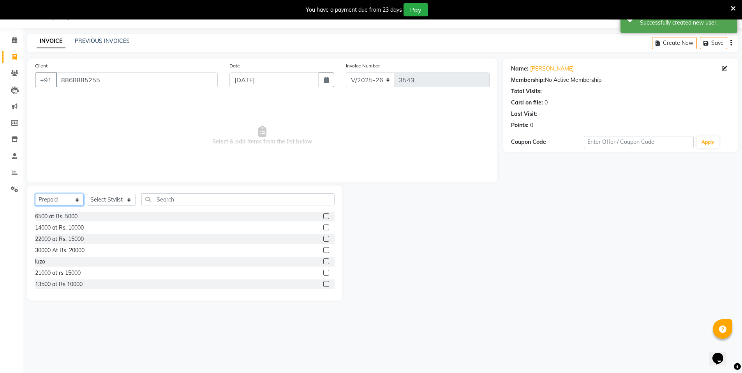
click at [66, 196] on select "Select Service Product Membership Package Voucher Prepaid Gift Card" at bounding box center [59, 200] width 49 height 12
select select "service"
click at [35, 194] on select "Select Service Product Membership Package Voucher Prepaid Gift Card" at bounding box center [59, 200] width 49 height 12
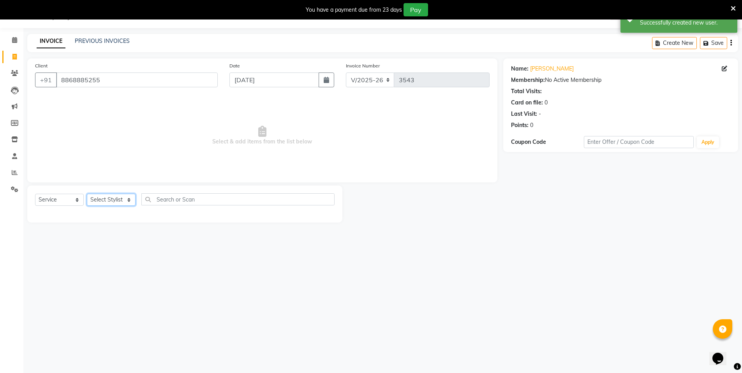
click at [112, 203] on select "Select Stylist [PERSON_NAME] [PERSON_NAME] MANAGER MD..... Pradeep Rahul [PERSO…" at bounding box center [111, 200] width 49 height 12
select select "72439"
click at [87, 194] on select "Select Stylist [PERSON_NAME] [PERSON_NAME] MANAGER MD..... Pradeep Rahul [PERSO…" at bounding box center [111, 200] width 49 height 12
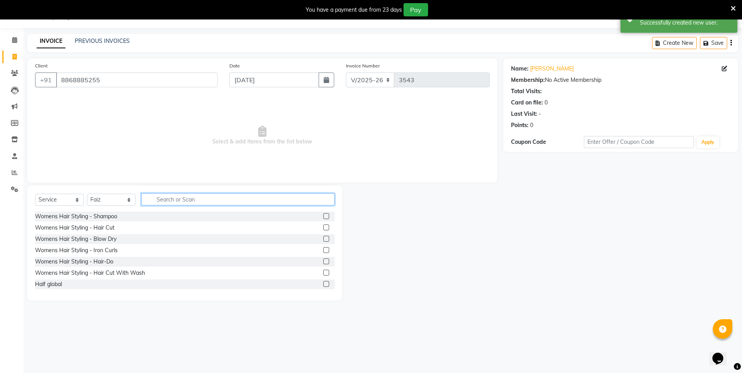
click at [186, 198] on input "text" at bounding box center [237, 199] width 193 height 12
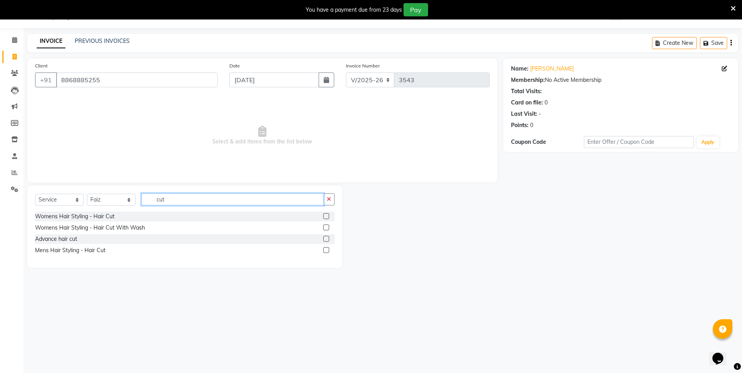
type input "cut"
click at [327, 251] on label at bounding box center [326, 250] width 6 height 6
click at [327, 251] on input "checkbox" at bounding box center [325, 250] width 5 height 5
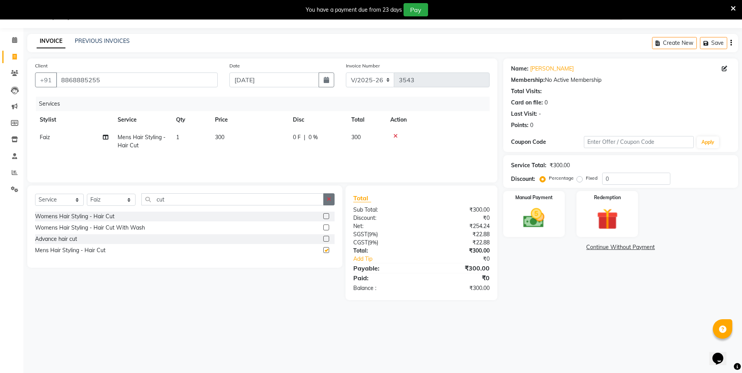
checkbox input "false"
click at [326, 197] on button "button" at bounding box center [328, 199] width 11 height 12
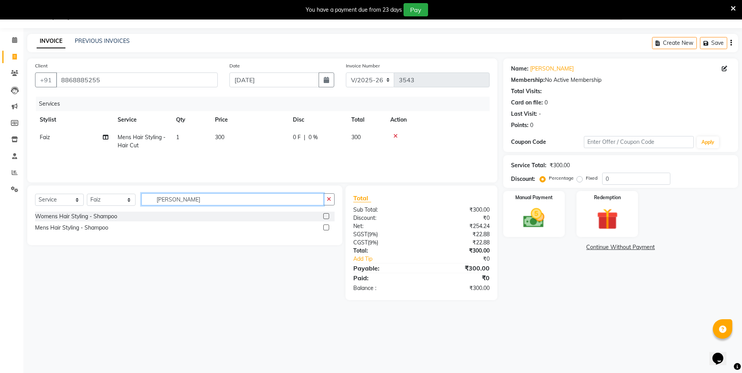
type input "[PERSON_NAME]"
click at [328, 227] on label at bounding box center [326, 227] width 6 height 6
click at [328, 227] on input "checkbox" at bounding box center [325, 227] width 5 height 5
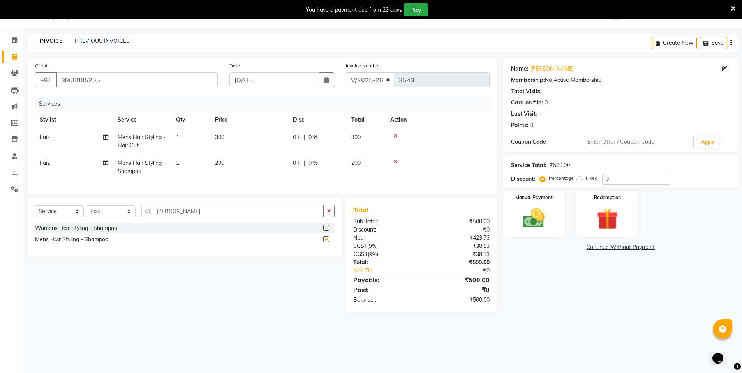
checkbox input "false"
click at [328, 213] on icon "button" at bounding box center [329, 210] width 4 height 5
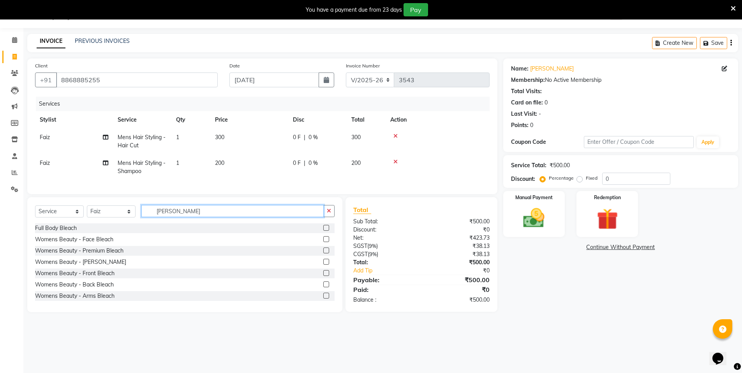
type input "[PERSON_NAME]"
click at [323, 265] on label at bounding box center [326, 262] width 6 height 6
click at [323, 265] on input "checkbox" at bounding box center [325, 261] width 5 height 5
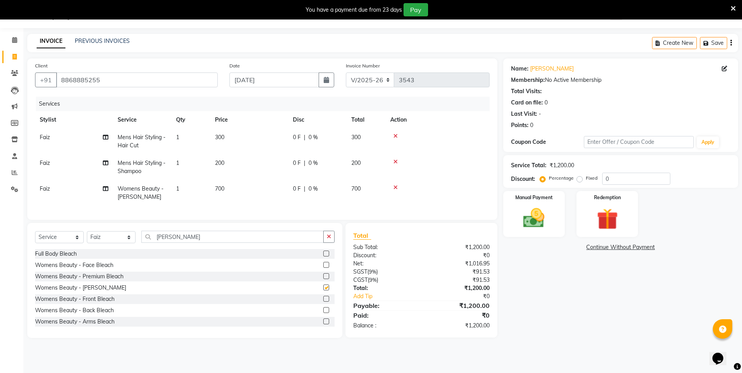
checkbox input "false"
click at [332, 243] on button "button" at bounding box center [328, 237] width 11 height 12
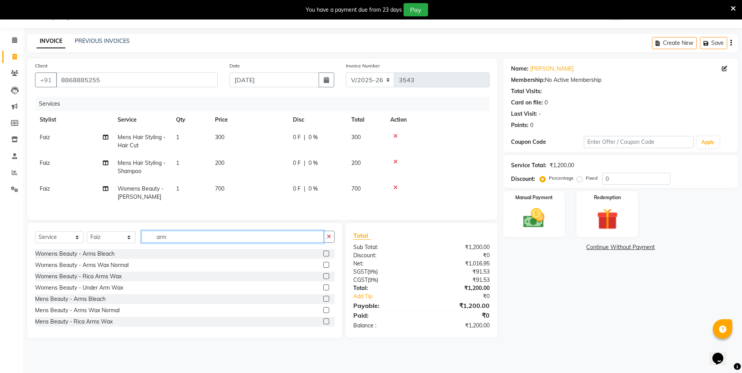
type input "arm"
click at [323, 302] on label at bounding box center [326, 299] width 6 height 6
click at [323, 302] on input "checkbox" at bounding box center [325, 298] width 5 height 5
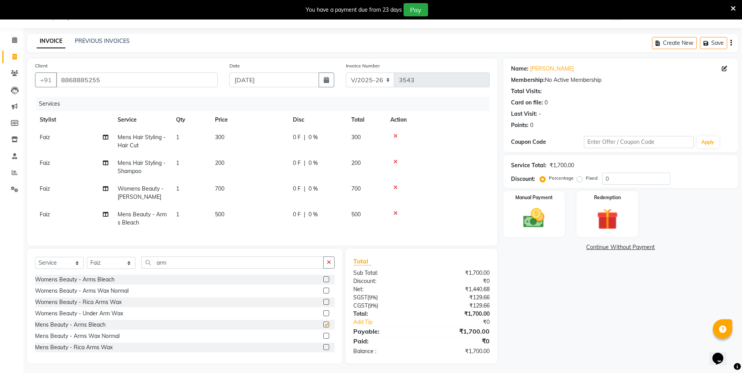
checkbox input "false"
click at [279, 213] on td "500" at bounding box center [249, 219] width 78 height 26
select select "72439"
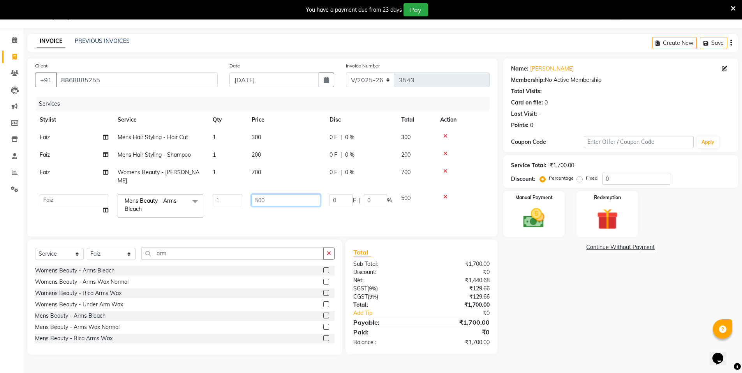
click at [273, 194] on input "500" at bounding box center [286, 200] width 69 height 12
type input "700"
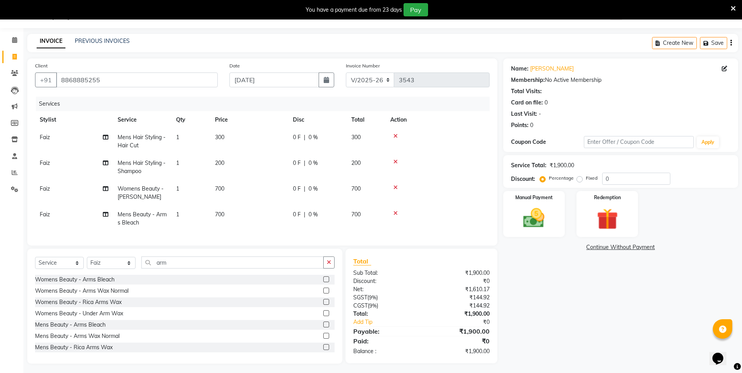
click at [399, 212] on tr "Faiz Mens Beauty - Arms Bleach 1 700 0 F | 0 % 700" at bounding box center [262, 219] width 455 height 26
click at [558, 220] on div "Manual Payment" at bounding box center [534, 214] width 64 height 48
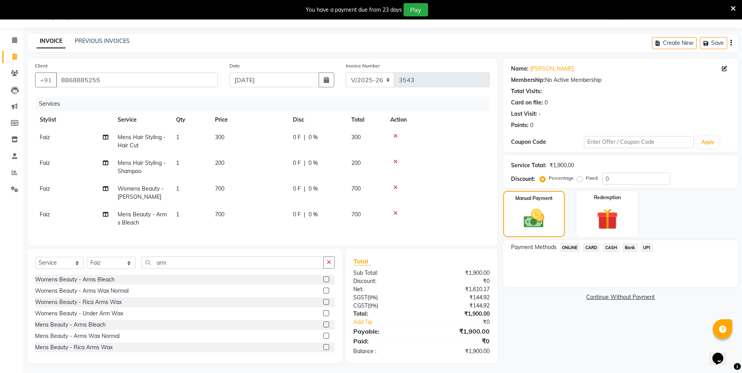
click at [568, 246] on span "ONLINE" at bounding box center [570, 247] width 20 height 9
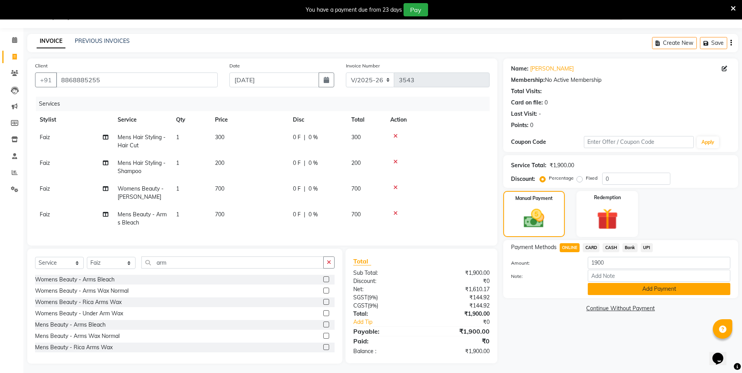
click at [599, 287] on button "Add Payment" at bounding box center [659, 289] width 143 height 12
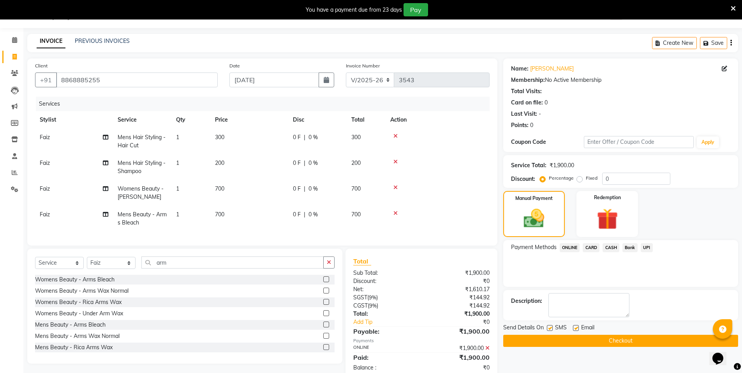
click at [600, 338] on button "Checkout" at bounding box center [620, 341] width 235 height 12
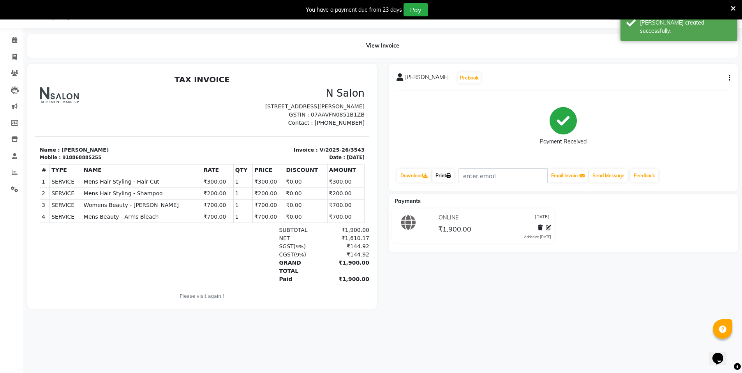
click at [448, 182] on link "Print" at bounding box center [443, 175] width 22 height 13
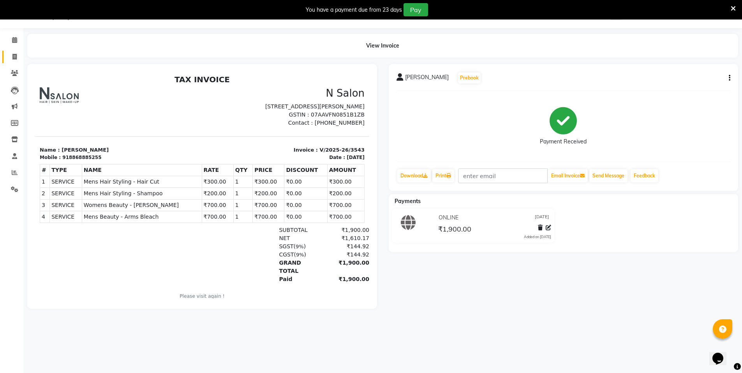
click at [16, 62] on link "Invoice" at bounding box center [11, 57] width 19 height 13
select select "service"
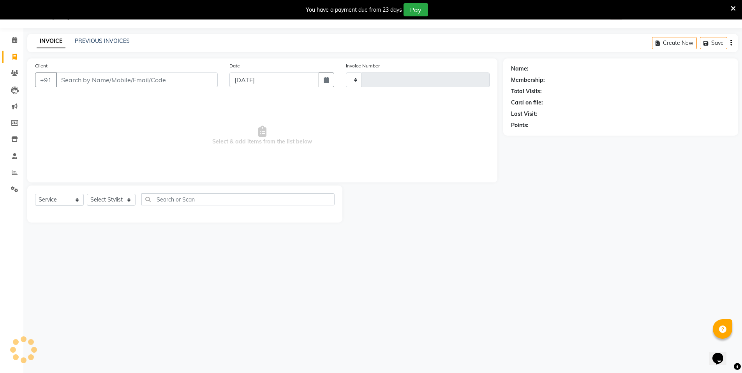
type input "3544"
select select "3472"
select select "P"
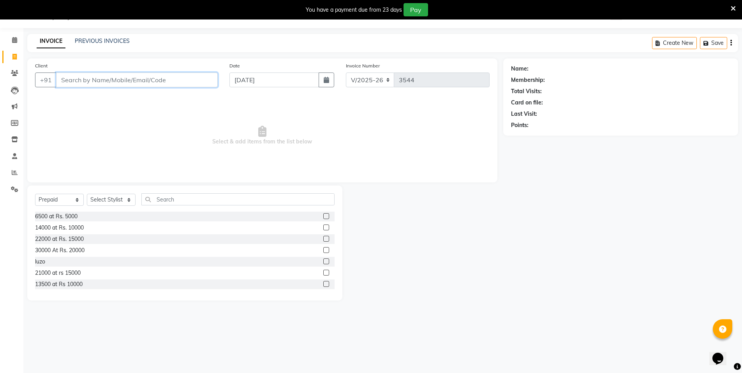
paste input "9953300005"
type input "9953300005"
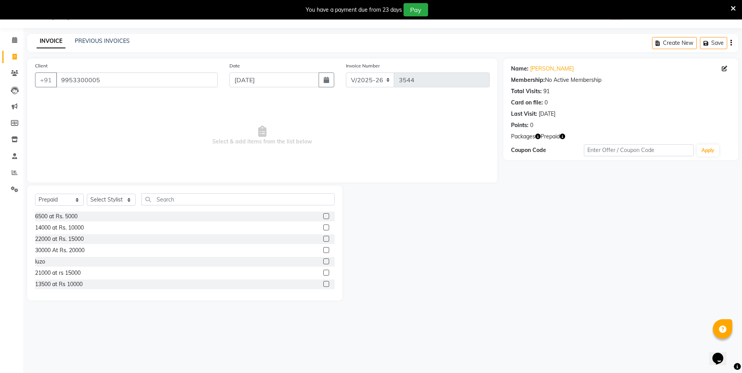
click at [564, 136] on icon "button" at bounding box center [562, 136] width 5 height 5
click at [113, 200] on select "Select Stylist [PERSON_NAME] [PERSON_NAME] MANAGER MD..... Pradeep Rahul [PERSO…" at bounding box center [111, 200] width 49 height 12
select select "15674"
click at [87, 194] on select "Select Stylist [PERSON_NAME] [PERSON_NAME] MANAGER MD..... Pradeep Rahul [PERSO…" at bounding box center [111, 200] width 49 height 12
click at [323, 215] on label at bounding box center [326, 216] width 6 height 6
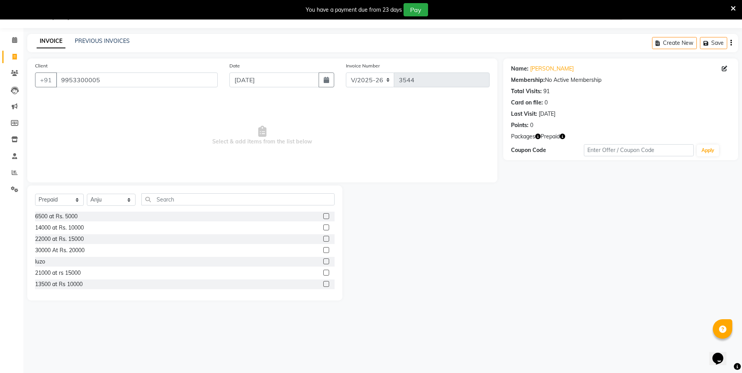
click at [323, 215] on input "checkbox" at bounding box center [325, 216] width 5 height 5
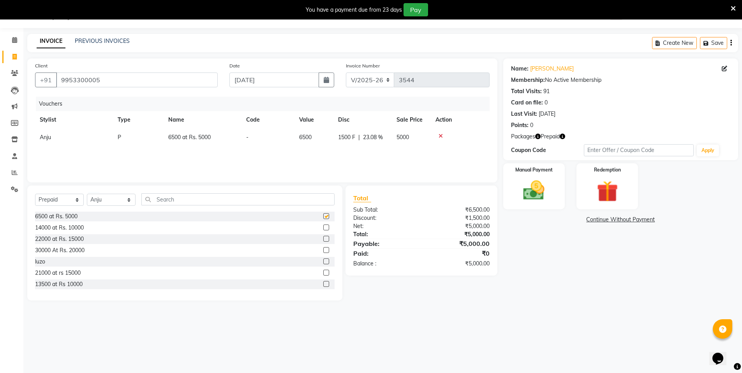
checkbox input "false"
click at [526, 210] on div "Name: [PERSON_NAME] Membership: No Active Membership Total Visits: 91 Card on f…" at bounding box center [623, 179] width 241 height 242
click at [526, 207] on div "Manual Payment" at bounding box center [534, 186] width 64 height 48
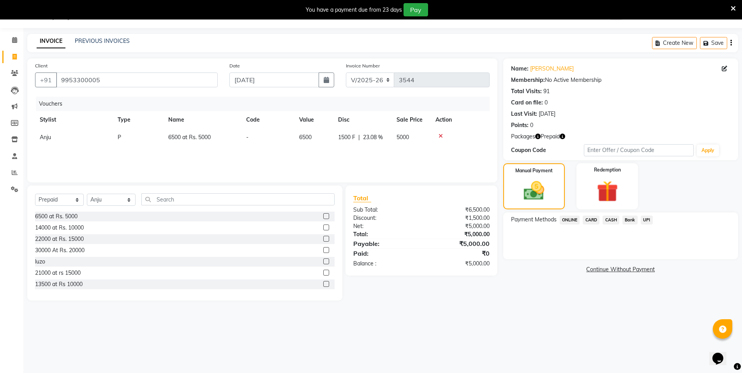
click at [569, 222] on span "ONLINE" at bounding box center [570, 219] width 20 height 9
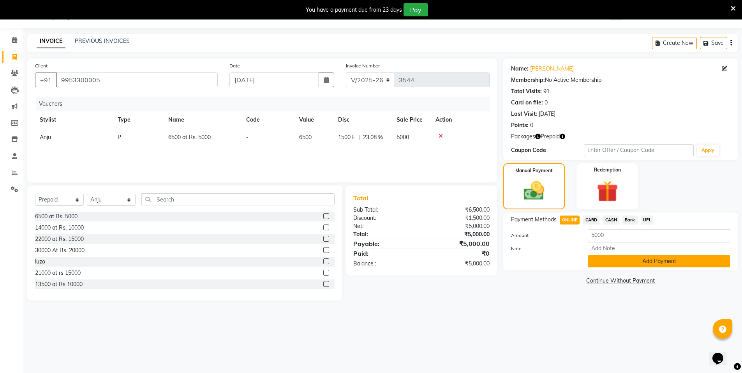
click at [608, 260] on button "Add Payment" at bounding box center [659, 261] width 143 height 12
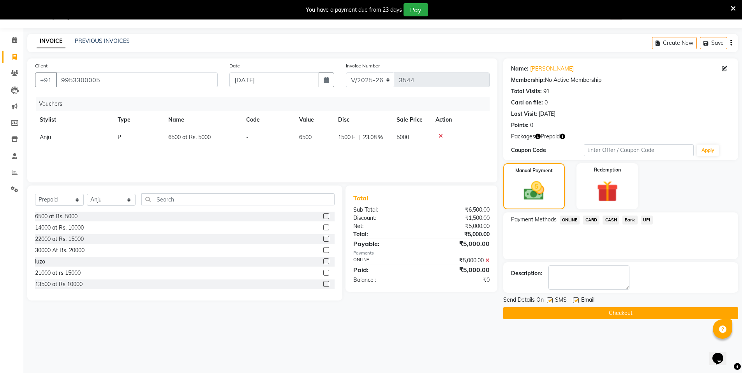
click at [607, 316] on button "Checkout" at bounding box center [620, 313] width 235 height 12
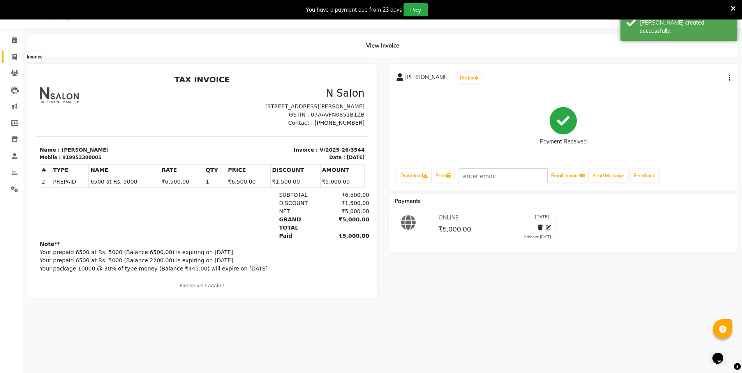
click at [10, 59] on span at bounding box center [15, 57] width 14 height 9
select select "service"
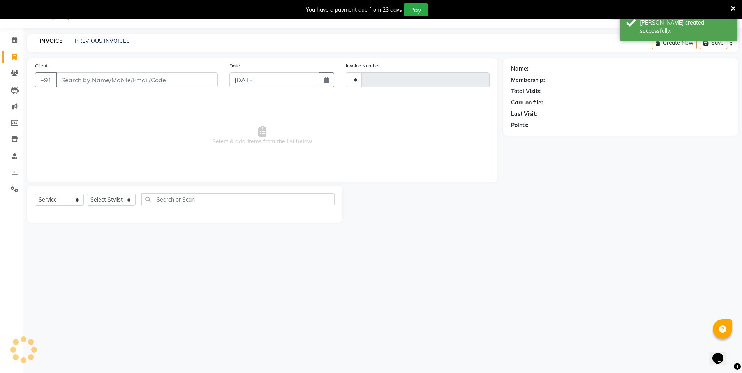
type input "3545"
select select "3472"
select select "P"
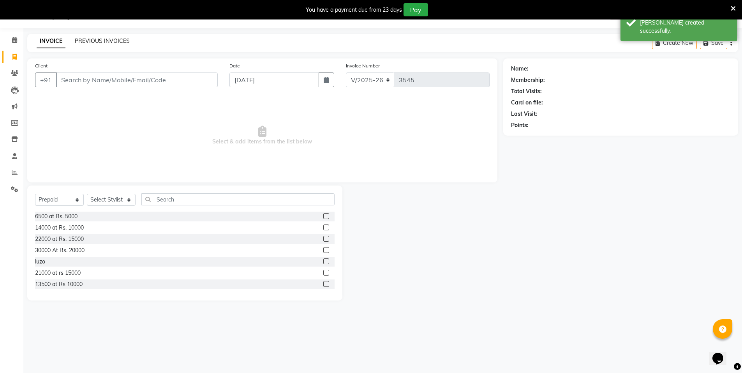
click at [96, 42] on link "PREVIOUS INVOICES" at bounding box center [102, 40] width 55 height 7
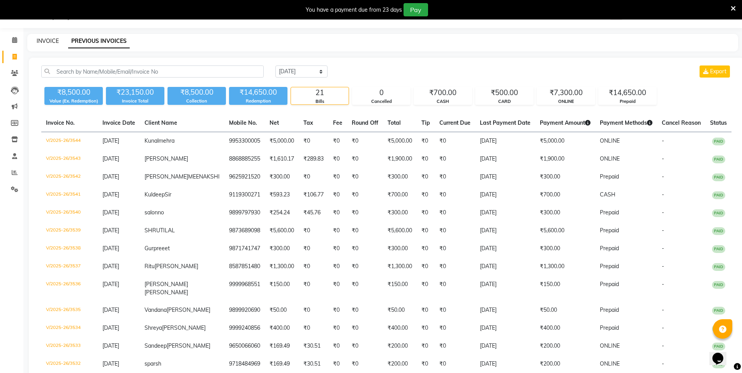
click at [47, 39] on link "INVOICE" at bounding box center [48, 40] width 22 height 7
select select "service"
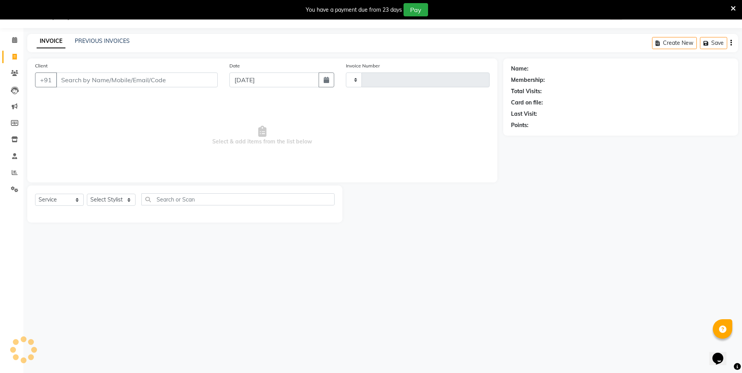
type input "3545"
select select "3472"
select select "P"
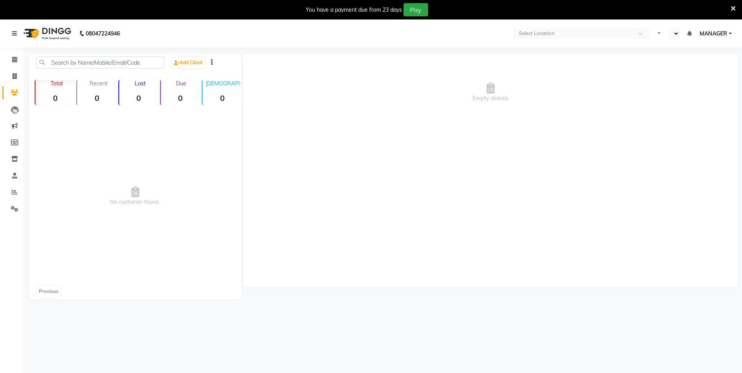
select select "en"
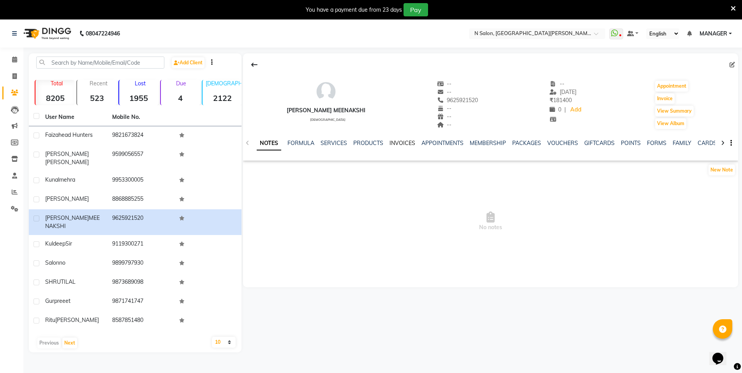
click at [406, 141] on link "INVOICES" at bounding box center [403, 142] width 26 height 7
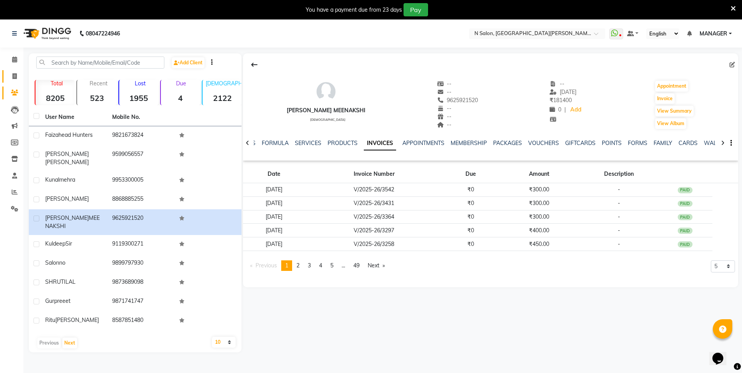
click at [5, 71] on link "Invoice" at bounding box center [11, 76] width 19 height 13
select select "service"
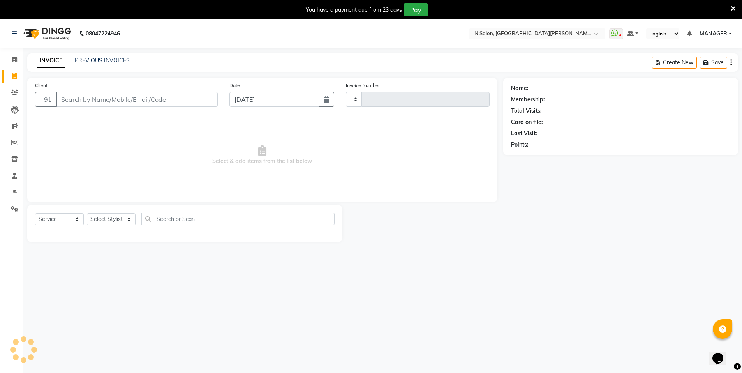
scroll to position [19, 0]
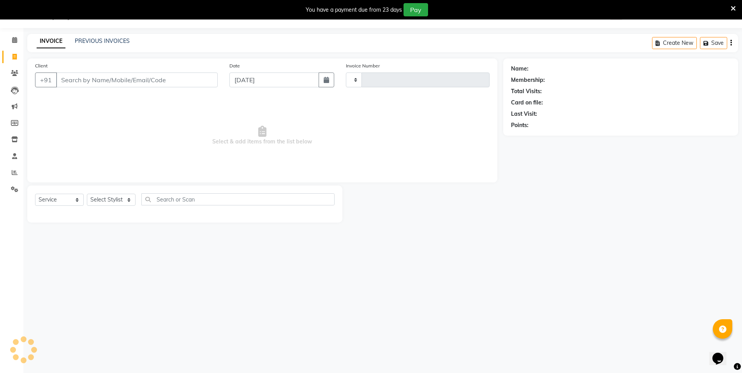
type input "3549"
select select "3472"
select select "P"
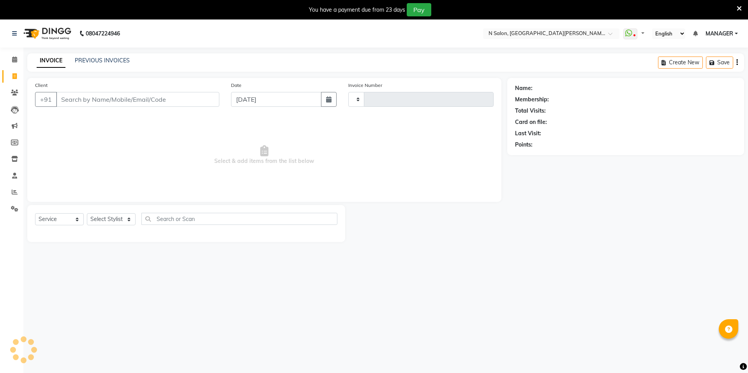
select select "service"
type input "3549"
select select "3472"
select select "P"
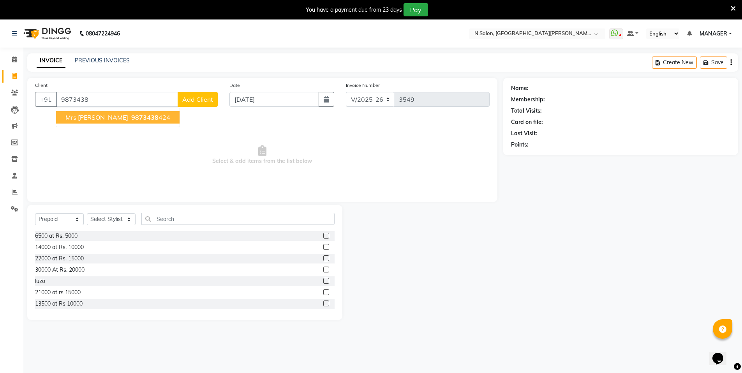
click at [93, 117] on span "Mrs [PERSON_NAME]" at bounding box center [96, 117] width 63 height 8
type input "9873438424"
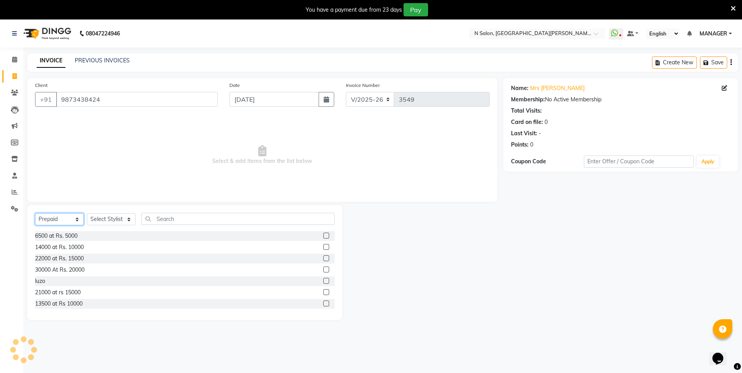
click at [67, 221] on select "Select Service Product Membership Package Voucher Prepaid Gift Card" at bounding box center [59, 219] width 49 height 12
select select "service"
click at [35, 213] on select "Select Service Product Membership Package Voucher Prepaid Gift Card" at bounding box center [59, 219] width 49 height 12
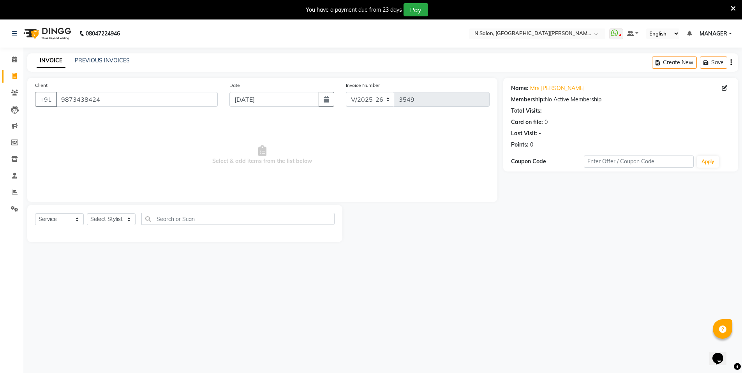
drag, startPoint x: 106, startPoint y: 206, endPoint x: 105, endPoint y: 218, distance: 11.4
click at [106, 215] on div "Select Service Product Membership Package Voucher Prepaid Gift Card Select Styl…" at bounding box center [184, 223] width 315 height 37
click at [105, 218] on select "Select Stylist [PERSON_NAME] [PERSON_NAME] MANAGER MD..... Pradeep Rahul [PERSO…" at bounding box center [111, 219] width 49 height 12
select select "15674"
click at [87, 213] on select "Select Stylist [PERSON_NAME] [PERSON_NAME] MANAGER MD..... Pradeep Rahul [PERSO…" at bounding box center [111, 219] width 49 height 12
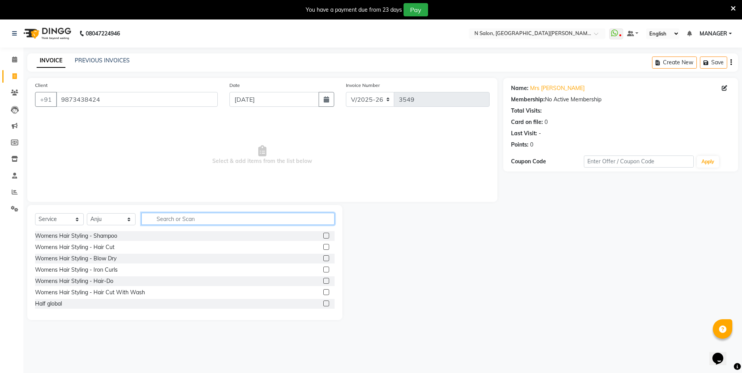
click at [149, 219] on input "text" at bounding box center [237, 219] width 193 height 12
type input "arms"
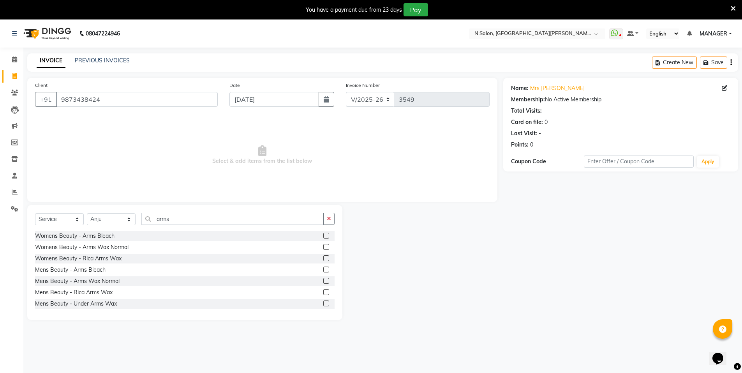
click at [323, 256] on label at bounding box center [326, 258] width 6 height 6
click at [323, 256] on input "checkbox" at bounding box center [325, 258] width 5 height 5
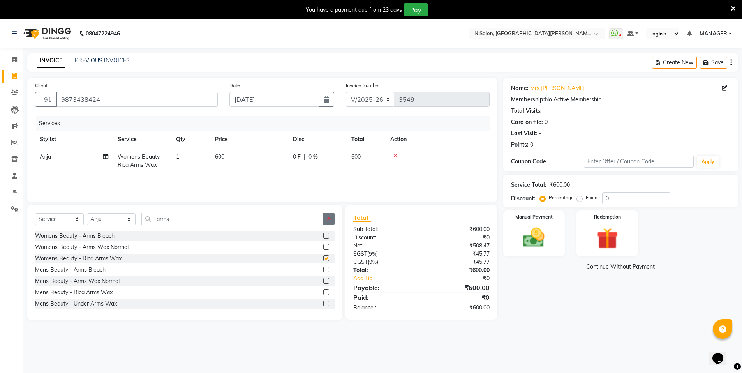
checkbox input "false"
click at [332, 213] on button "button" at bounding box center [328, 219] width 11 height 12
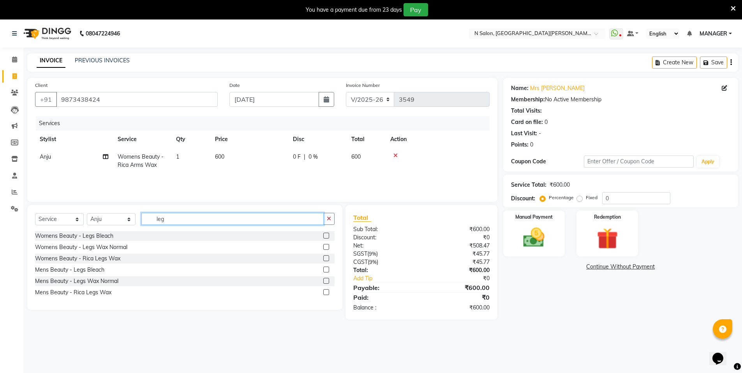
type input "leg"
click at [326, 257] on label at bounding box center [326, 258] width 6 height 6
click at [326, 257] on input "checkbox" at bounding box center [325, 258] width 5 height 5
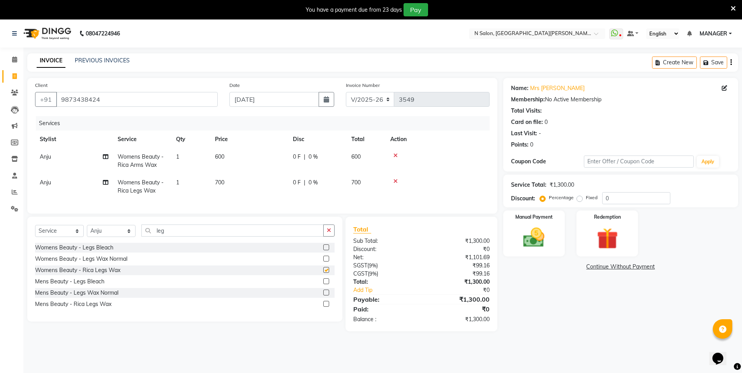
checkbox input "false"
click at [590, 230] on img at bounding box center [607, 239] width 36 height 28
click at [527, 245] on img at bounding box center [534, 237] width 36 height 25
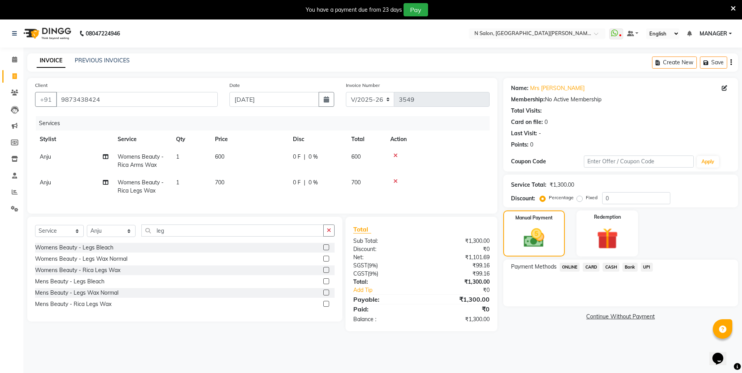
click at [610, 268] on span "CASH" at bounding box center [611, 267] width 17 height 9
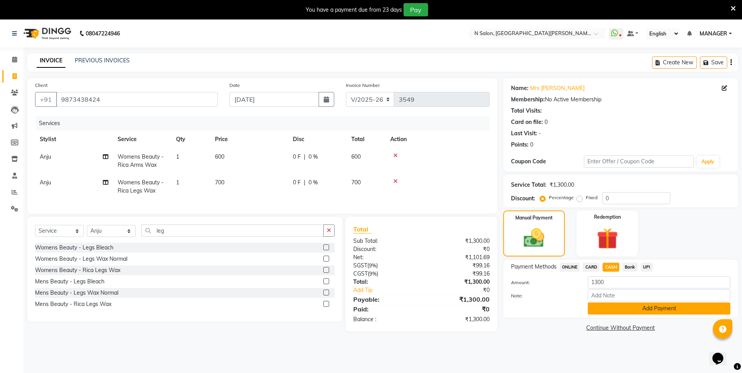
click at [612, 302] on button "Add Payment" at bounding box center [659, 308] width 143 height 12
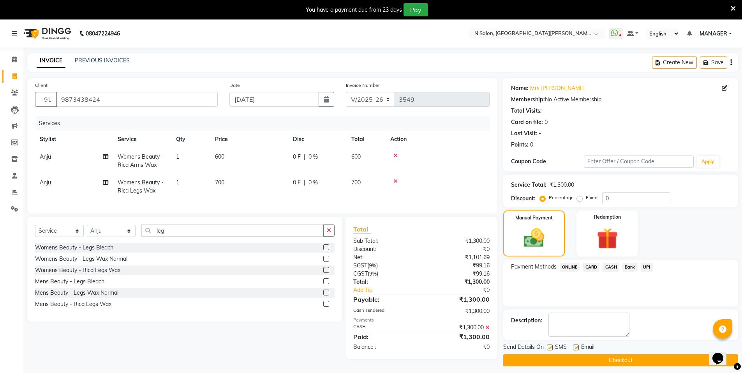
click at [574, 346] on label at bounding box center [576, 347] width 6 height 6
click at [574, 346] on input "checkbox" at bounding box center [575, 347] width 5 height 5
checkbox input "false"
click at [546, 349] on div "Send Details On SMS Email" at bounding box center [620, 348] width 235 height 10
click at [548, 348] on label at bounding box center [550, 347] width 6 height 6
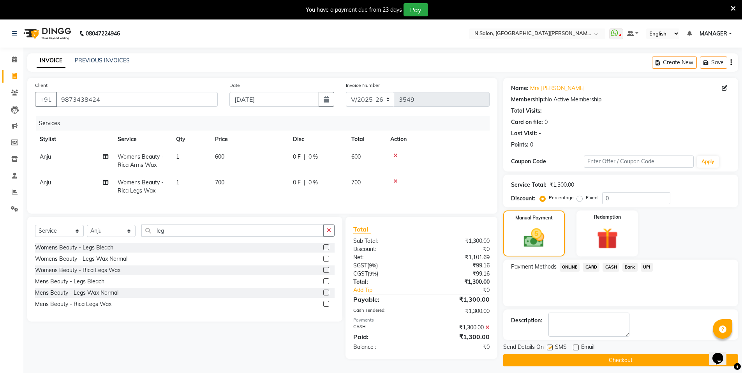
click at [548, 348] on input "checkbox" at bounding box center [549, 347] width 5 height 5
checkbox input "false"
click at [552, 360] on button "Checkout" at bounding box center [620, 360] width 235 height 12
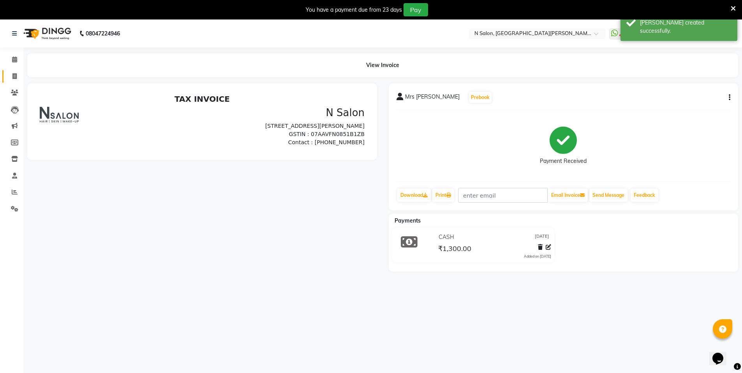
click at [7, 72] on link "Invoice" at bounding box center [11, 76] width 19 height 13
select select "service"
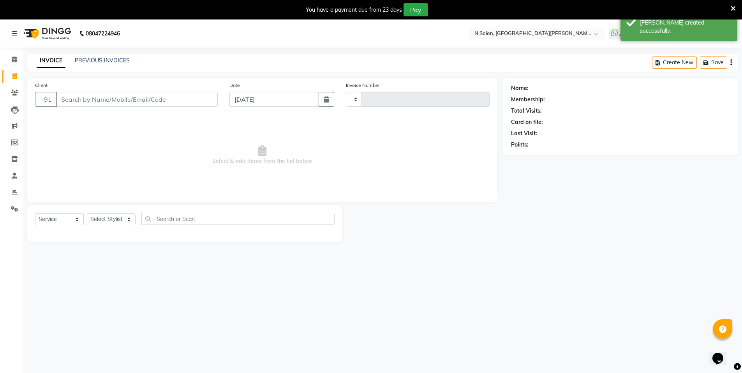
scroll to position [7, 0]
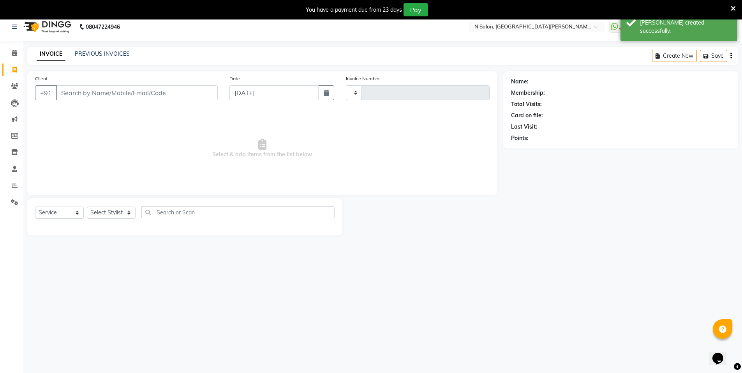
type input "3550"
select select "3472"
select select "P"
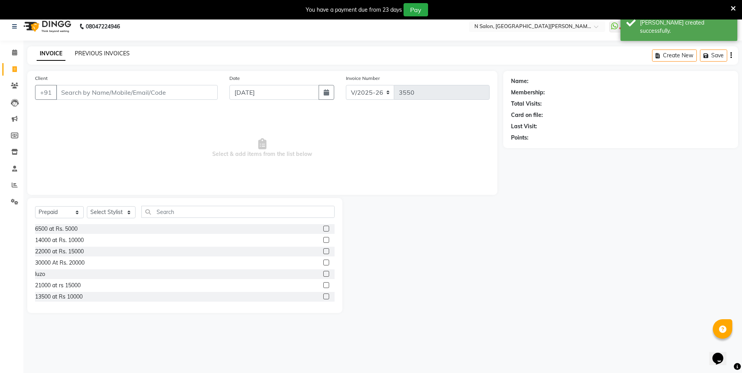
click at [98, 55] on link "PREVIOUS INVOICES" at bounding box center [102, 53] width 55 height 7
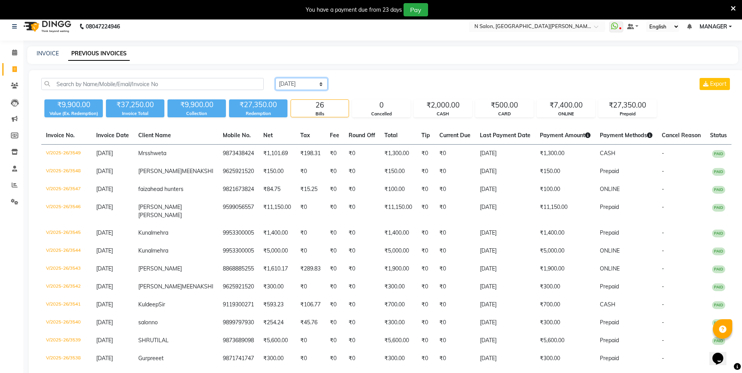
click at [282, 86] on select "[DATE] [DATE] Custom Range" at bounding box center [301, 84] width 52 height 12
click at [283, 89] on select "[DATE] [DATE] Custom Range" at bounding box center [301, 84] width 52 height 12
click at [289, 85] on select "[DATE] [DATE] Custom Range" at bounding box center [301, 84] width 52 height 12
click at [289, 86] on select "[DATE] [DATE] Custom Range" at bounding box center [301, 84] width 52 height 12
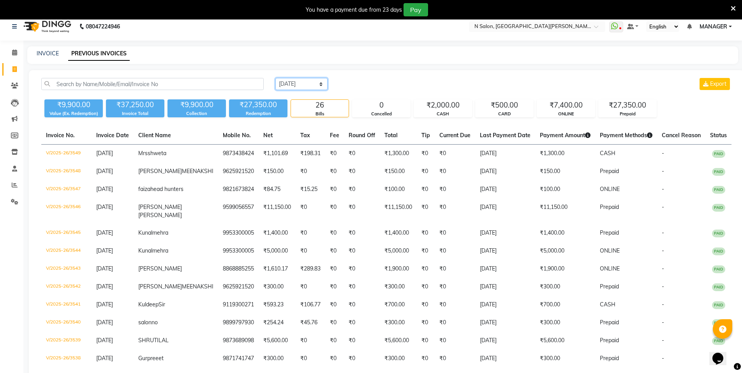
select select "range"
click at [275, 78] on select "[DATE] [DATE] Custom Range" at bounding box center [301, 84] width 52 height 12
click at [390, 83] on input "[DATE]" at bounding box center [365, 84] width 55 height 11
select select "9"
select select "2025"
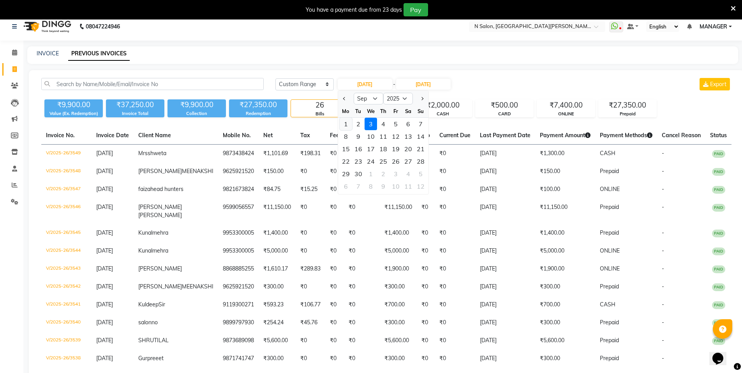
click at [348, 125] on div "1" at bounding box center [346, 124] width 12 height 12
type input "[DATE]"
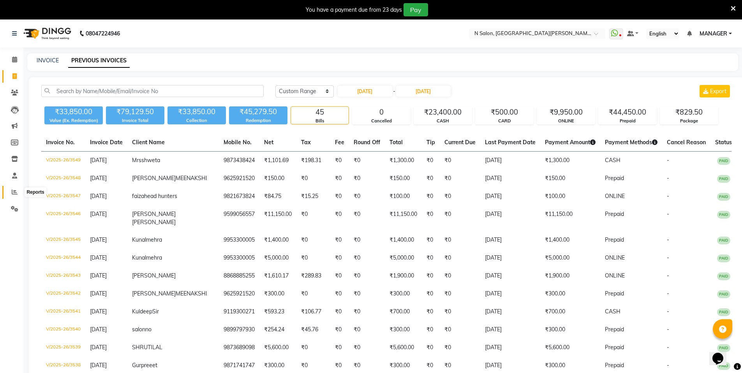
click at [8, 192] on span at bounding box center [15, 192] width 14 height 9
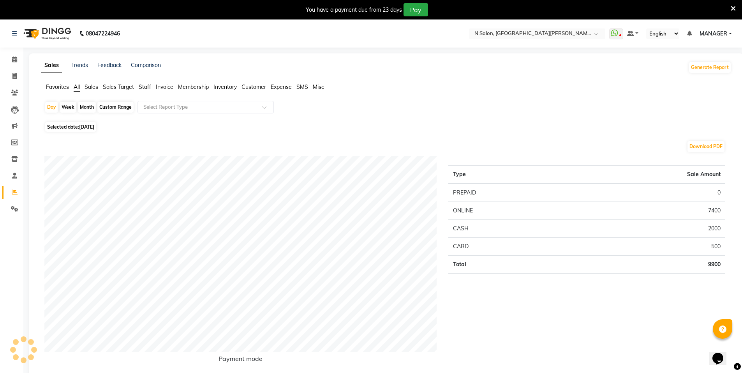
click at [143, 87] on span "Staff" at bounding box center [145, 86] width 12 height 7
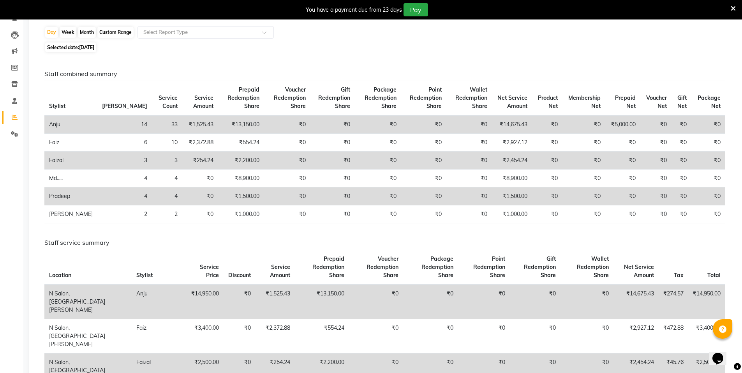
scroll to position [78, 0]
